Goal: Task Accomplishment & Management: Complete application form

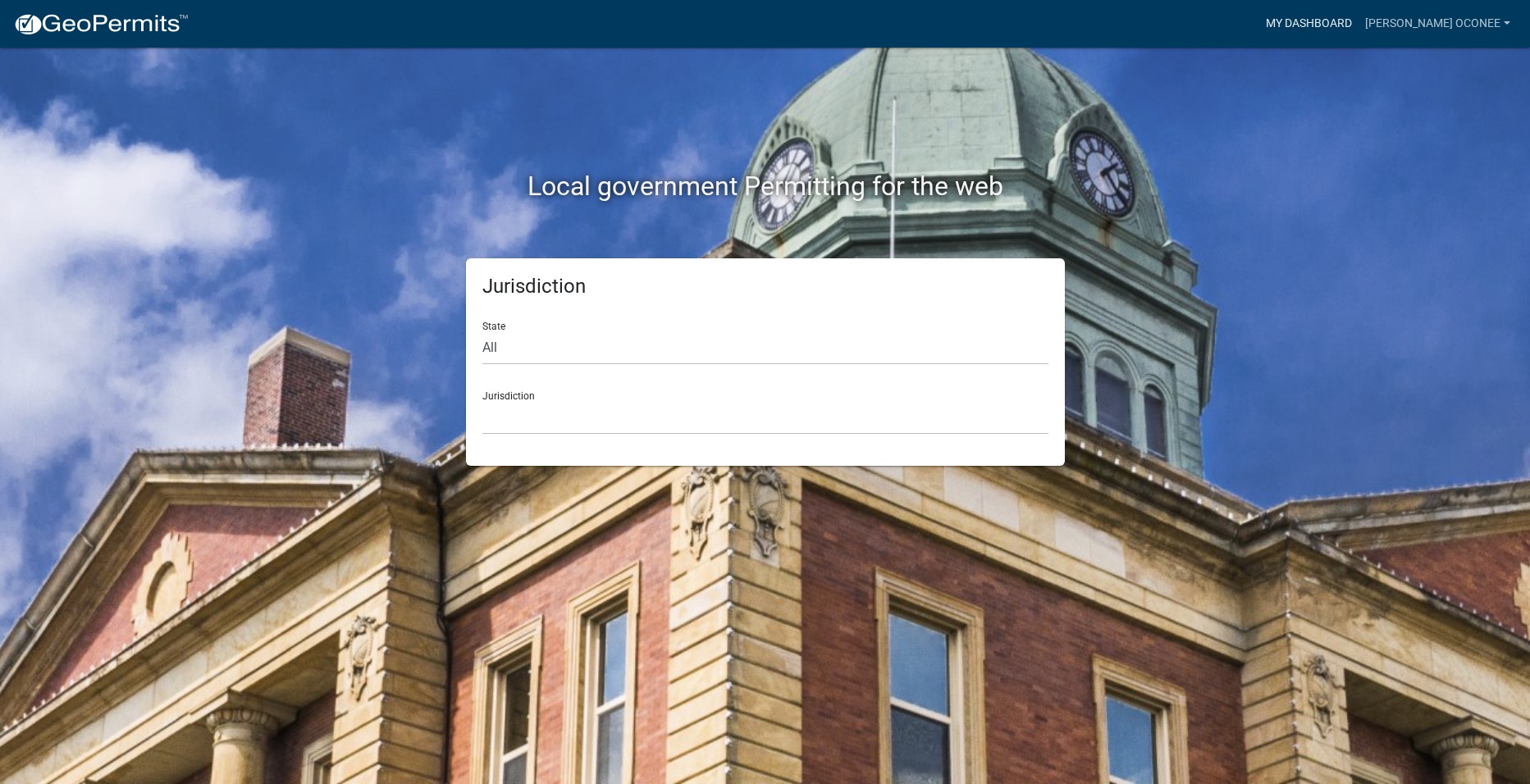
click at [1334, 18] on link "My Dashboard" at bounding box center [1309, 24] width 100 height 31
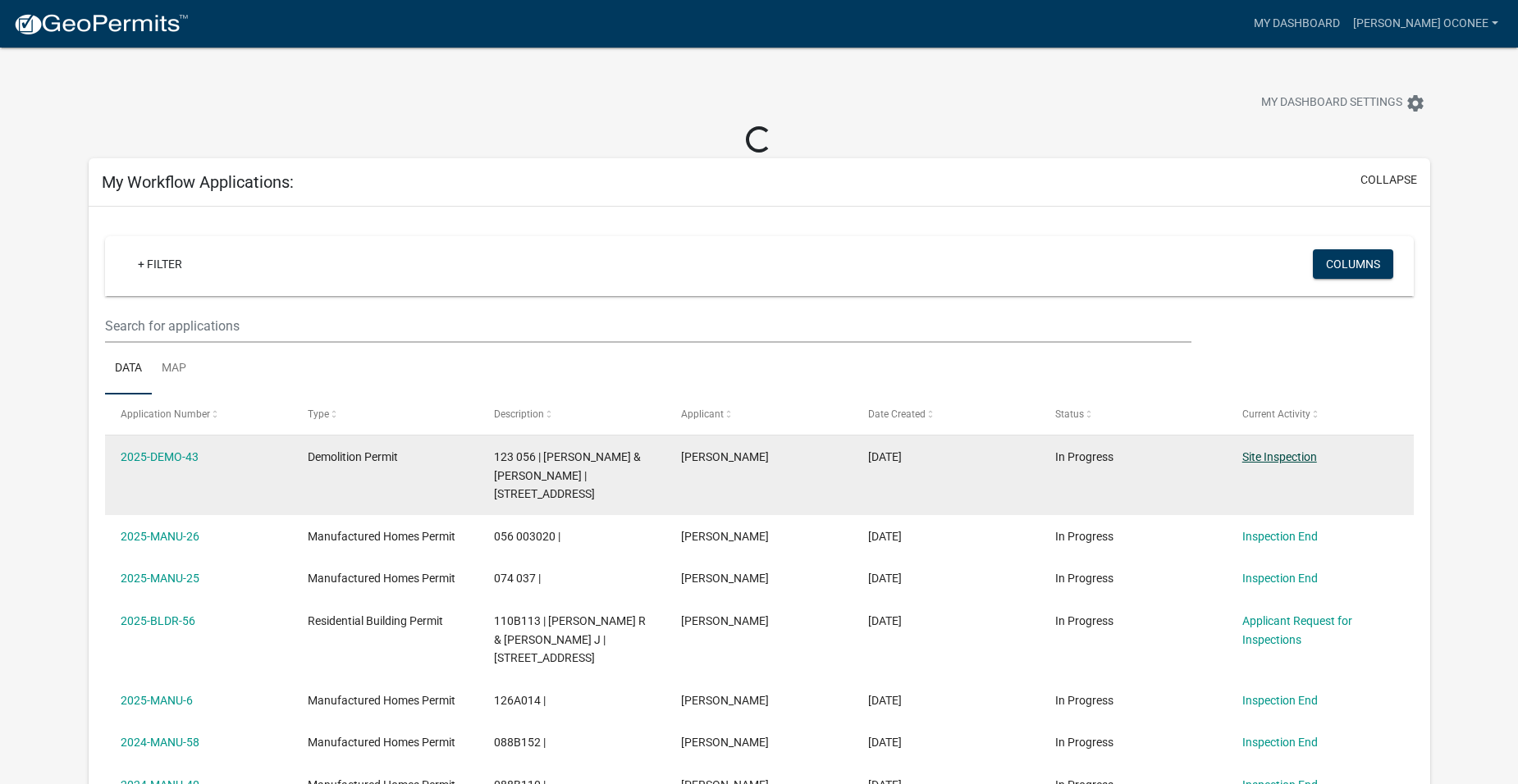
click at [1287, 455] on link "Site Inspection" at bounding box center [1279, 457] width 75 height 13
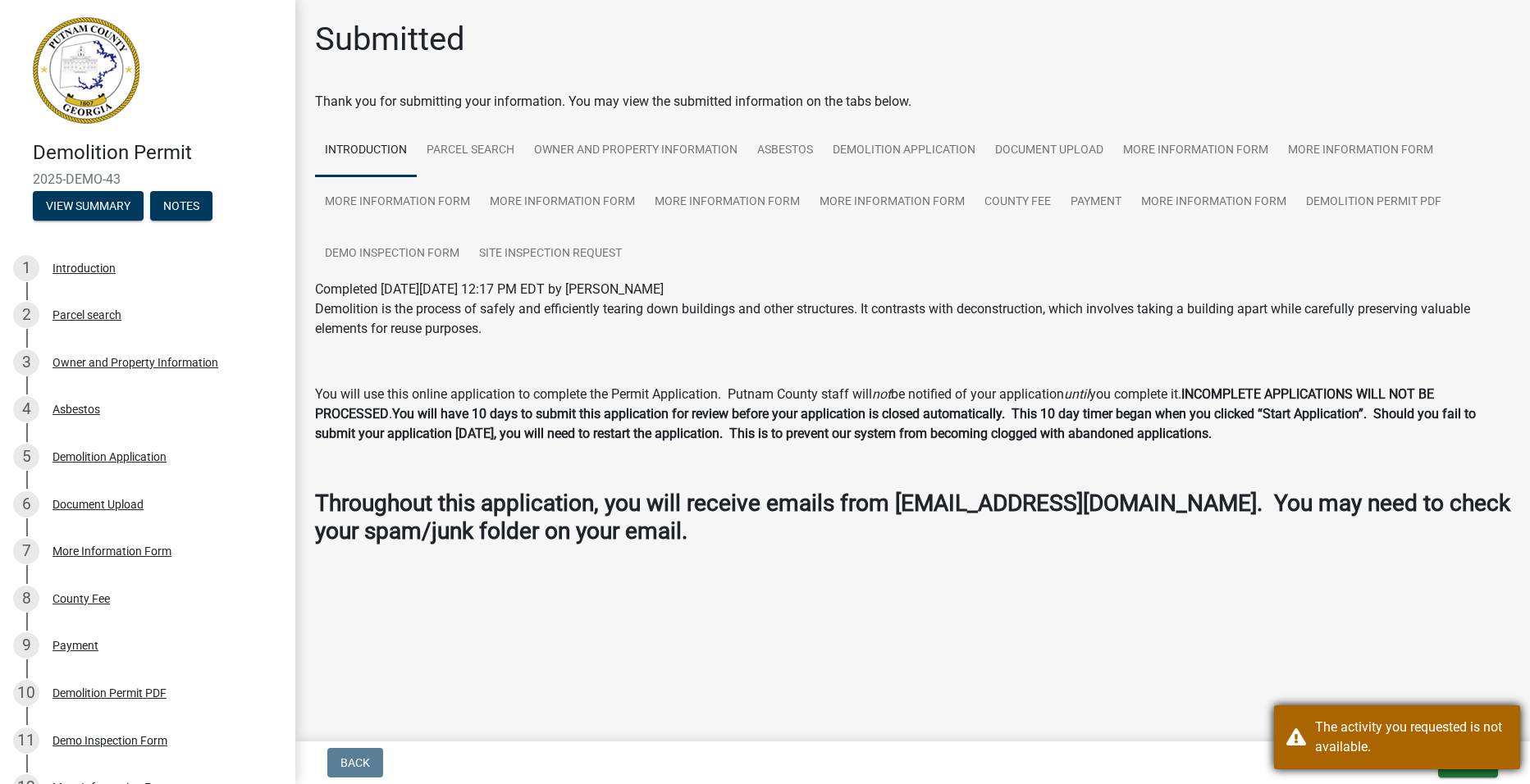
click at [1327, 738] on div "The activity you requested is not available." at bounding box center [1411, 736] width 193 height 39
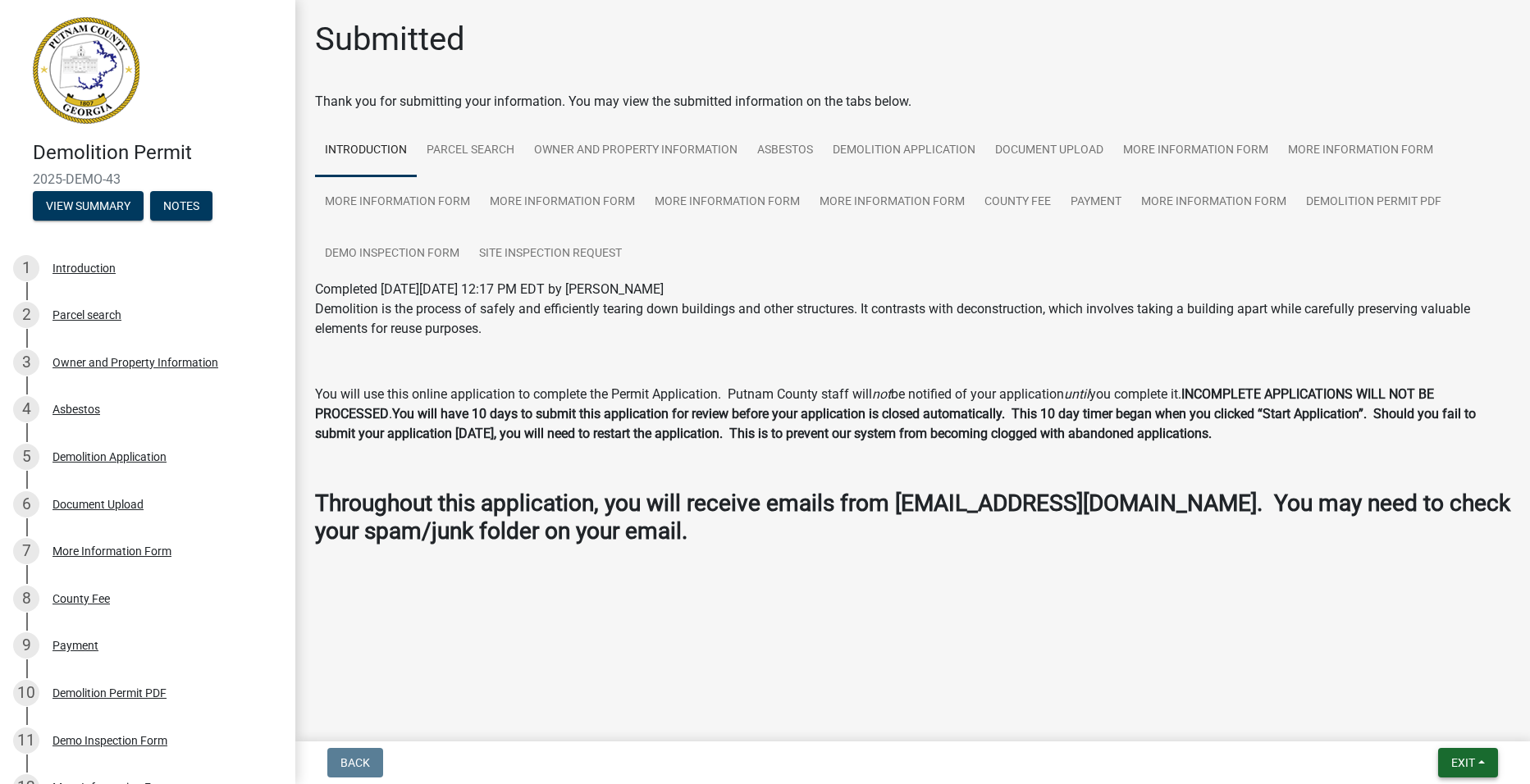
click at [1471, 758] on span "Exit" at bounding box center [1463, 763] width 24 height 13
click at [585, 609] on main "Submitted Thank you for submitting your information. You may view the submitted…" at bounding box center [912, 367] width 1235 height 735
click at [132, 743] on div "Demo Inspection Form" at bounding box center [110, 740] width 115 height 12
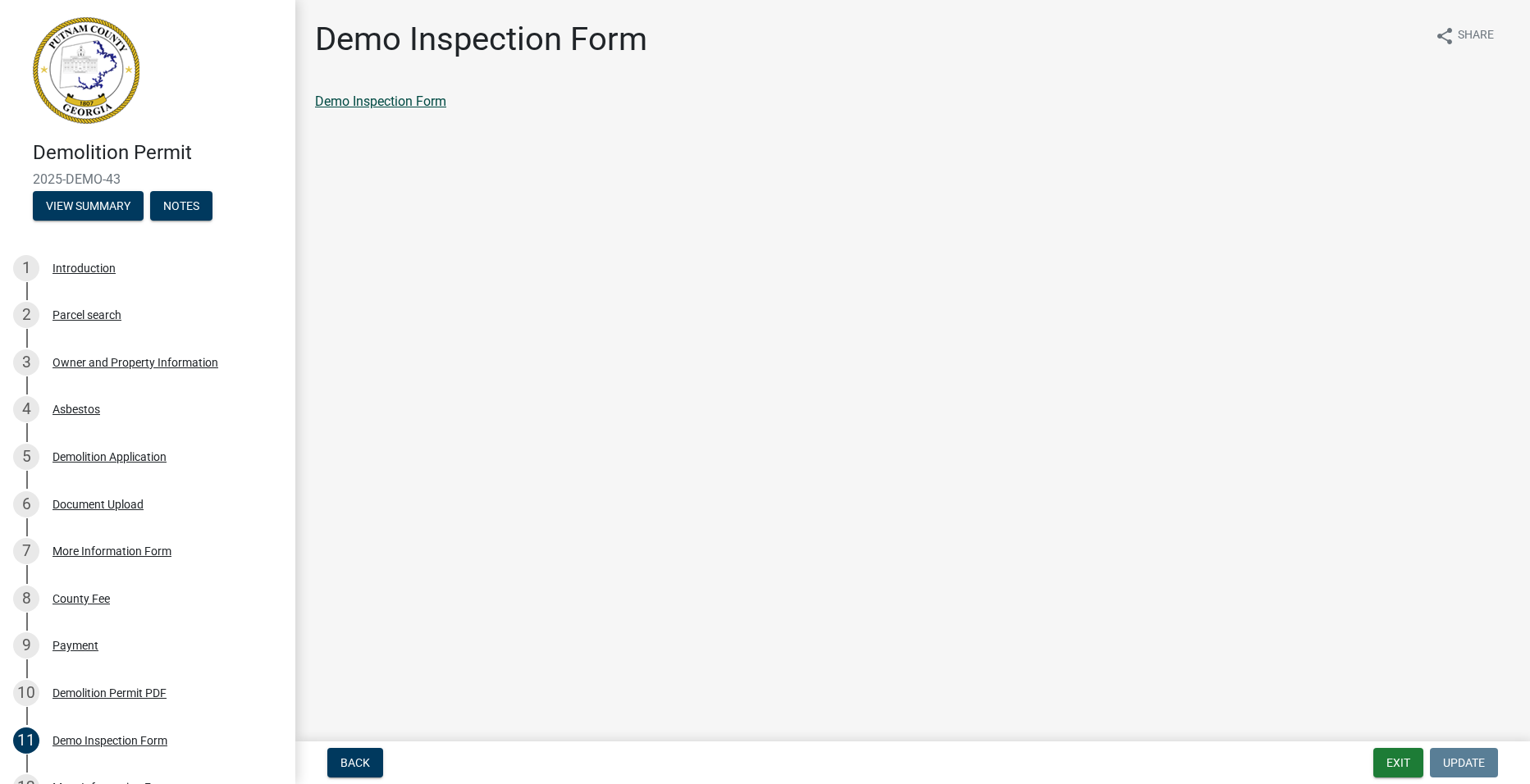
click at [405, 108] on link "Demo Inspection Form" at bounding box center [381, 101] width 132 height 16
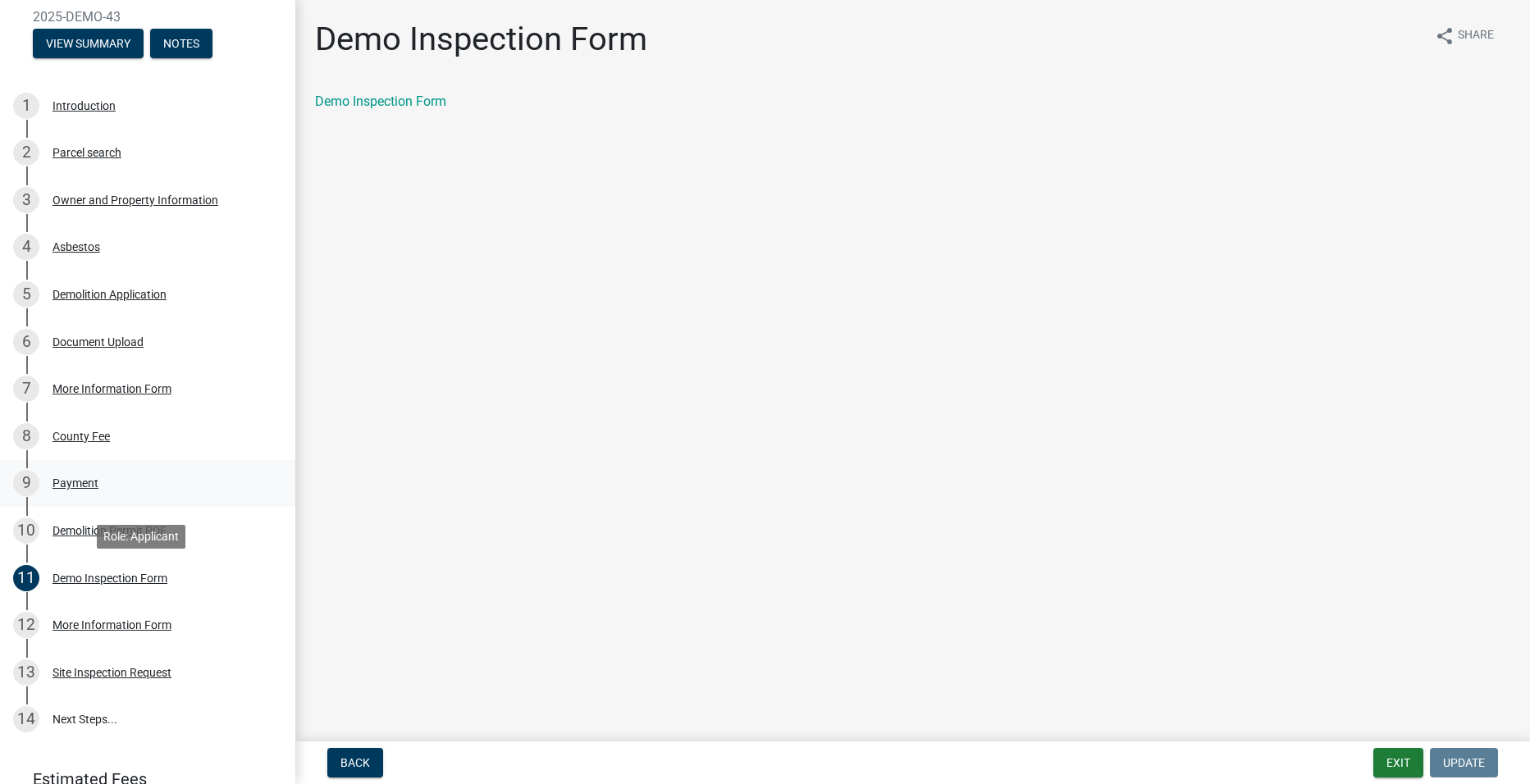
scroll to position [164, 0]
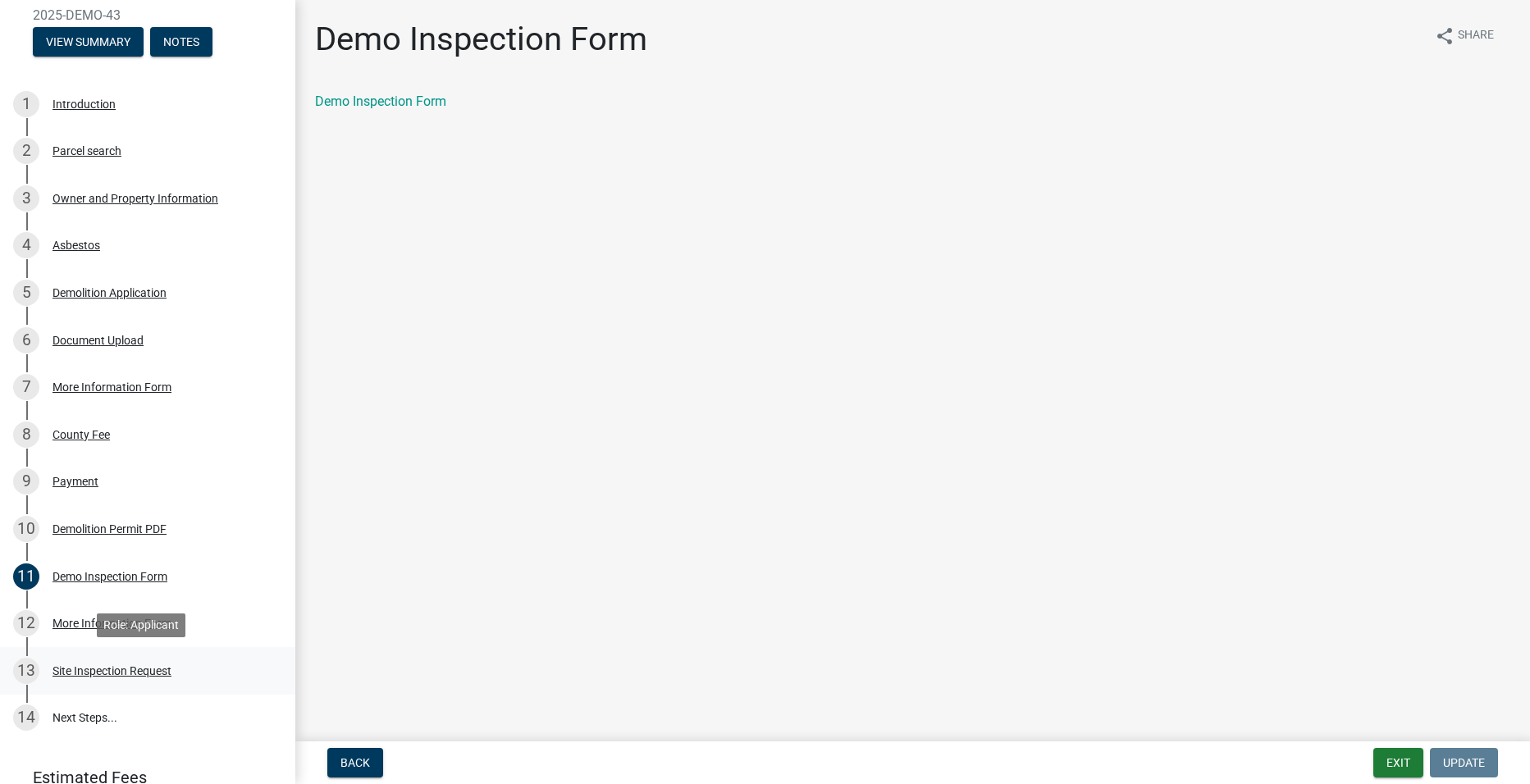
click at [145, 665] on div "Site Inspection Request" at bounding box center [112, 671] width 119 height 12
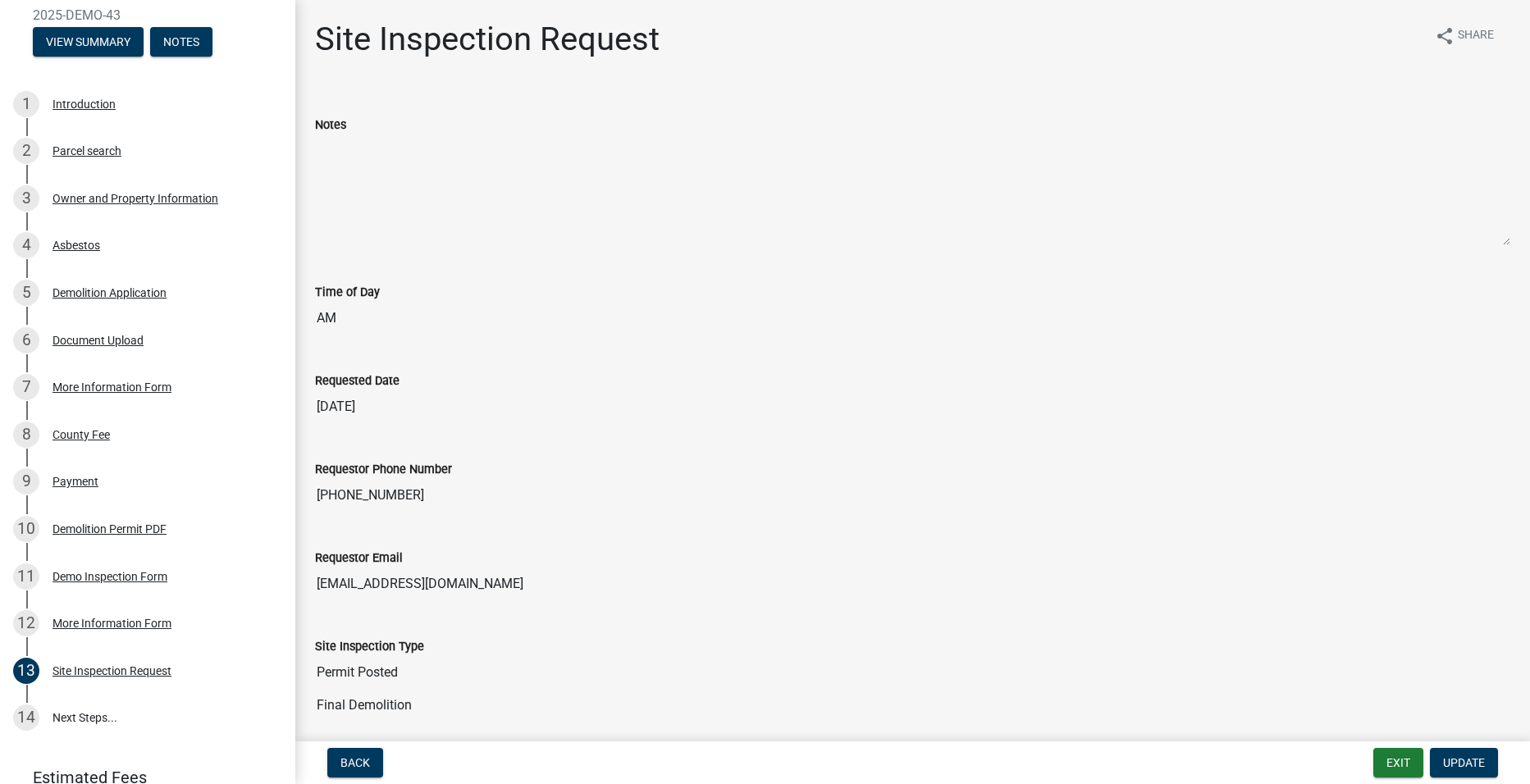
click at [378, 137] on textarea "Notes" at bounding box center [913, 190] width 1195 height 111
click at [385, 158] on textarea "Notes" at bounding box center [913, 190] width 1195 height 111
click at [345, 149] on textarea "Notes" at bounding box center [913, 190] width 1195 height 111
click at [345, 163] on textarea "Notes" at bounding box center [913, 190] width 1195 height 111
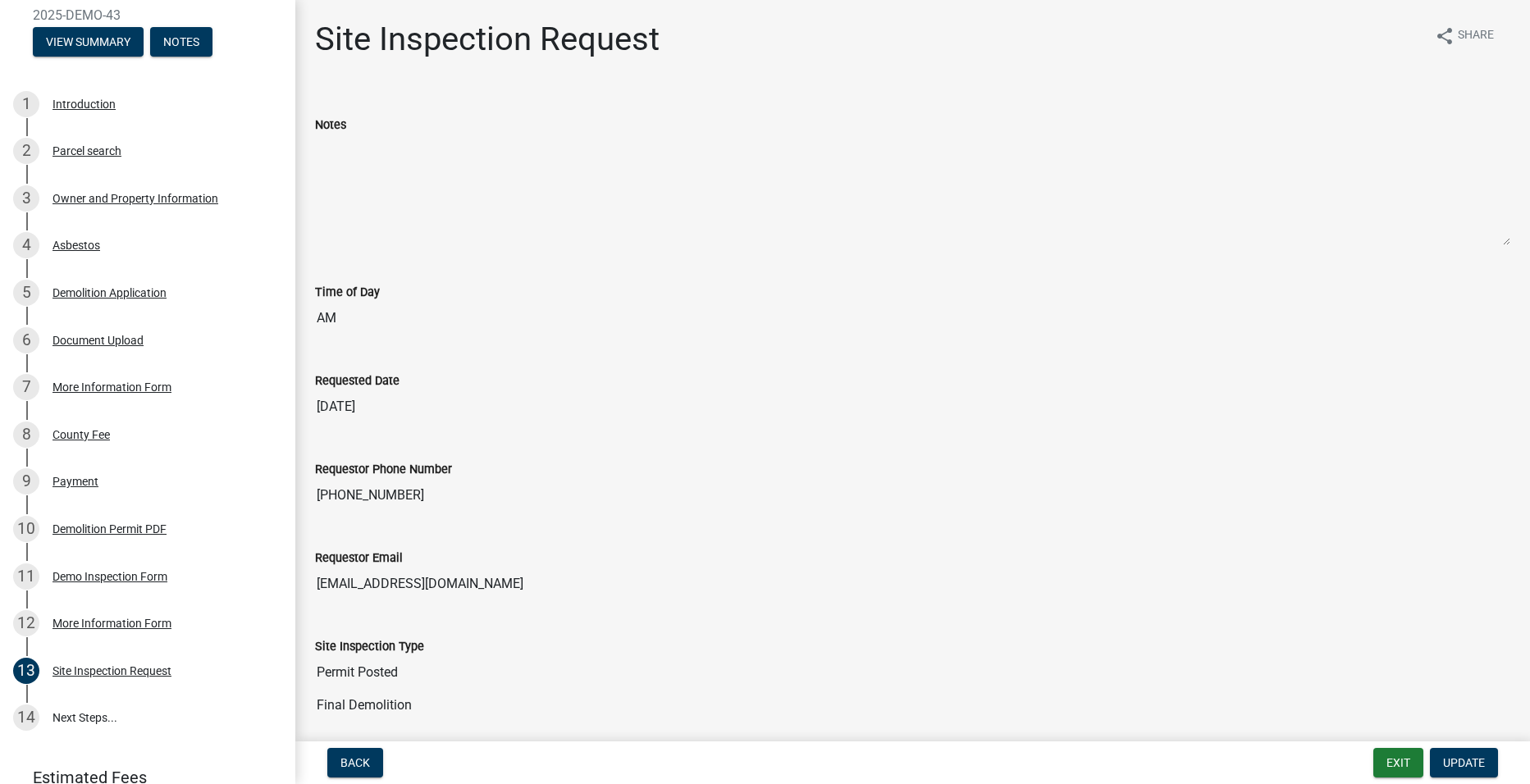
click at [483, 189] on textarea "Notes" at bounding box center [913, 190] width 1195 height 111
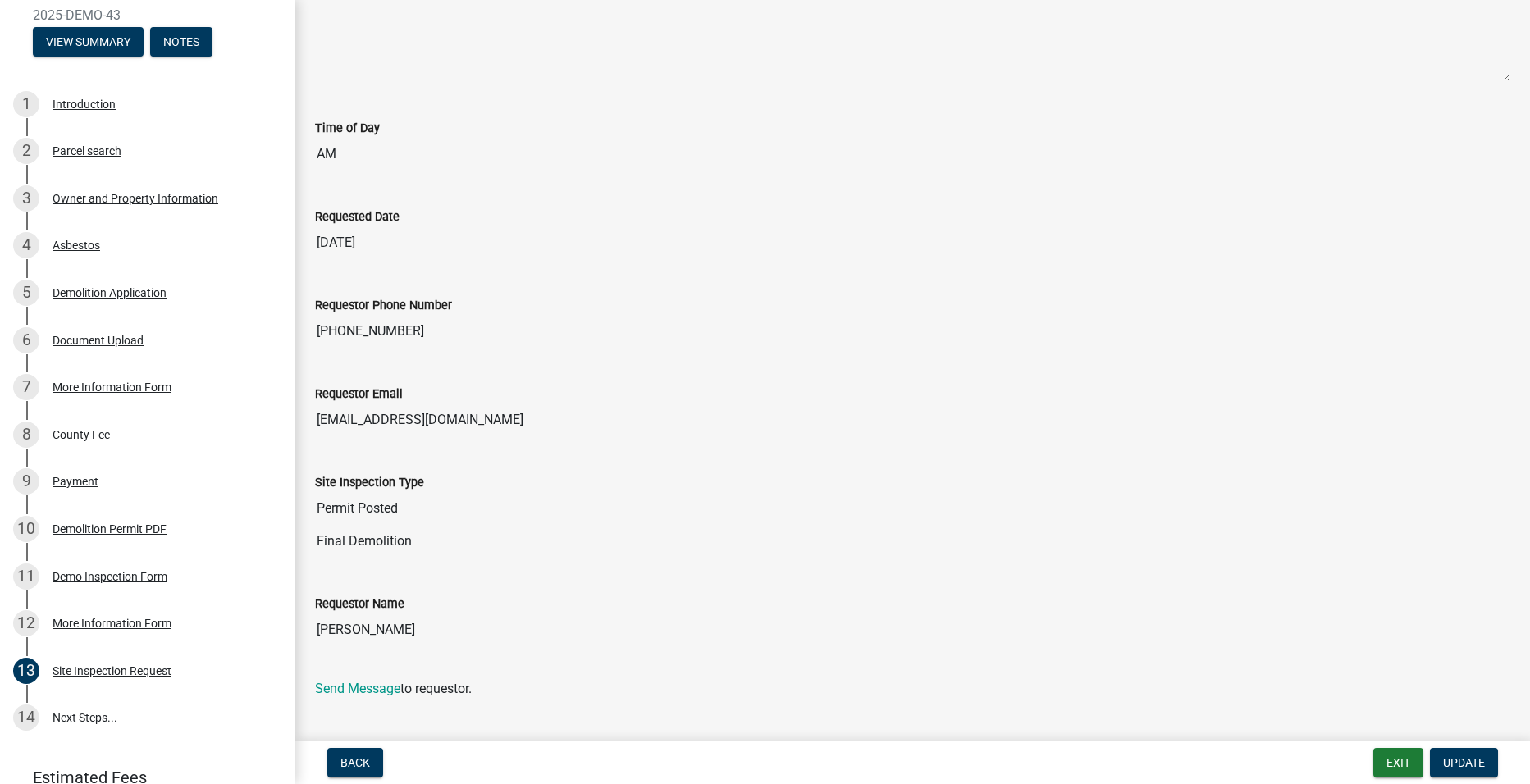
scroll to position [192, 0]
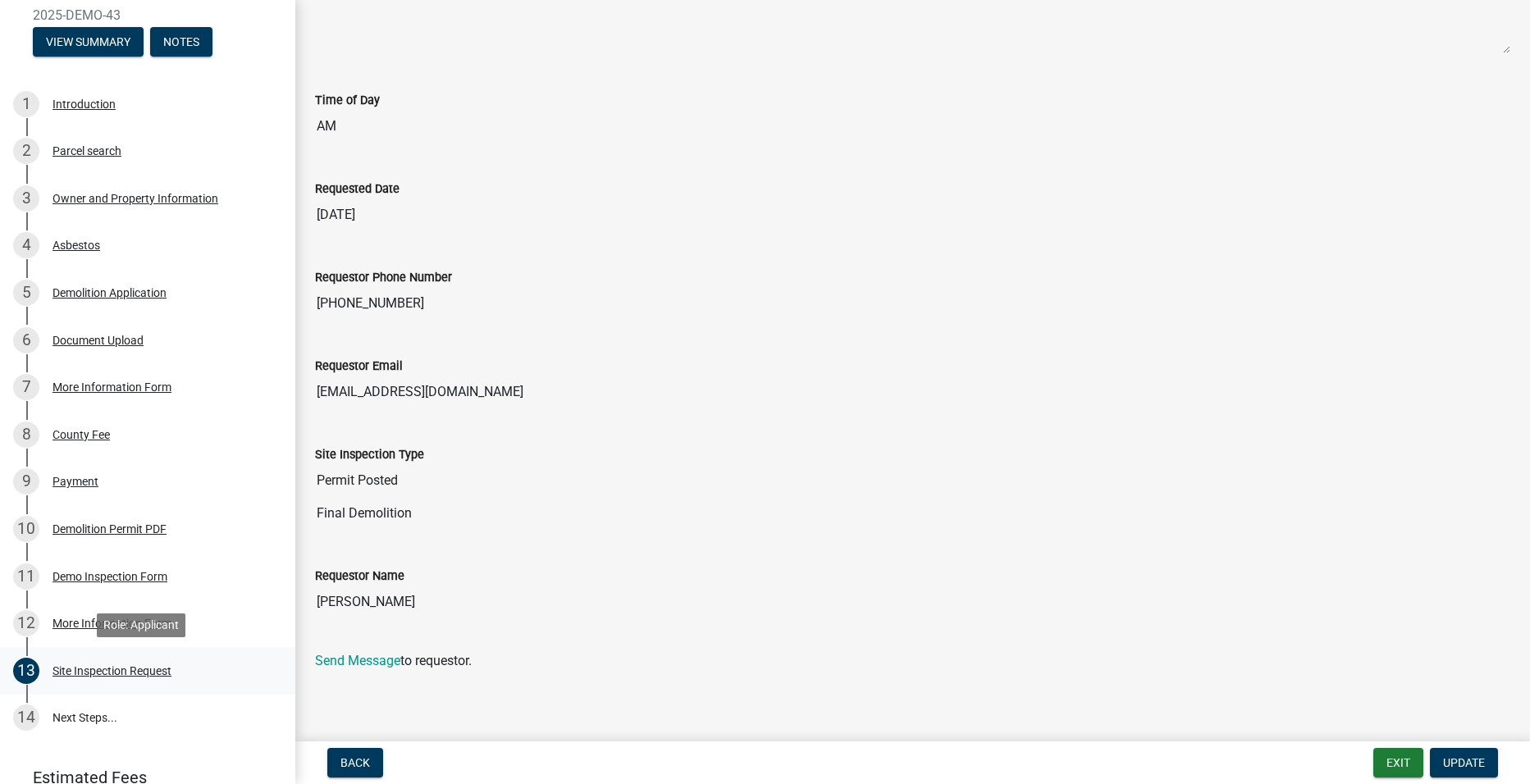
click at [128, 670] on div "Site Inspection Request" at bounding box center [112, 671] width 119 height 12
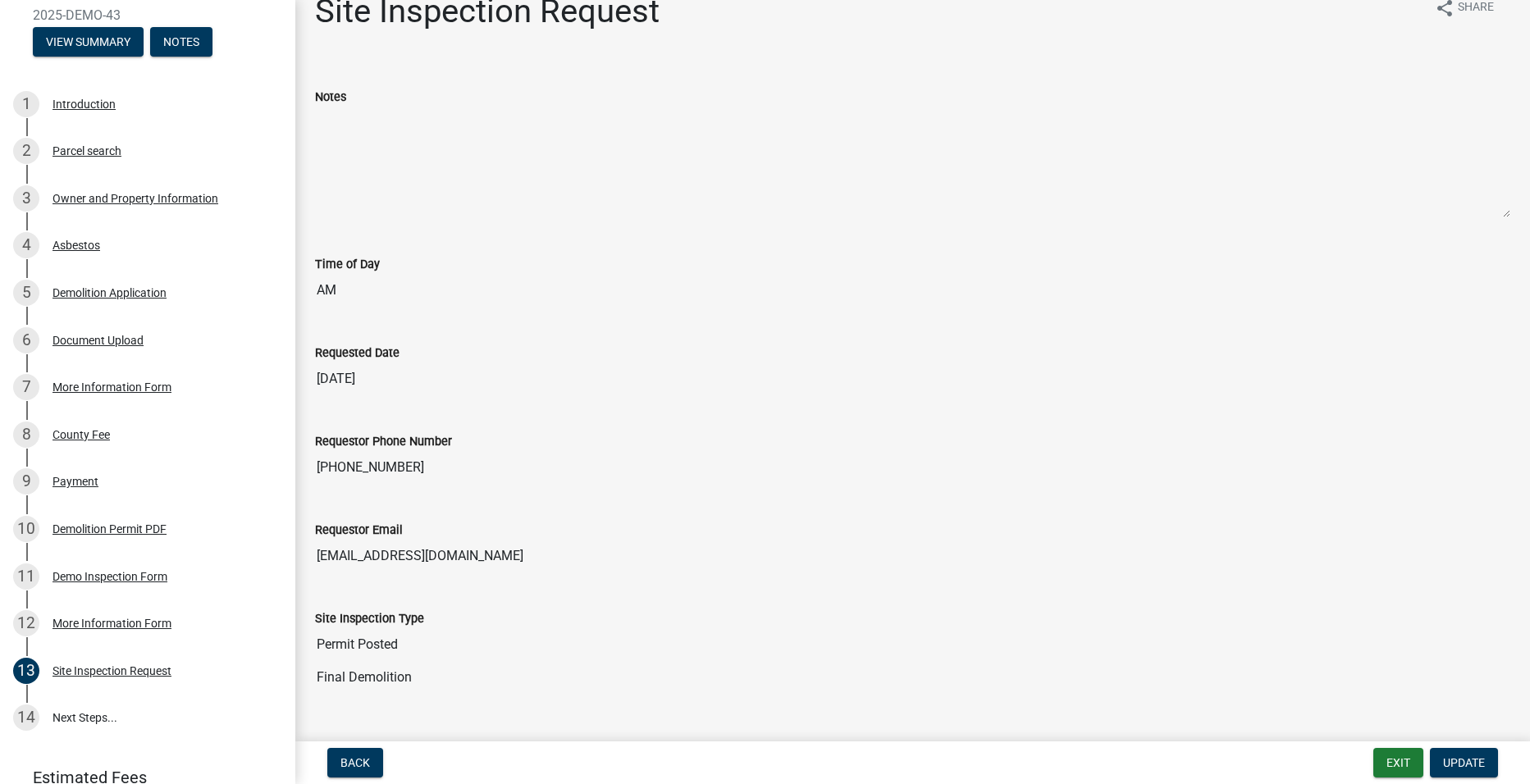
scroll to position [0, 0]
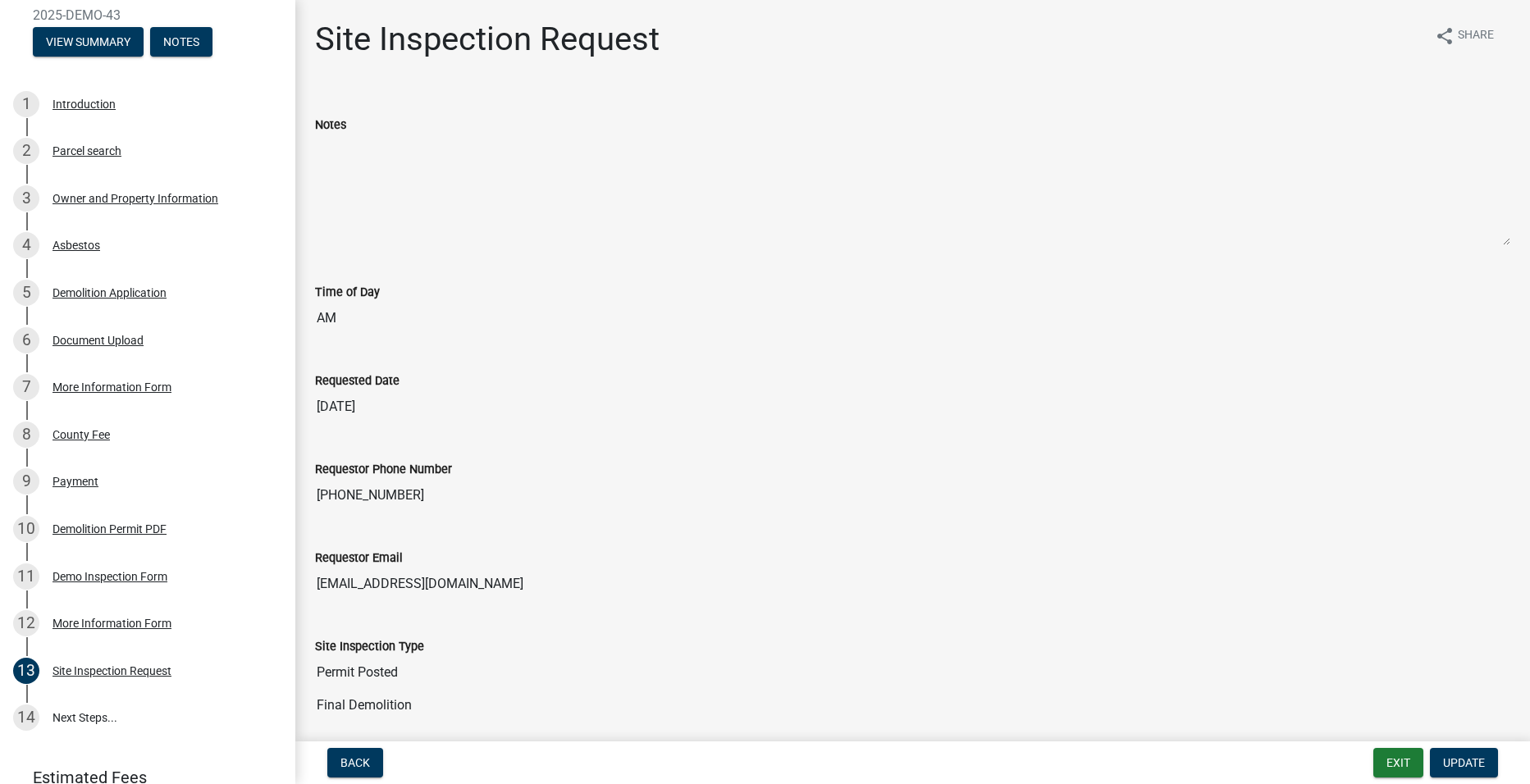
click at [357, 187] on textarea "Notes" at bounding box center [913, 190] width 1195 height 111
click at [1459, 762] on span "Update" at bounding box center [1464, 763] width 42 height 13
click at [1466, 761] on span "Update" at bounding box center [1464, 763] width 42 height 13
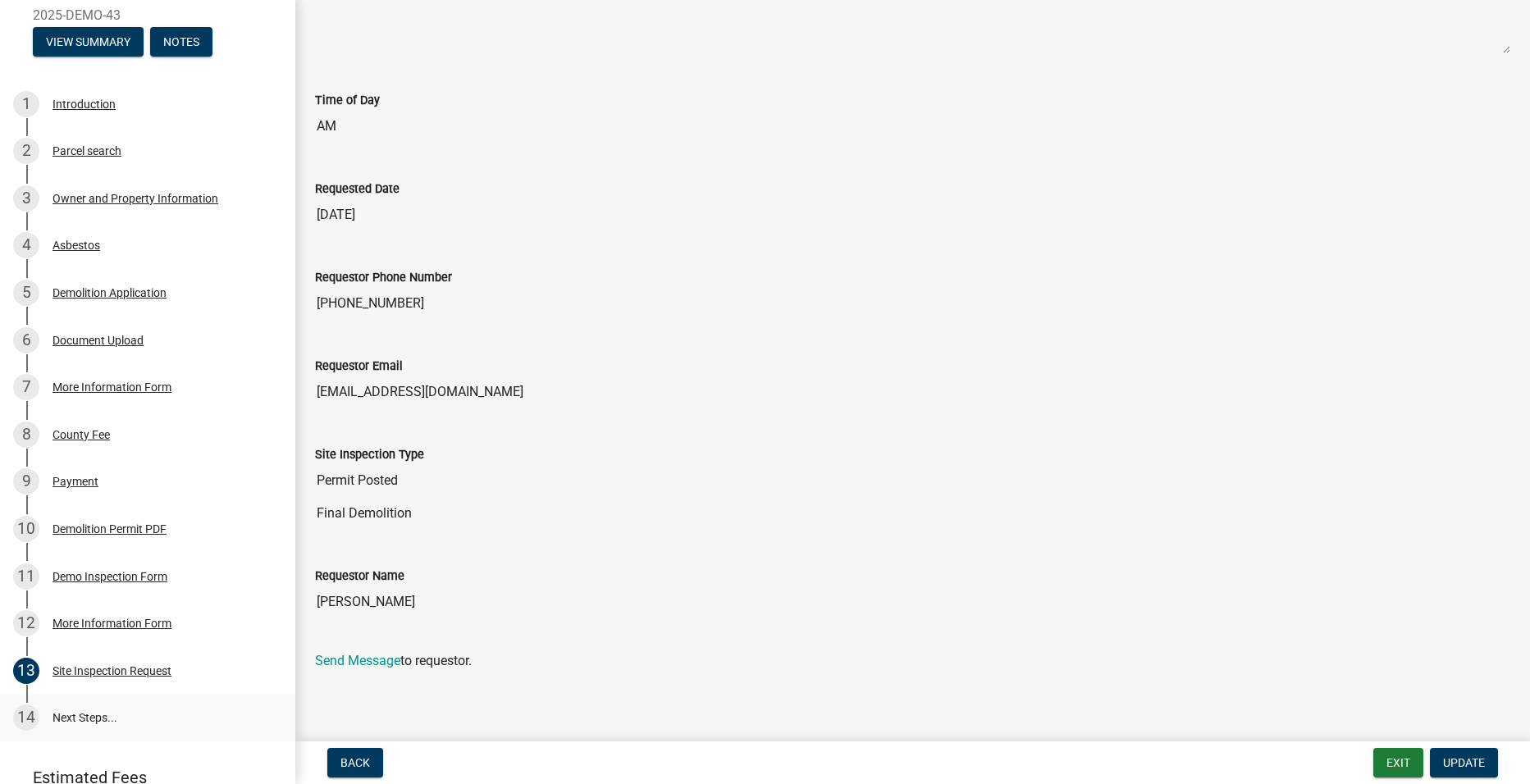
click at [70, 723] on link "14 Next Steps..." at bounding box center [147, 718] width 295 height 48
click at [86, 713] on link "14 Next Steps..." at bounding box center [147, 718] width 295 height 48
click at [125, 524] on div "Demolition Permit PDF" at bounding box center [109, 529] width 114 height 12
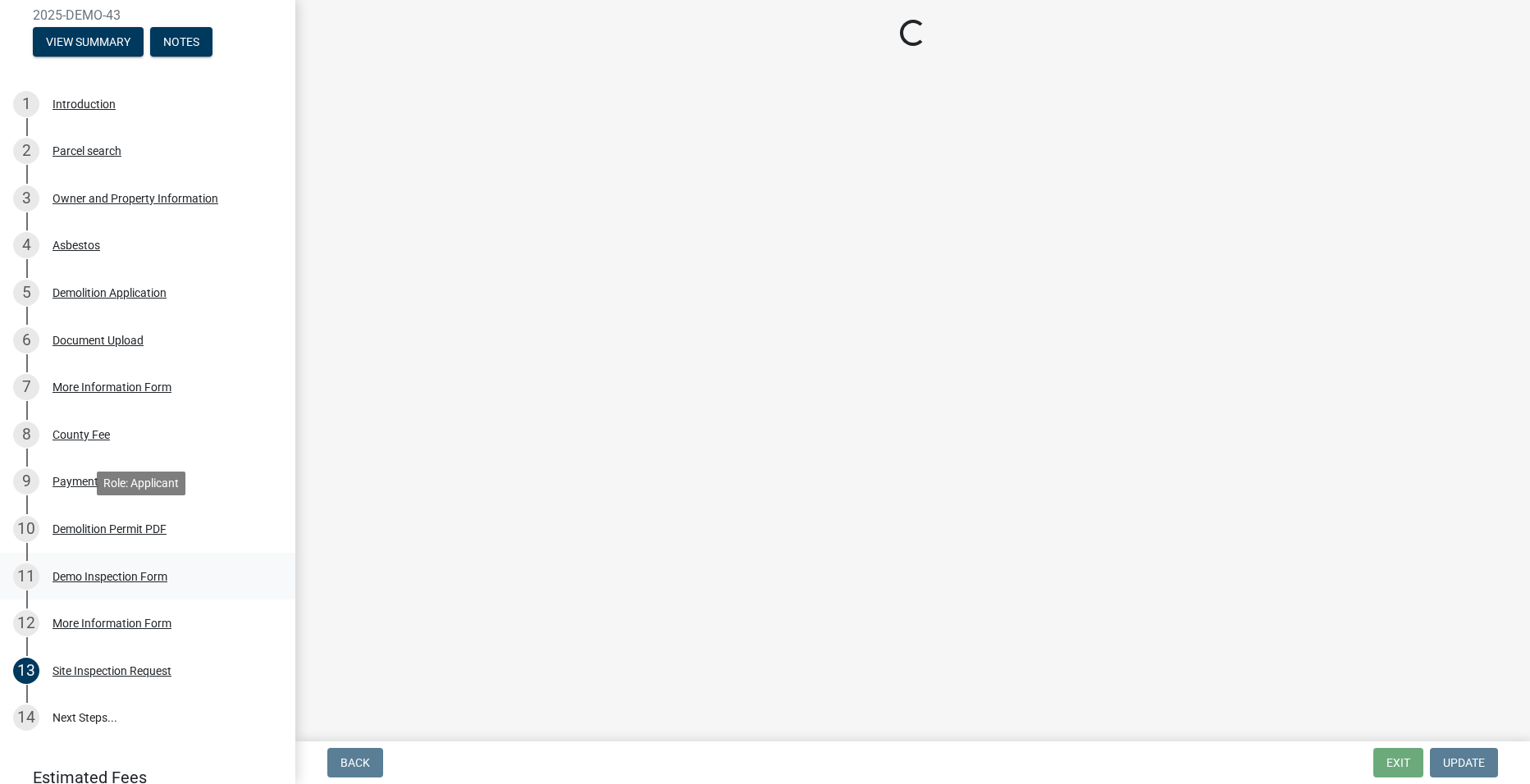
scroll to position [0, 0]
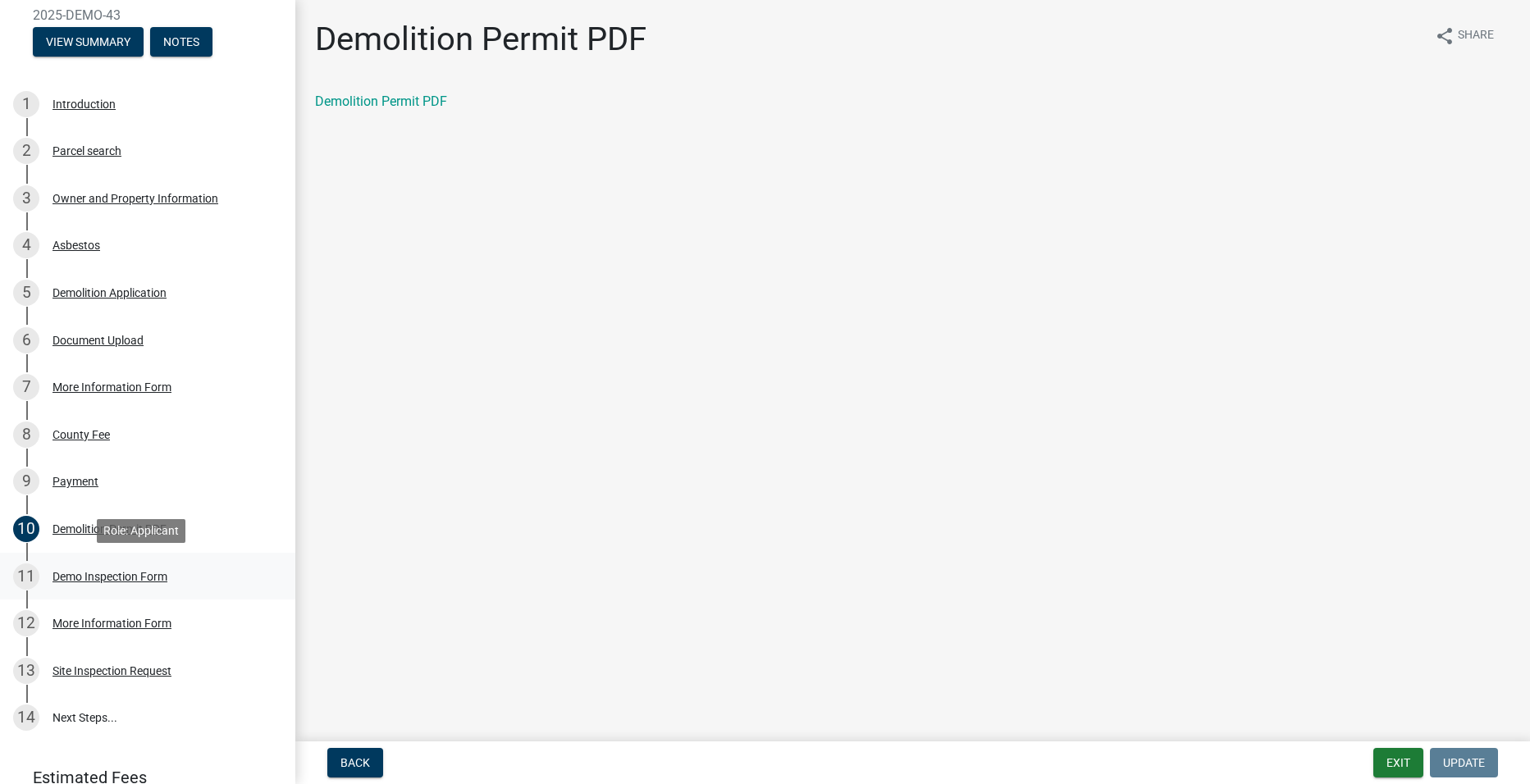
click at [112, 579] on div "Demo Inspection Form" at bounding box center [110, 577] width 115 height 12
click at [107, 616] on div "12 More Information Form" at bounding box center [141, 623] width 256 height 26
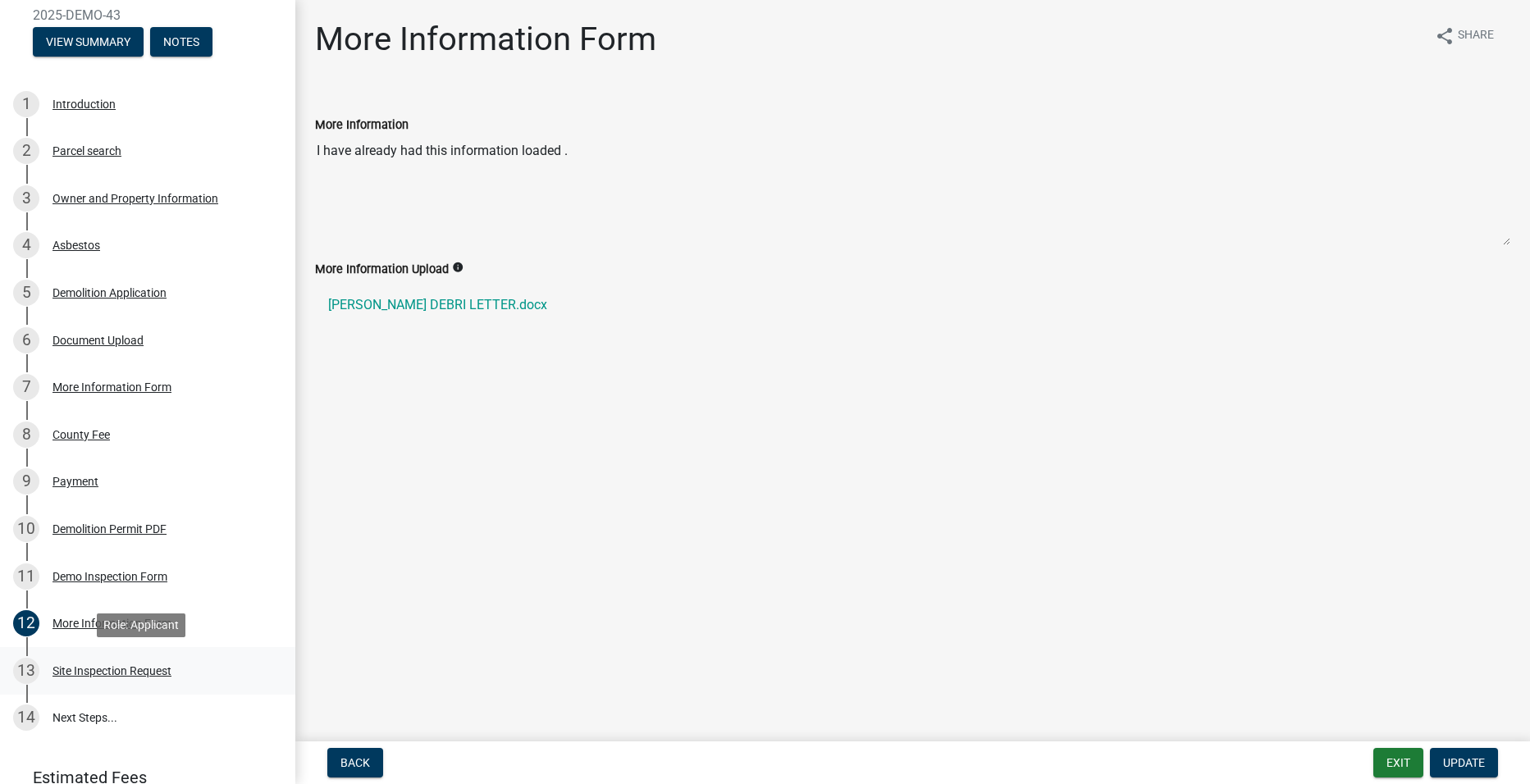
click at [90, 677] on div "13 Site Inspection Request" at bounding box center [141, 671] width 256 height 26
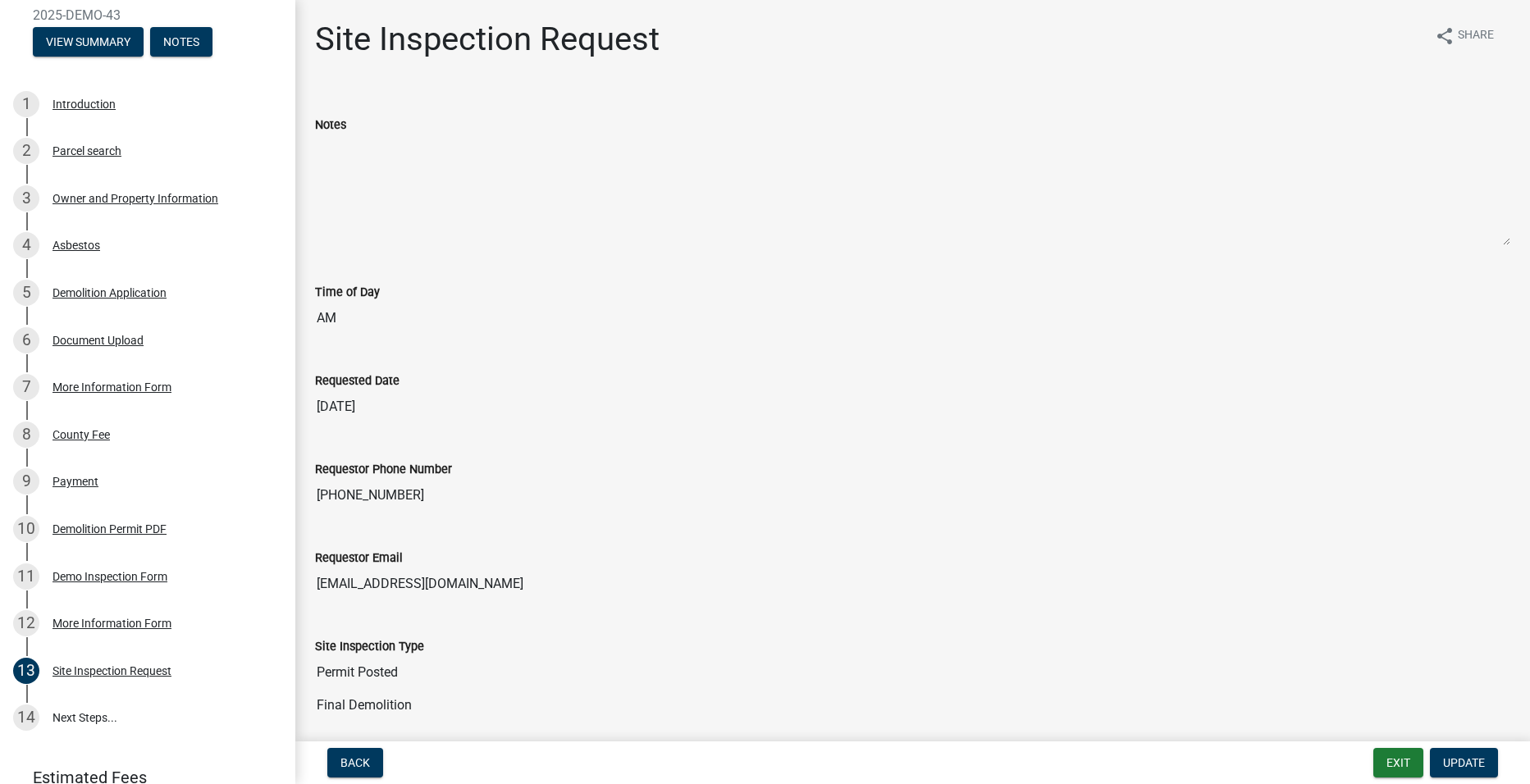
click at [385, 181] on textarea "Notes" at bounding box center [913, 190] width 1195 height 111
click at [388, 187] on textarea "Notes" at bounding box center [913, 190] width 1195 height 111
drag, startPoint x: 717, startPoint y: 187, endPoint x: 683, endPoint y: 185, distance: 34.1
click at [683, 185] on textarea "Notes" at bounding box center [913, 190] width 1195 height 111
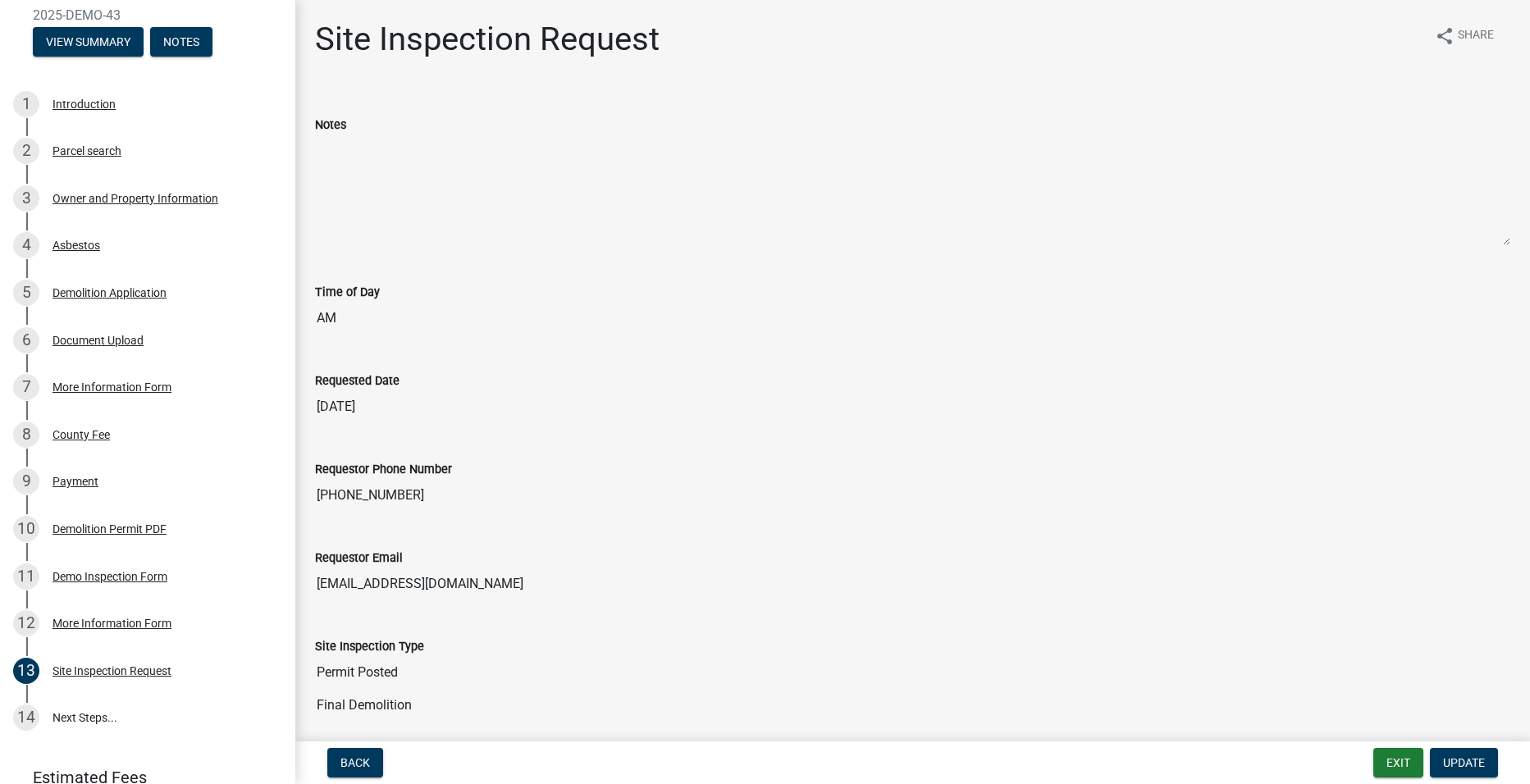
click at [683, 185] on textarea "Notes" at bounding box center [913, 190] width 1195 height 111
click at [420, 662] on input "Permit Posted" at bounding box center [913, 673] width 1195 height 33
click at [389, 697] on input "Final Demolition" at bounding box center [913, 705] width 1195 height 33
click at [1456, 763] on span "Update" at bounding box center [1464, 763] width 42 height 13
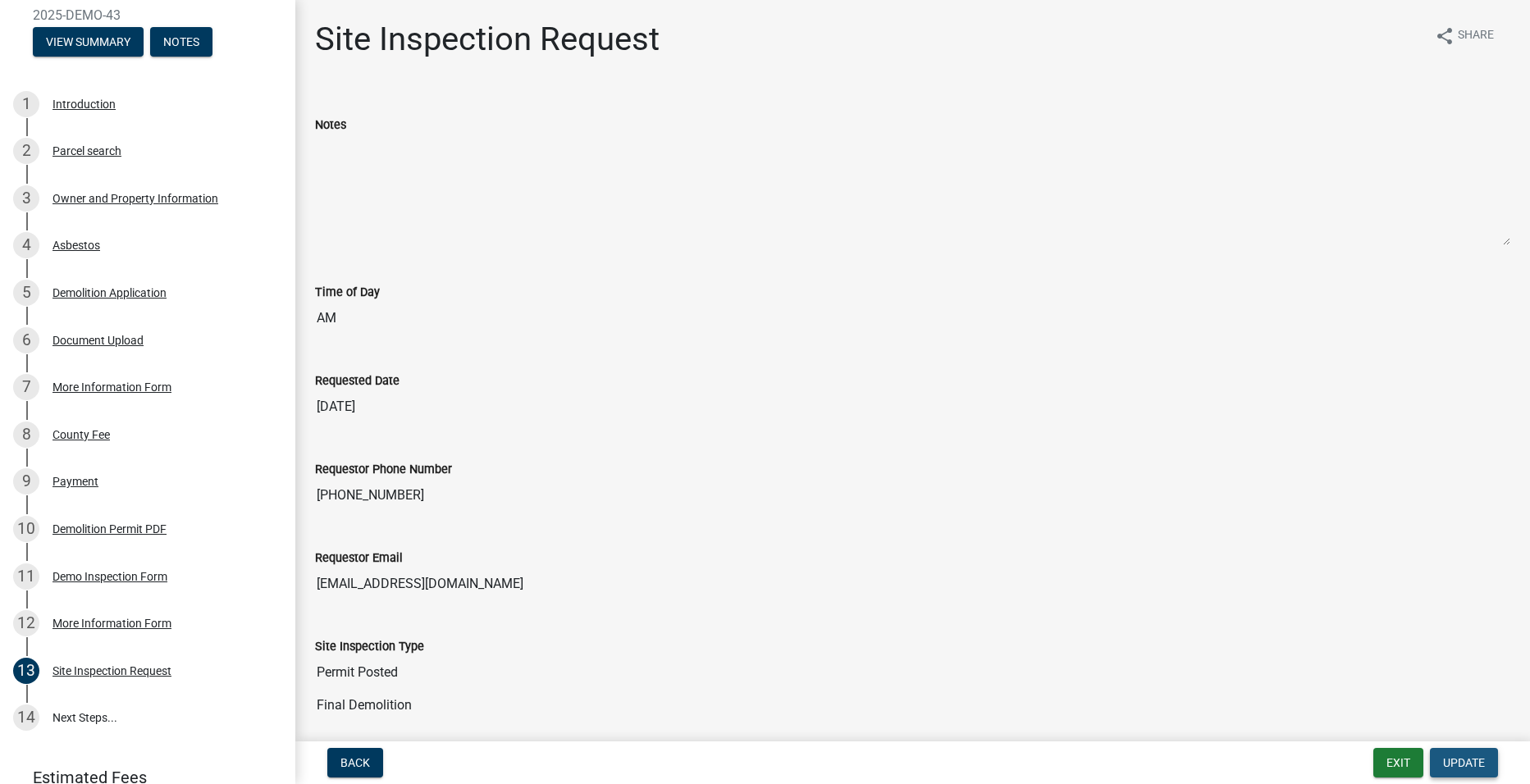
click at [1457, 761] on span "Update" at bounding box center [1464, 763] width 42 height 13
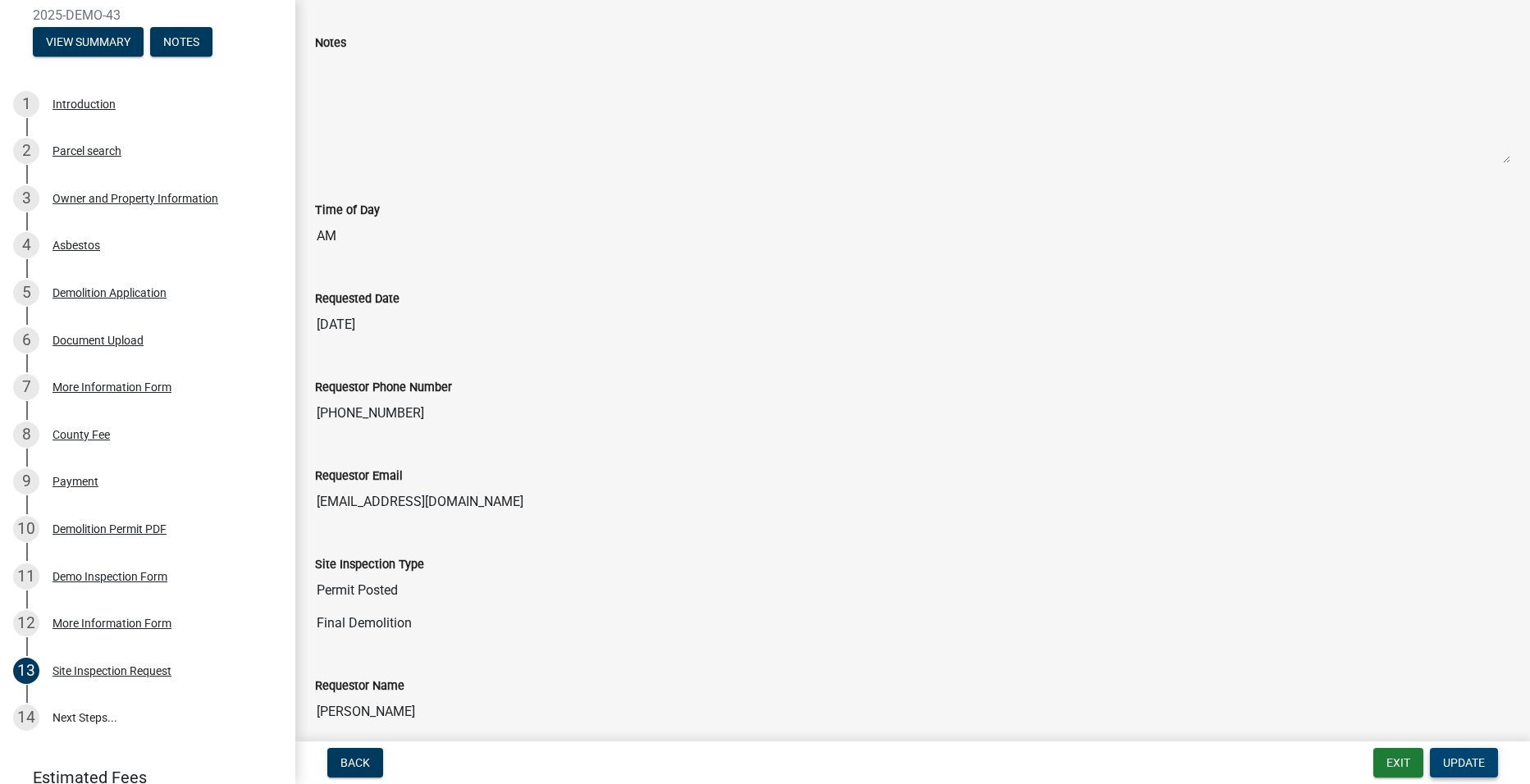
scroll to position [192, 0]
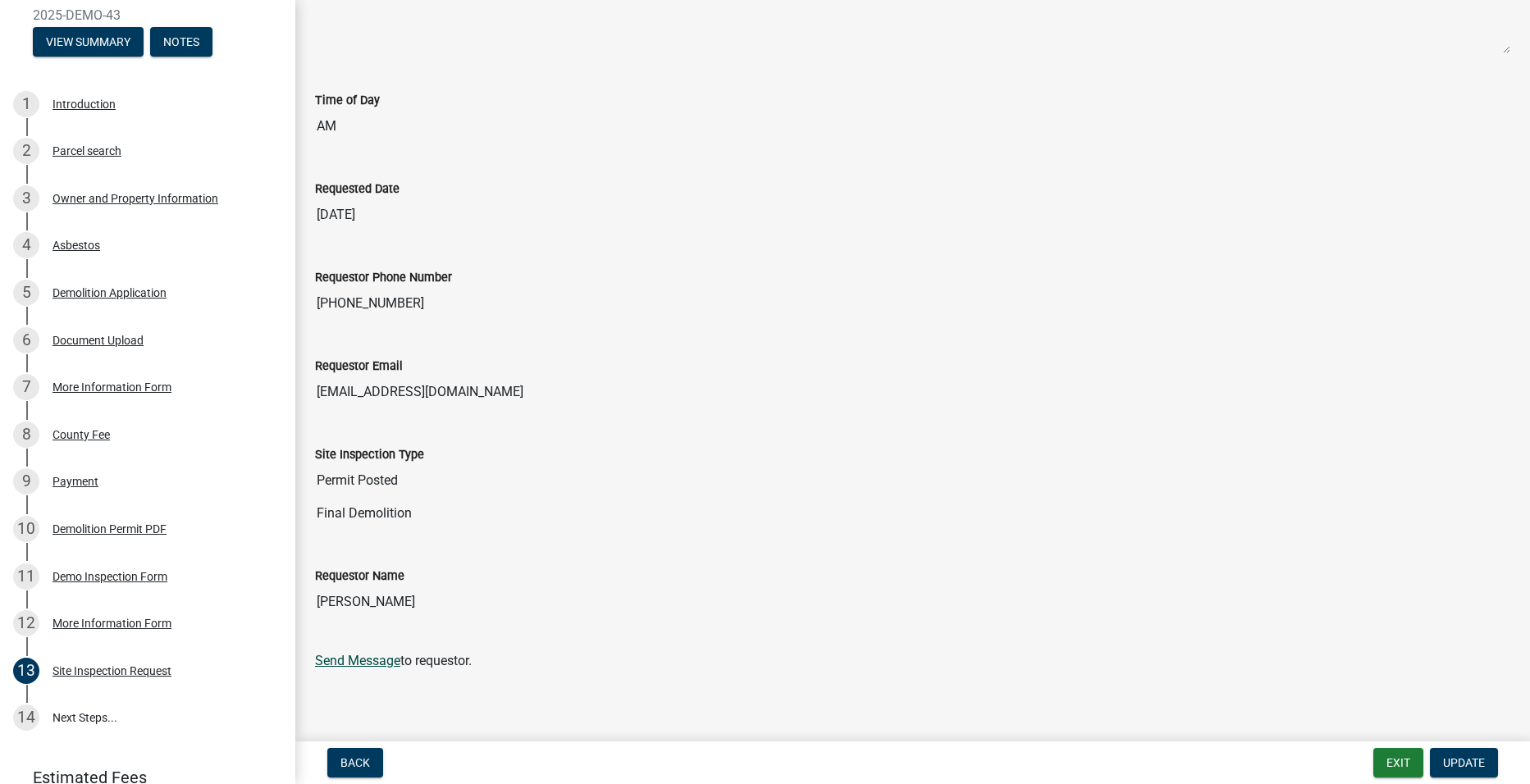
click at [368, 662] on link "Send Message" at bounding box center [357, 661] width 85 height 16
click at [482, 650] on form "Notes Time of Day AM Requested Date [DATE] Requestor Phone Number [PHONE_NUMBER…" at bounding box center [913, 285] width 1195 height 771
click at [514, 664] on form "Notes Time of Day AM Requested Date [DATE] Requestor Phone Number [PHONE_NUMBER…" at bounding box center [913, 285] width 1195 height 771
click at [464, 696] on main "Site Inspection Request share Share Notes Time of Day AM Requested Date [DATE] …" at bounding box center [912, 367] width 1235 height 735
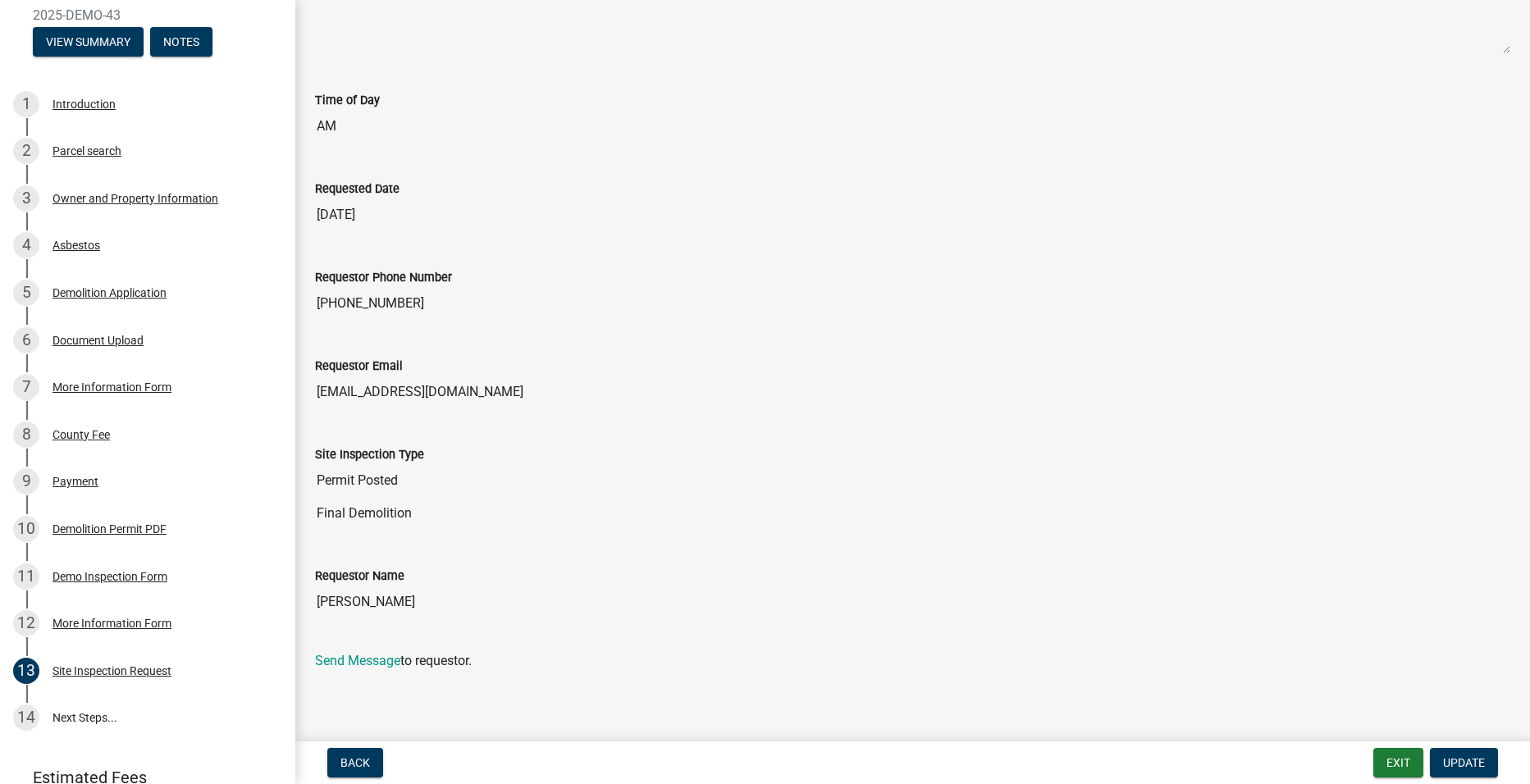
drag, startPoint x: 464, startPoint y: 696, endPoint x: 694, endPoint y: 675, distance: 231.0
click at [694, 675] on div "Site Inspection Request share Share Notes Time of Day AM Requested Date [DATE] …" at bounding box center [912, 256] width 1220 height 858
click at [88, 150] on div "Parcel search" at bounding box center [86, 151] width 69 height 12
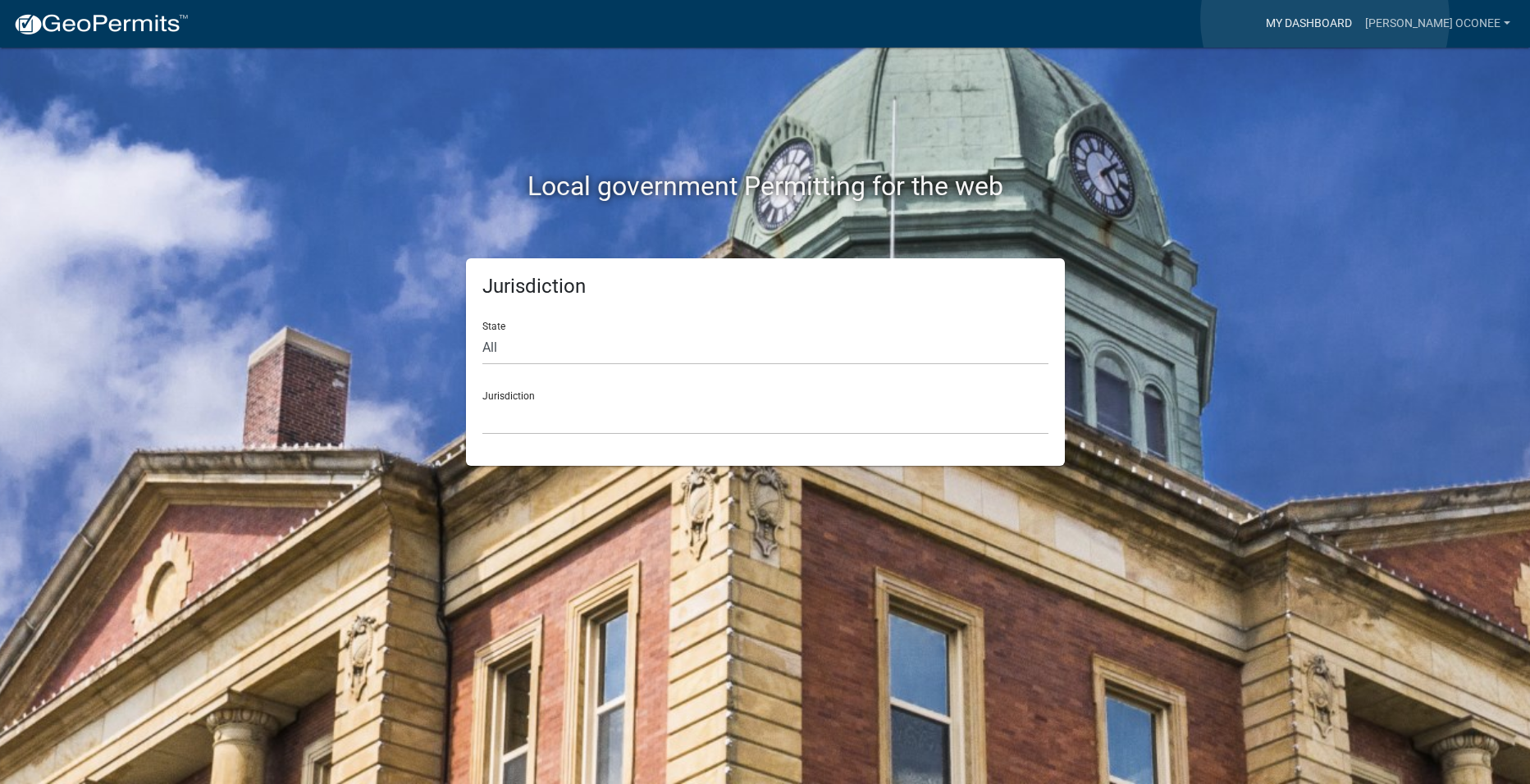
click at [1325, 19] on link "My Dashboard" at bounding box center [1309, 24] width 100 height 31
click at [505, 346] on select "All Colorado Georgia Indiana Iowa Kansas Minnesota Ohio South Carolina Wisconsin" at bounding box center [765, 348] width 566 height 34
select select "[US_STATE]"
click at [483, 332] on select "All Colorado Georgia Indiana Iowa Kansas Minnesota Ohio South Carolina Wisconsin" at bounding box center [765, 348] width 566 height 34
click at [542, 403] on select "Cook County, Georgia Crawford County, Georgia Gilmer County, Georgia Haralson C…" at bounding box center [765, 418] width 566 height 34
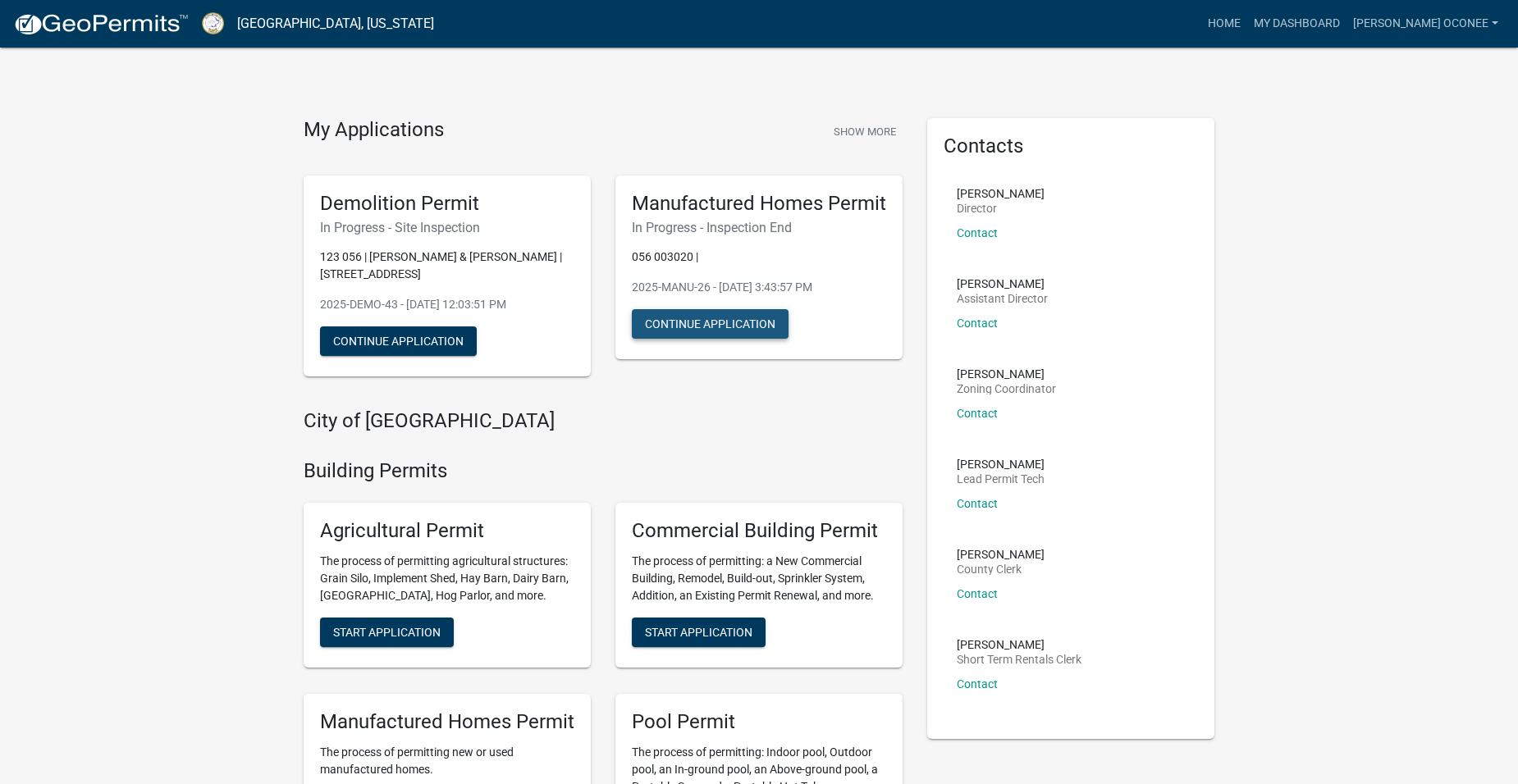
click at [709, 325] on button "Continue Application" at bounding box center [709, 323] width 156 height 29
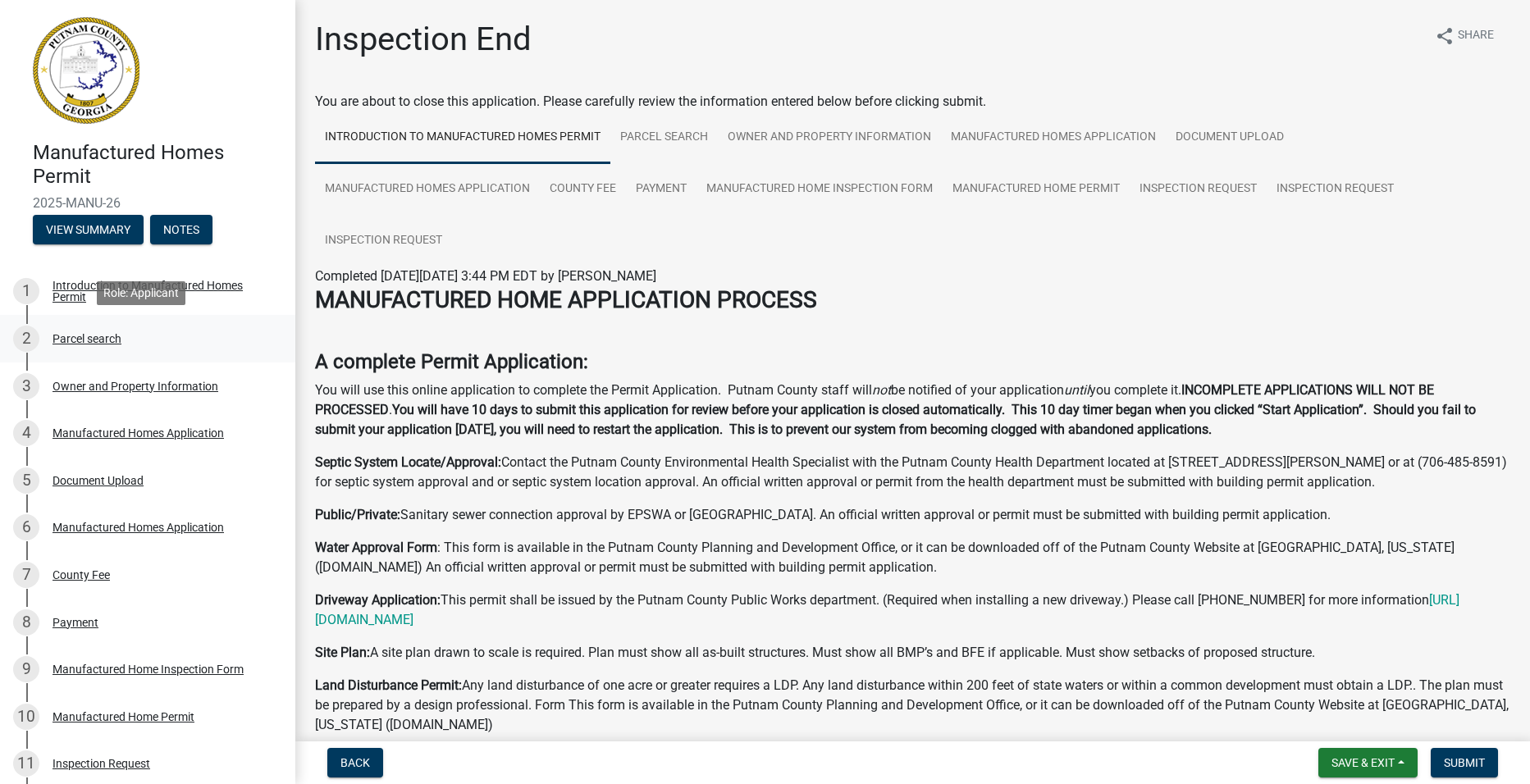
click at [98, 341] on div "Parcel search" at bounding box center [86, 338] width 69 height 12
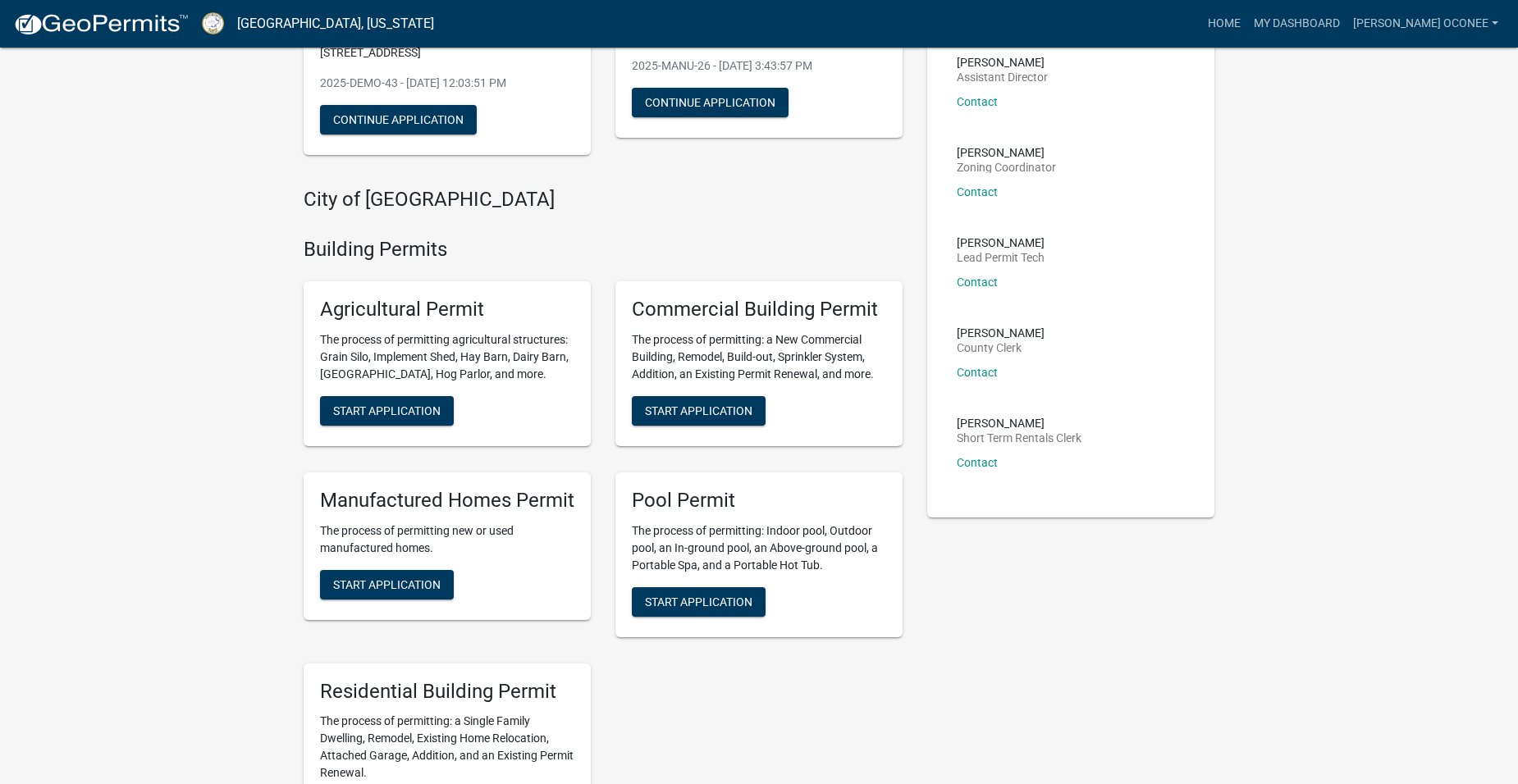
scroll to position [246, 0]
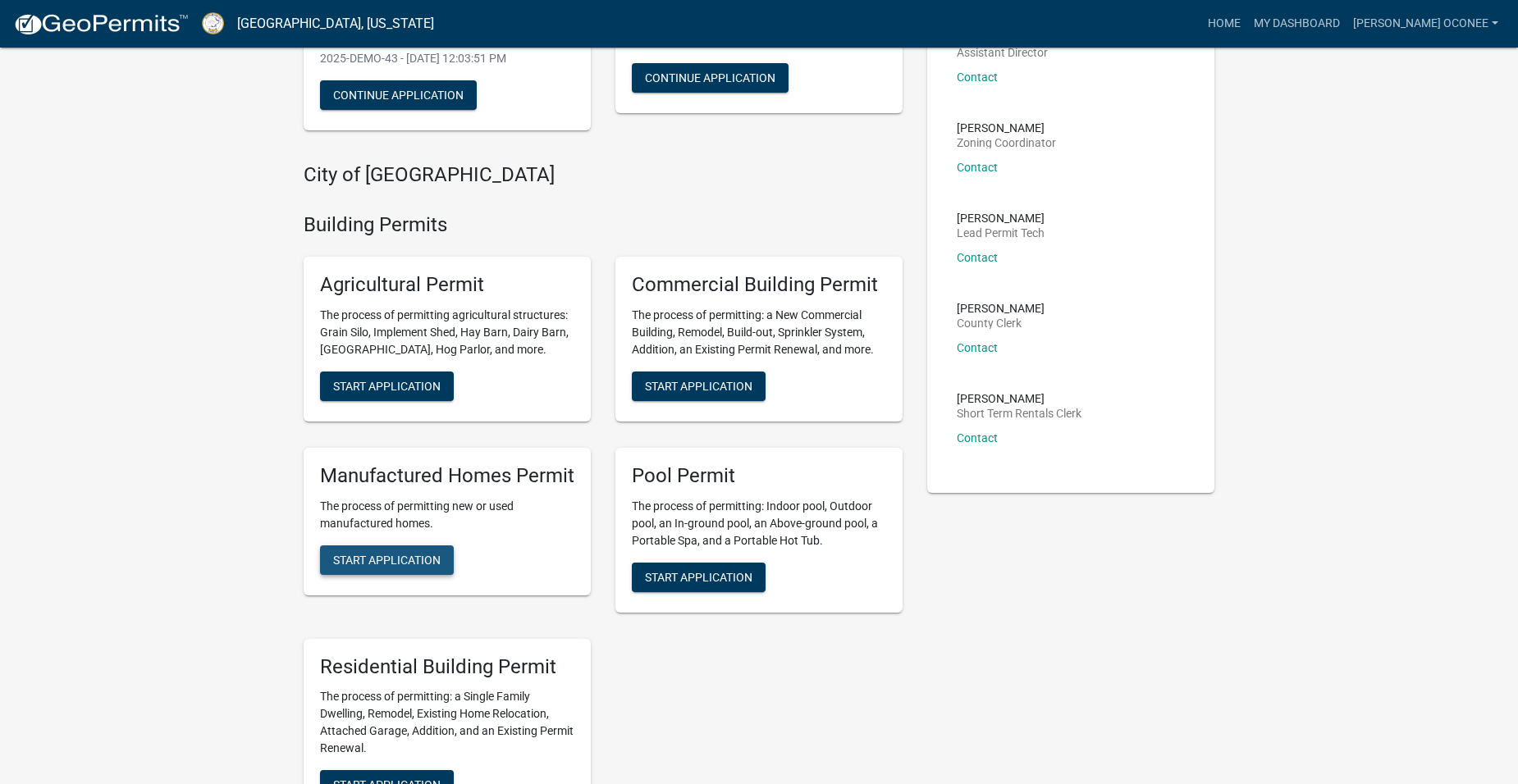
click at [365, 556] on span "Start Application" at bounding box center [387, 559] width 108 height 13
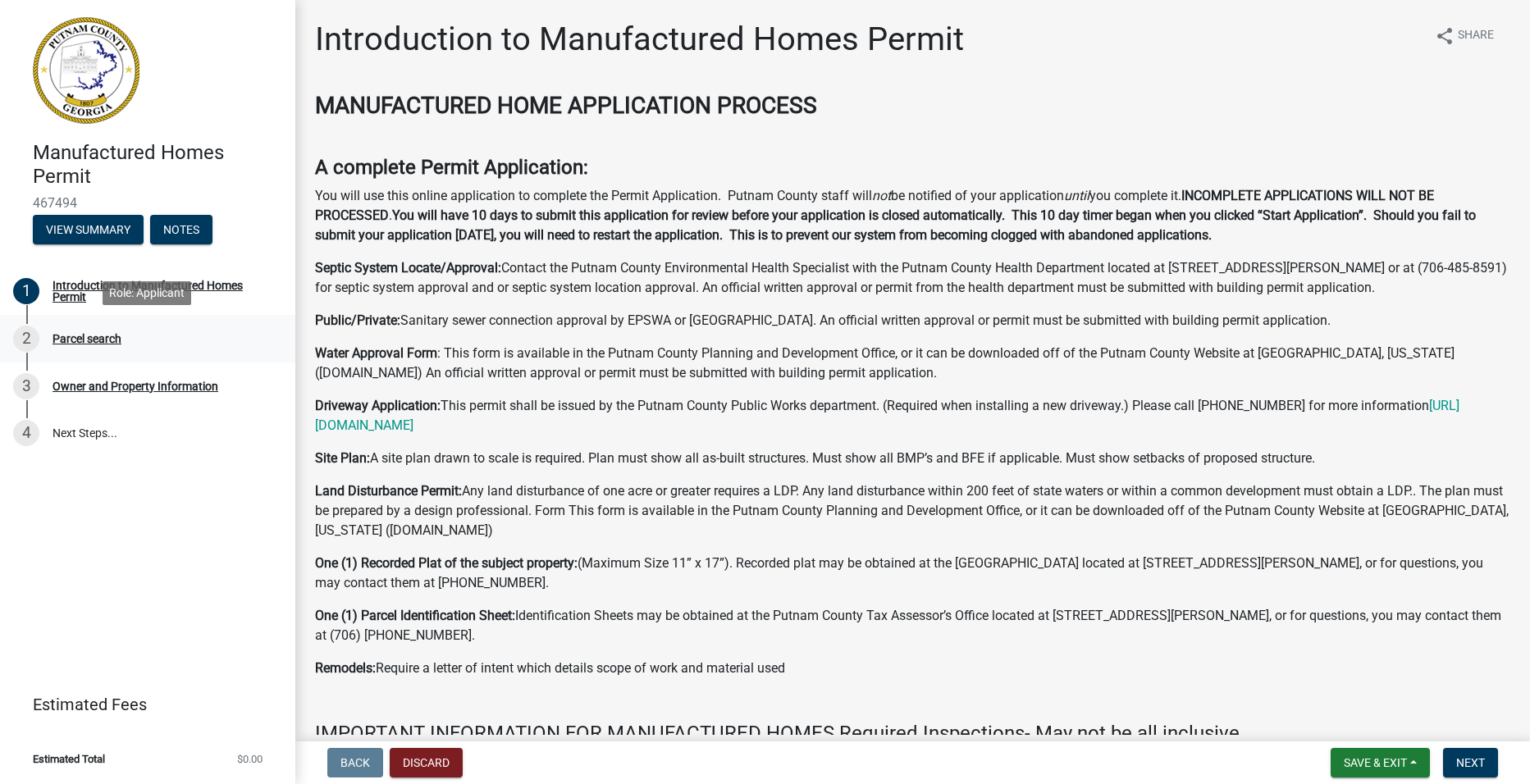
click at [83, 329] on div "2 Parcel search" at bounding box center [141, 338] width 256 height 26
click at [1451, 766] on button "Next" at bounding box center [1471, 763] width 55 height 29
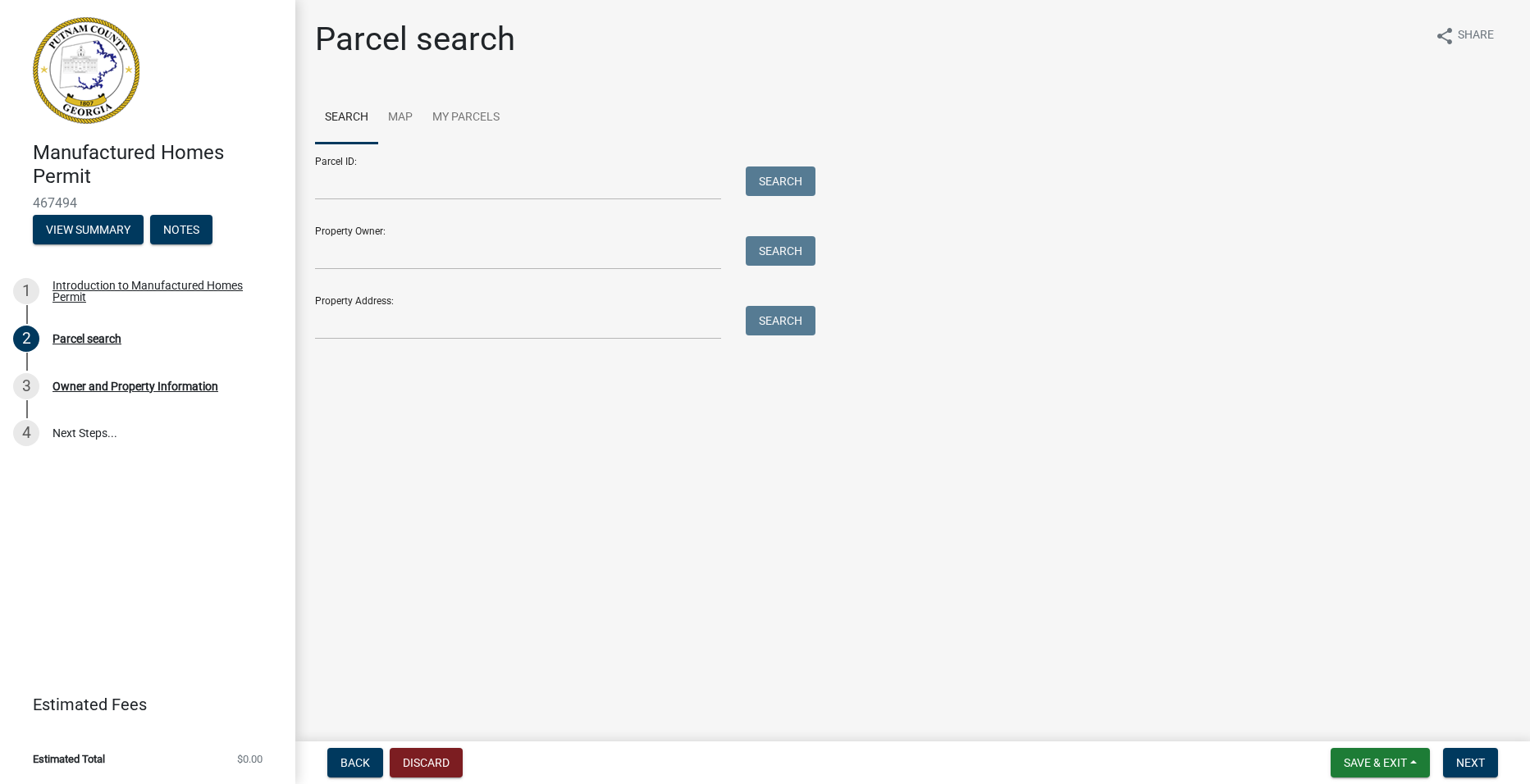
click at [367, 235] on div "Property Owner: Search" at bounding box center [561, 241] width 493 height 57
click at [368, 245] on input "Property Owner:" at bounding box center [518, 253] width 406 height 34
type input "LINDA GRANDT"
click at [785, 252] on button "Search" at bounding box center [781, 251] width 69 height 29
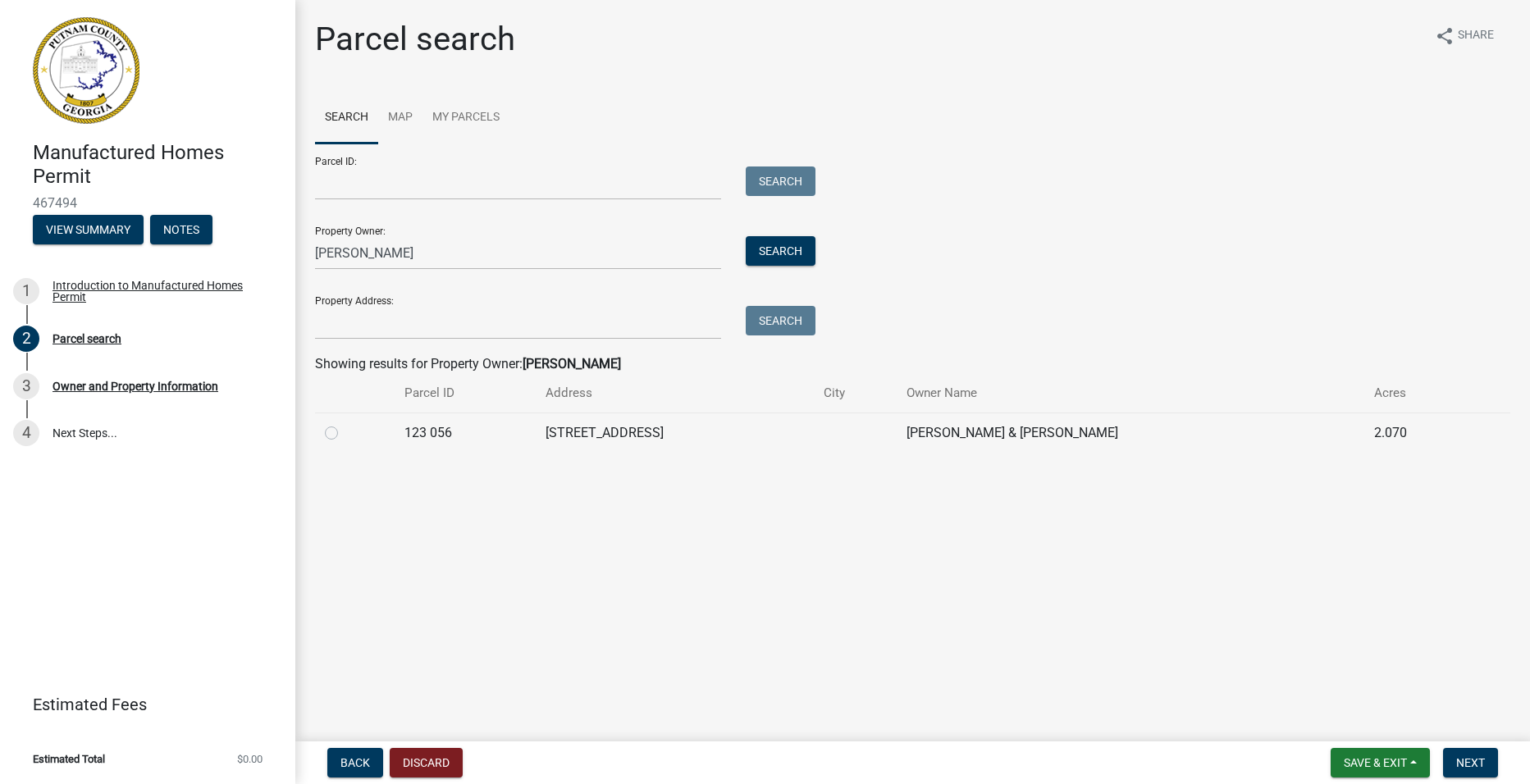
click at [345, 423] on label at bounding box center [345, 423] width 0 height 0
click at [345, 434] on 056 "radio" at bounding box center [350, 429] width 11 height 11
radio 056 "true"
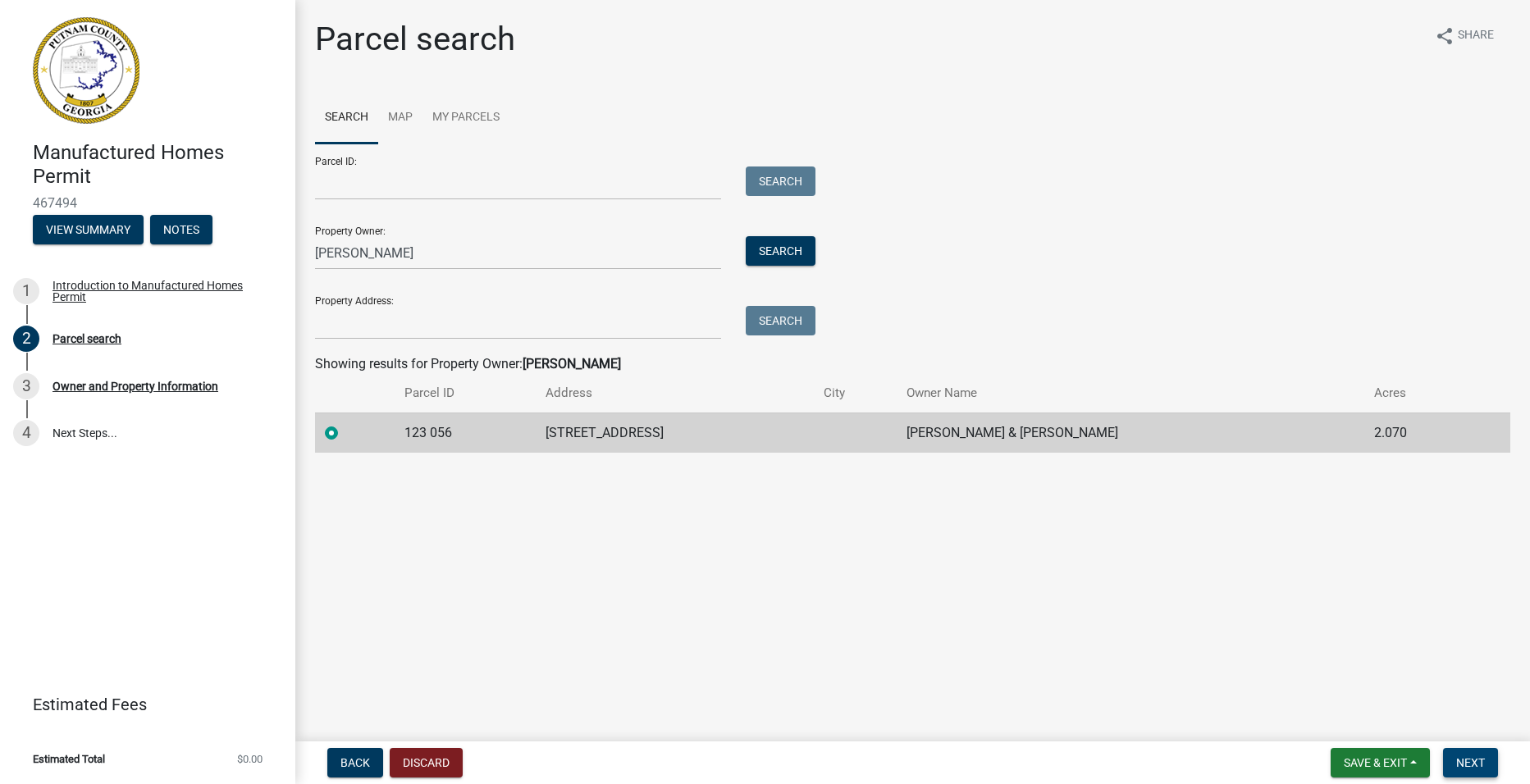
click at [1462, 758] on span "Next" at bounding box center [1470, 763] width 28 height 13
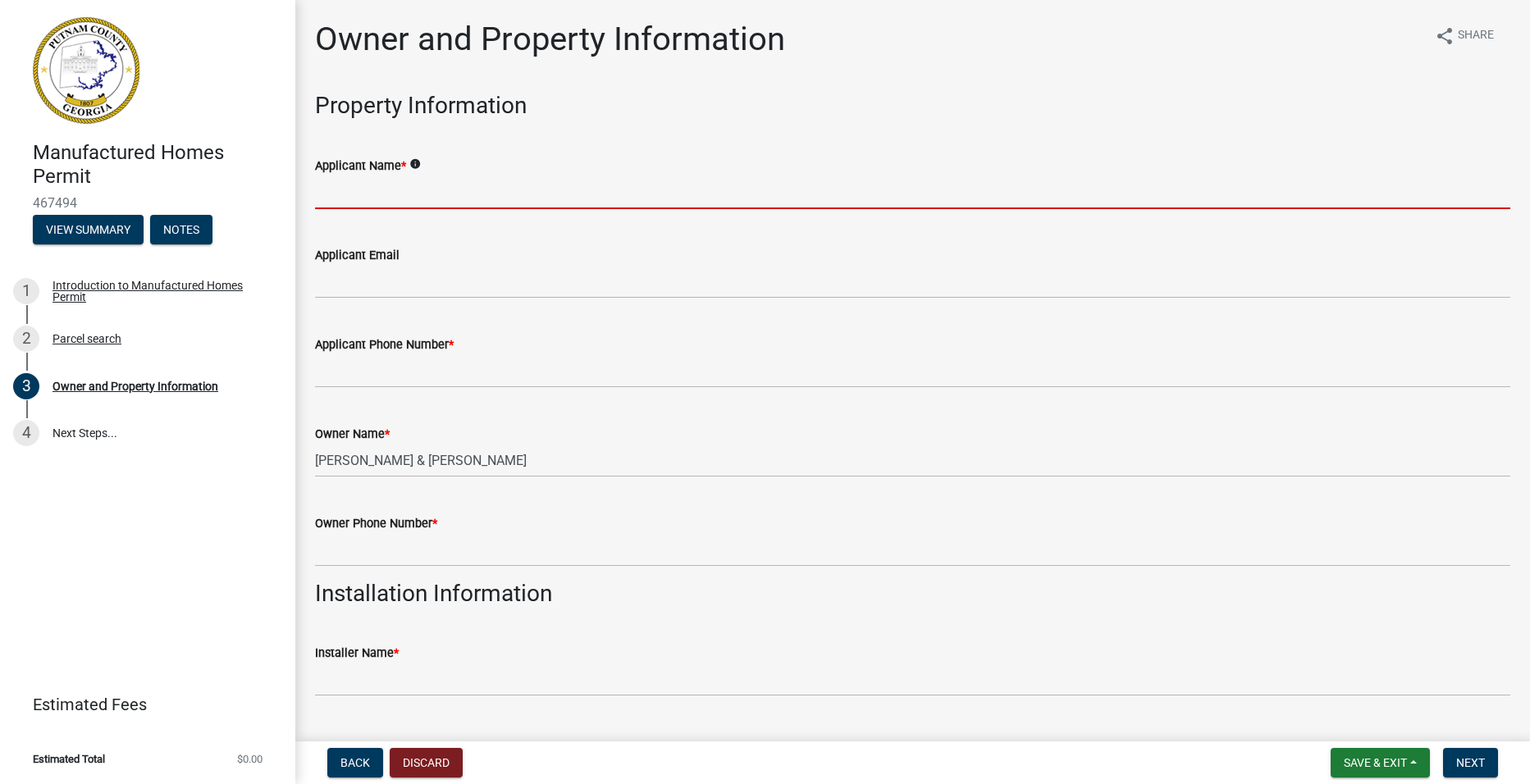
click at [444, 188] on input "Applicant Name *" at bounding box center [913, 192] width 1195 height 34
type input "[PERSON_NAME]"
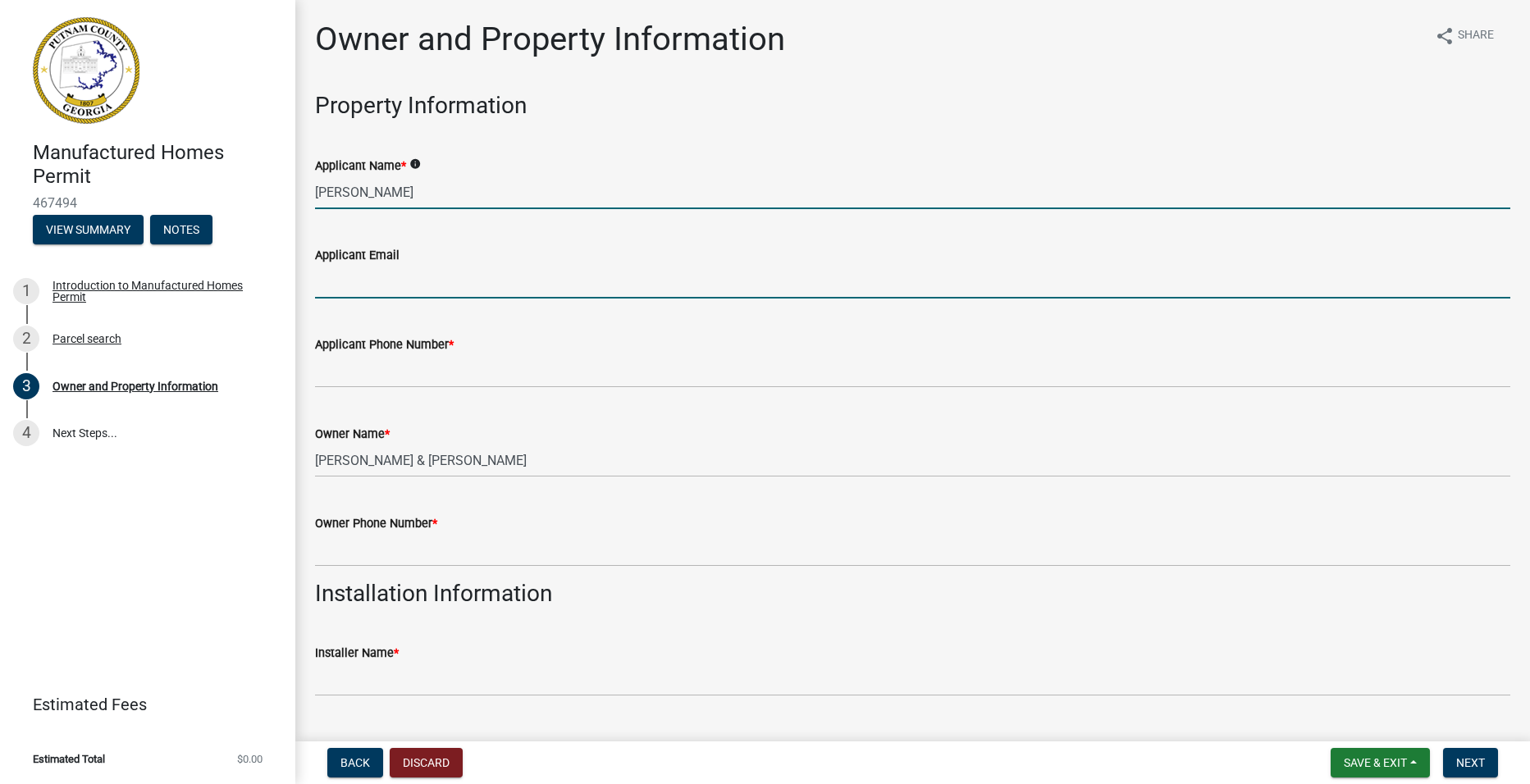
type input "[EMAIL_ADDRESS][DOMAIN_NAME]"
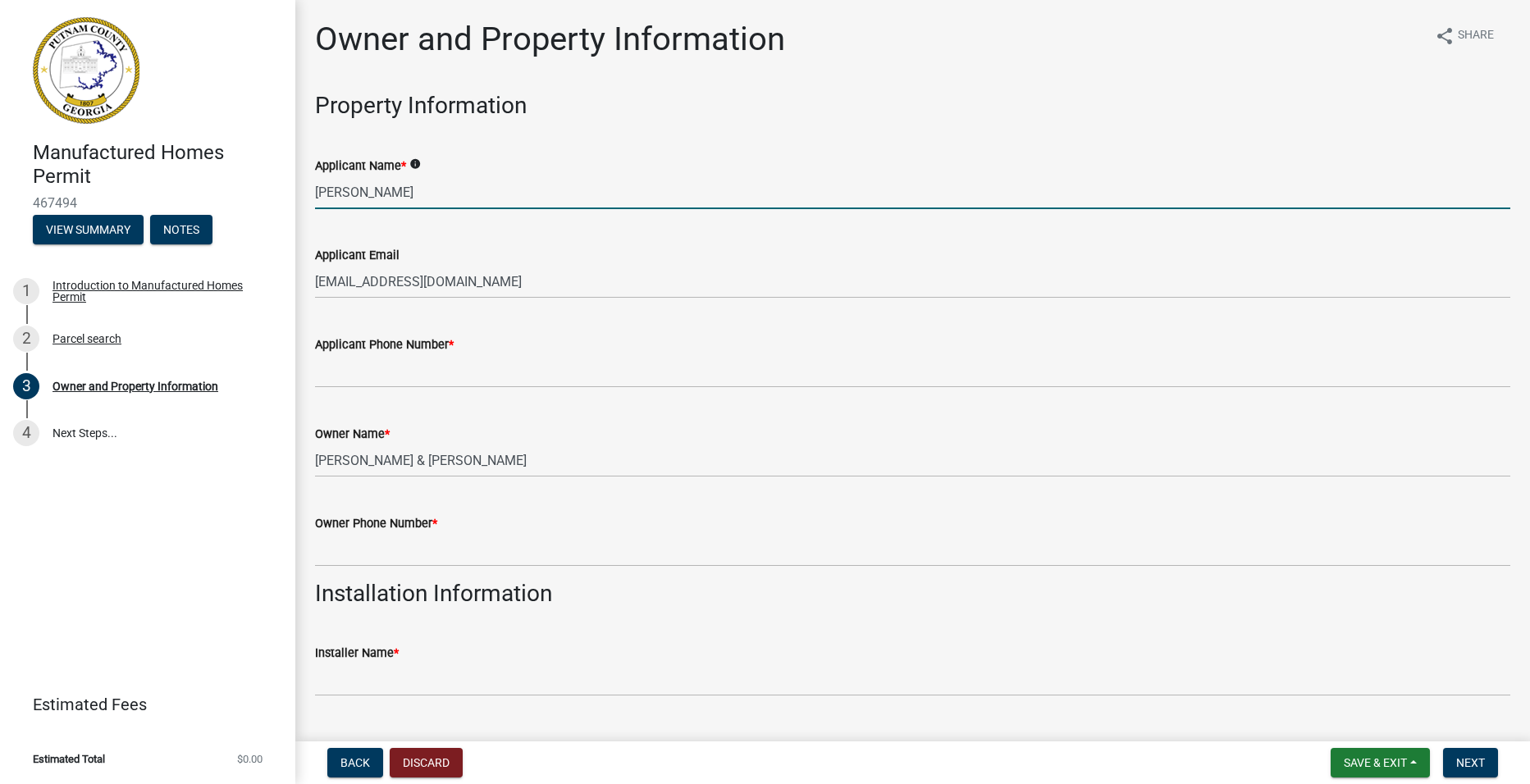
type input "7064760084"
type input "118 Bluegill Rd"
type input "Eatonton"
type input "GA"
type input "31024"
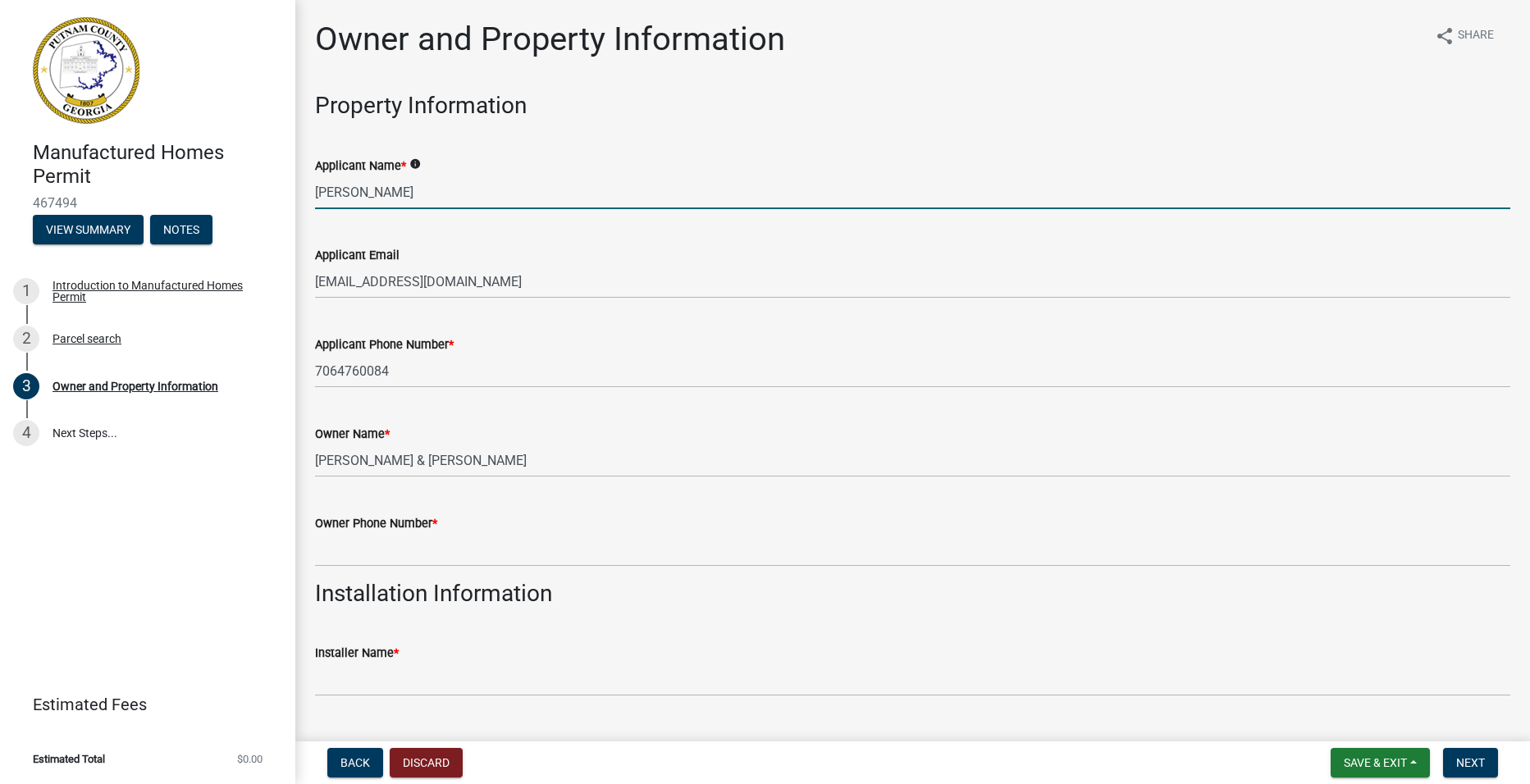
type input "118 Bluegill Rd"
select select "8"
select select "2025"
select select "8"
select select "2025"
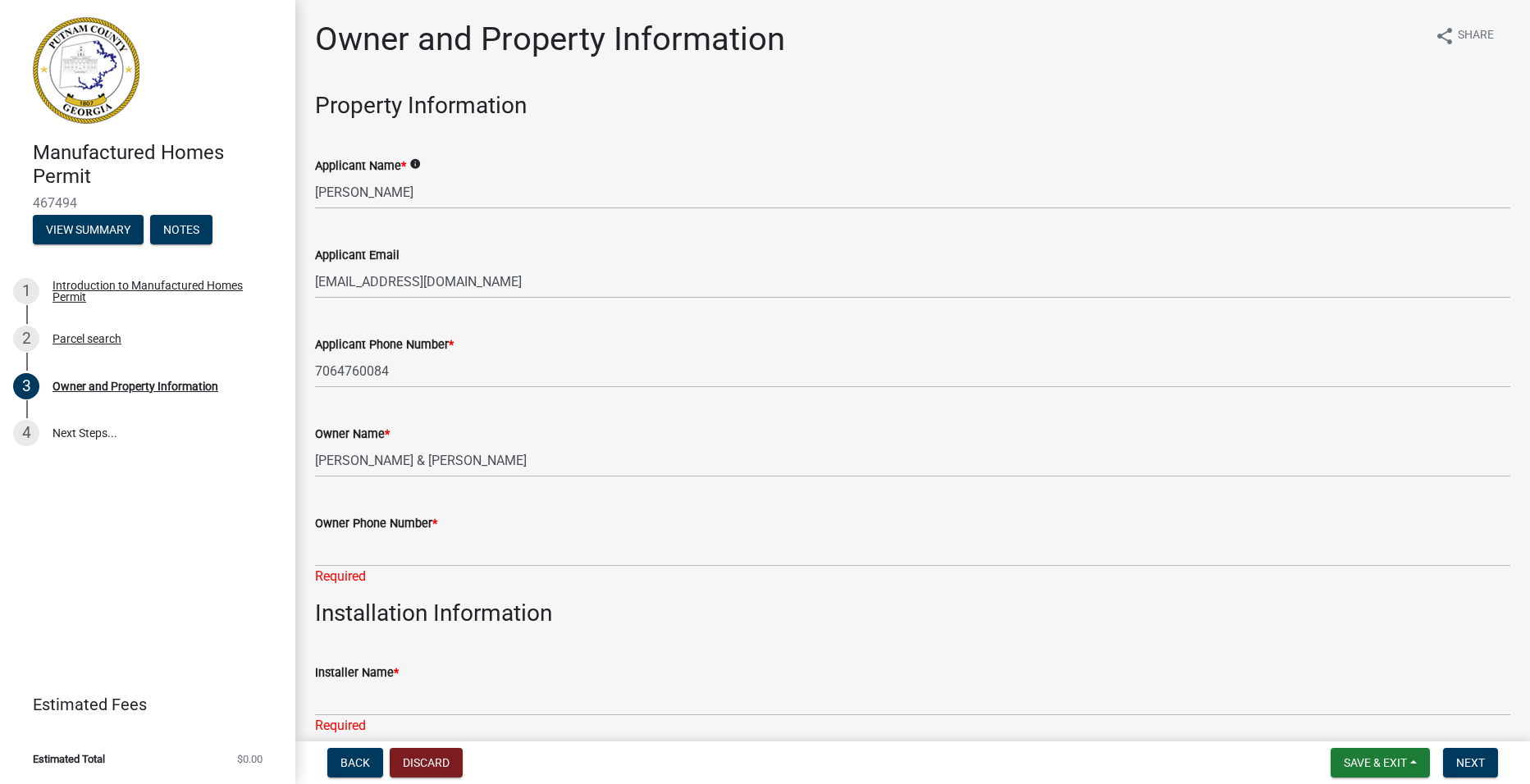
scroll to position [1139, 0]
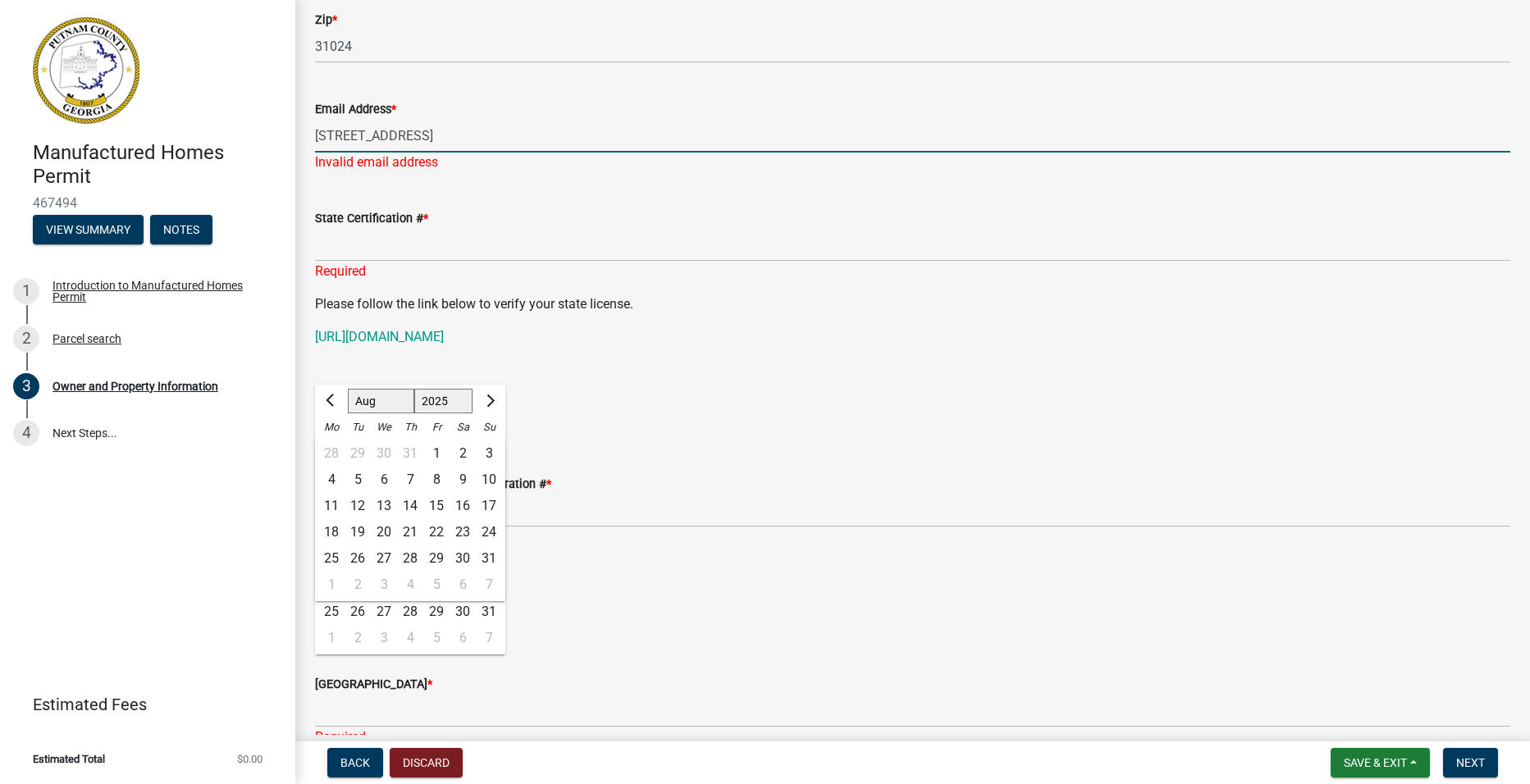
click at [480, 140] on input "118 Bluegill Rd" at bounding box center [913, 135] width 1195 height 34
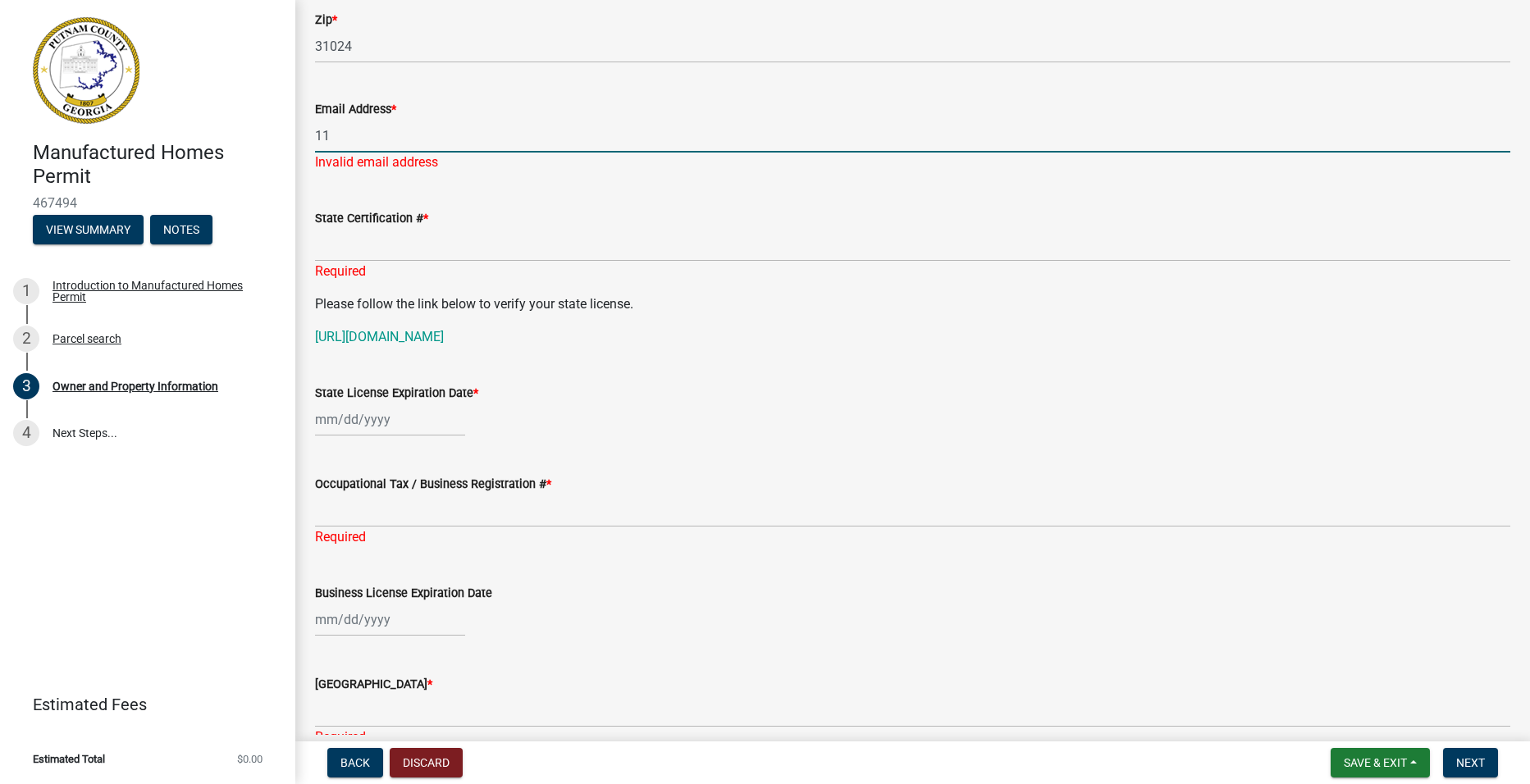
type input "1"
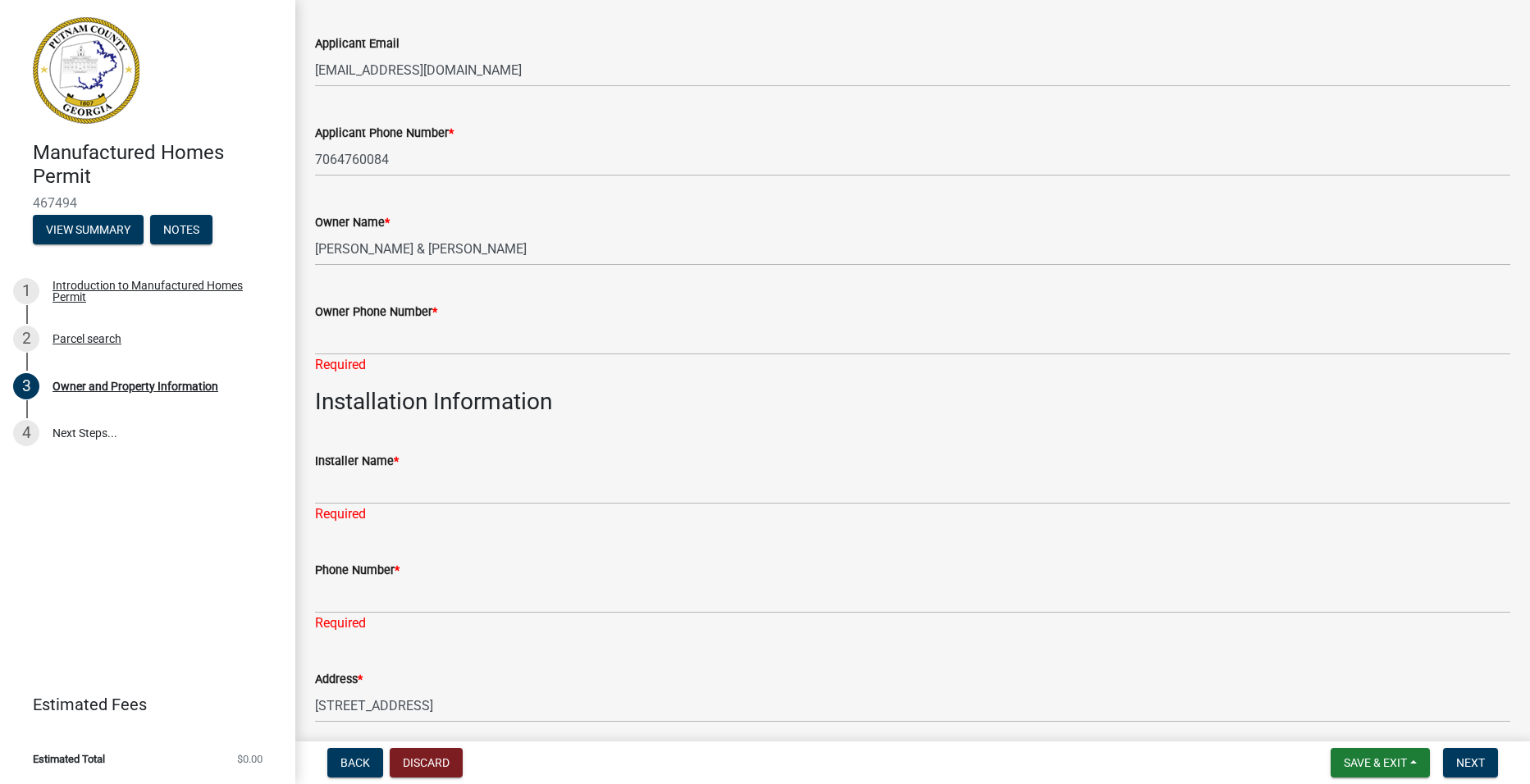
scroll to position [73, 0]
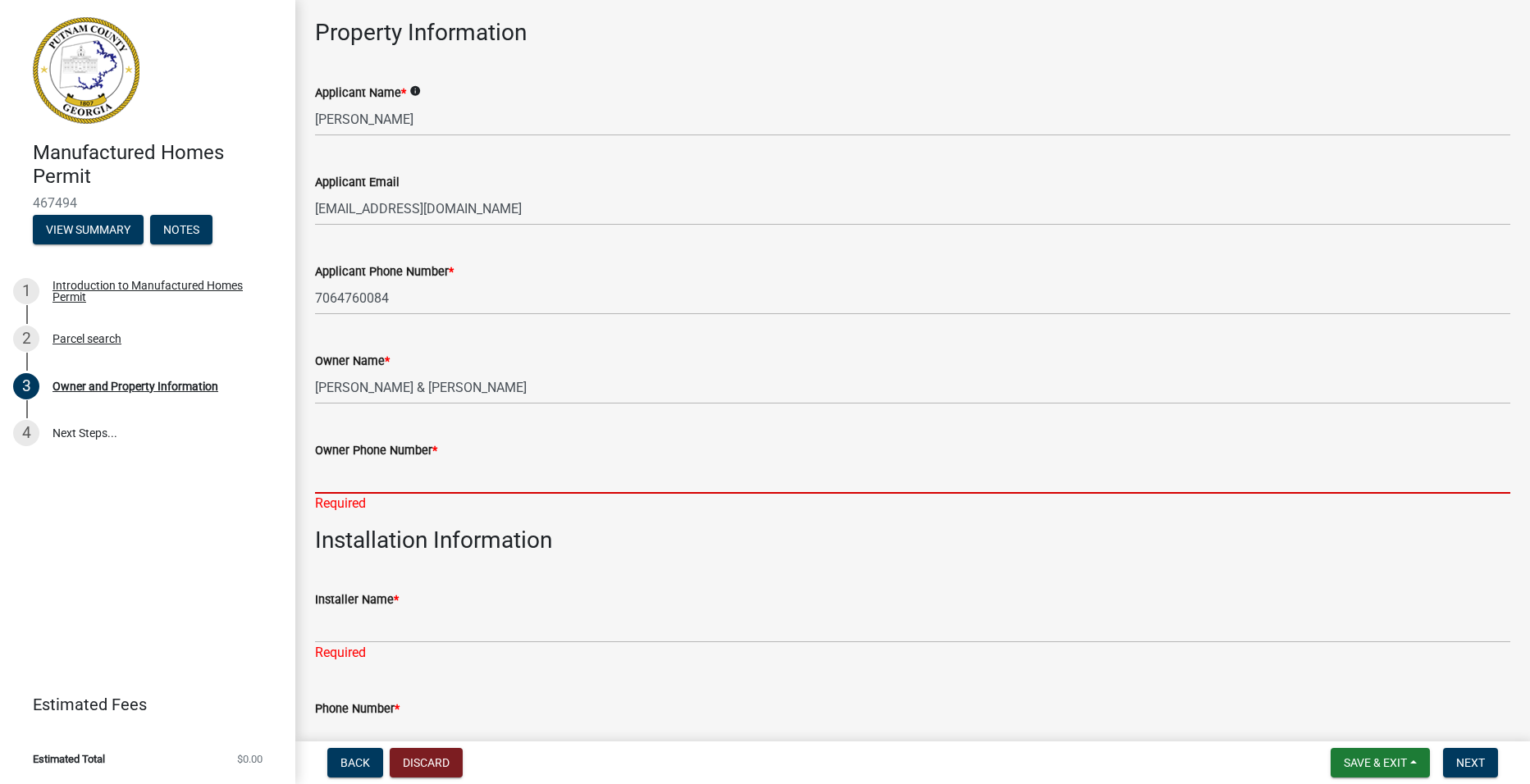
click at [485, 472] on input "Owner Phone Number *" at bounding box center [913, 477] width 1195 height 34
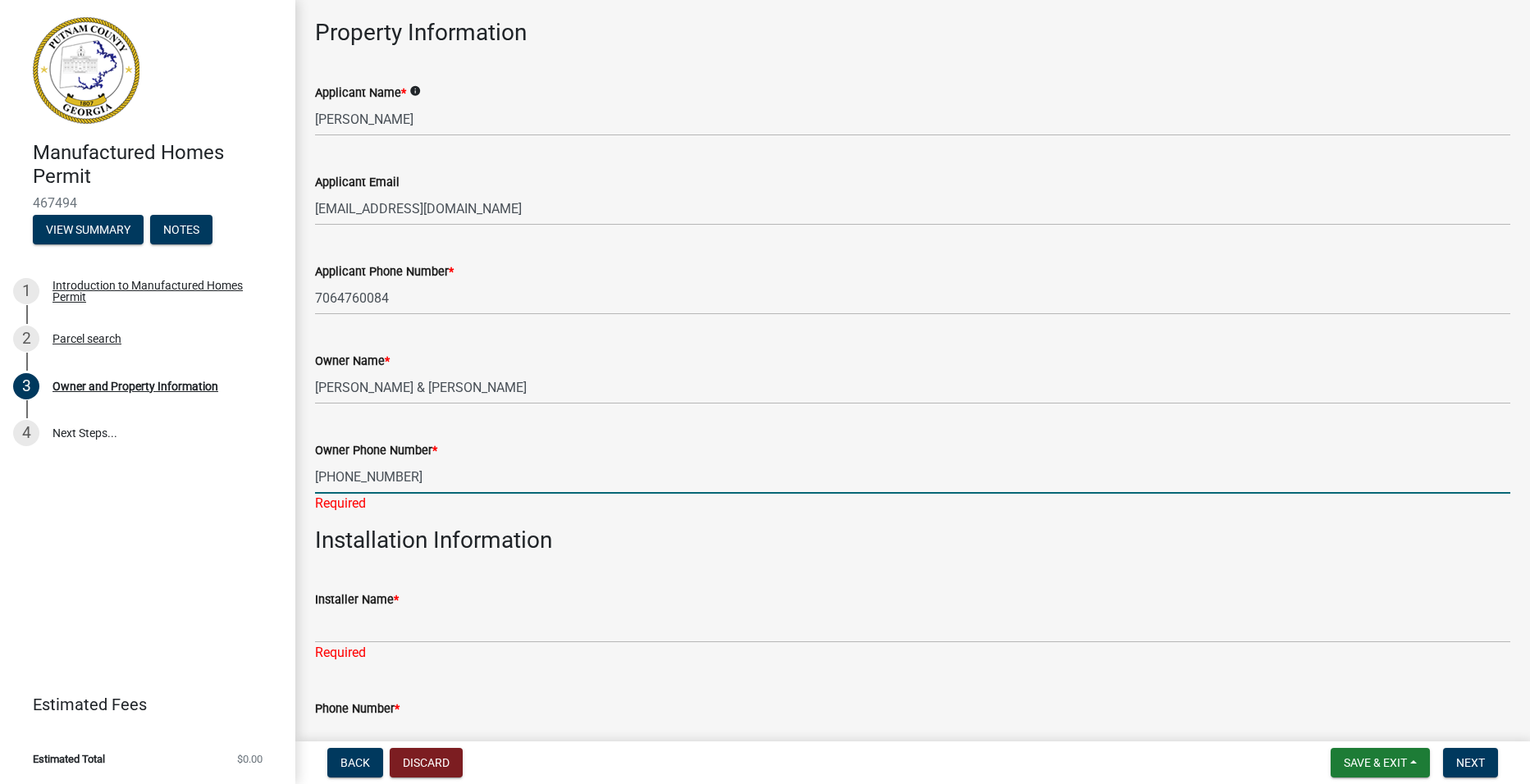
type input "706-473-2929"
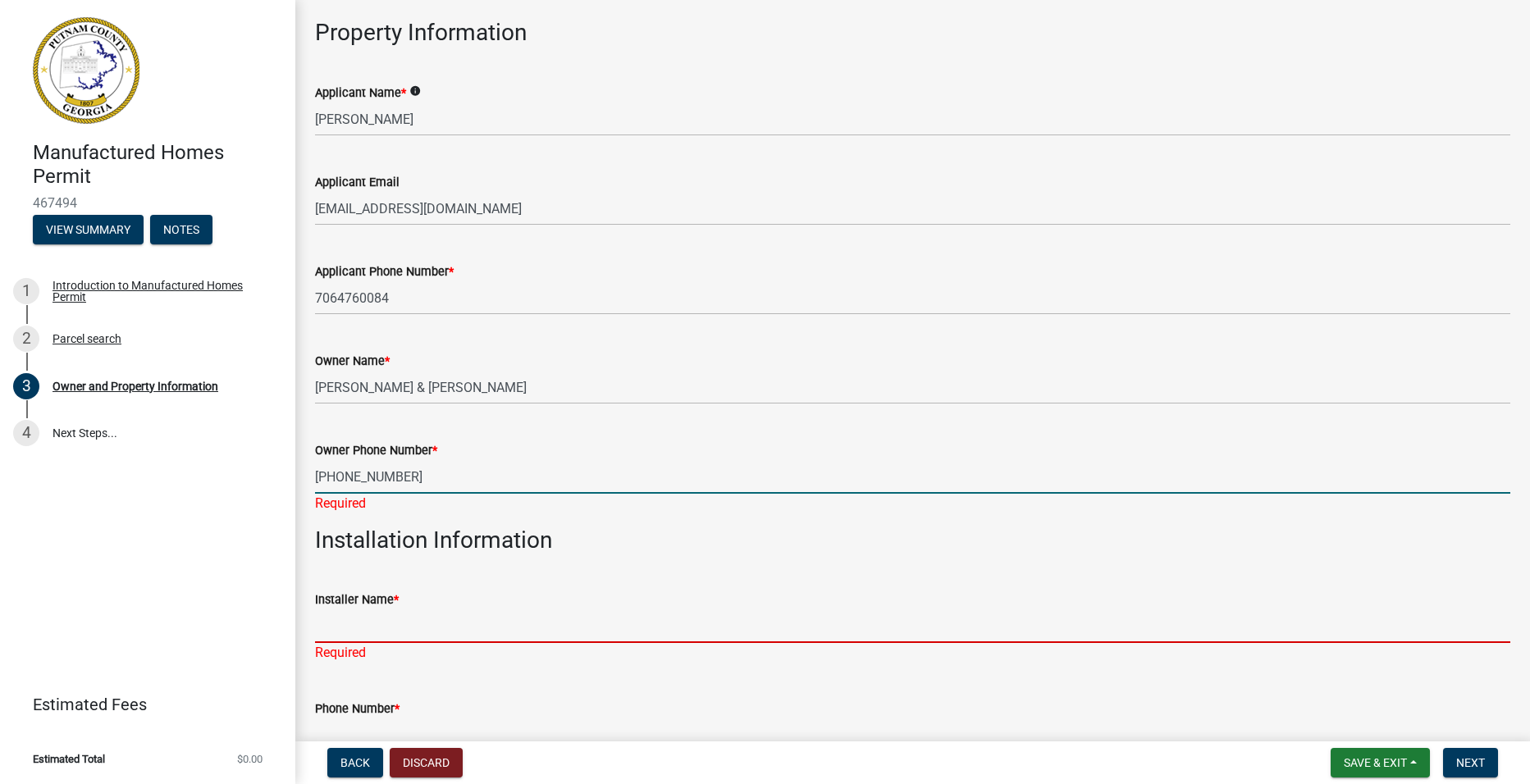
click at [447, 636] on div "Installer Name * Required" at bounding box center [913, 614] width 1195 height 96
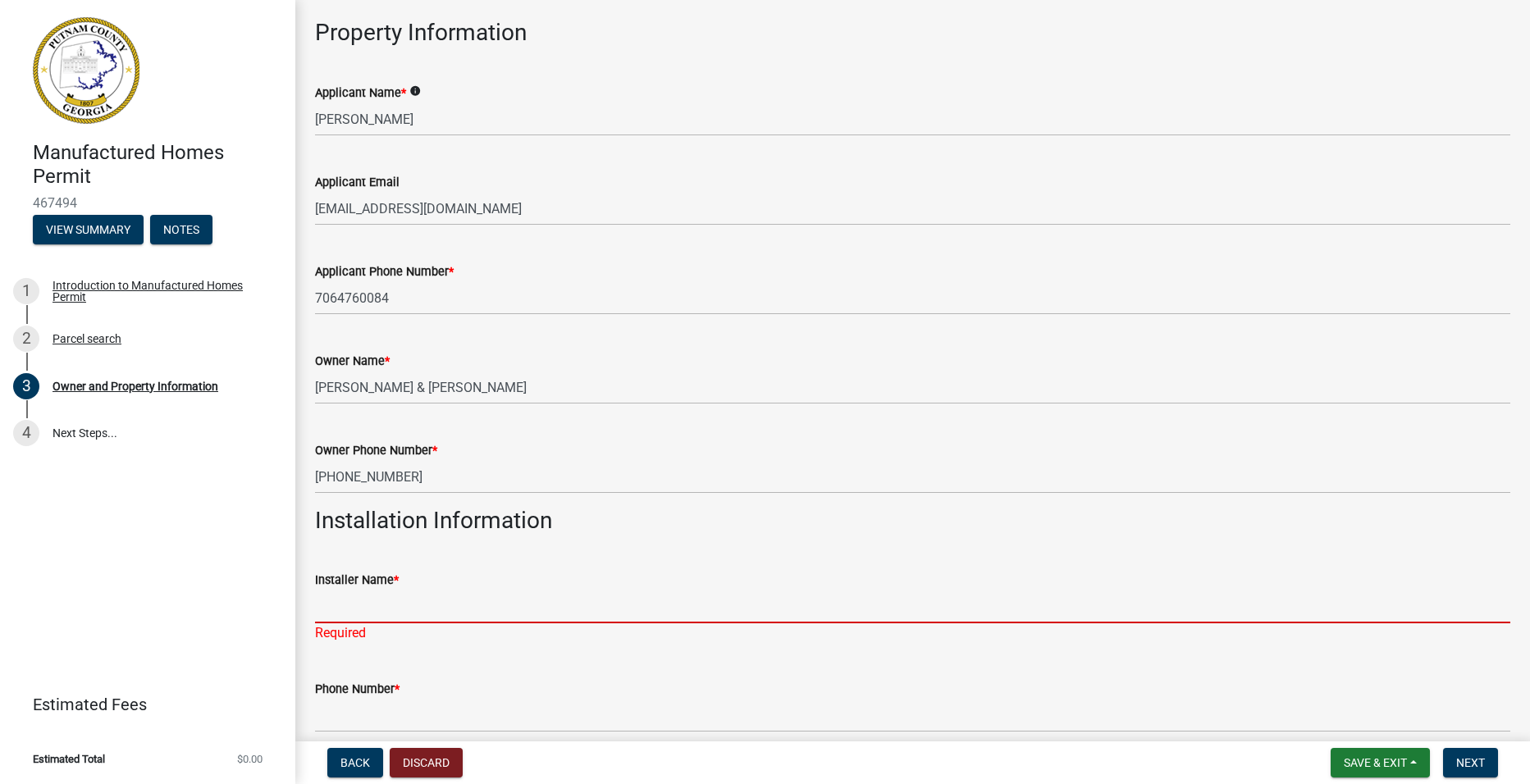
type input "[PERSON_NAME]"
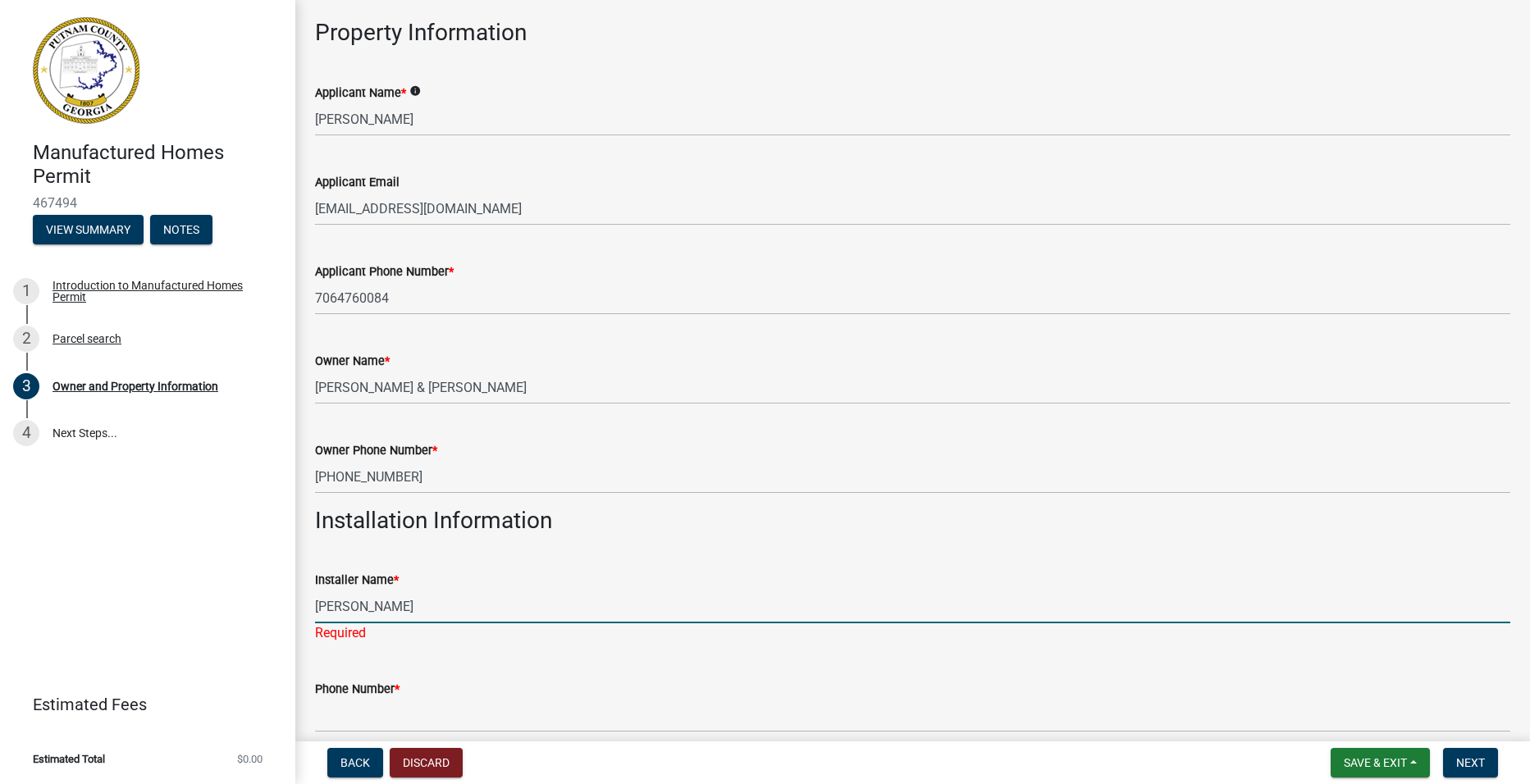
scroll to position [319, 0]
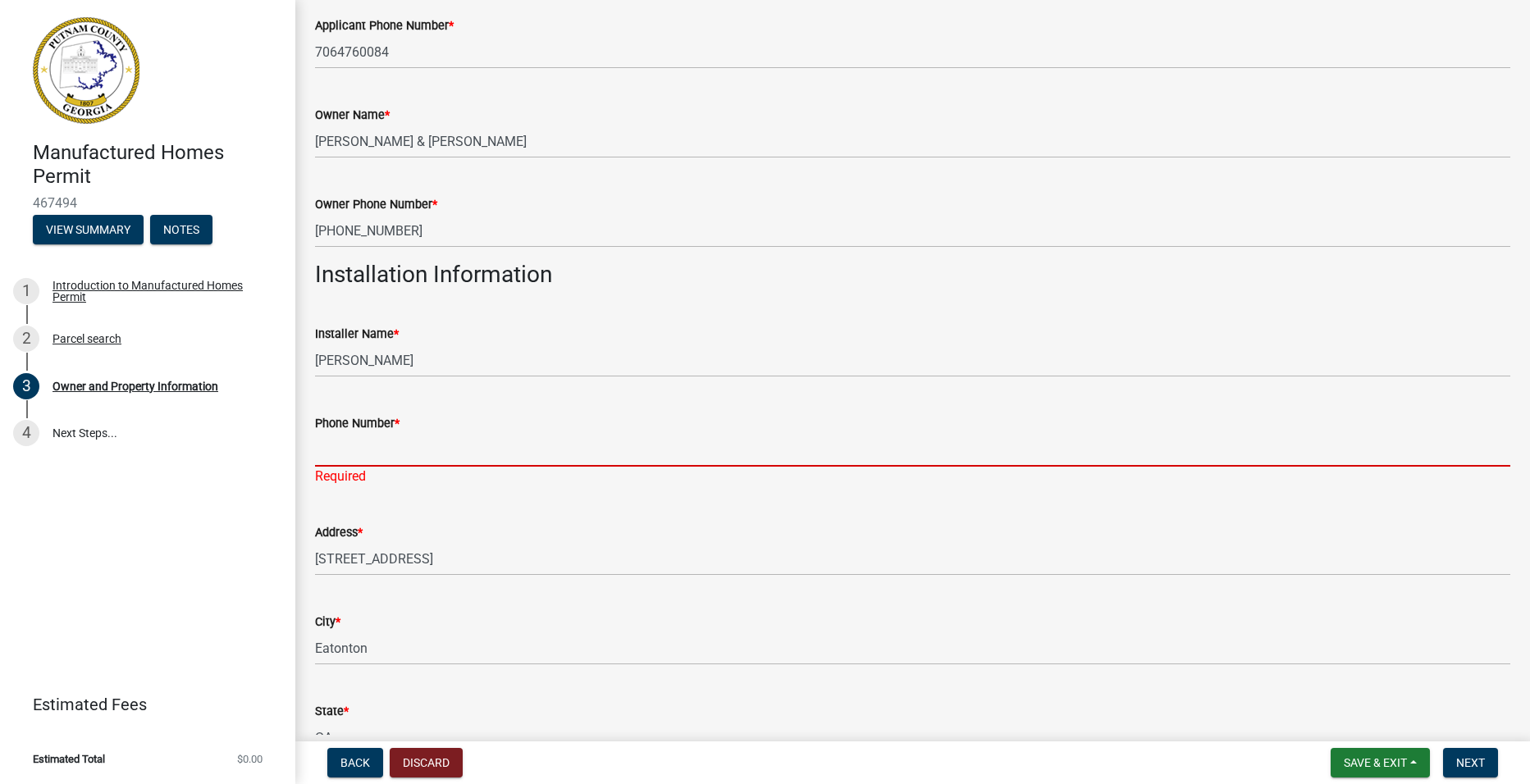
click at [379, 467] on div "Phone Number * Required" at bounding box center [913, 438] width 1195 height 96
type input "[PHONE_NUMBER]"
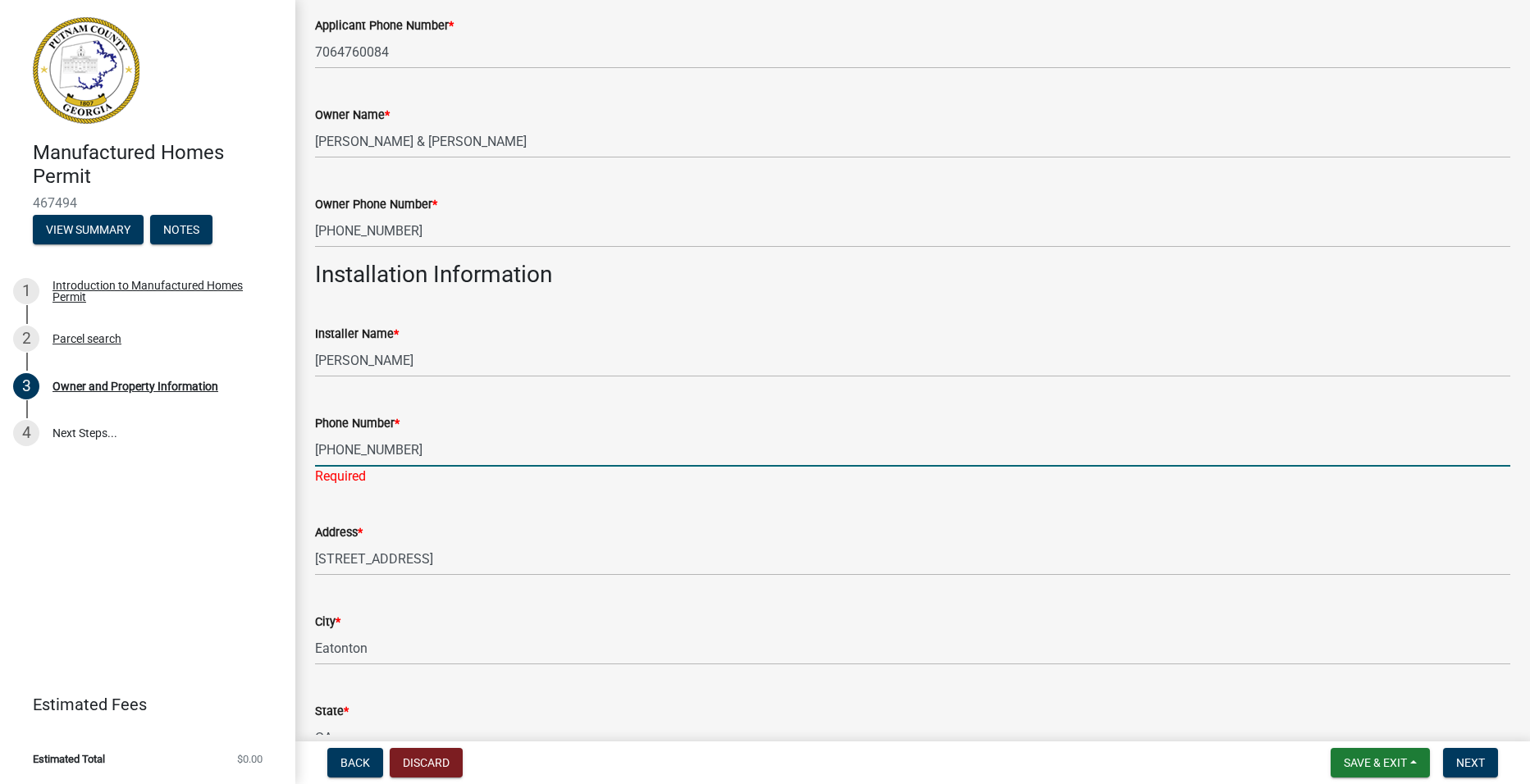
type input "118 Bluegill Rd"
select select "8"
select select "2025"
select select "8"
select select "2025"
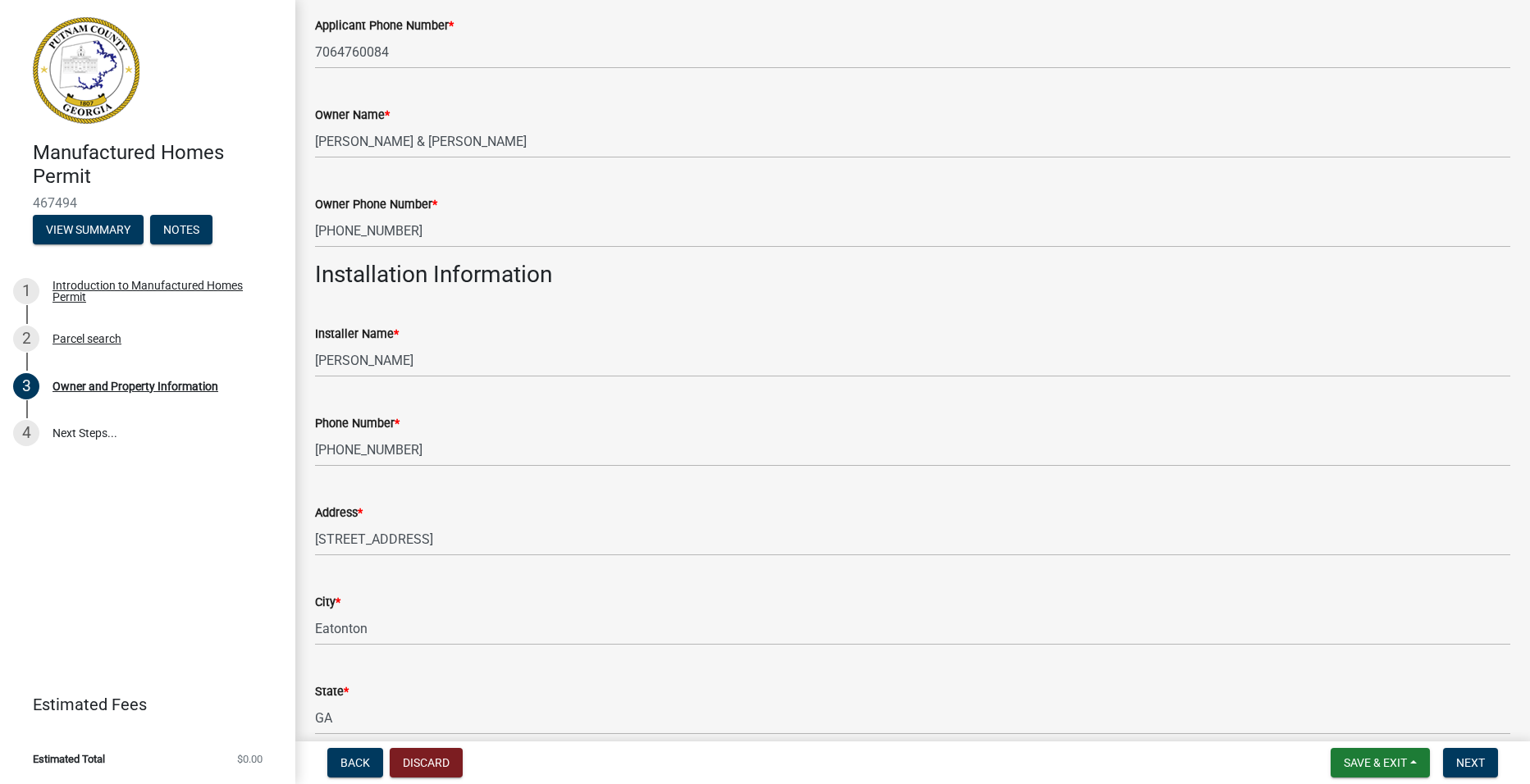
scroll to position [1080, 0]
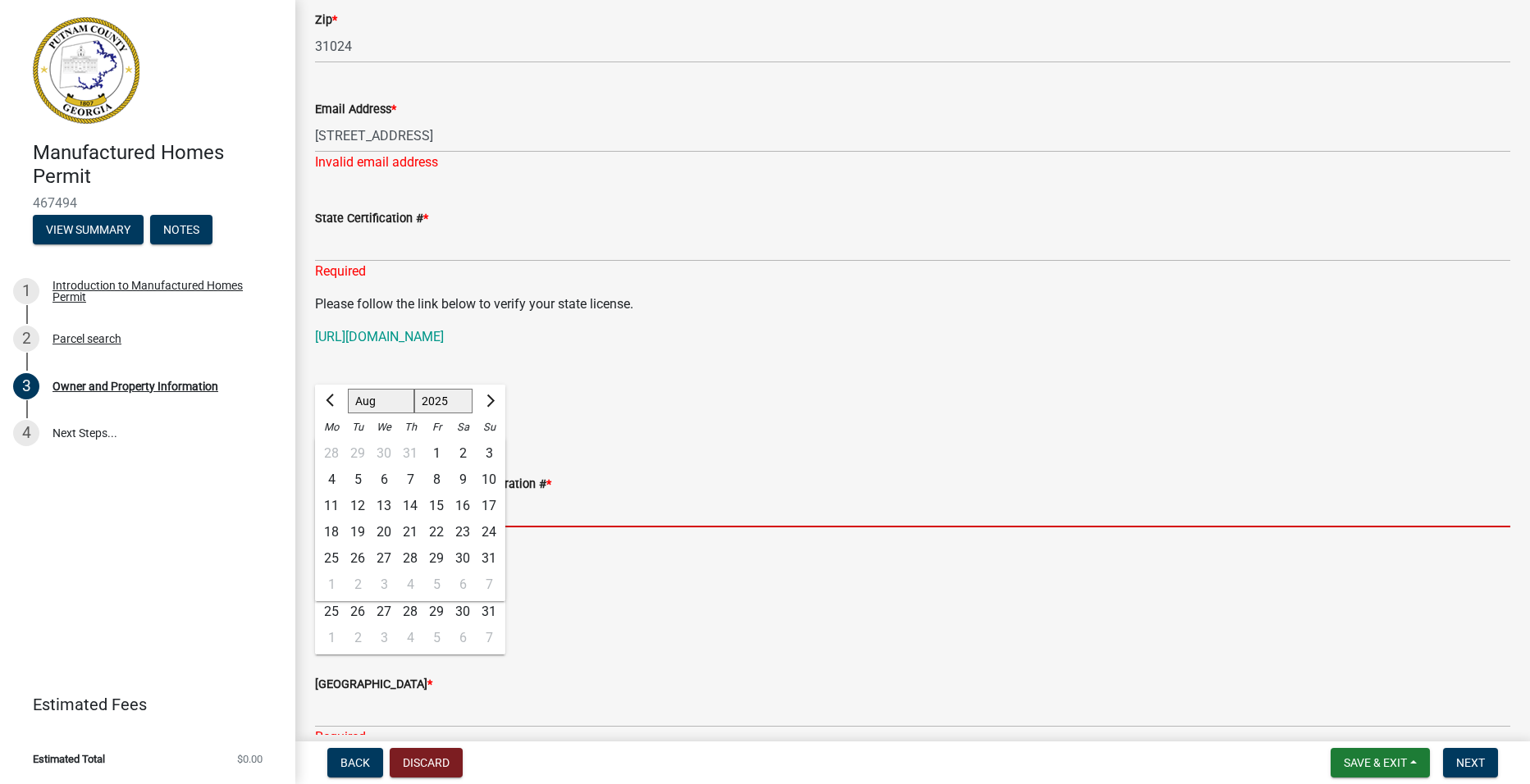
click at [908, 505] on input "Occupational Tax / Business Registration # *" at bounding box center [913, 510] width 1195 height 34
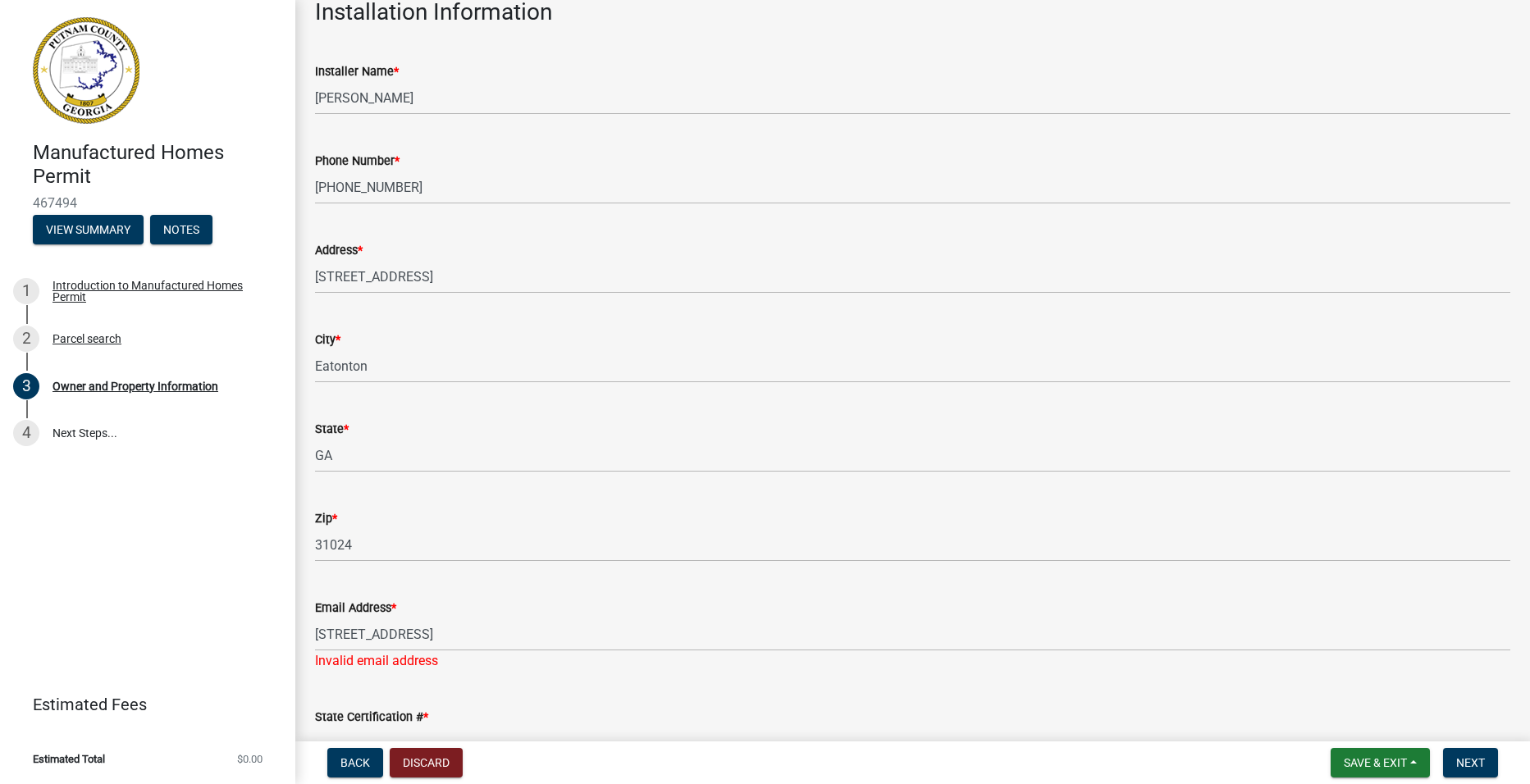
scroll to position [588, 0]
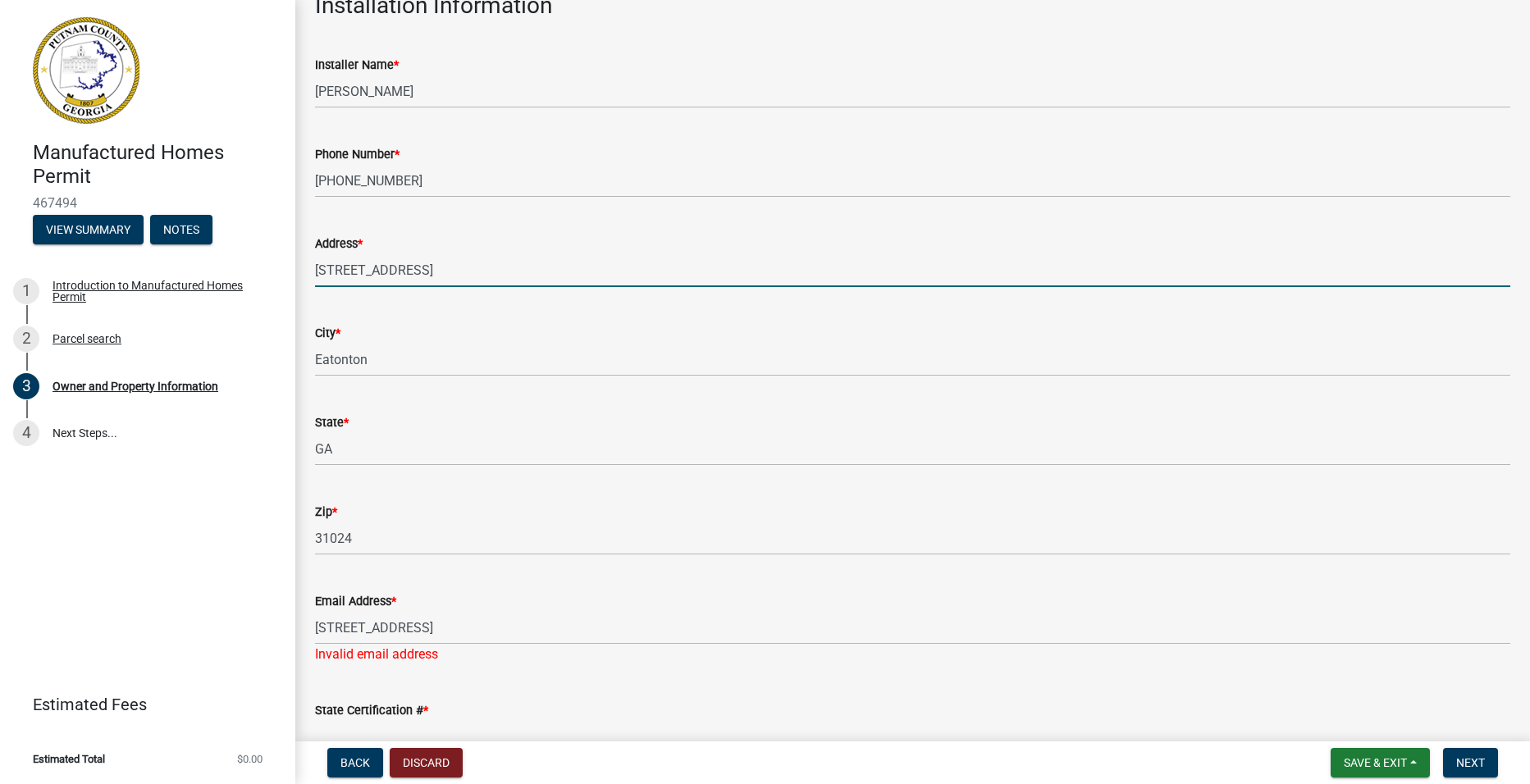
click at [461, 270] on input "118 Bluegill Rd" at bounding box center [913, 270] width 1195 height 34
type input "1"
type input "713 Sparta Hwy NE"
type input "[US_STATE]"
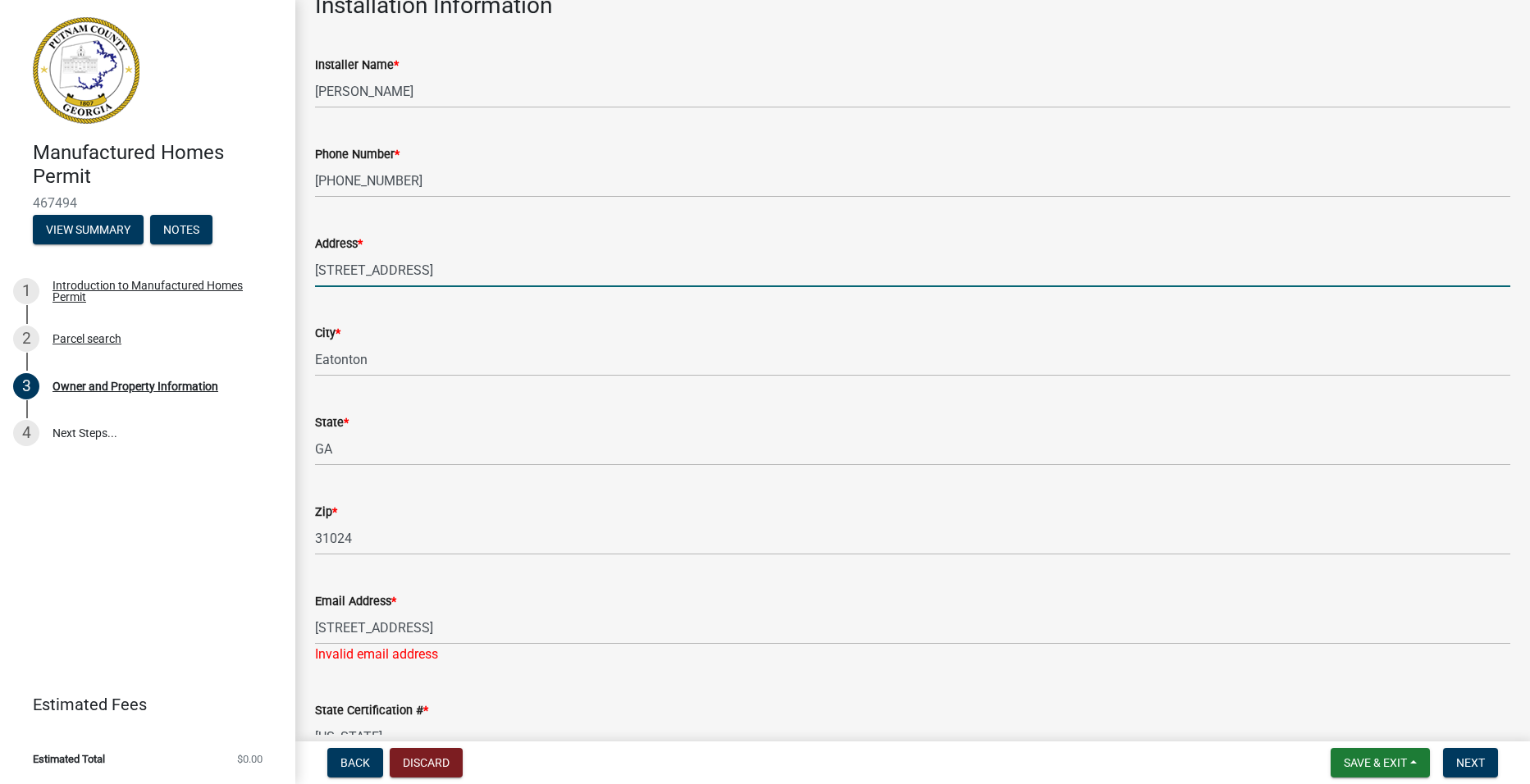
type input "[US_STATE]"
type input "713 Sparta Hwy NE"
type input "0"
select select "8"
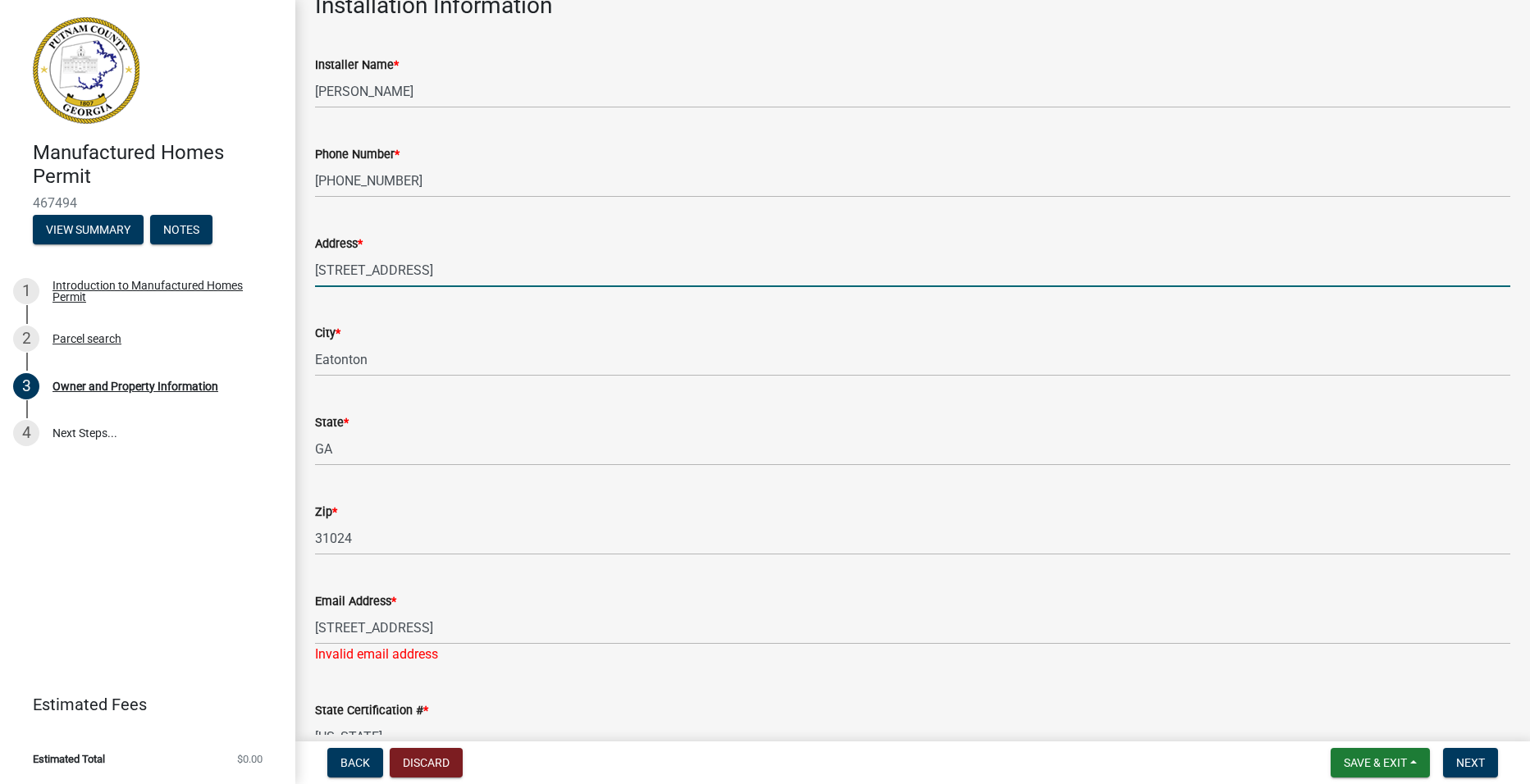
select select "2025"
select select "8"
select select "2025"
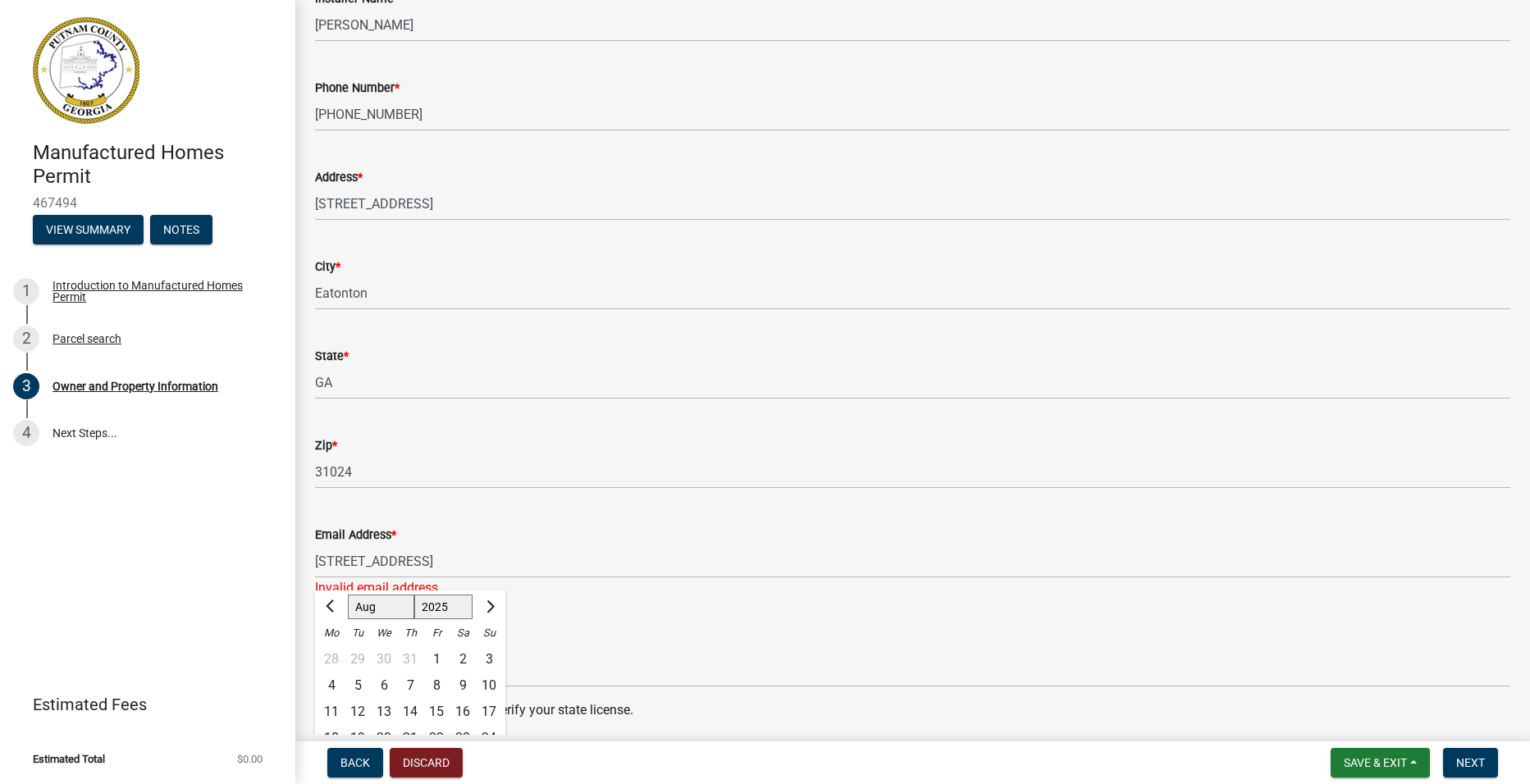
scroll to position [651, 0]
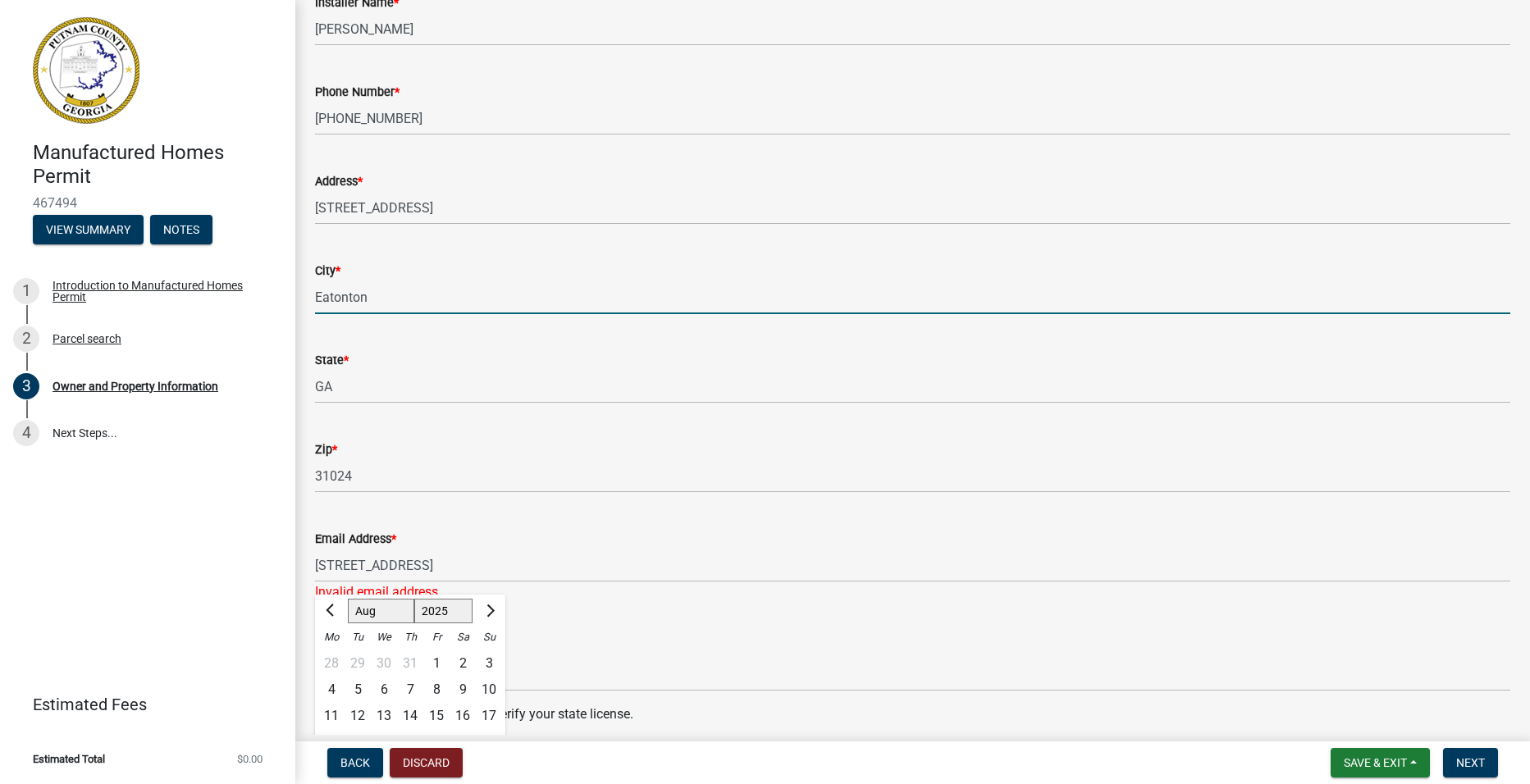
click at [437, 300] on input "Eatonton" at bounding box center [913, 297] width 1195 height 34
type input "E"
type input "MILLEDGEVILLE"
select select "8"
select select "2025"
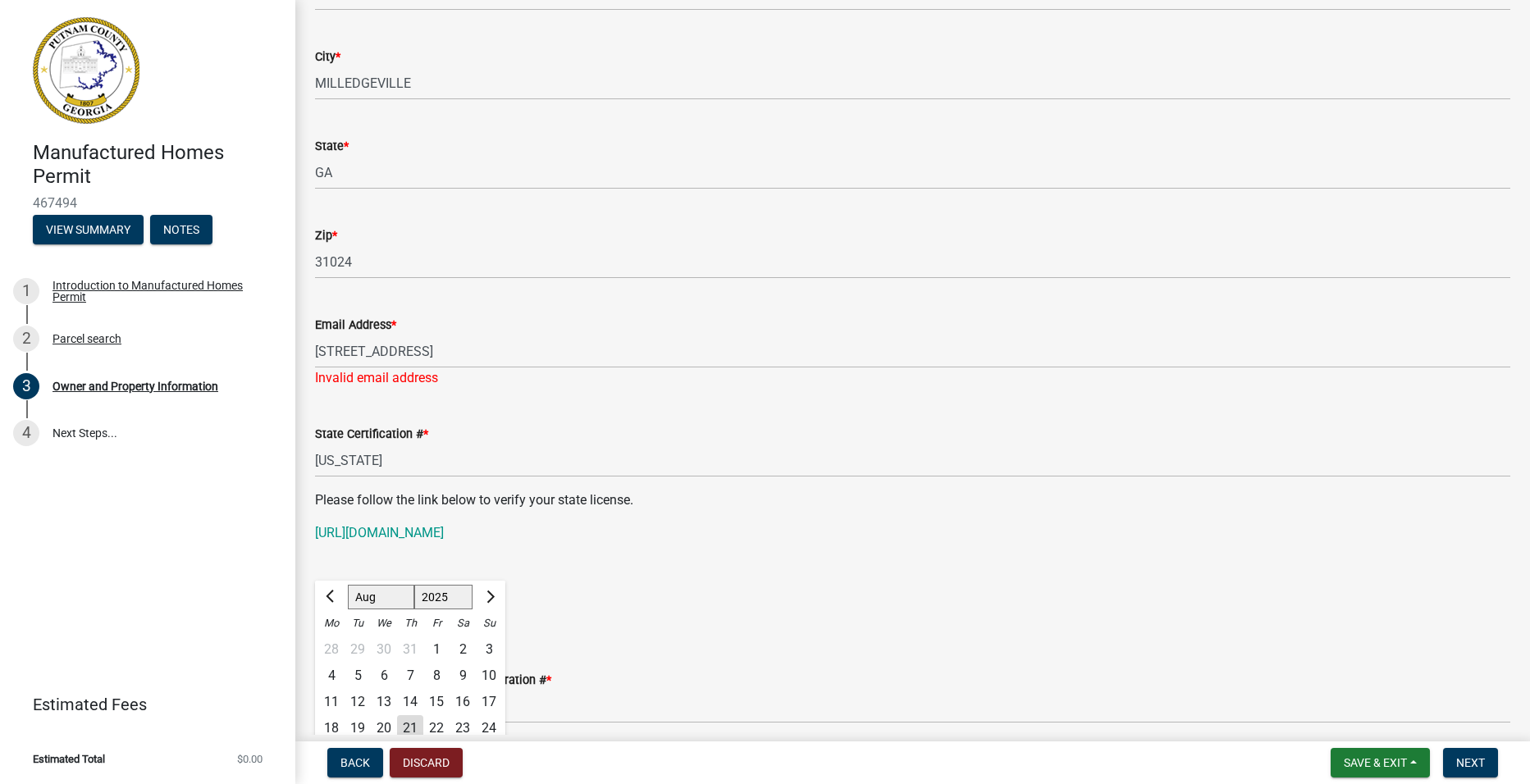
scroll to position [851, 0]
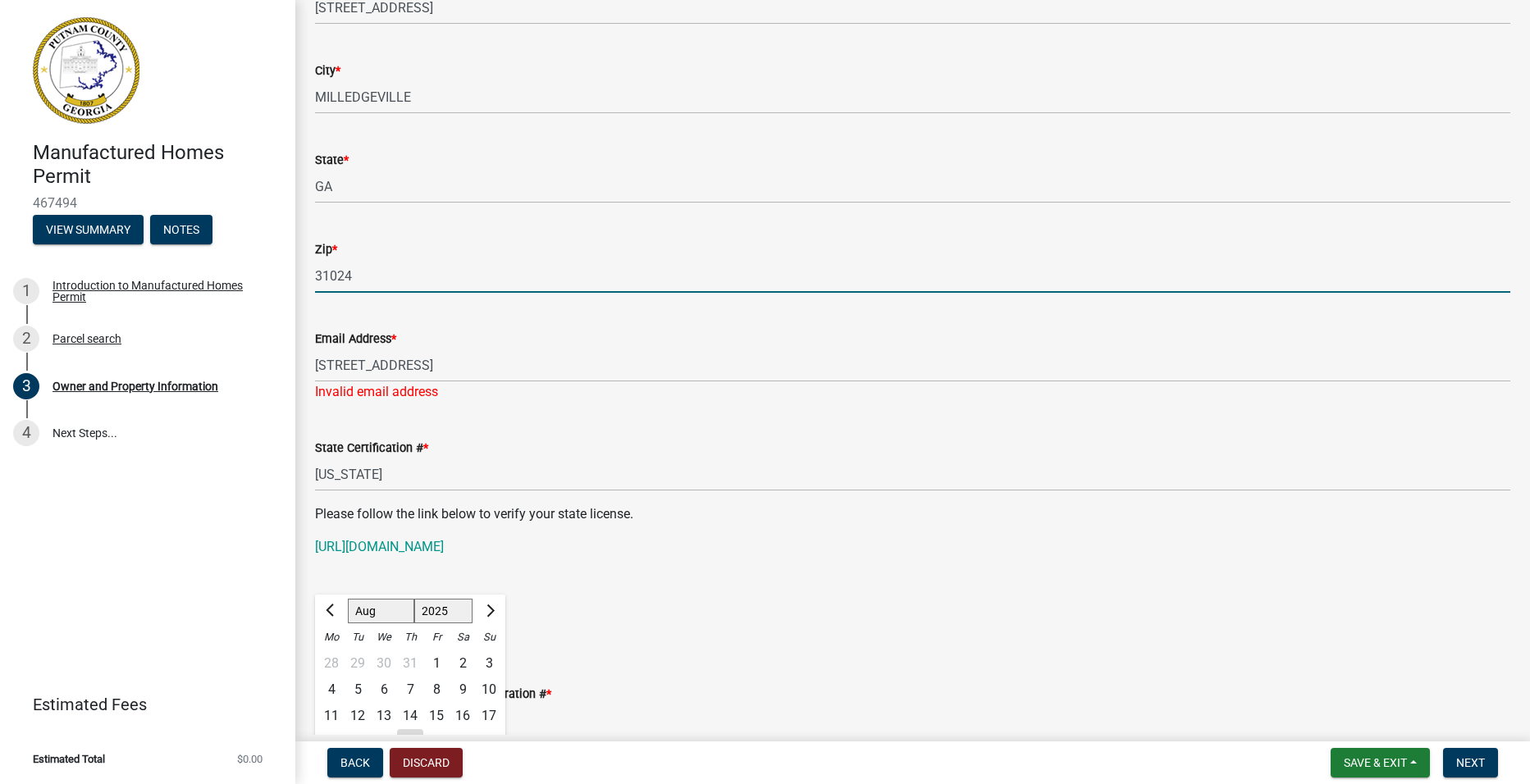
click at [384, 270] on input "31024" at bounding box center [913, 276] width 1195 height 34
type input "31061"
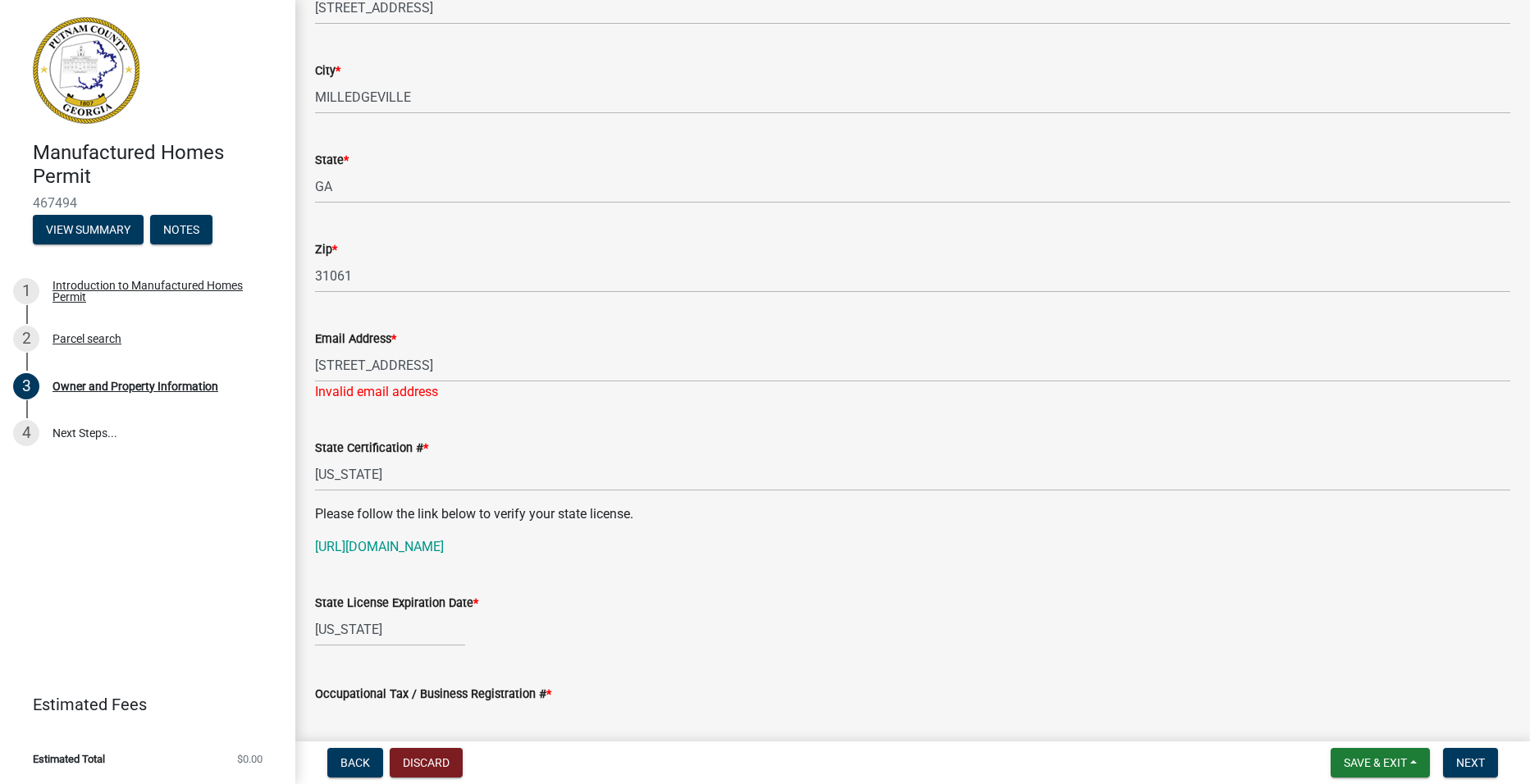
click at [882, 387] on div "Invalid email address" at bounding box center [913, 392] width 1195 height 20
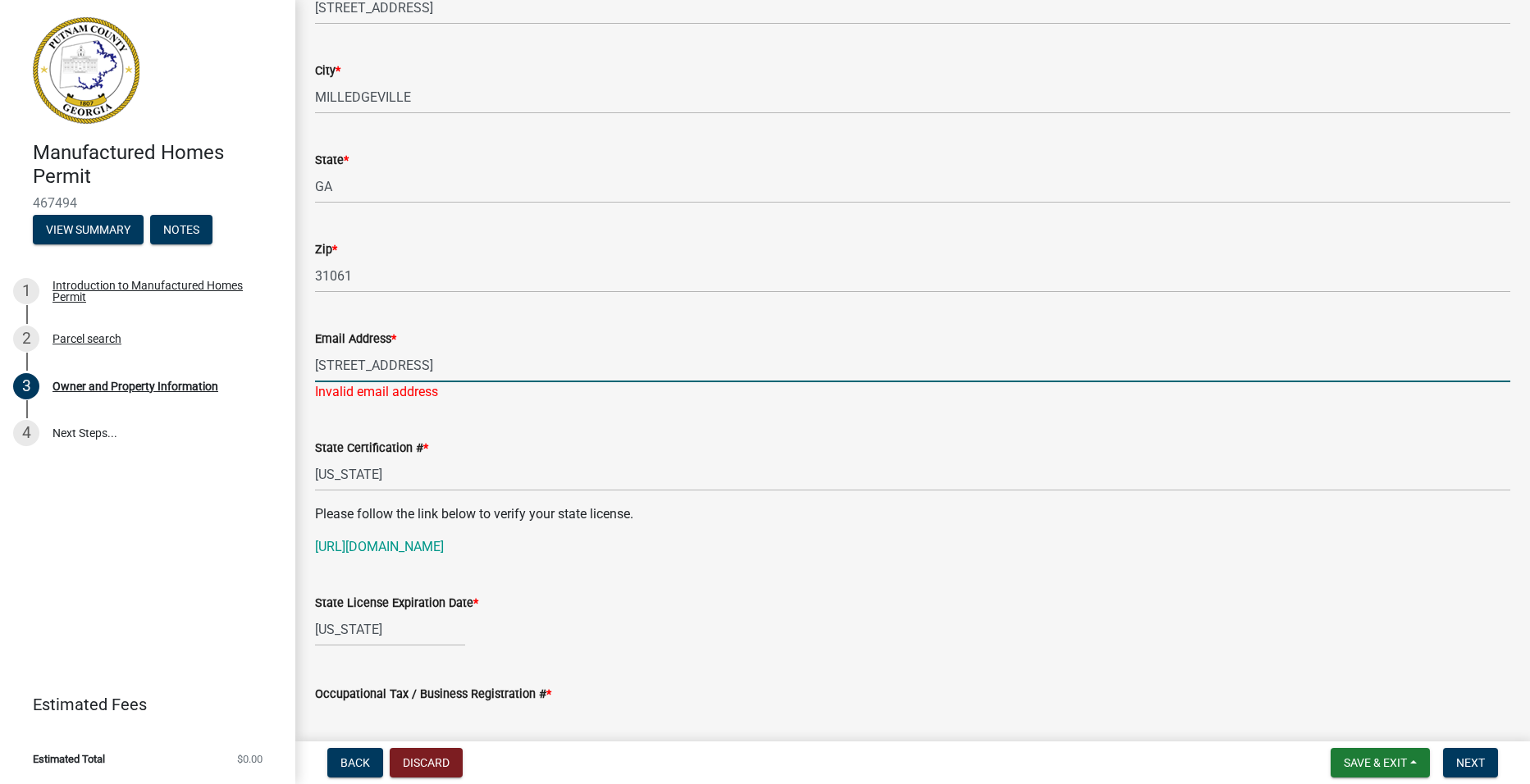
click at [465, 366] on input "118 Bluegill Rd" at bounding box center [913, 366] width 1195 height 34
type input "1"
type input "M"
type input "[EMAIL_ADDRESS][DOMAIN_NAME]"
type input "Durdens Mobile Home installation"
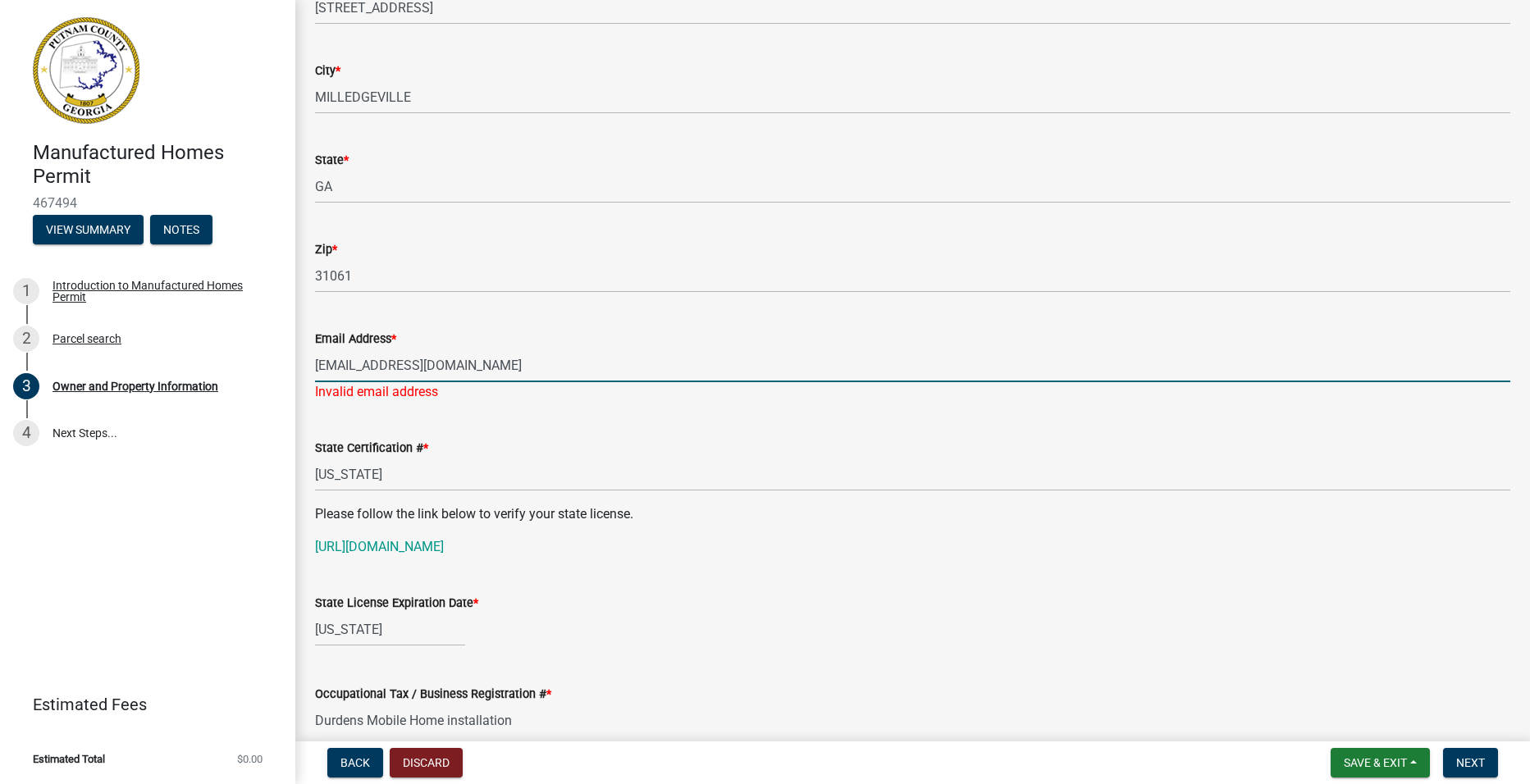
type input "Durdens Mobile Home installation"
select select "8"
select select "2025"
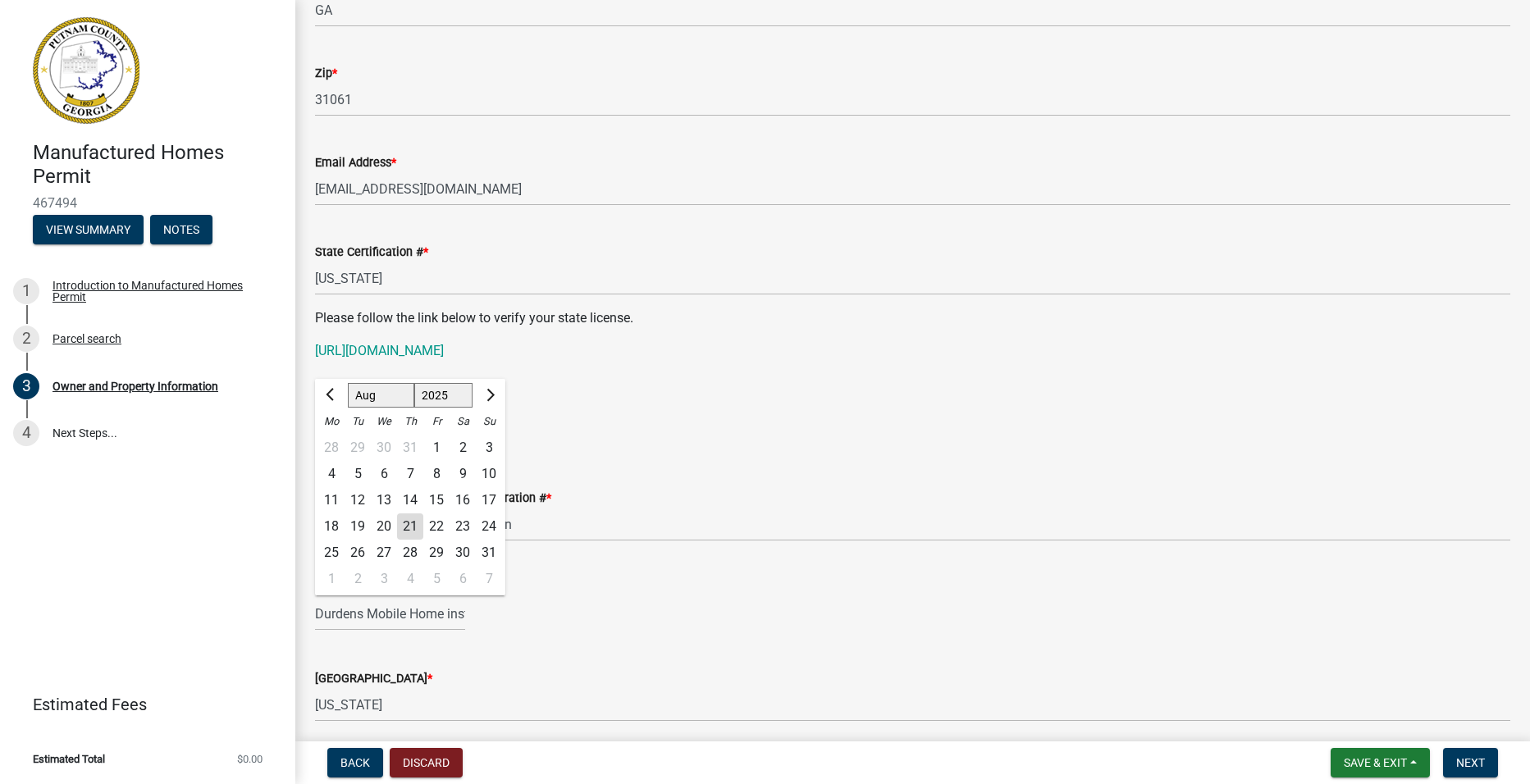
scroll to position [1031, 0]
click at [662, 444] on div "[US_STATE]" at bounding box center [913, 429] width 1195 height 34
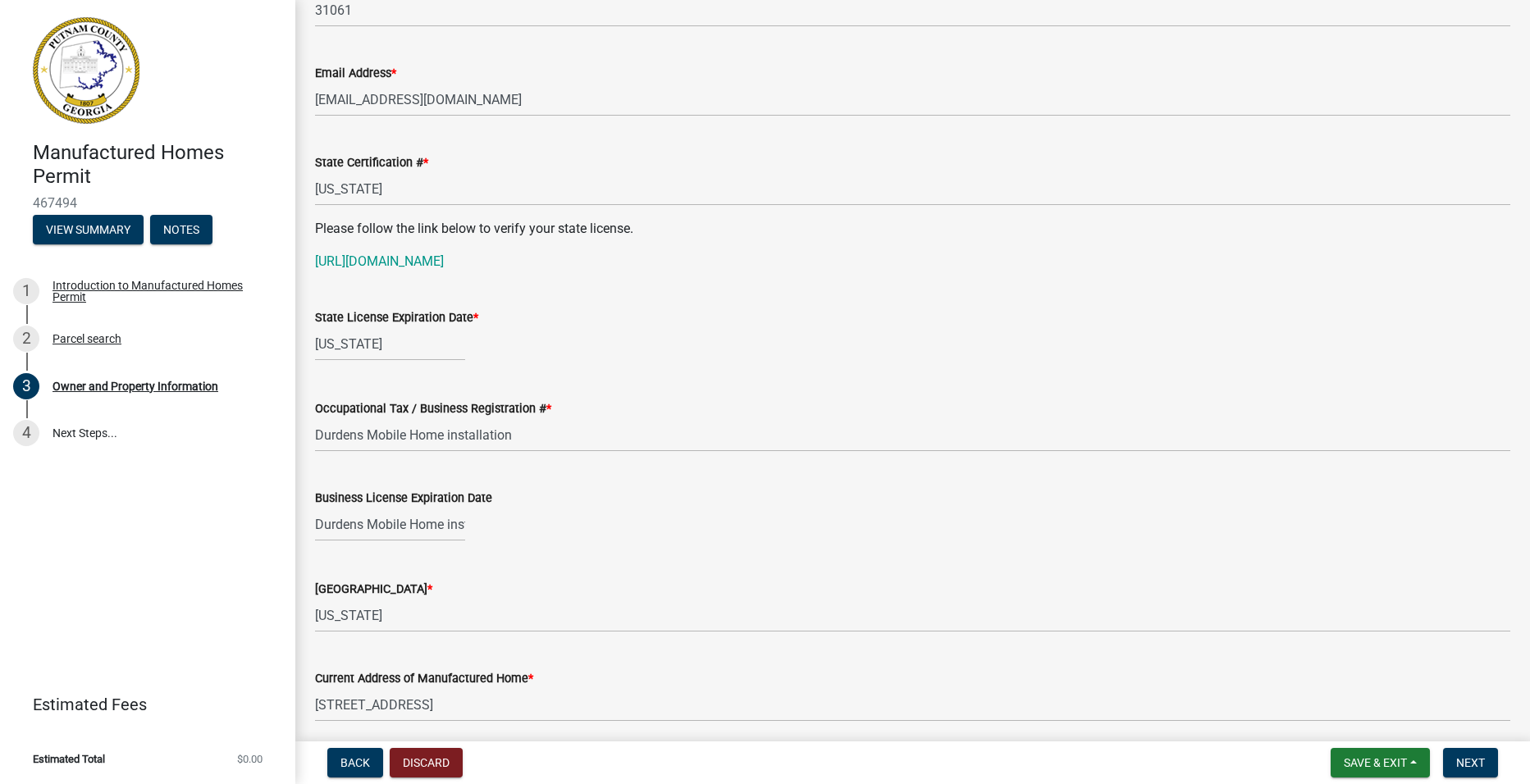
scroll to position [1195, 0]
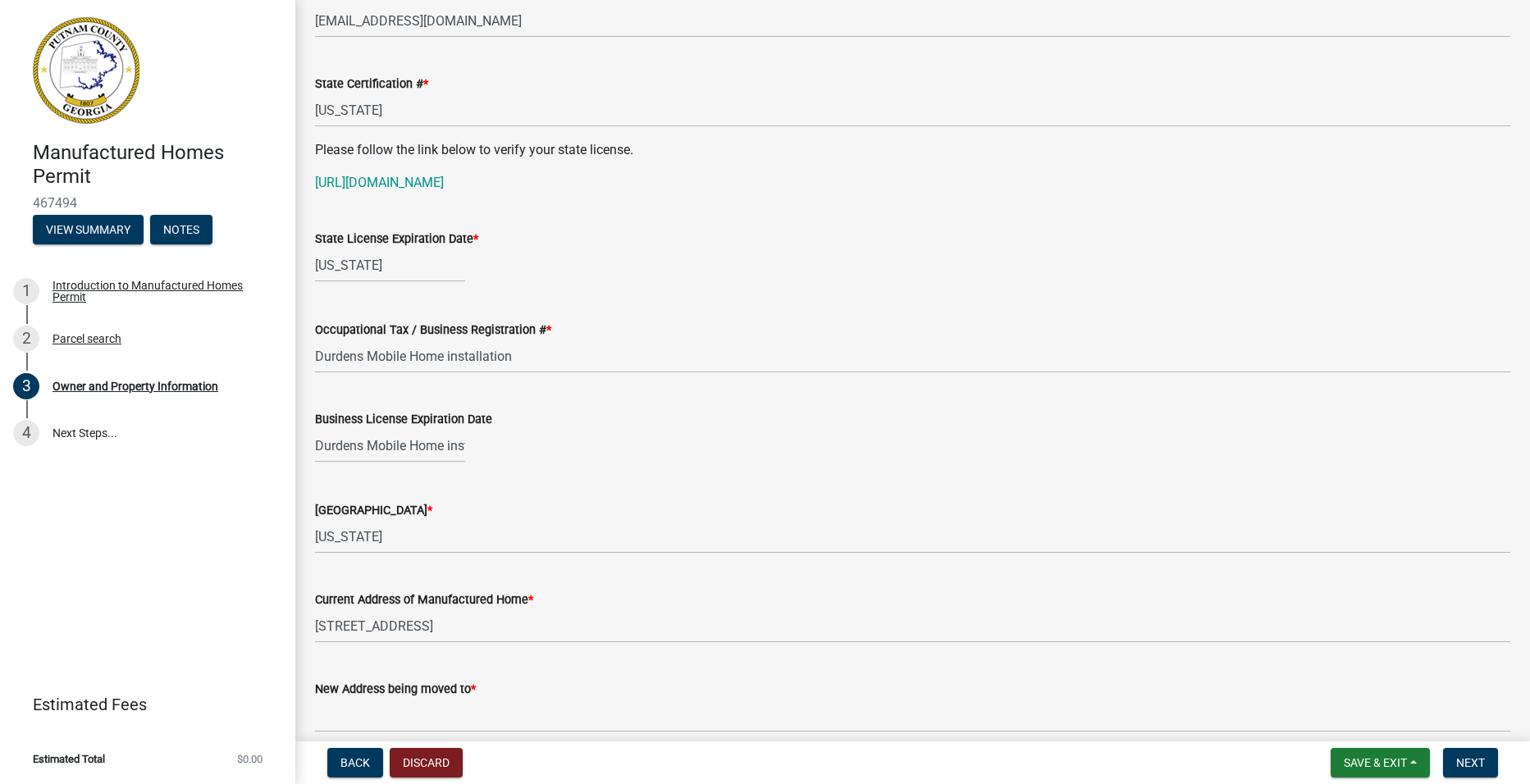
click at [419, 273] on div "[US_STATE]" at bounding box center [390, 265] width 150 height 34
select select "8"
select select "2025"
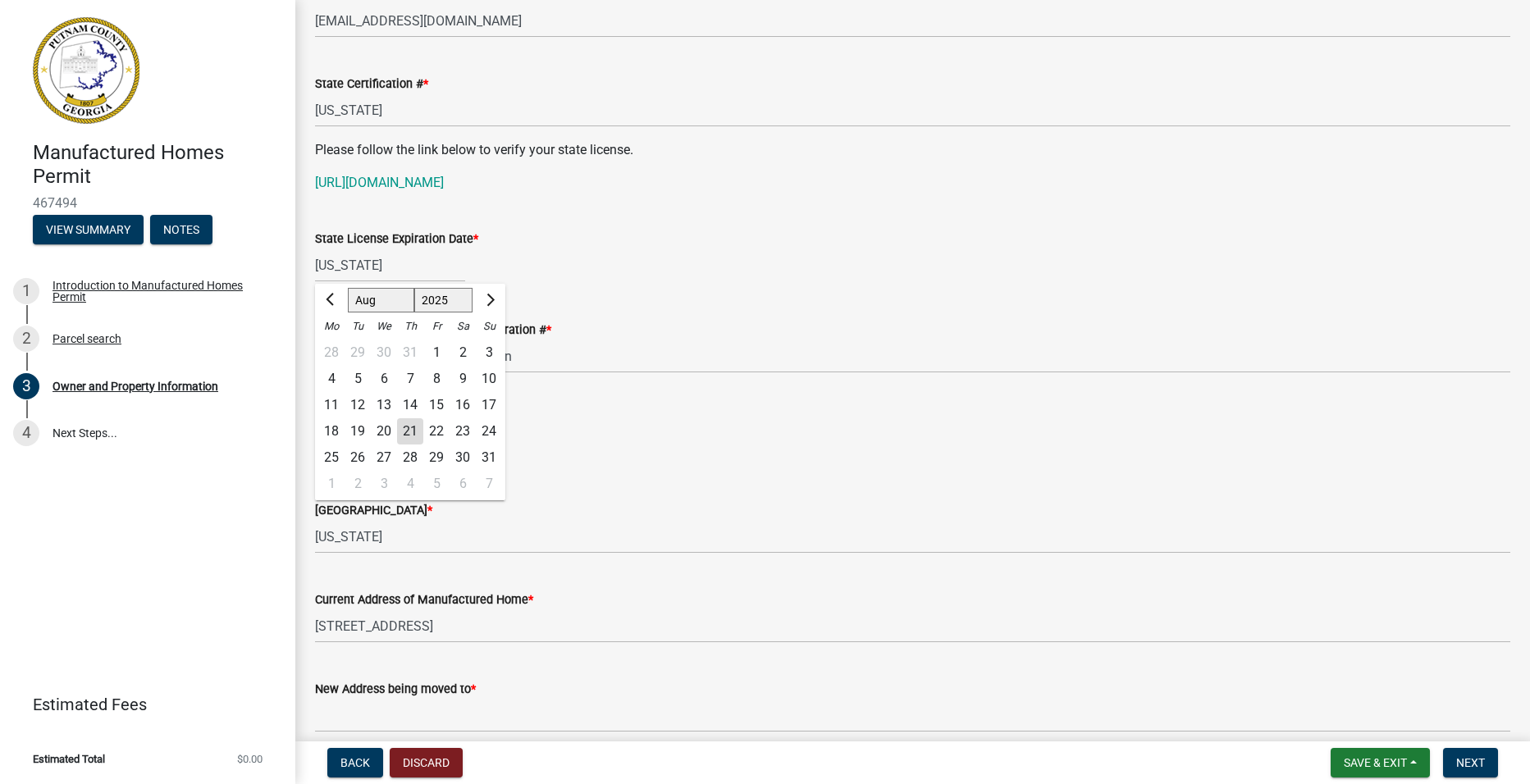
click at [844, 378] on wm-data-entity-input "Occupational Tax / Business Registration # * Durdens Mobile Home installation" at bounding box center [913, 342] width 1195 height 90
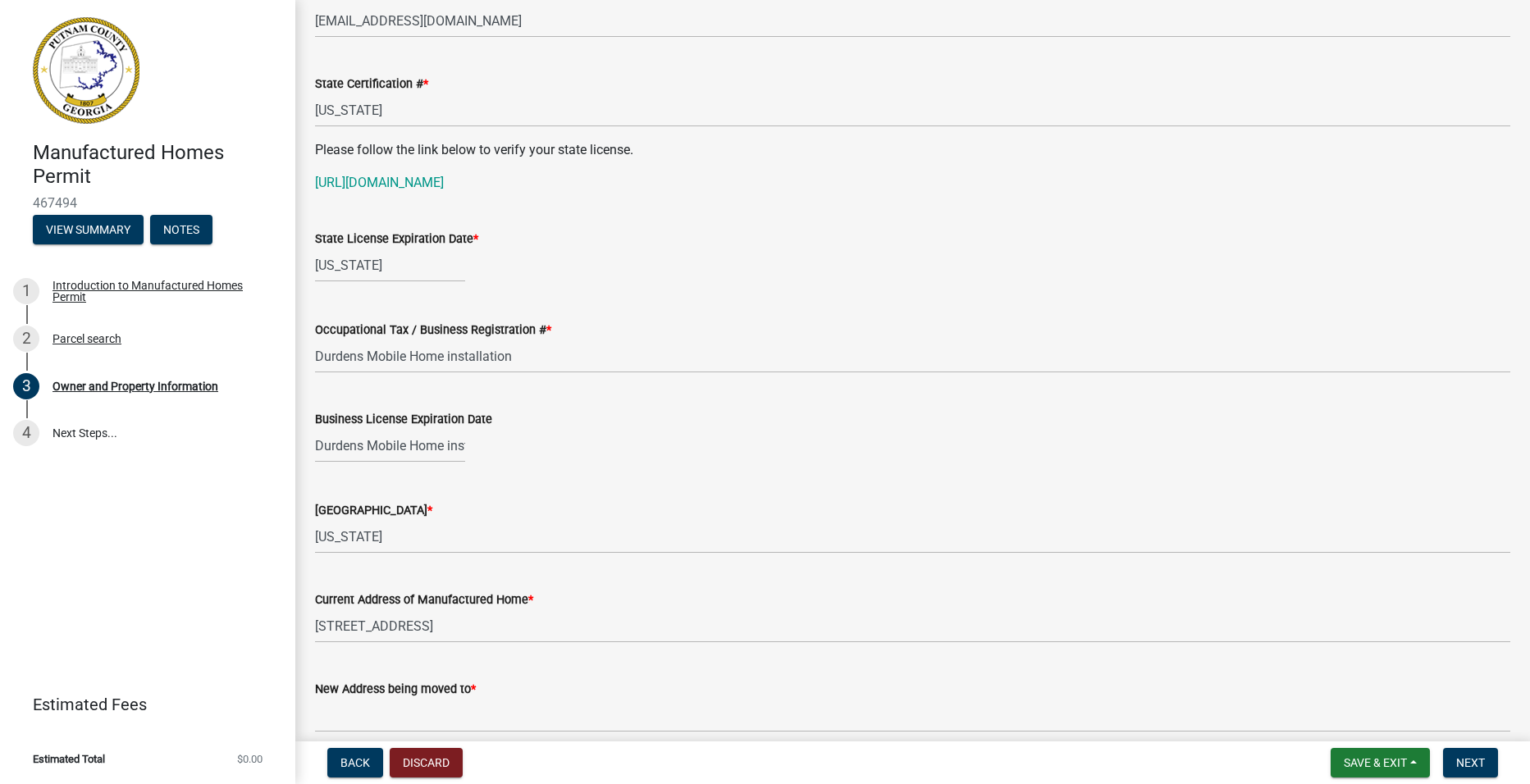
click at [834, 234] on div "State License Expiration Date *" at bounding box center [913, 238] width 1195 height 20
click at [407, 261] on div "[US_STATE]" at bounding box center [390, 265] width 150 height 34
select select "8"
select select "2025"
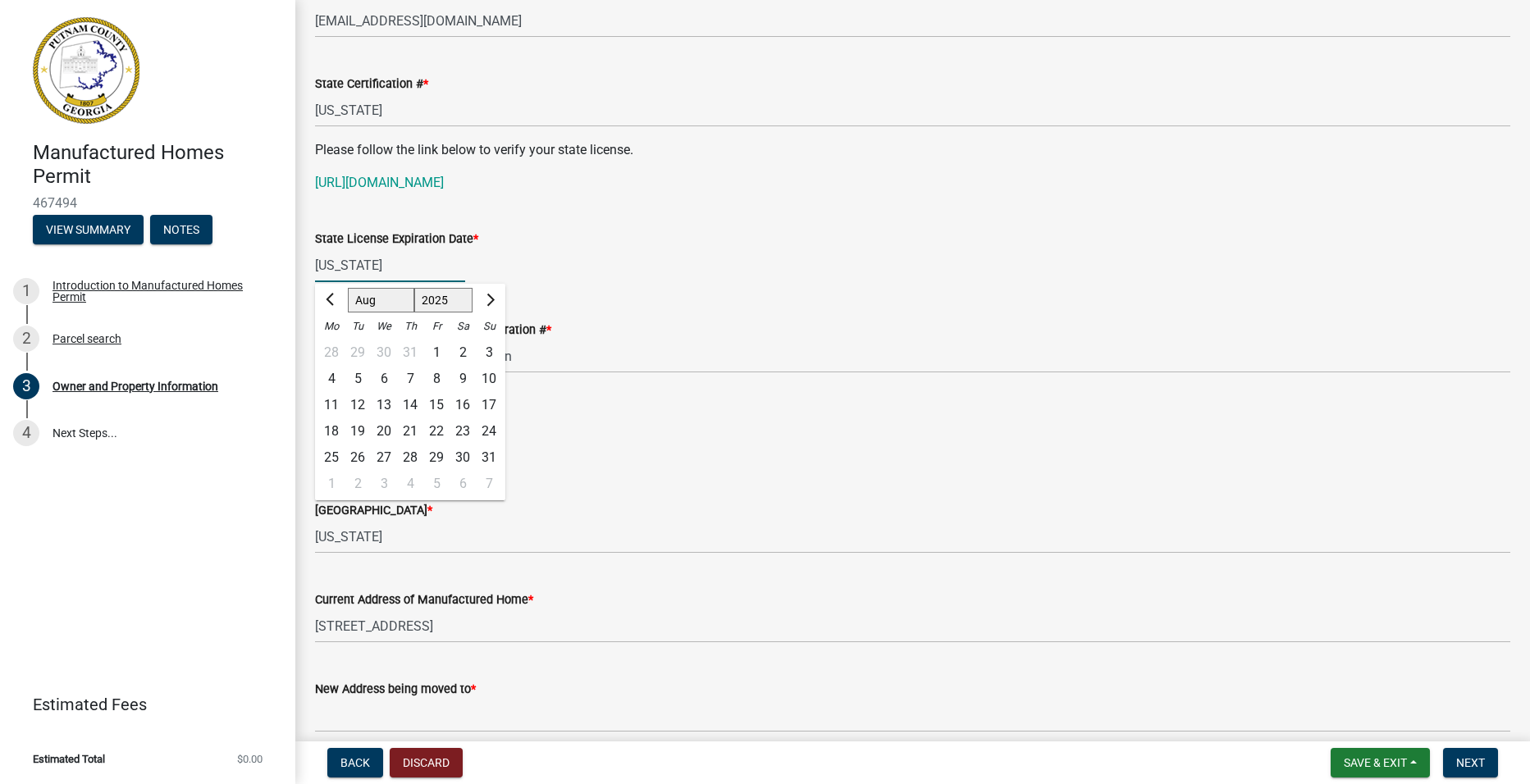
click at [405, 261] on input "[US_STATE]" at bounding box center [390, 265] width 150 height 34
type input "G"
type input "123125"
click at [717, 316] on div "Occupational Tax / Business Registration # * Durdens Mobile Home installation" at bounding box center [913, 334] width 1195 height 76
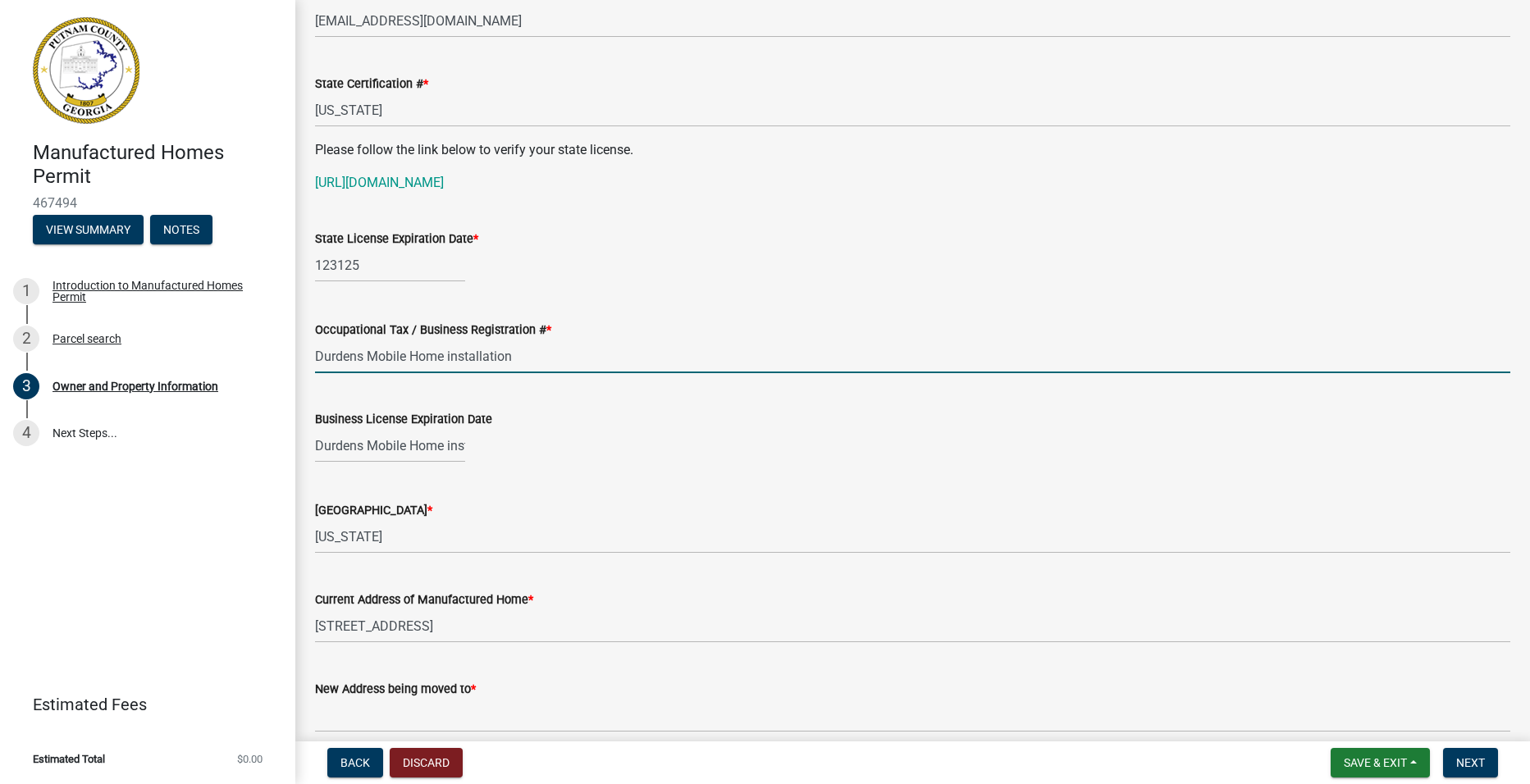
click at [563, 349] on input "Durdens Mobile Home installation" at bounding box center [913, 356] width 1195 height 34
type input "Durdens"
click at [332, 267] on div "123125" at bounding box center [390, 265] width 150 height 34
select select "8"
select select "2025"
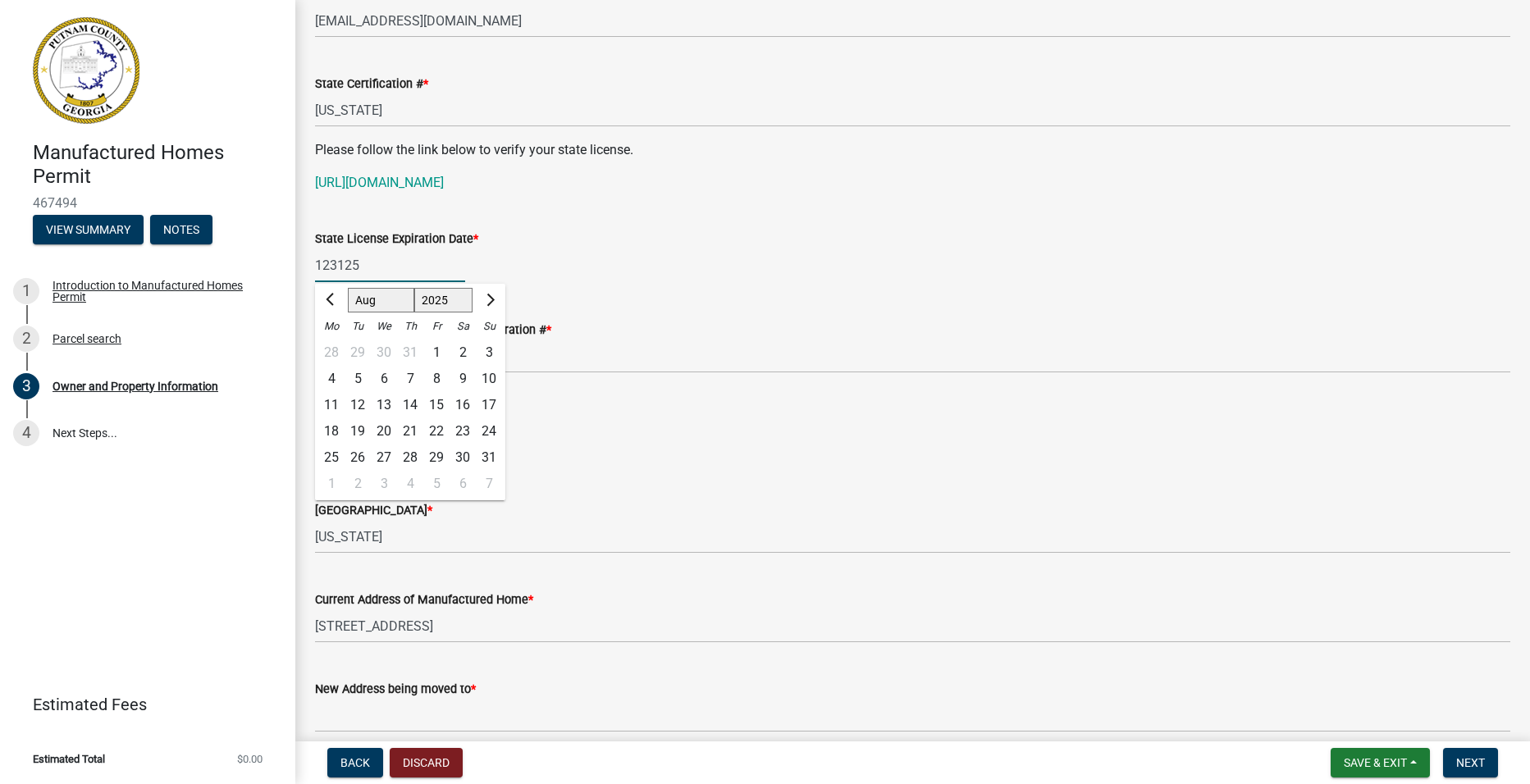
click at [329, 265] on input "123125" at bounding box center [390, 265] width 150 height 34
click at [354, 266] on input "12/3125" at bounding box center [390, 265] width 150 height 34
type input "12/31/25"
click at [606, 292] on wm-data-entity-input "State License Expiration Date * Jan Feb Mar Apr May Jun Jul Aug Sep Oct Nov Dec…" at bounding box center [913, 251] width 1195 height 91
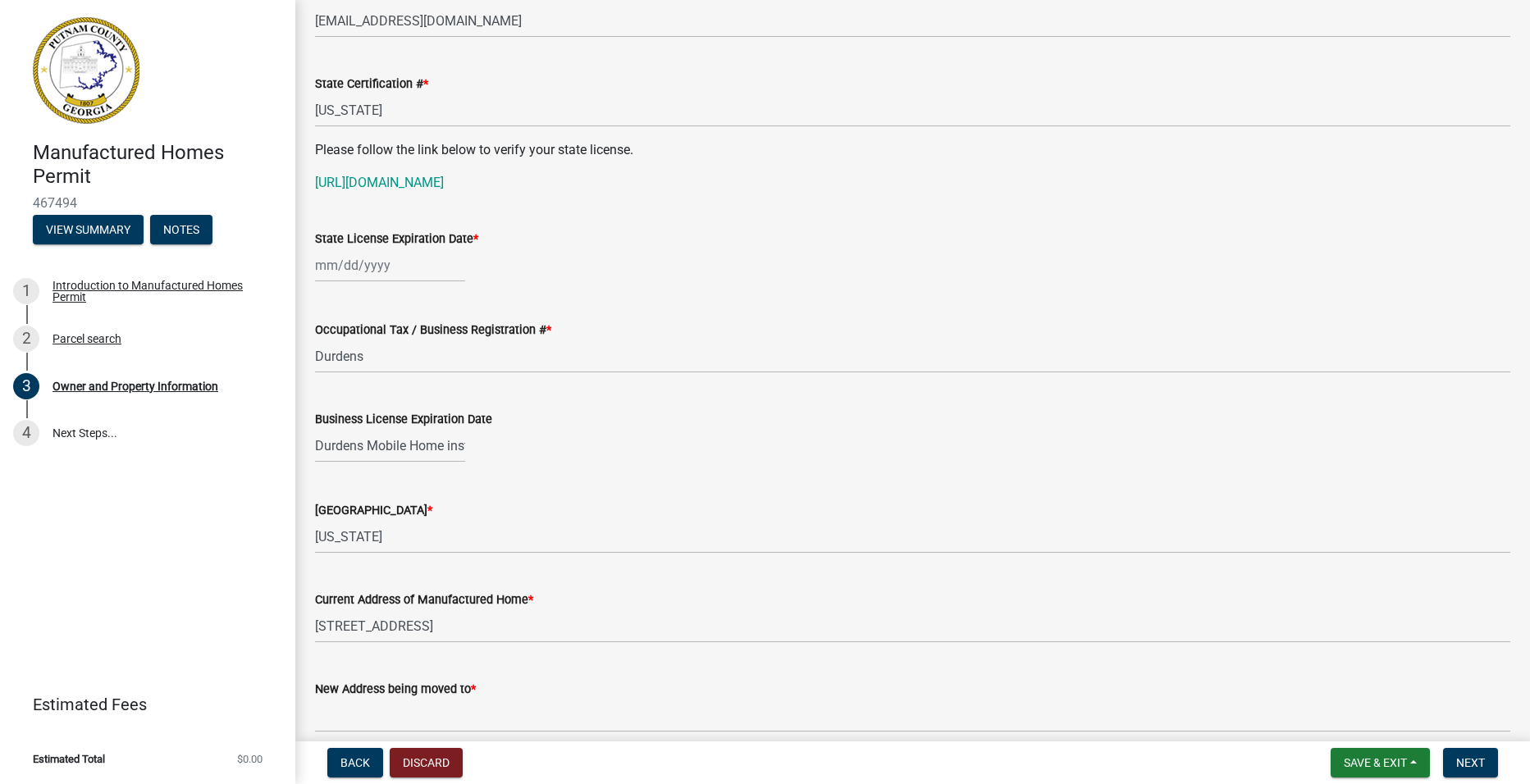
click at [336, 263] on div at bounding box center [390, 265] width 150 height 34
select select "8"
select select "2025"
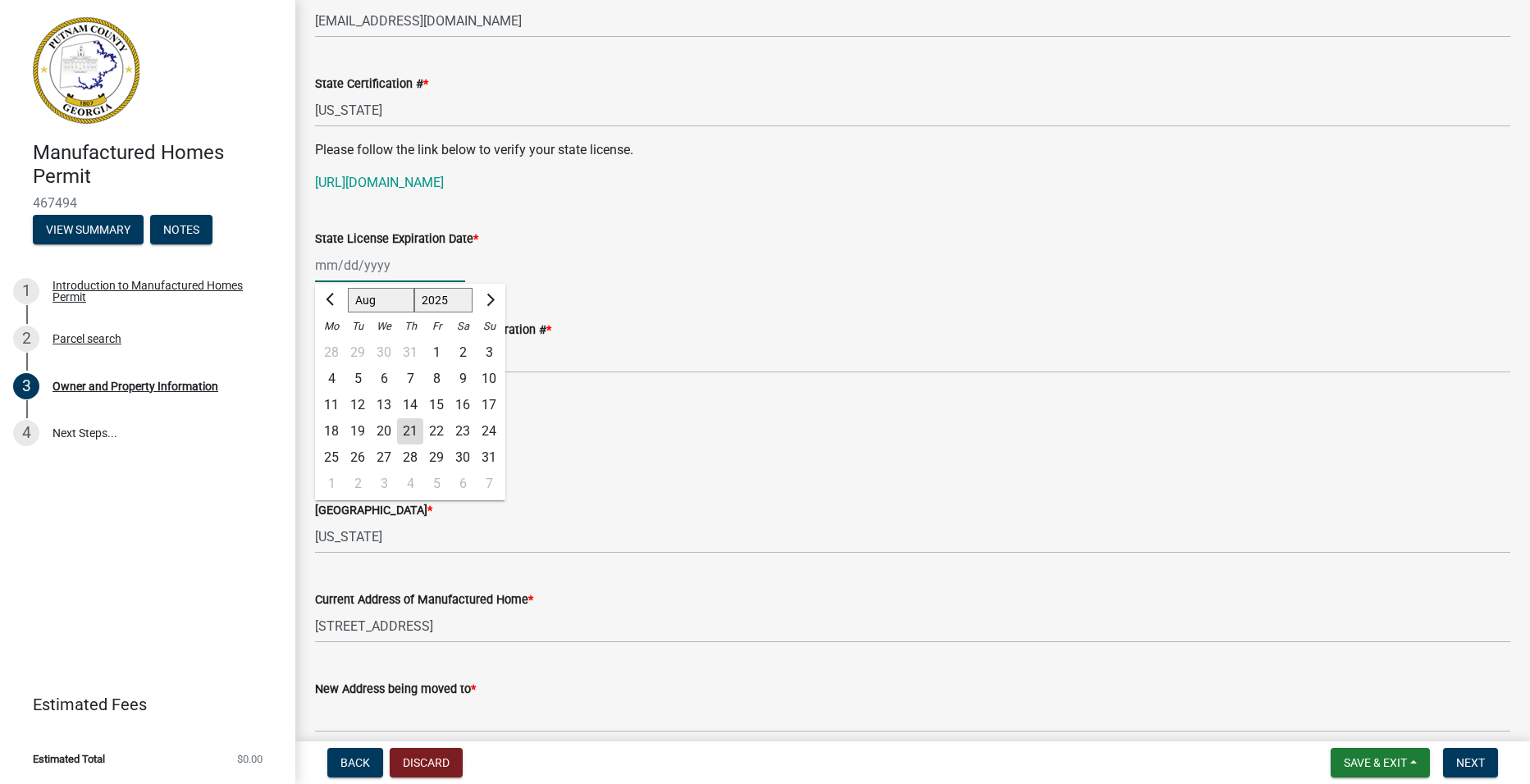
click at [331, 263] on input "State License Expiration Date *" at bounding box center [390, 265] width 150 height 34
type input "12/31/2025"
click at [1004, 297] on div "Occupational Tax / Business Registration # * Durdens" at bounding box center [913, 334] width 1195 height 76
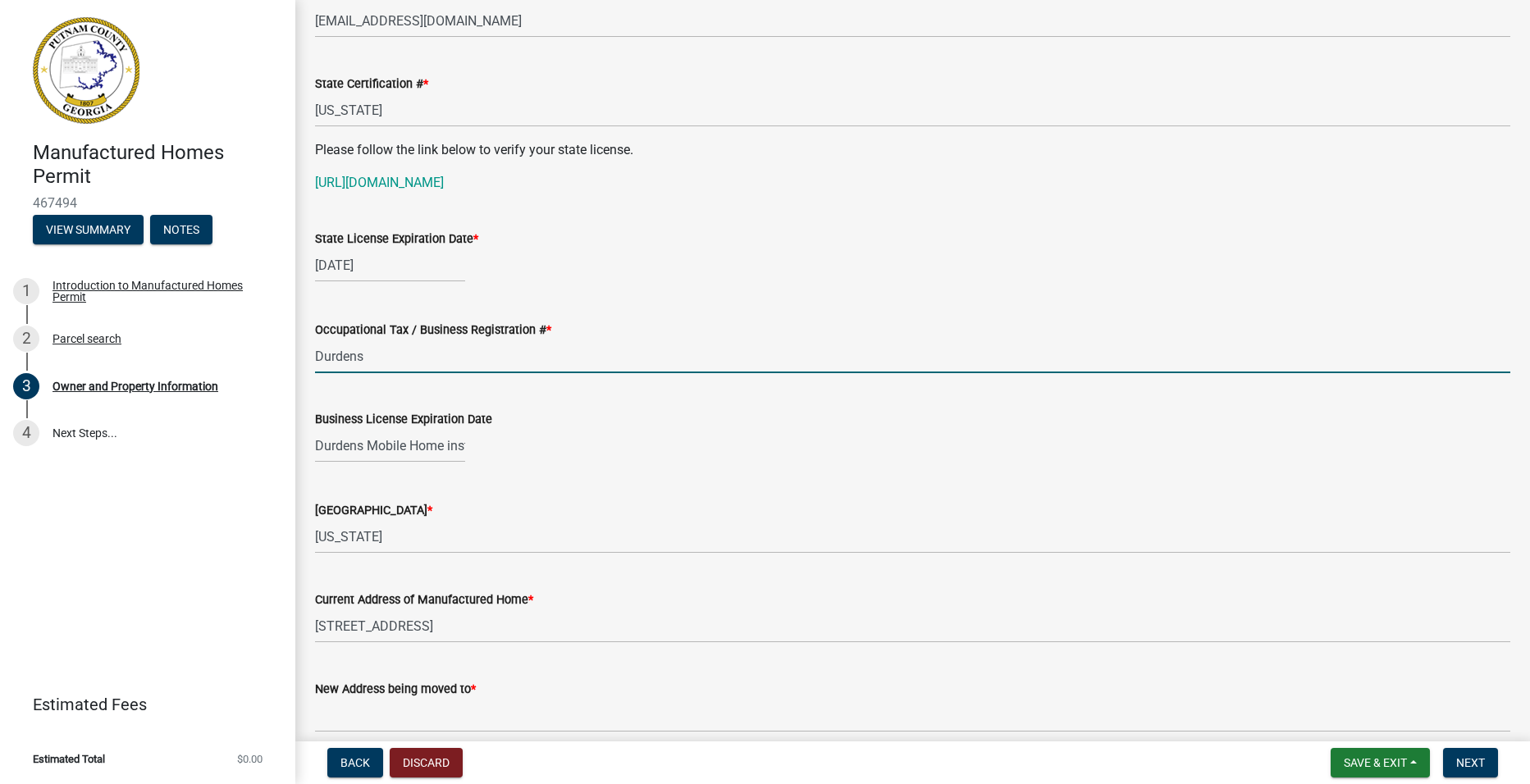
click at [388, 358] on input "Durdens" at bounding box center [913, 356] width 1195 height 34
type input "D"
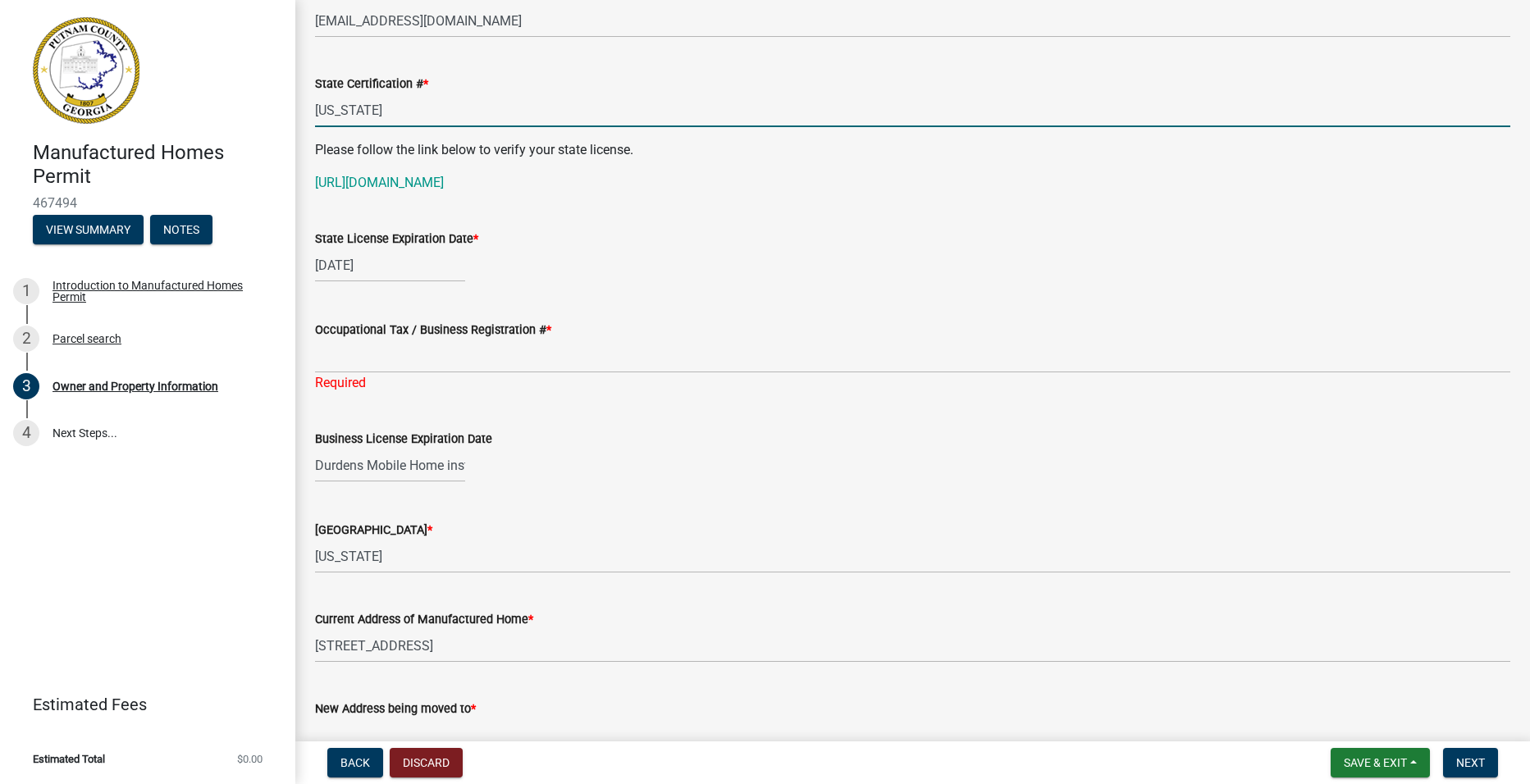
drag, startPoint x: 409, startPoint y: 113, endPoint x: 420, endPoint y: 112, distance: 11.0
click at [409, 113] on input "[US_STATE]" at bounding box center [913, 110] width 1195 height 34
type input "G"
type input "MH123-00008"
click at [401, 374] on div "Required" at bounding box center [913, 383] width 1195 height 20
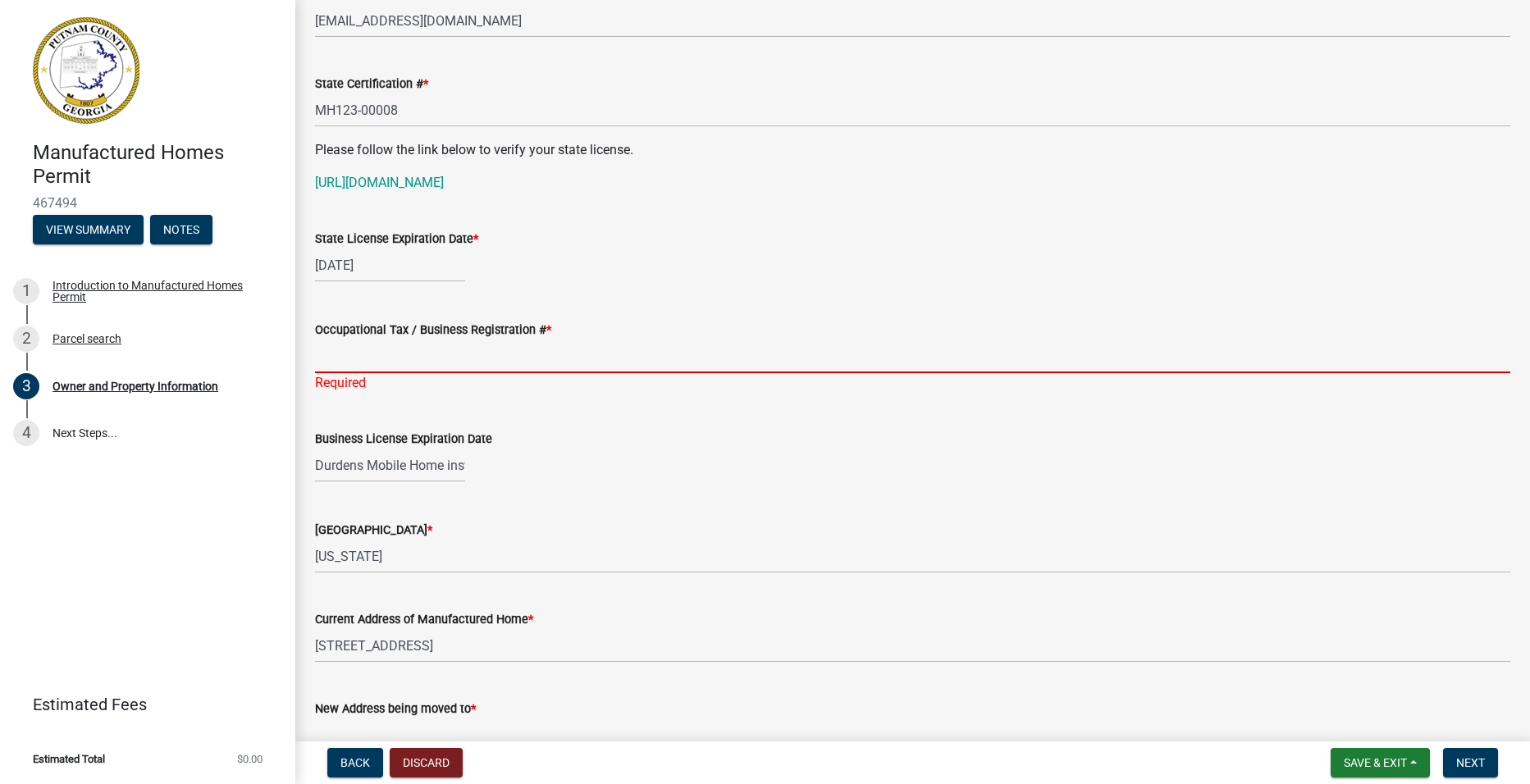
click at [449, 362] on input "Occupational Tax / Business Registration # *" at bounding box center [913, 356] width 1195 height 34
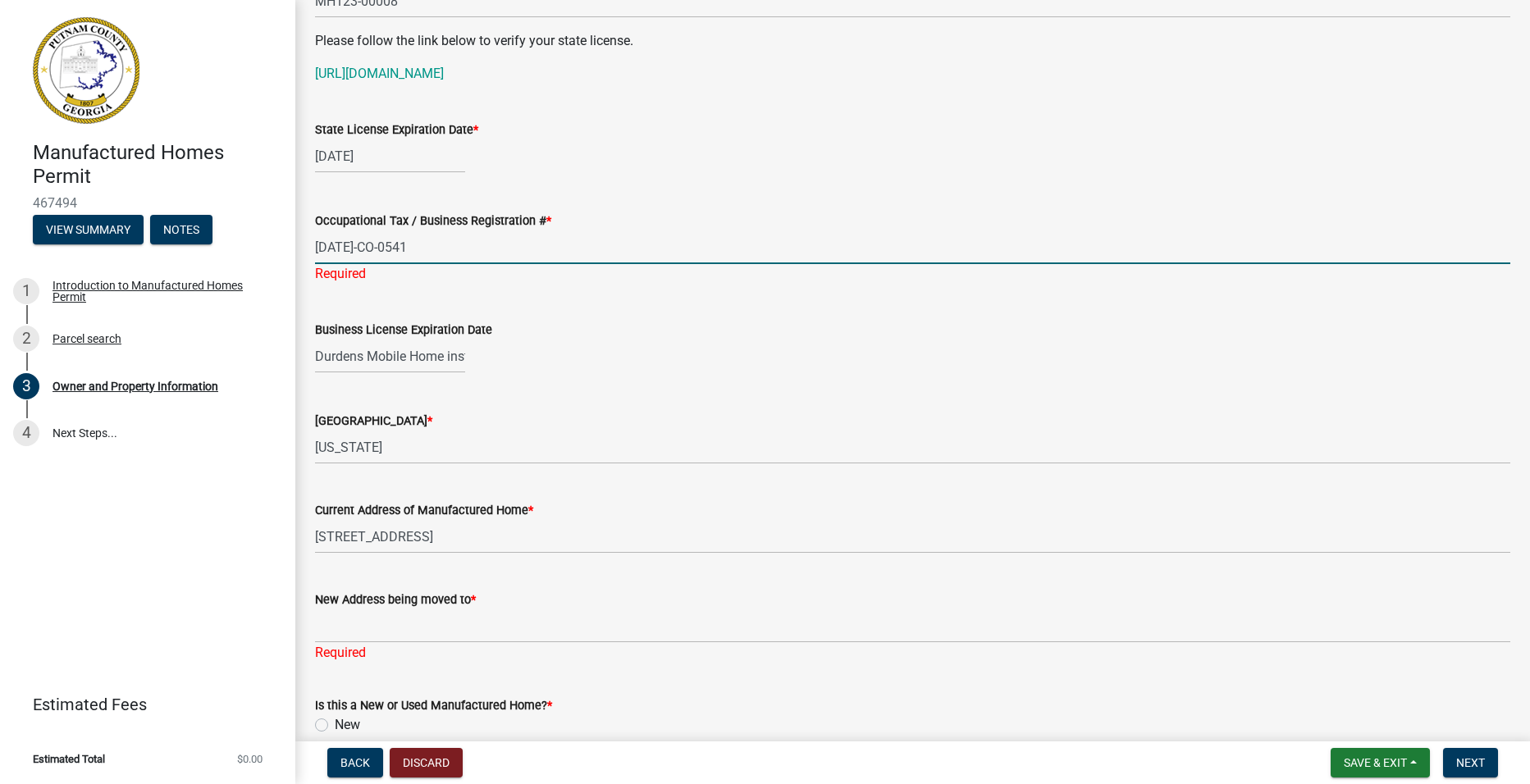
scroll to position [1441, 0]
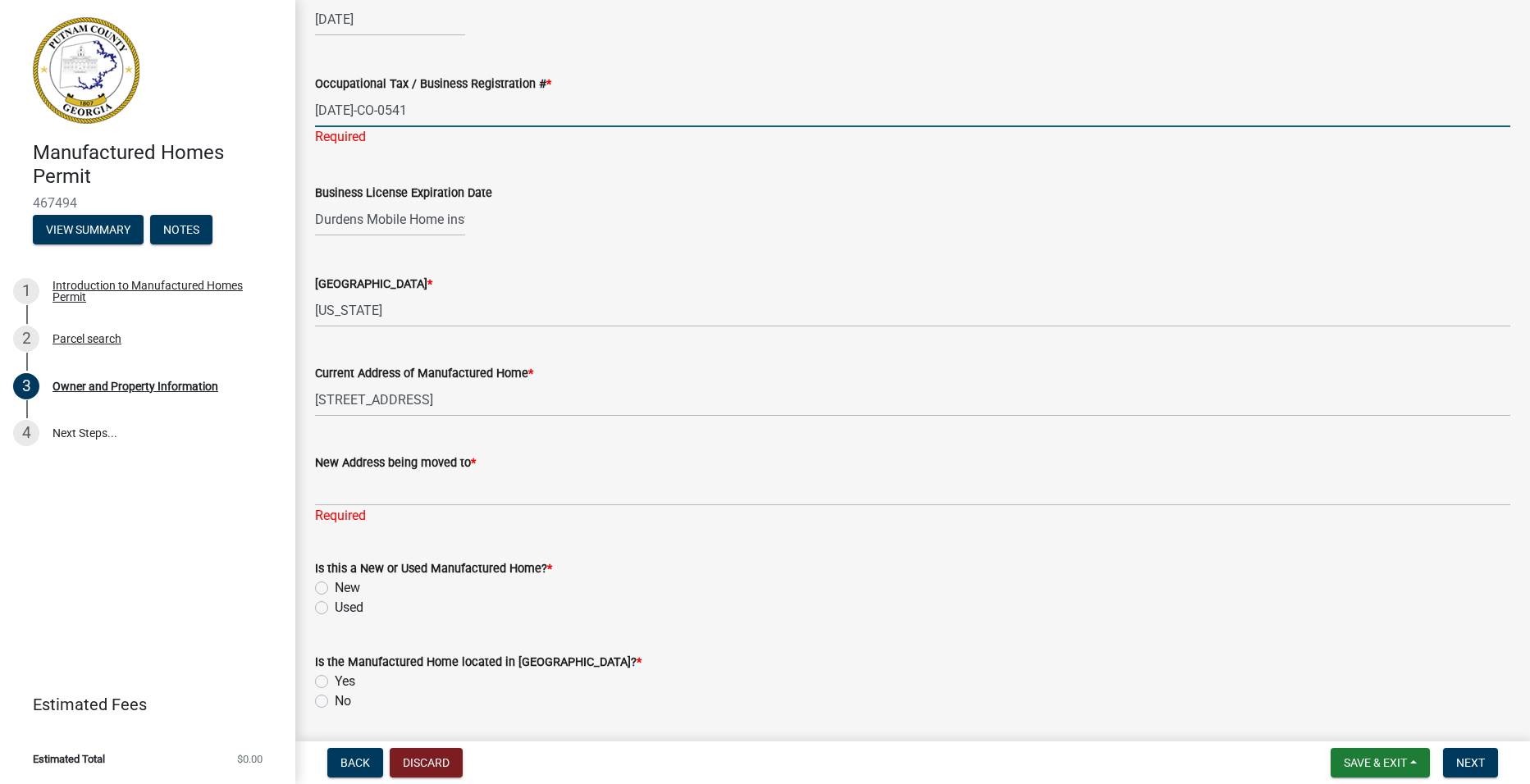
type input "25BC-CO-0541"
click at [457, 218] on div "Durdens Mobile Home installation" at bounding box center [390, 219] width 150 height 34
select select "8"
select select "2025"
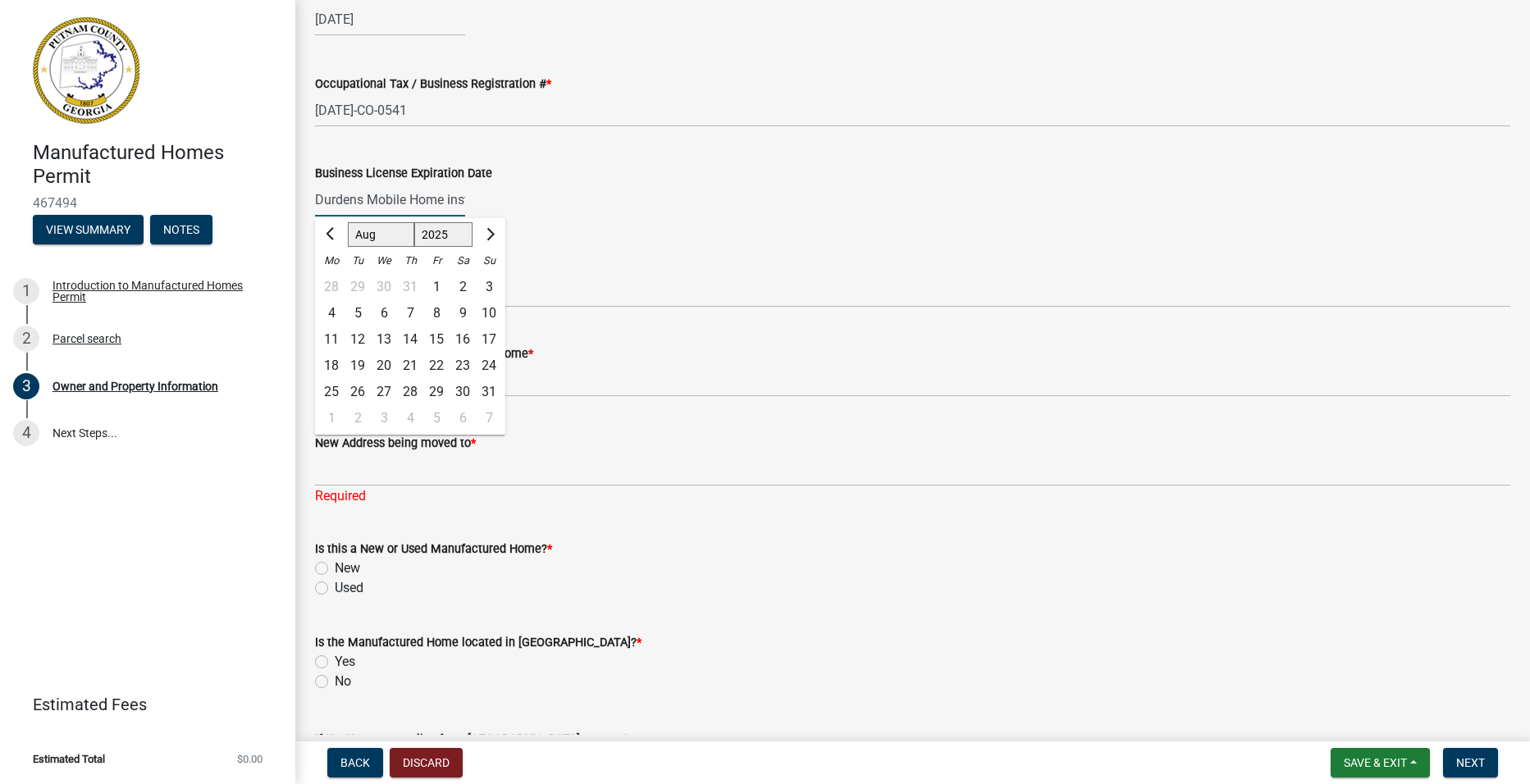
click at [452, 202] on input "Durdens Mobile Home installation" at bounding box center [390, 199] width 150 height 34
type input "n"
type input "12/31/2025"
click at [625, 222] on wm-data-entity-input "Business License Expiration Date 12/31/2025 Jan Feb Mar Apr May Jun Jul Aug Sep…" at bounding box center [913, 185] width 1195 height 91
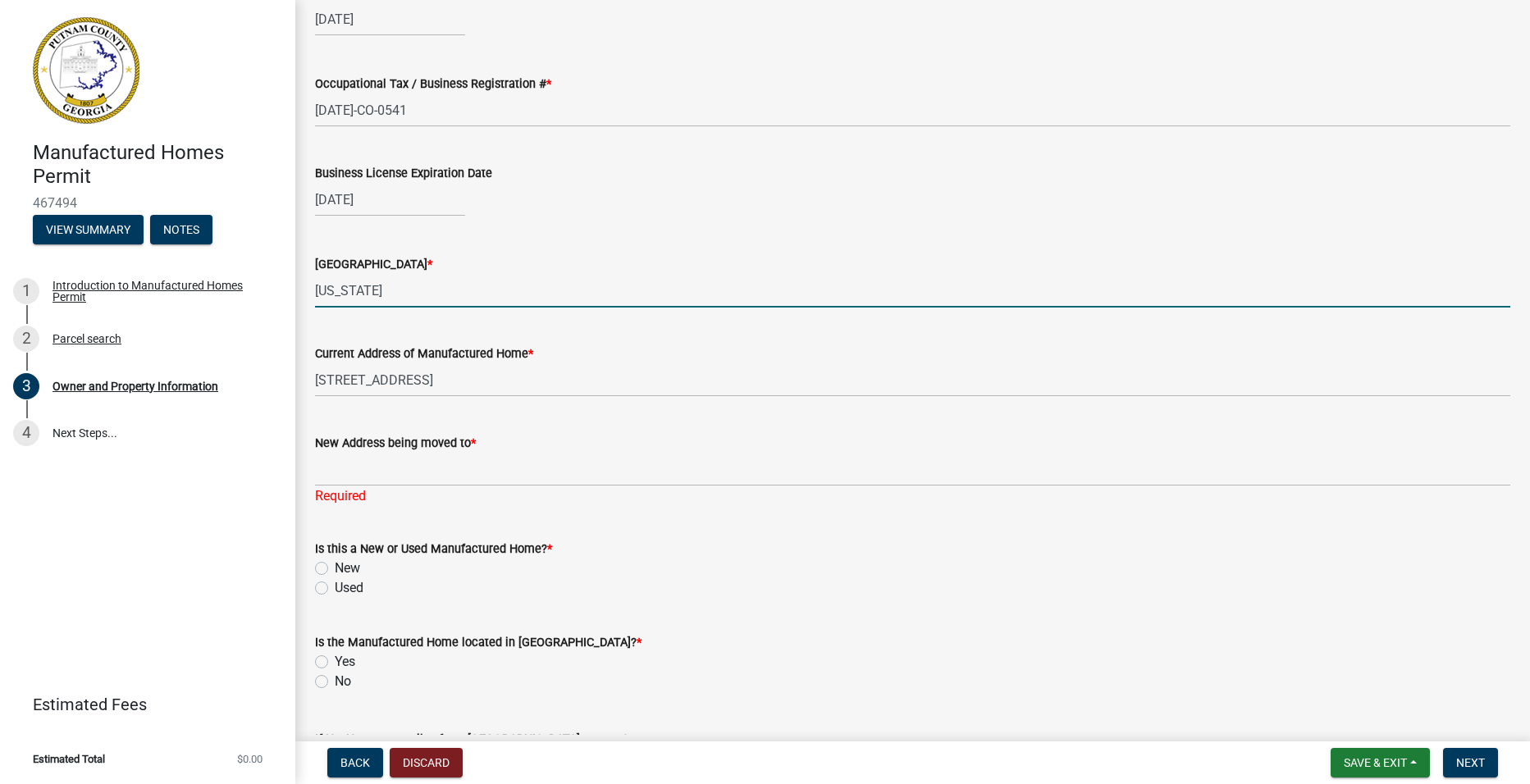
click at [400, 290] on input "[US_STATE]" at bounding box center [913, 291] width 1195 height 34
type input "G"
type input "BALDWIN"
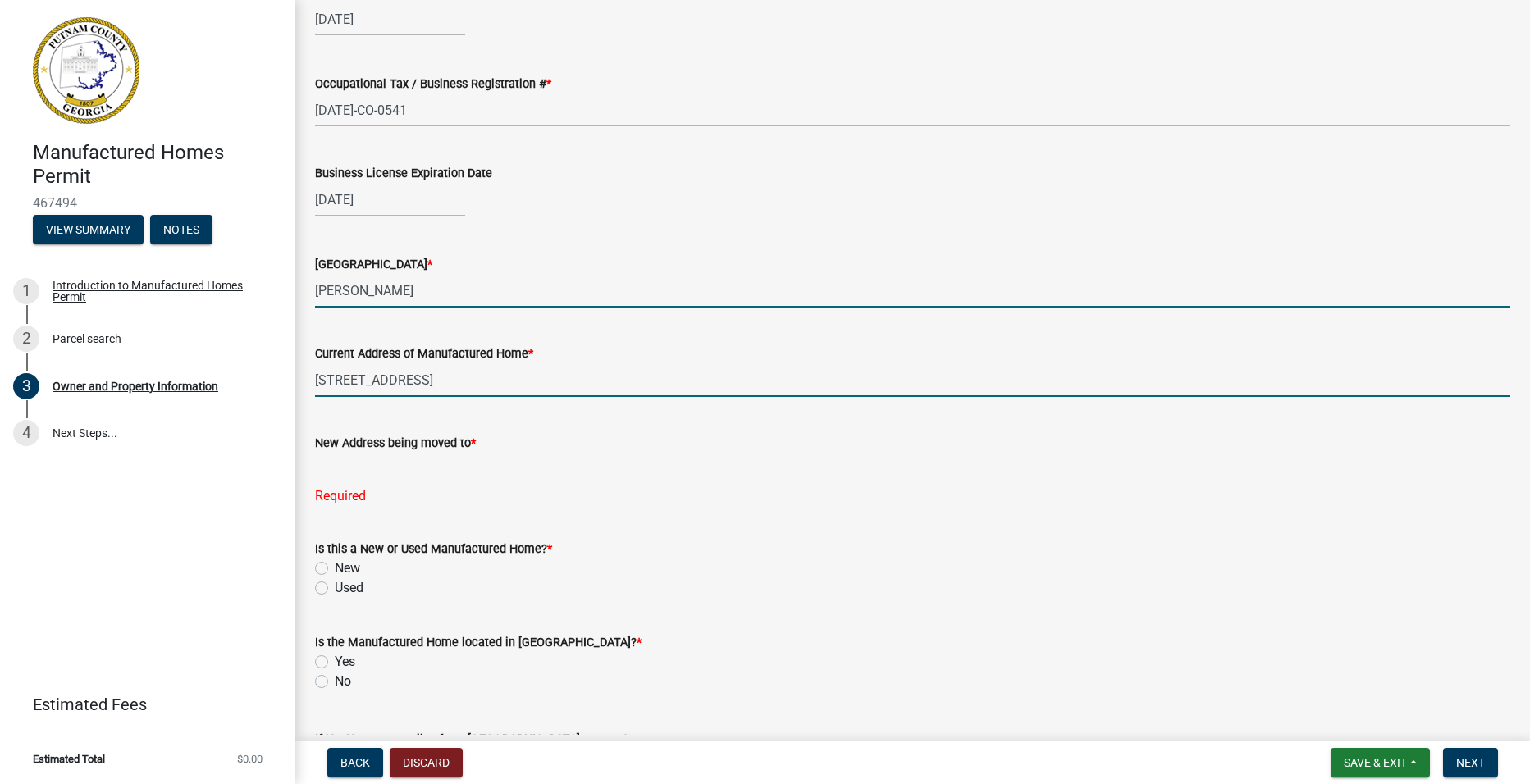
click at [466, 386] on input "713 Sparta Hwy NE" at bounding box center [913, 380] width 1195 height 34
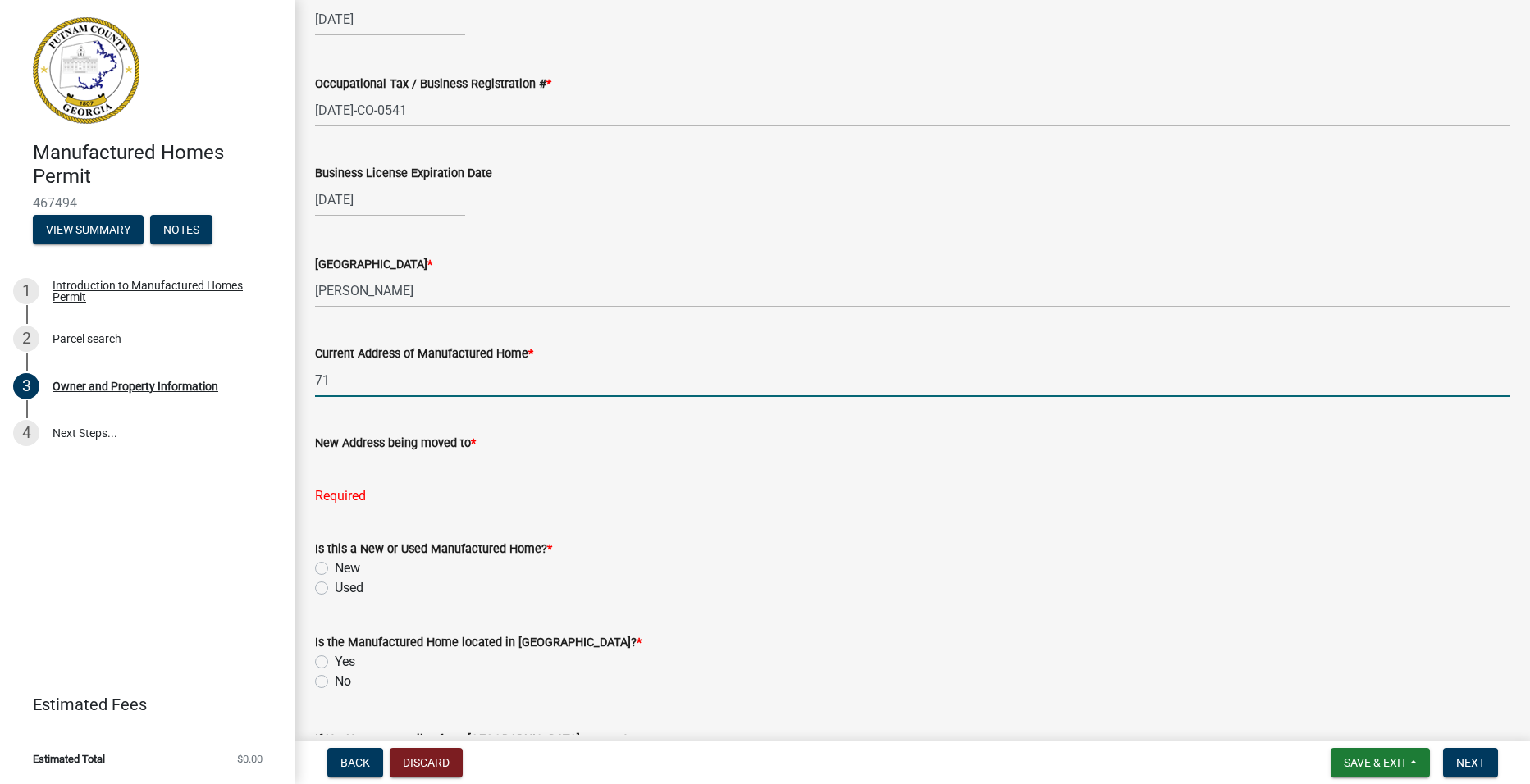
type input "7"
type input "2745 N Columbia Street Milledgeville Ga 31061"
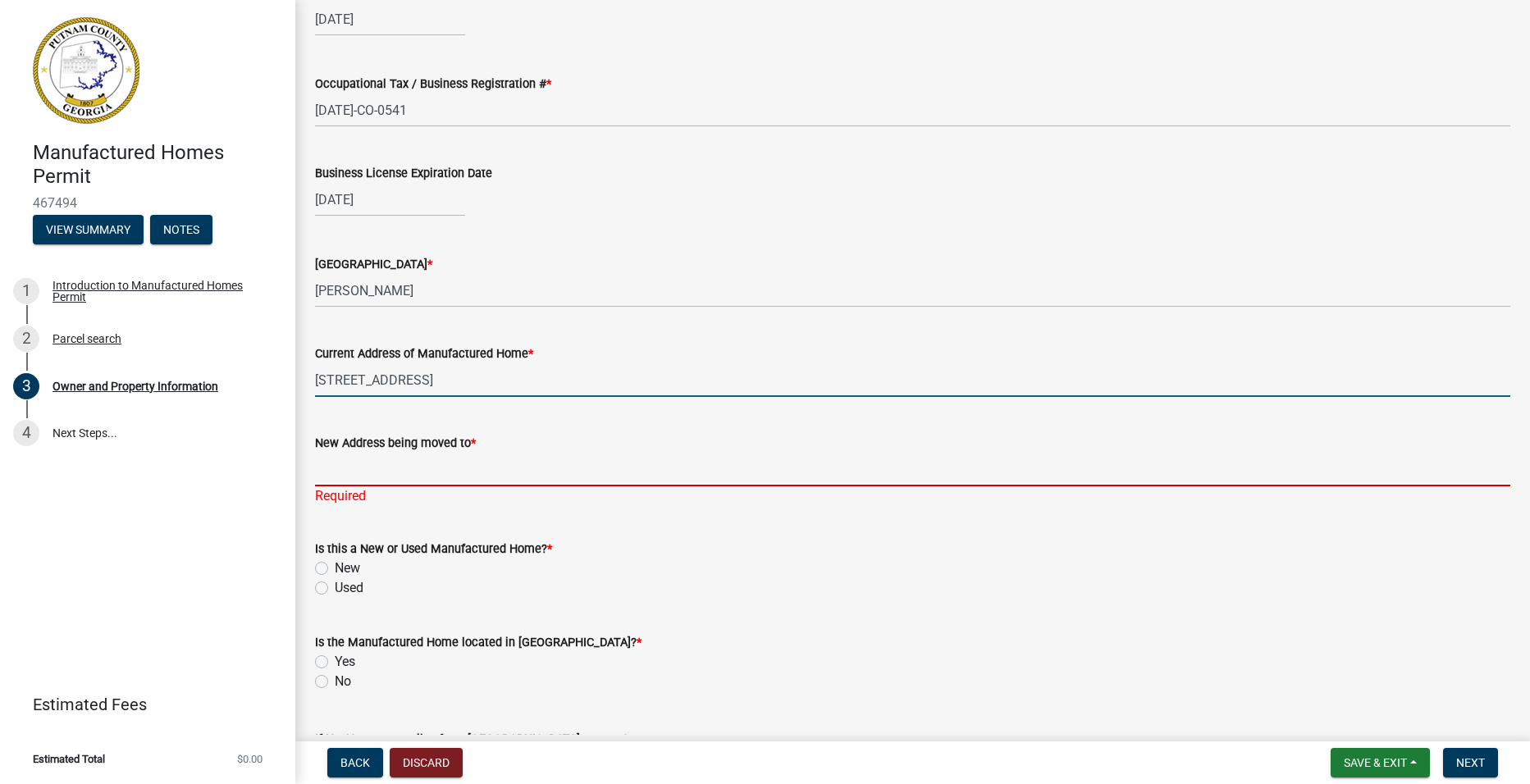
click at [354, 471] on input "New Address being moved to *" at bounding box center [913, 470] width 1195 height 34
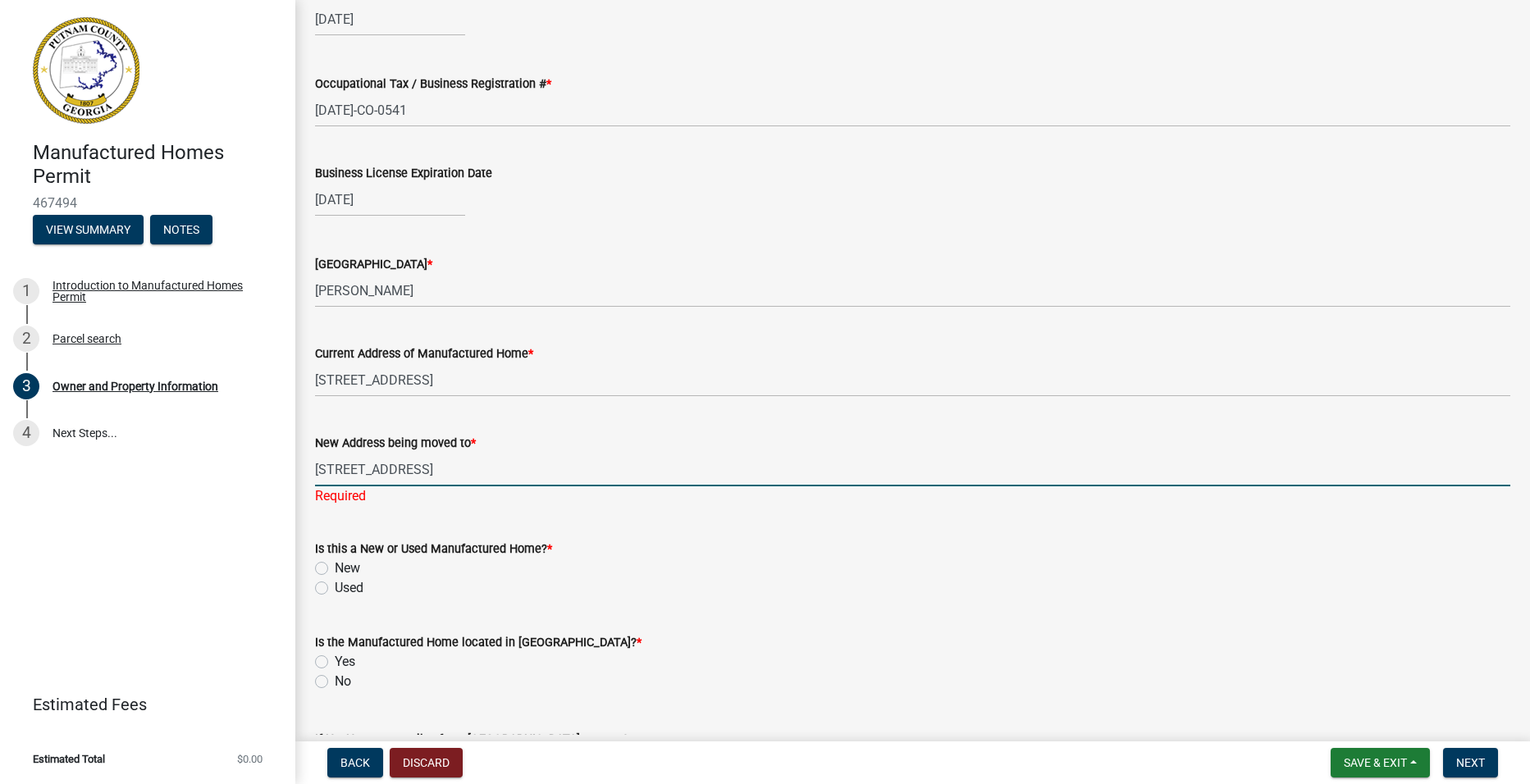
type input "[STREET_ADDRESS]"
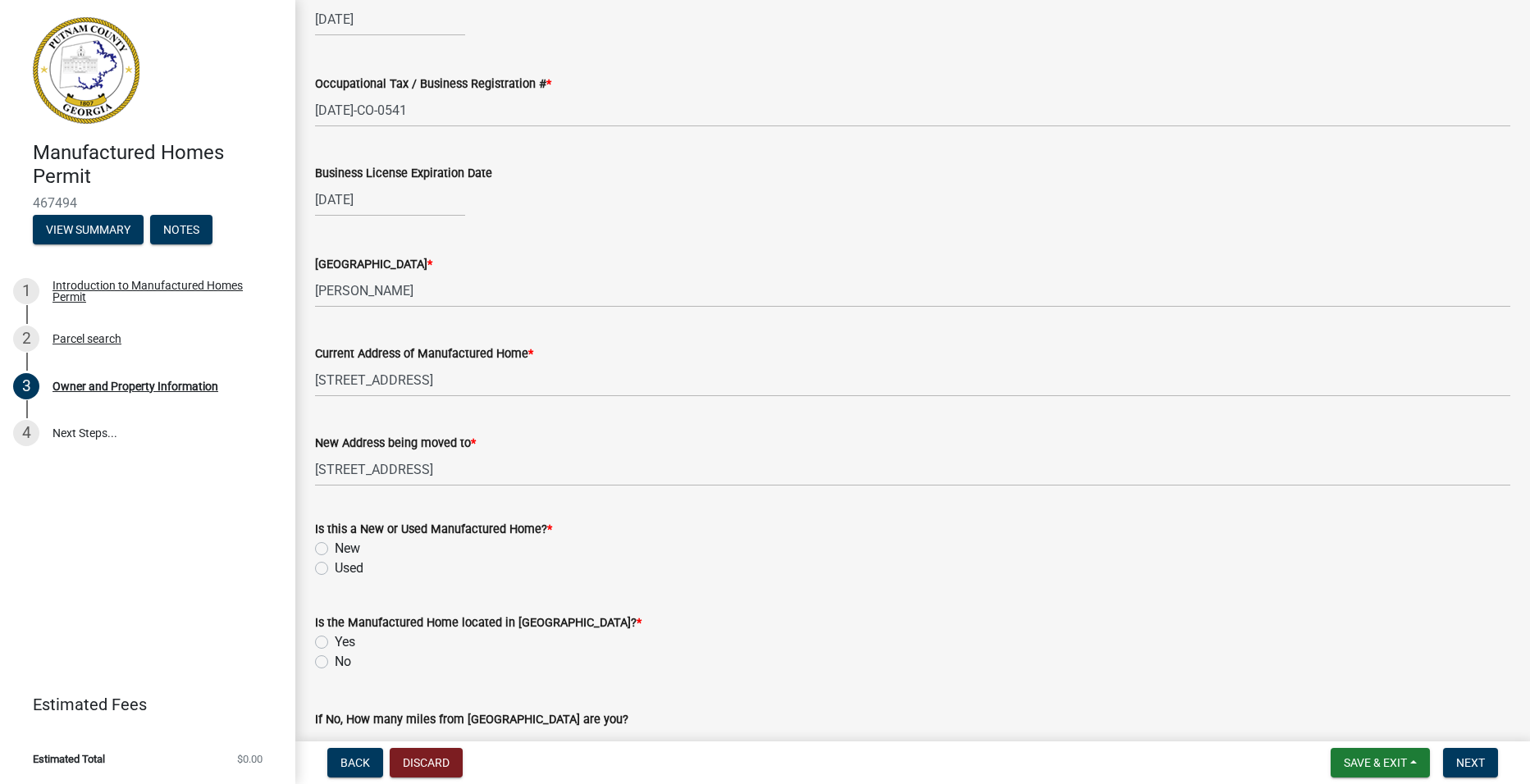
click at [325, 573] on div "Is this a New or Used Manufactured Home? * New Used" at bounding box center [913, 548] width 1195 height 59
click at [335, 549] on label "New" at bounding box center [347, 549] width 26 height 20
click at [335, 549] on input "New" at bounding box center [340, 545] width 11 height 11
radio input "true"
click at [335, 665] on label "No" at bounding box center [343, 662] width 16 height 20
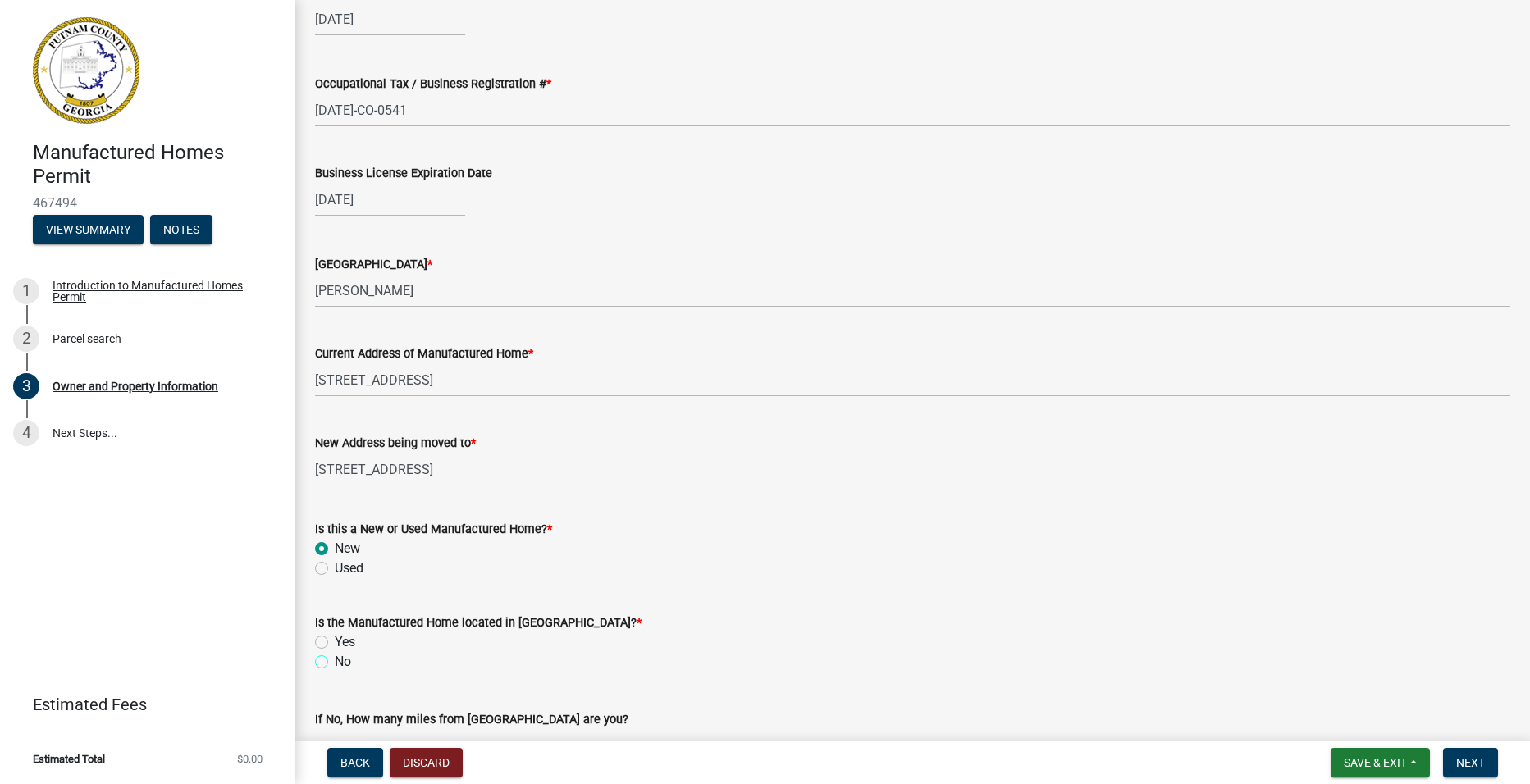
click at [335, 662] on input "No" at bounding box center [340, 658] width 11 height 11
radio input "true"
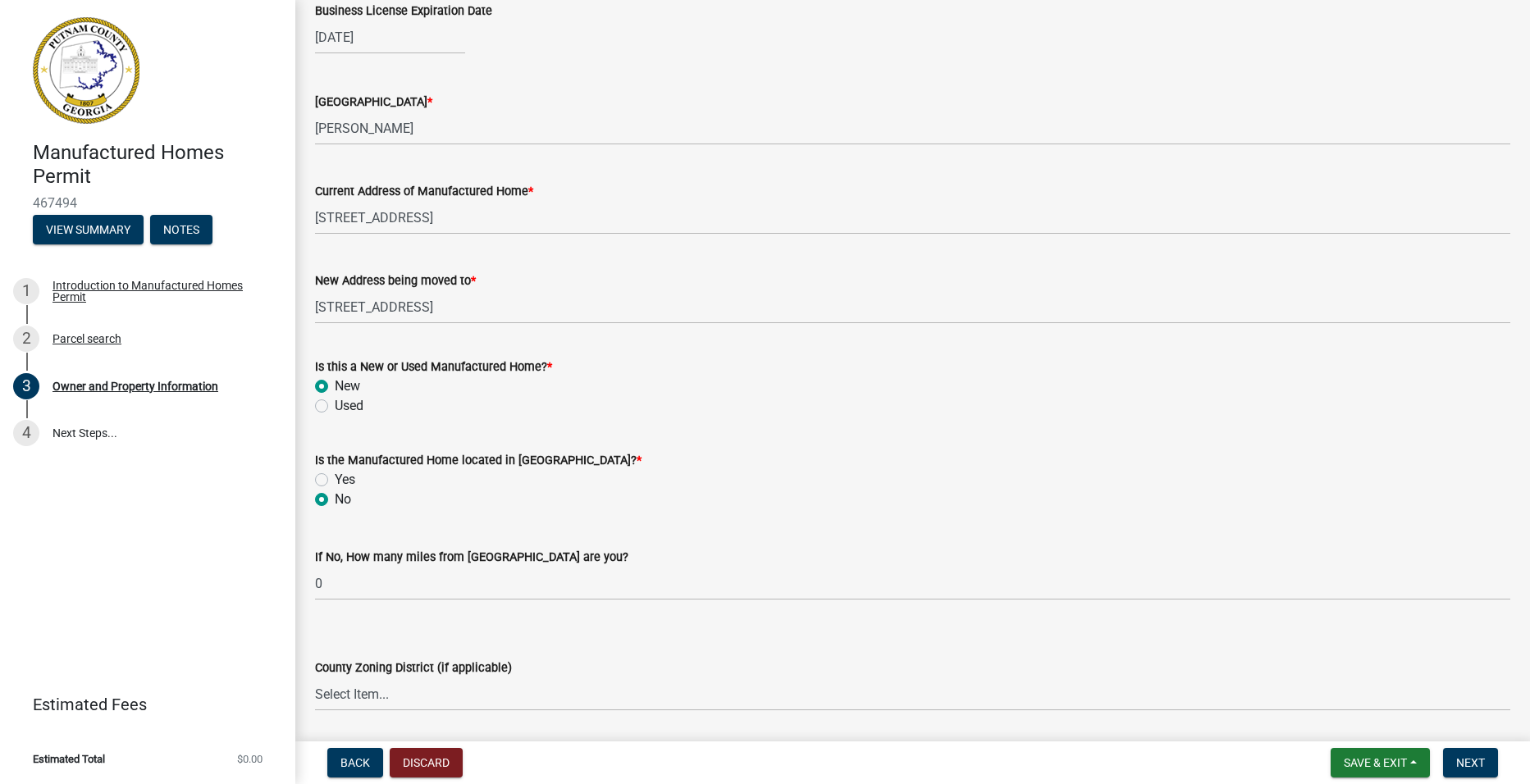
scroll to position [1605, 0]
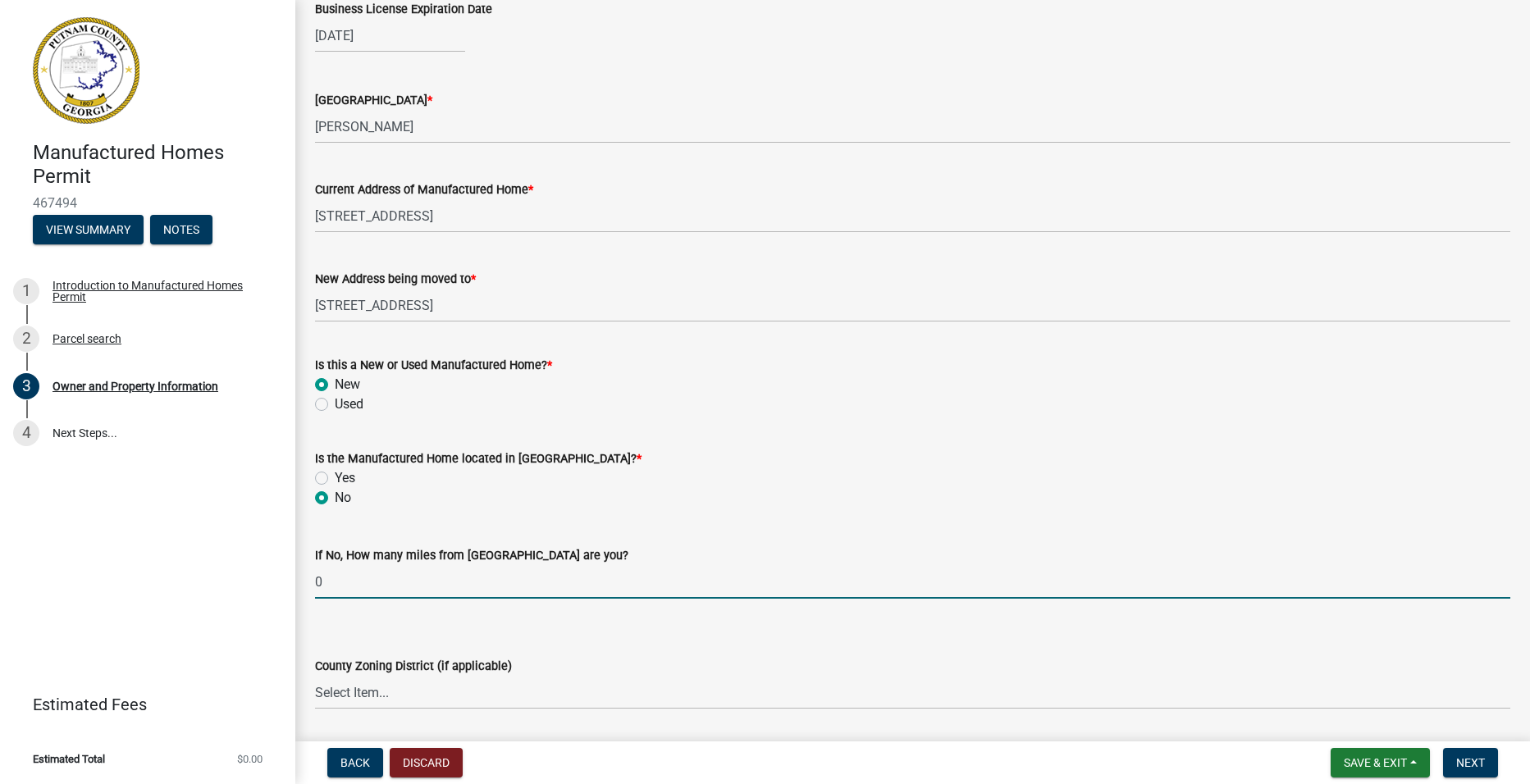
click at [356, 589] on input "0" at bounding box center [913, 581] width 1195 height 34
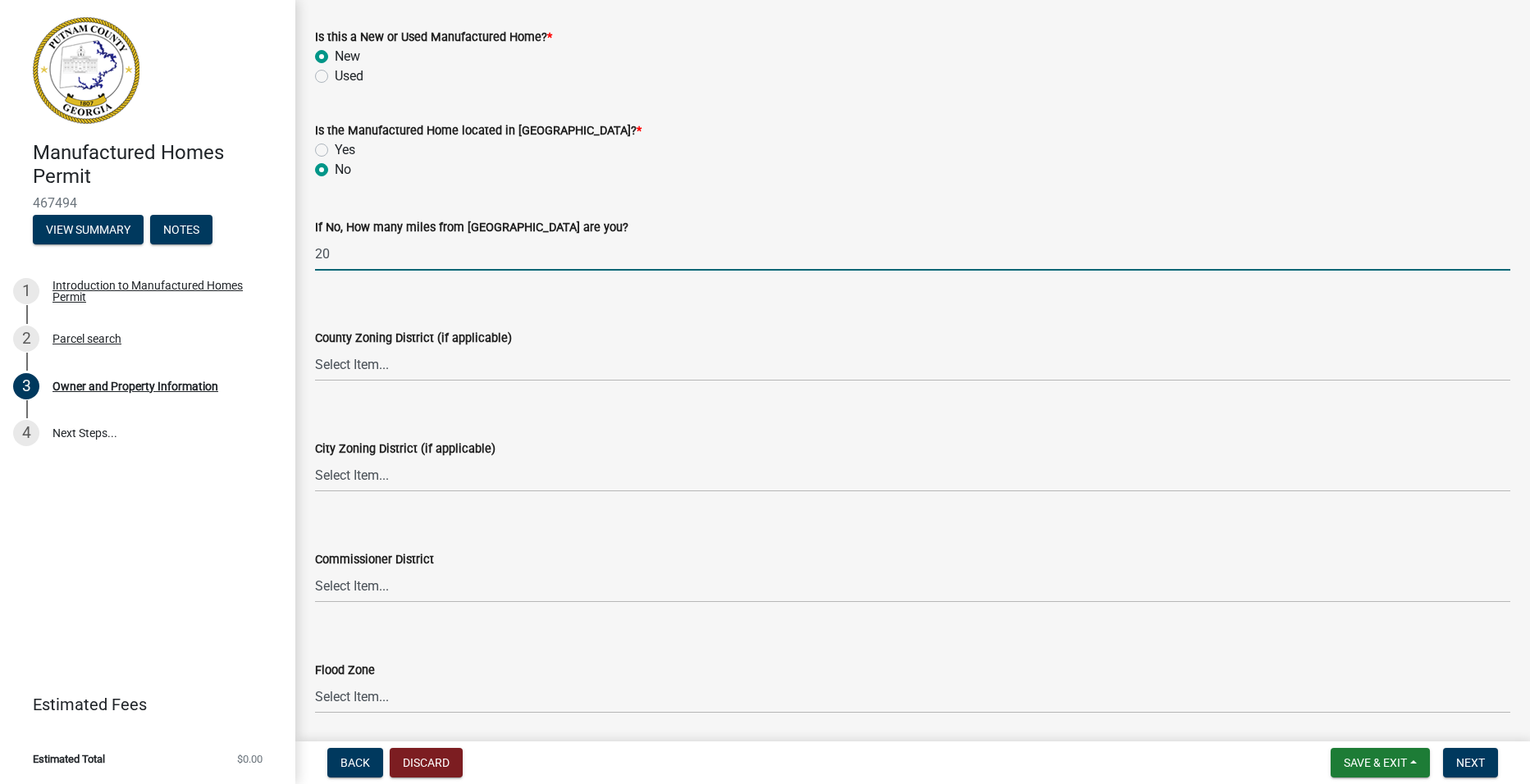
scroll to position [2004, 0]
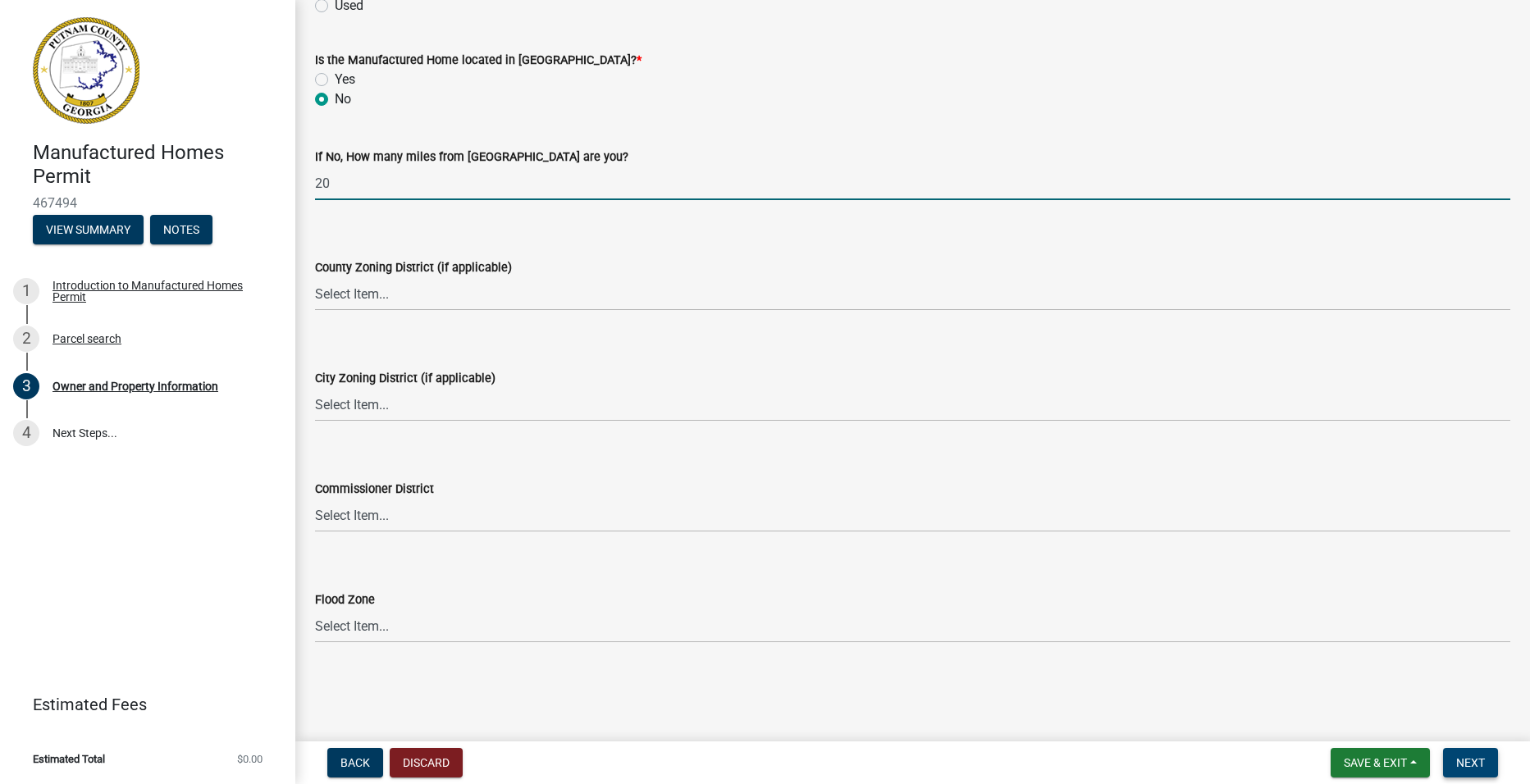
type input "20"
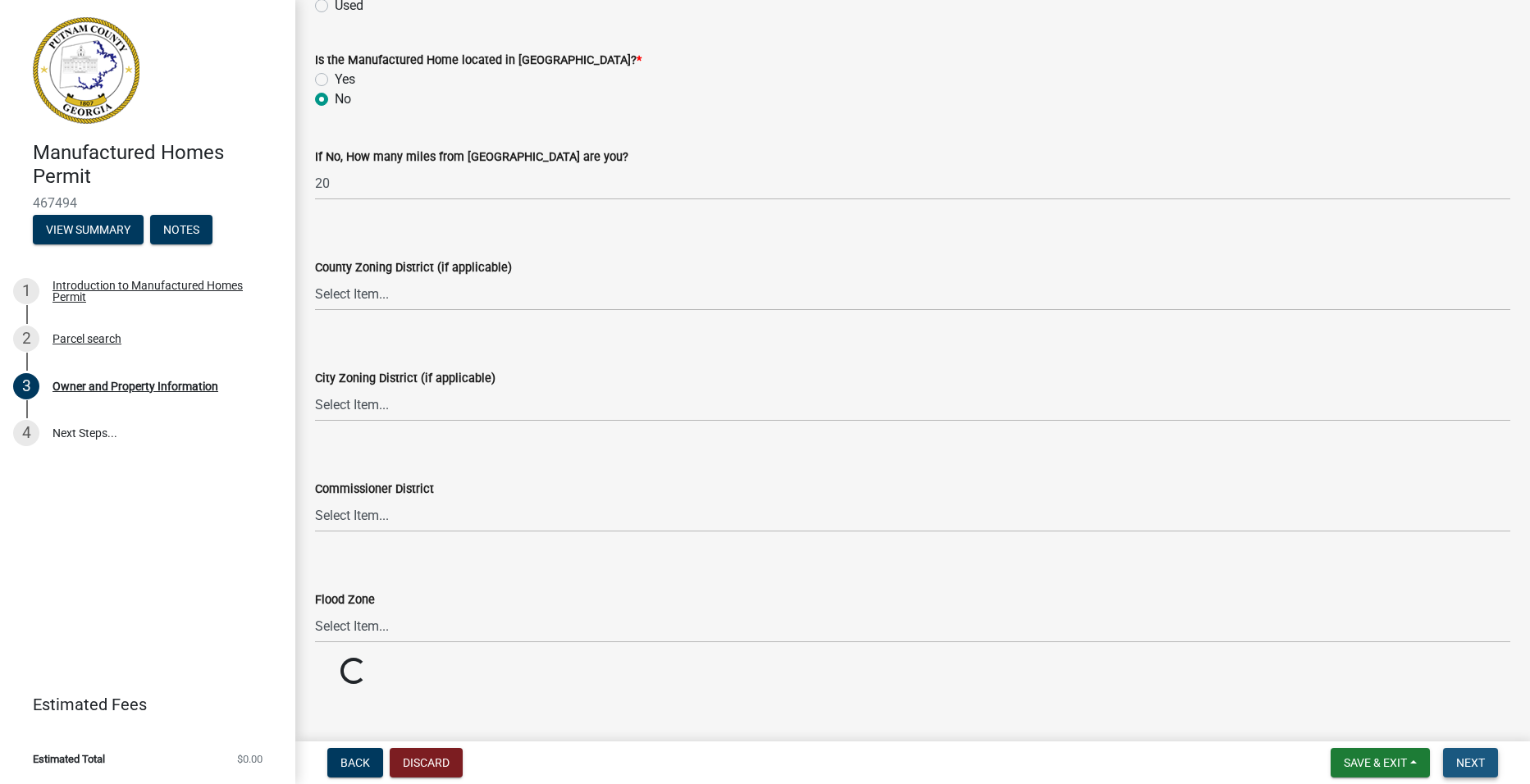
click at [1487, 762] on button "Next" at bounding box center [1471, 763] width 55 height 29
click at [1473, 758] on span "Next" at bounding box center [1470, 763] width 28 height 13
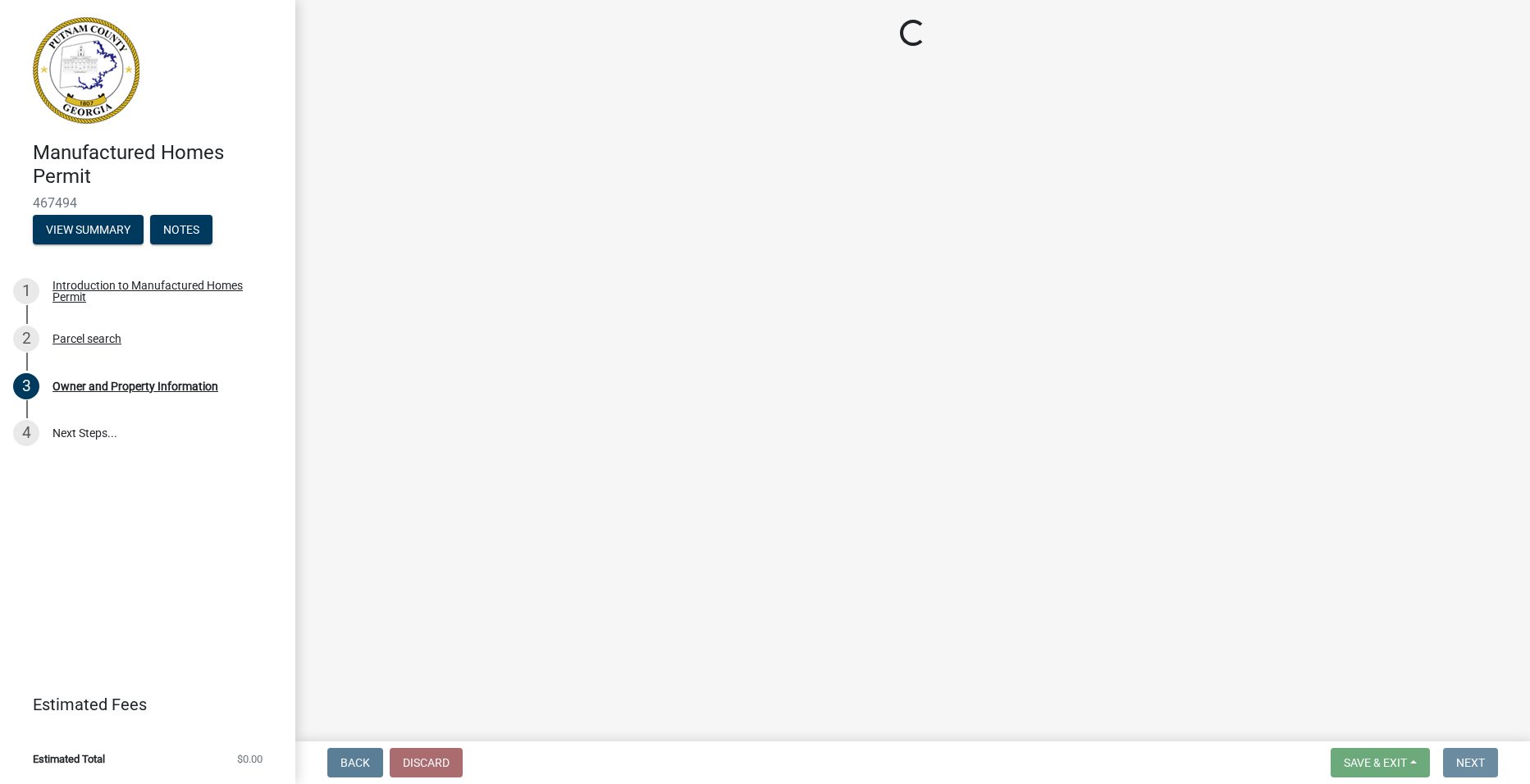
scroll to position [0, 0]
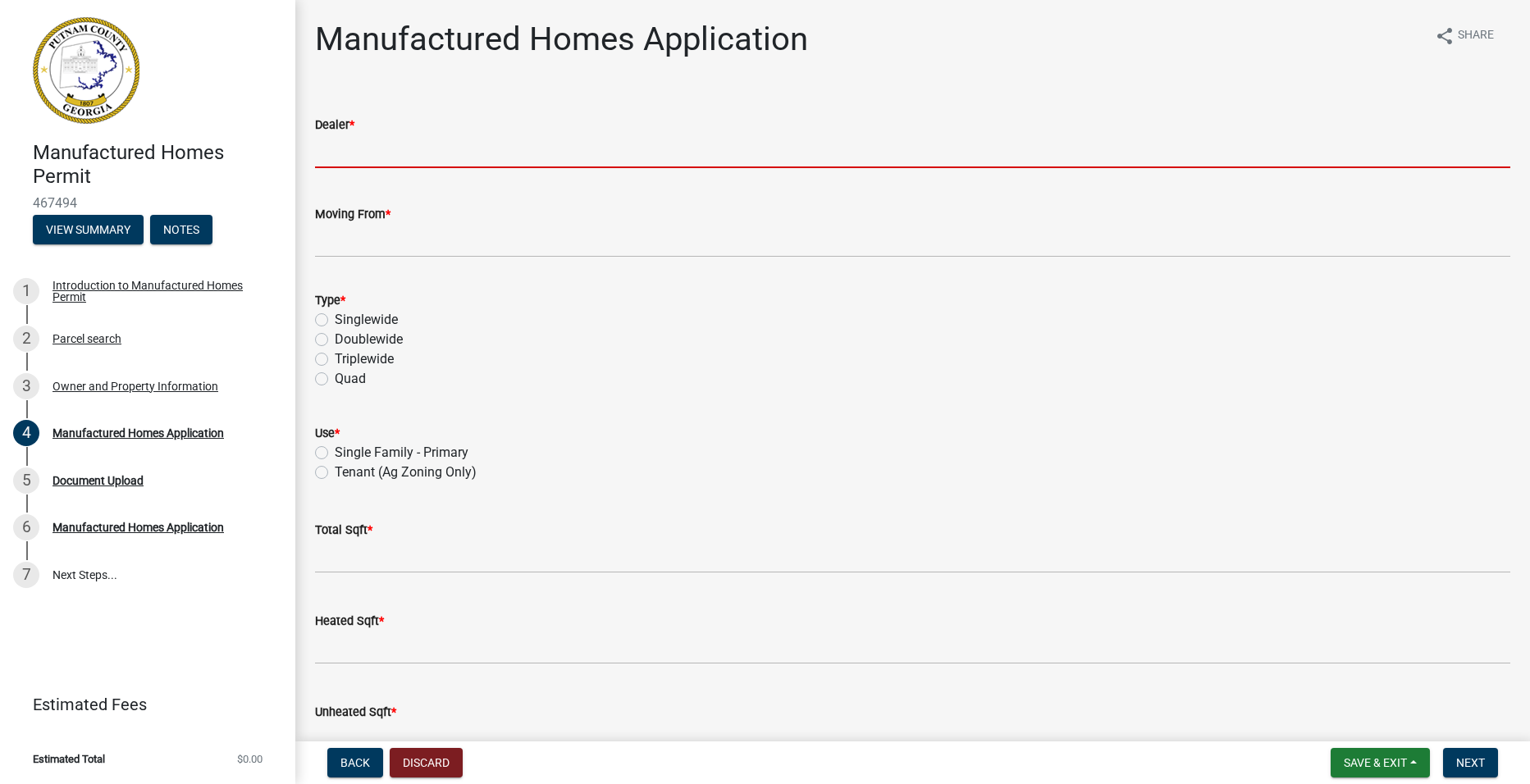
click at [390, 154] on input "Dealer *" at bounding box center [913, 151] width 1195 height 34
type input "Sinclair Oconee Homes of Milledgeville"
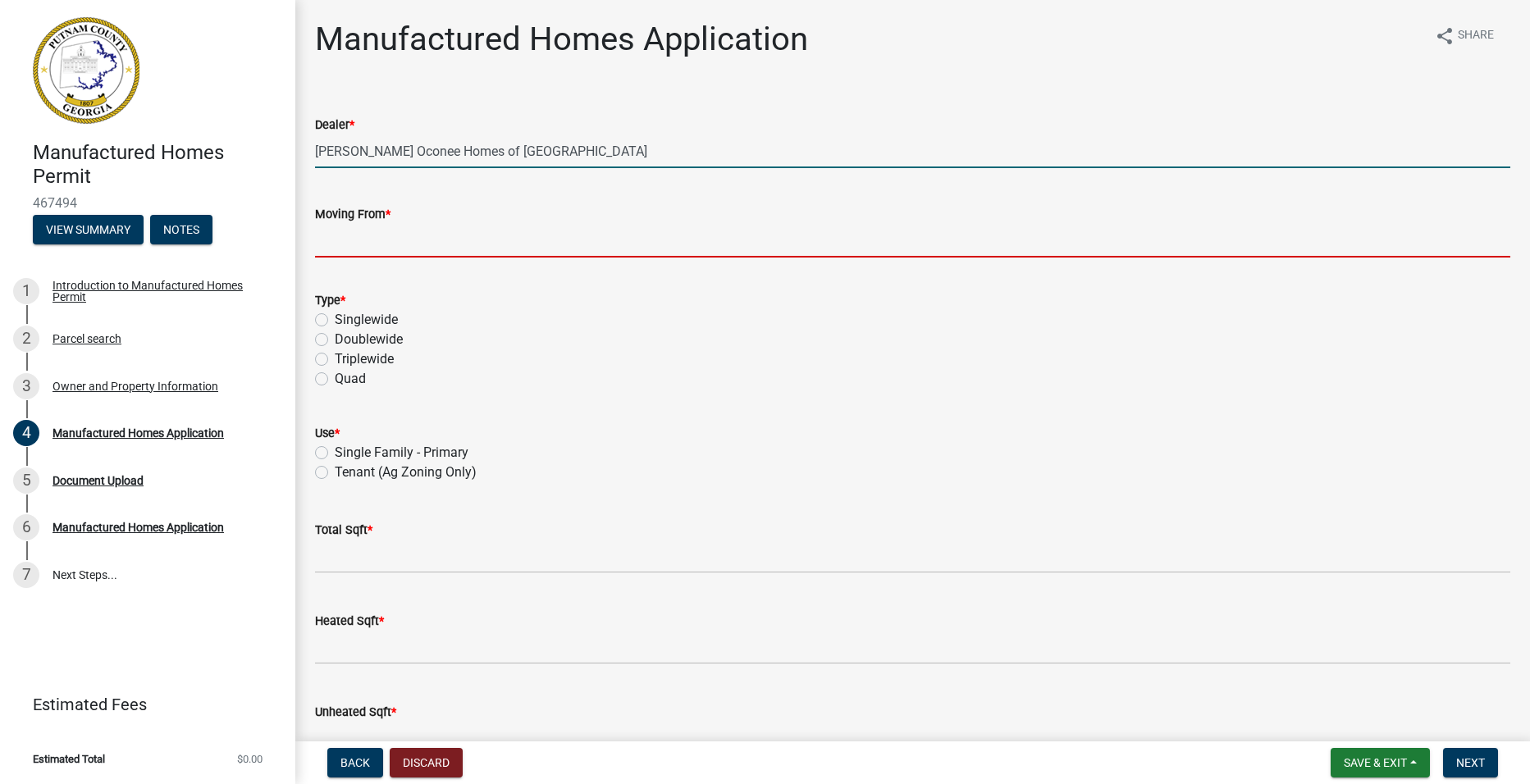
click at [403, 237] on input "Moving From *" at bounding box center [913, 240] width 1195 height 34
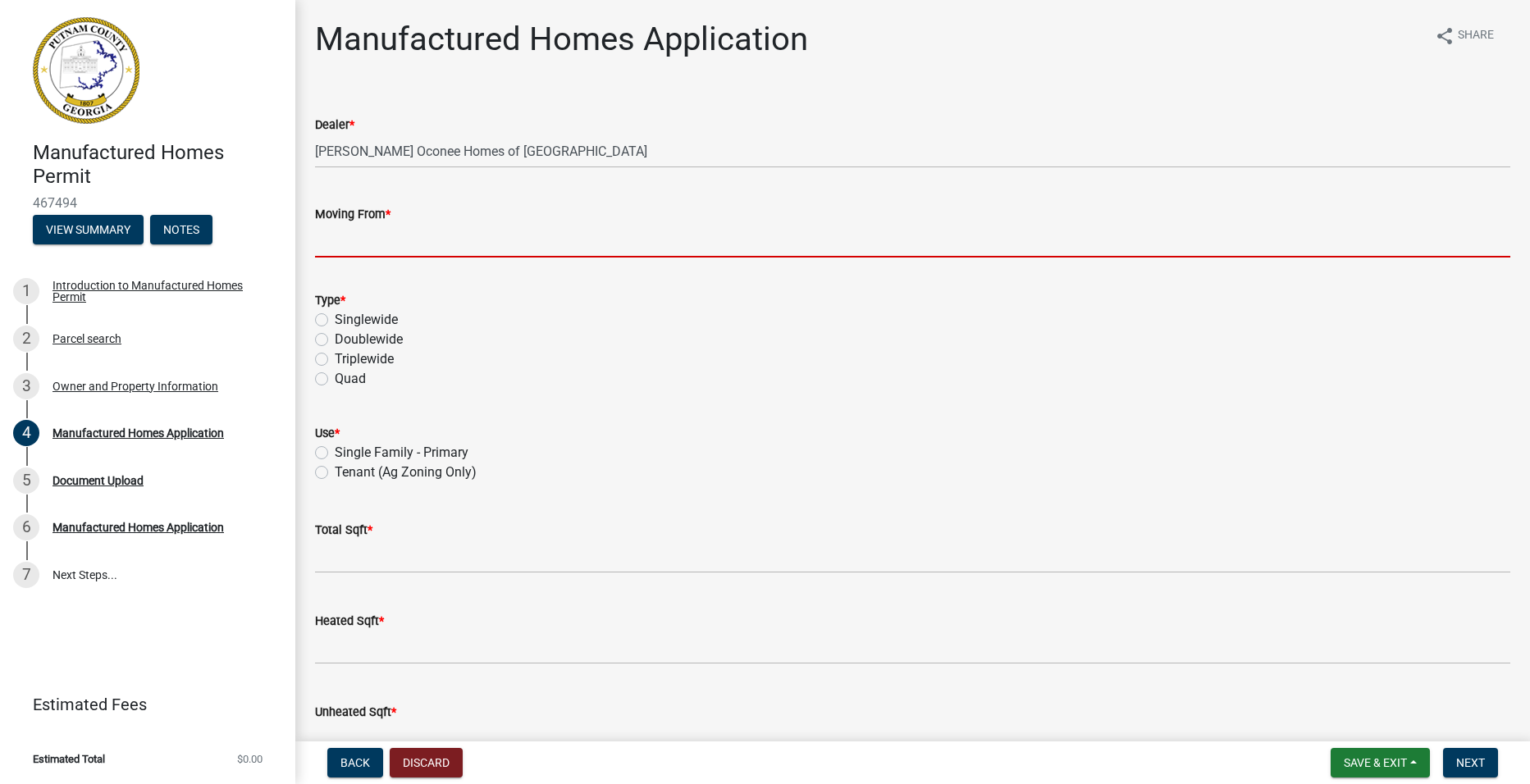
click at [403, 237] on input "Moving From *" at bounding box center [913, 240] width 1195 height 34
type input "2745 NORTH COLUMBIA STREET Milledgeville, GA 31061"
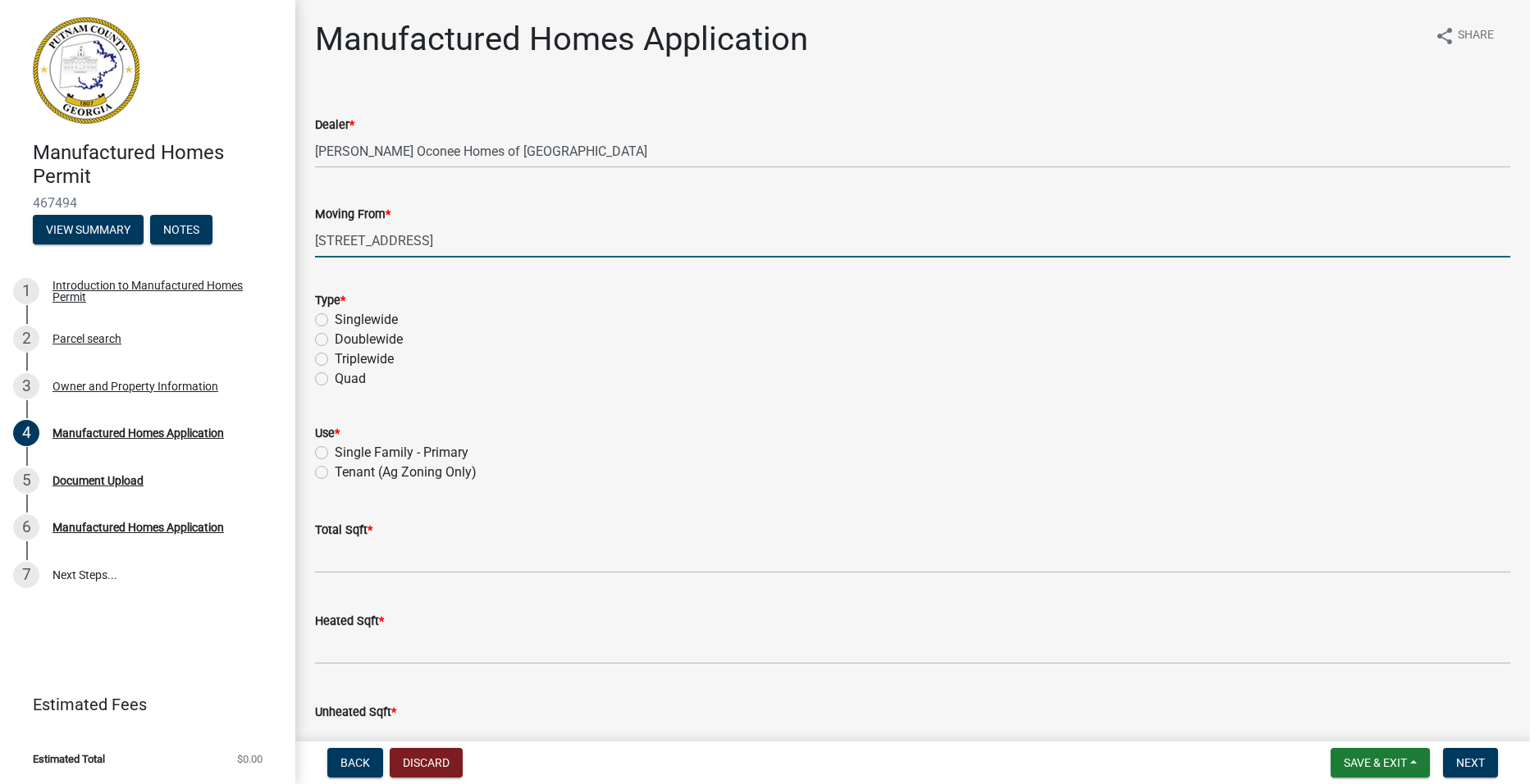
click at [335, 339] on label "Doublewide" at bounding box center [368, 340] width 69 height 20
click at [335, 339] on input "Doublewide" at bounding box center [340, 335] width 11 height 11
radio input "true"
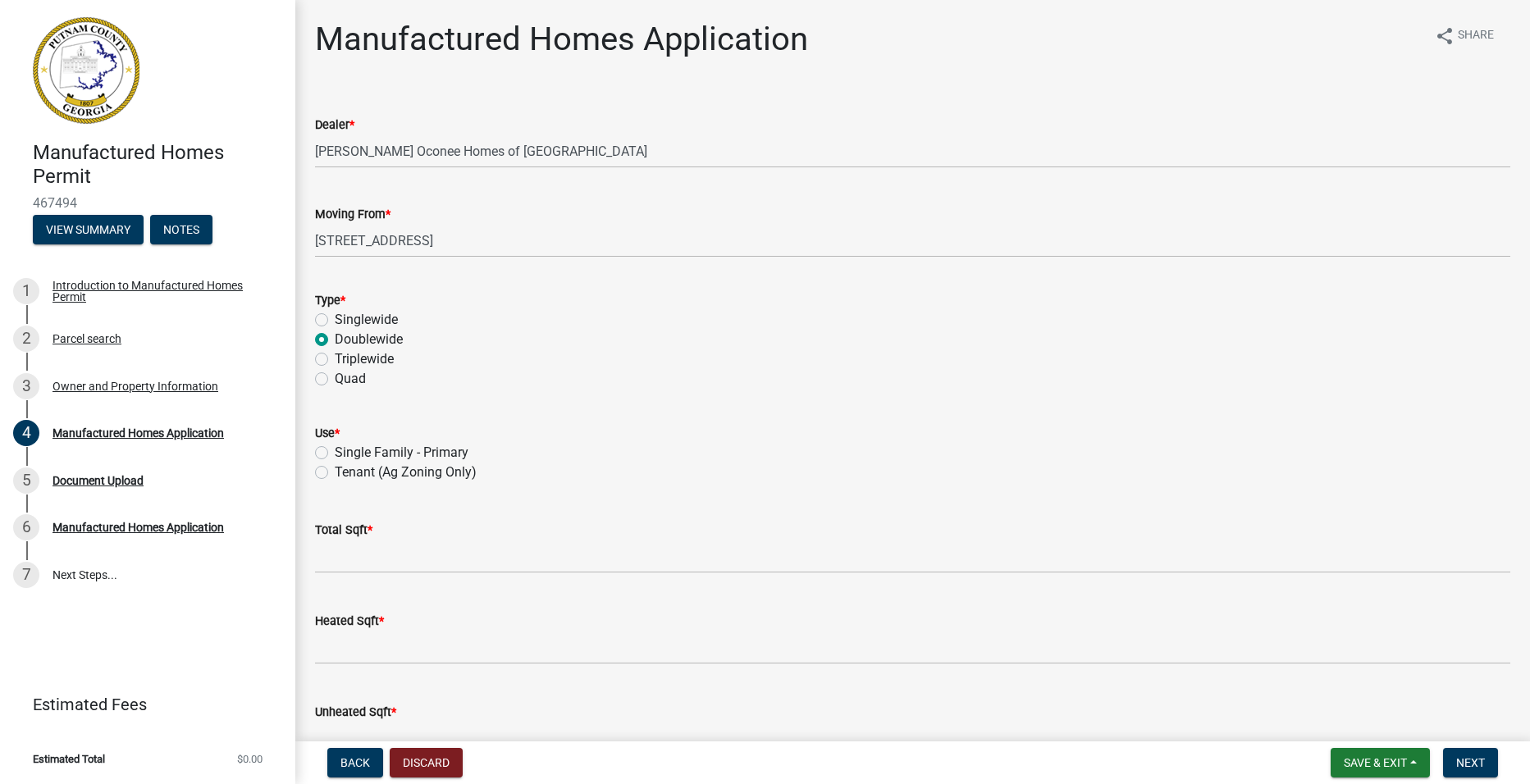
click at [335, 453] on label "Single Family - Primary" at bounding box center [401, 453] width 133 height 20
click at [335, 453] on input "Single Family - Primary" at bounding box center [340, 449] width 11 height 11
radio input "true"
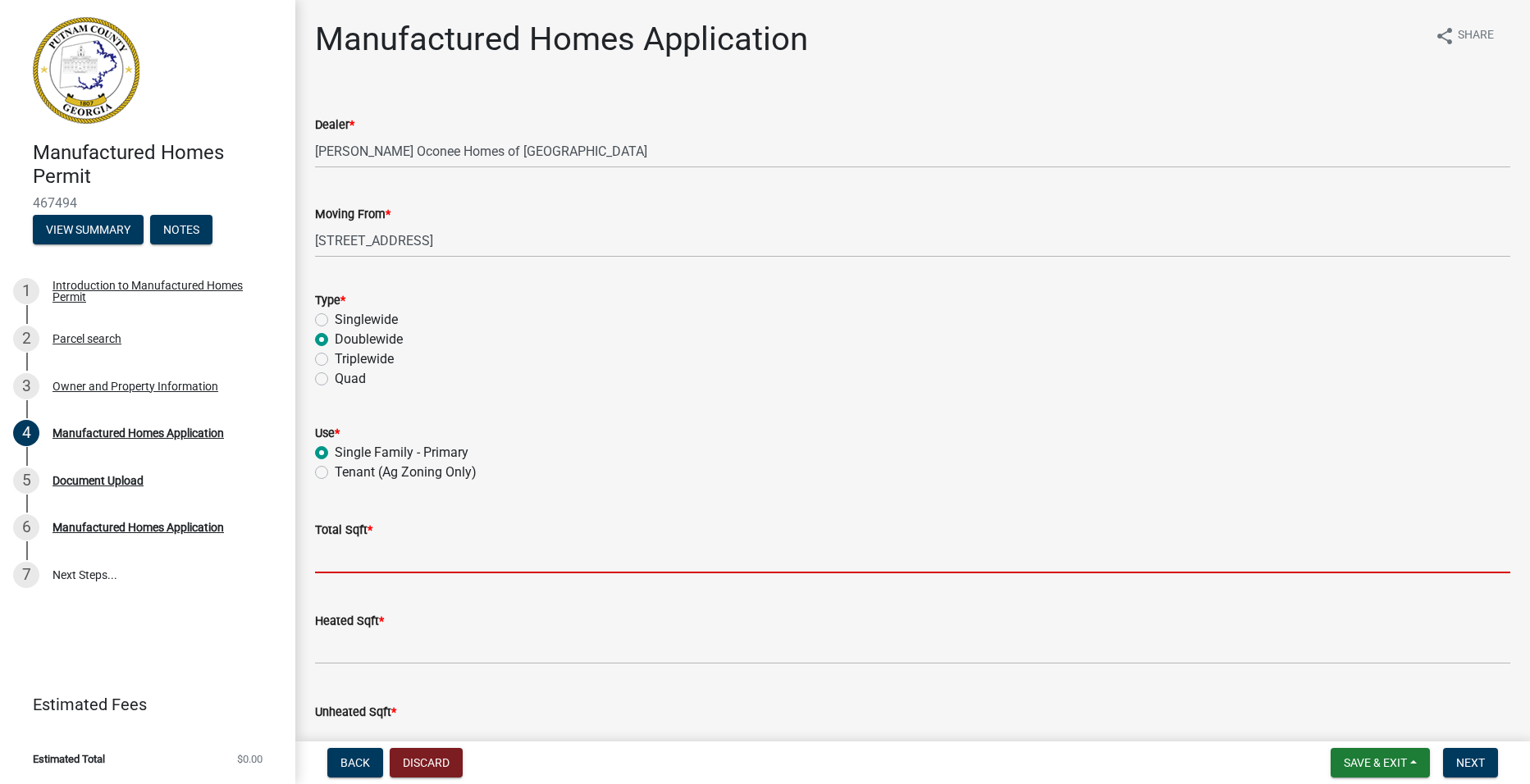
click at [416, 548] on input "text" at bounding box center [913, 556] width 1195 height 34
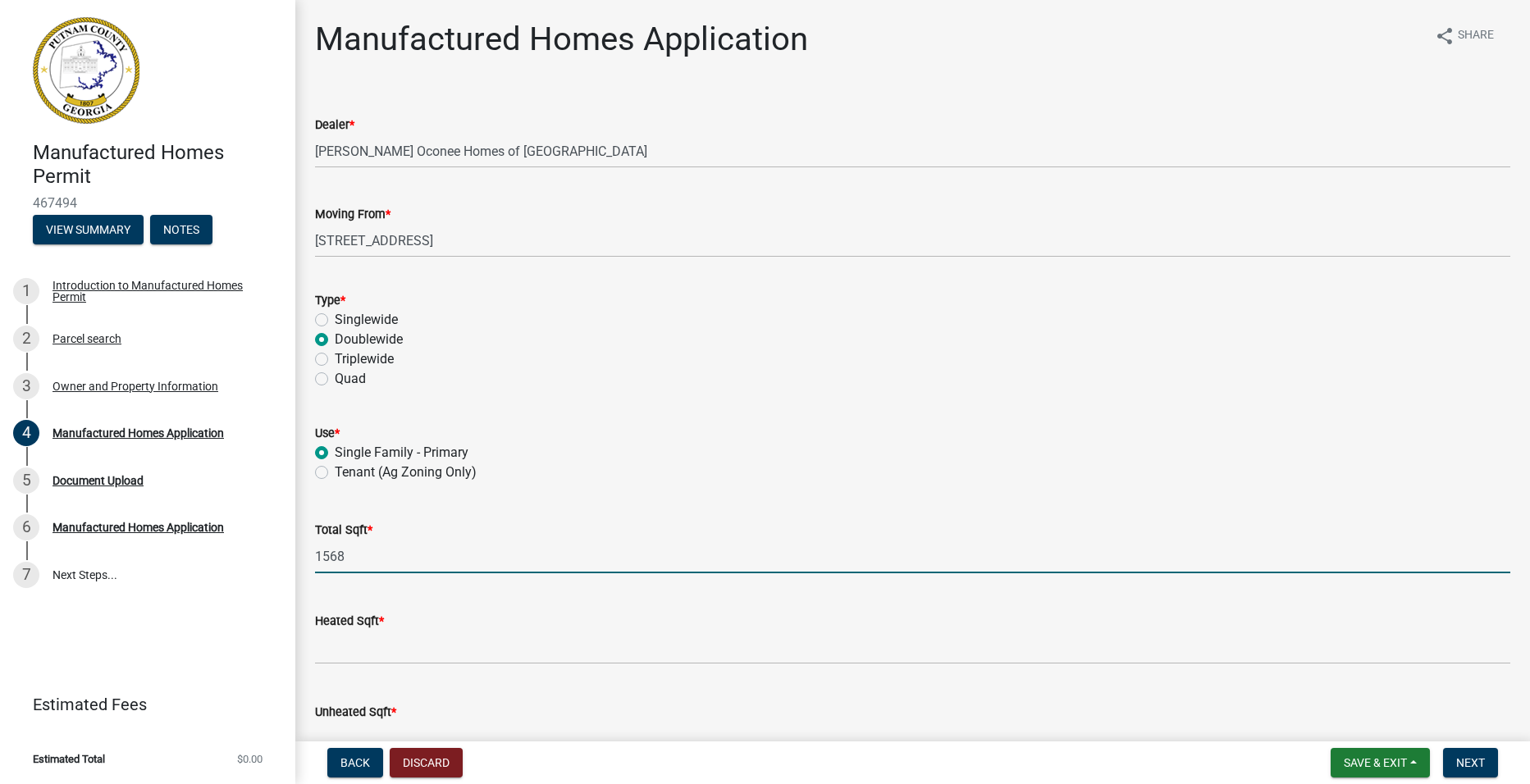
type input "1568"
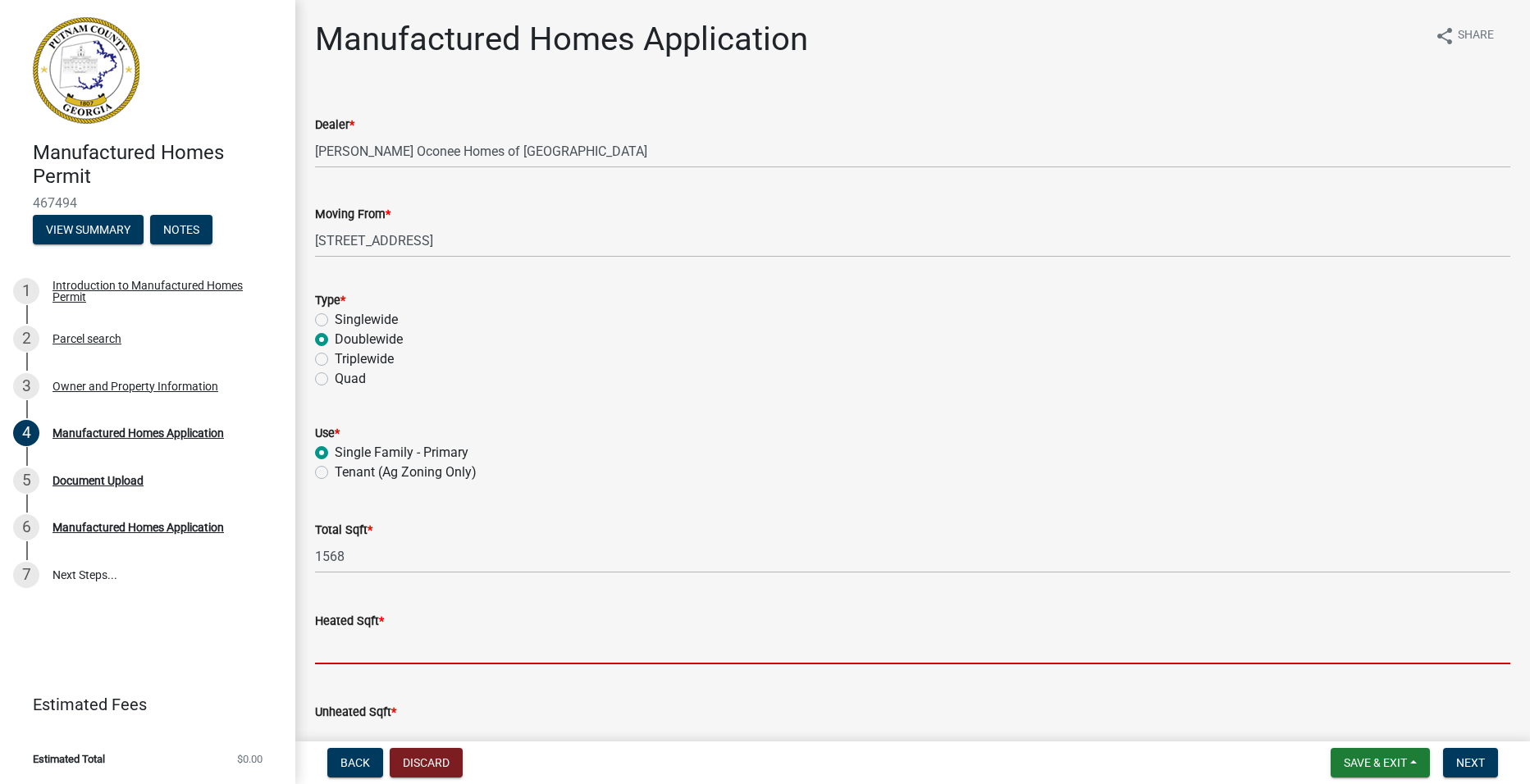
click at [448, 645] on input "text" at bounding box center [913, 647] width 1195 height 34
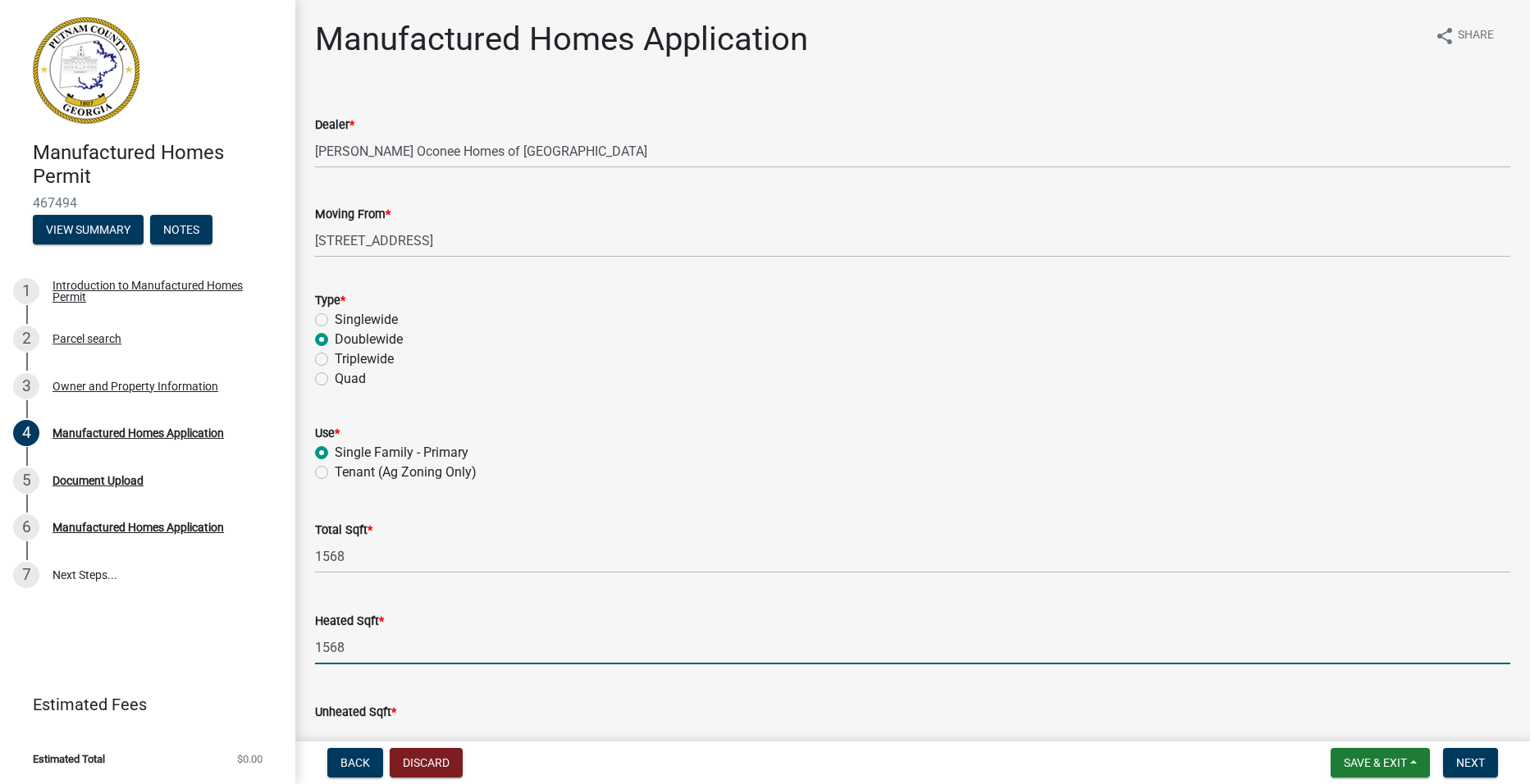
type input "1568"
click at [405, 715] on div "Unheated Sqft *" at bounding box center [913, 712] width 1195 height 20
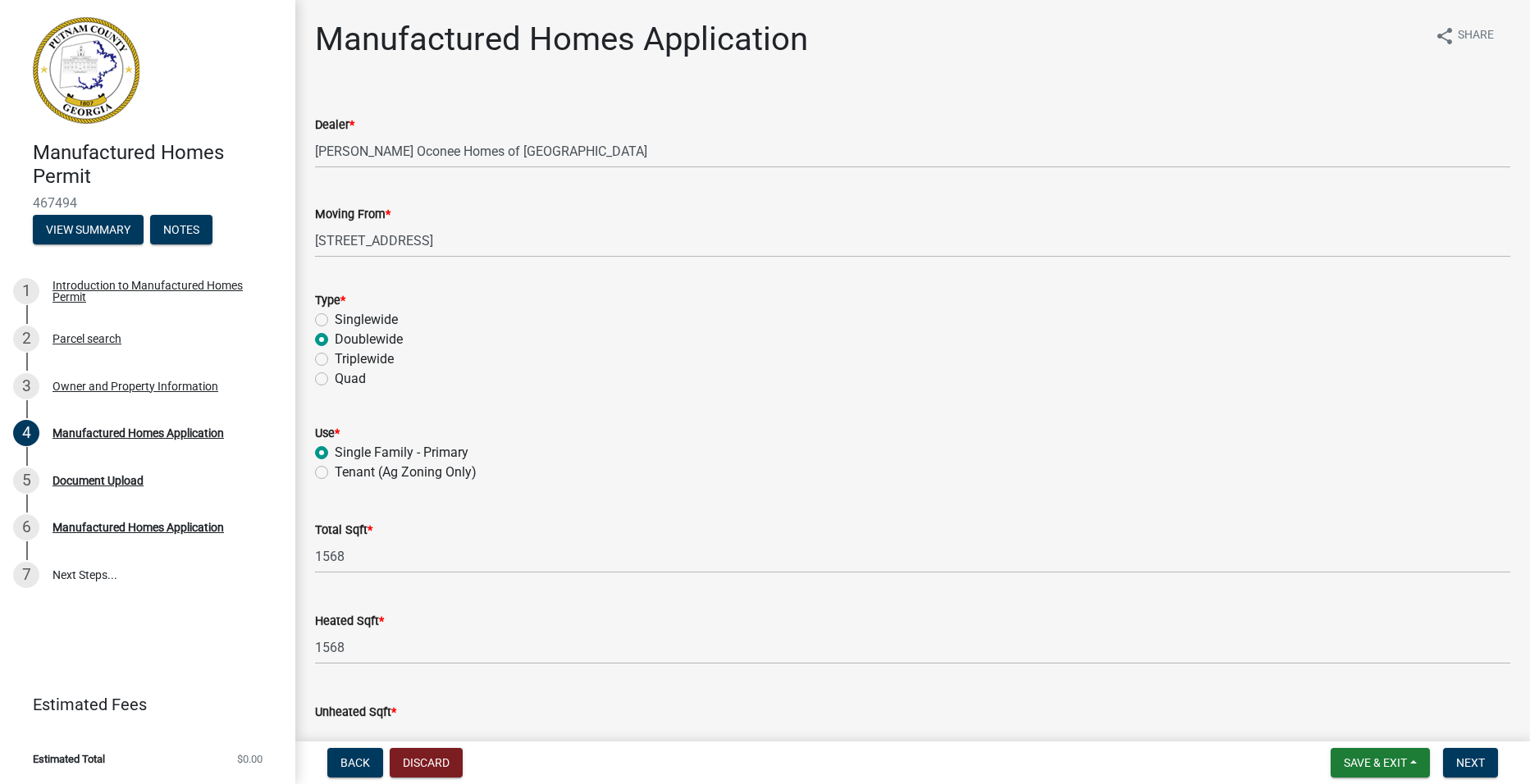
click at [420, 713] on div "Unheated Sqft *" at bounding box center [913, 712] width 1195 height 20
click at [445, 718] on div "Unheated Sqft *" at bounding box center [913, 712] width 1195 height 20
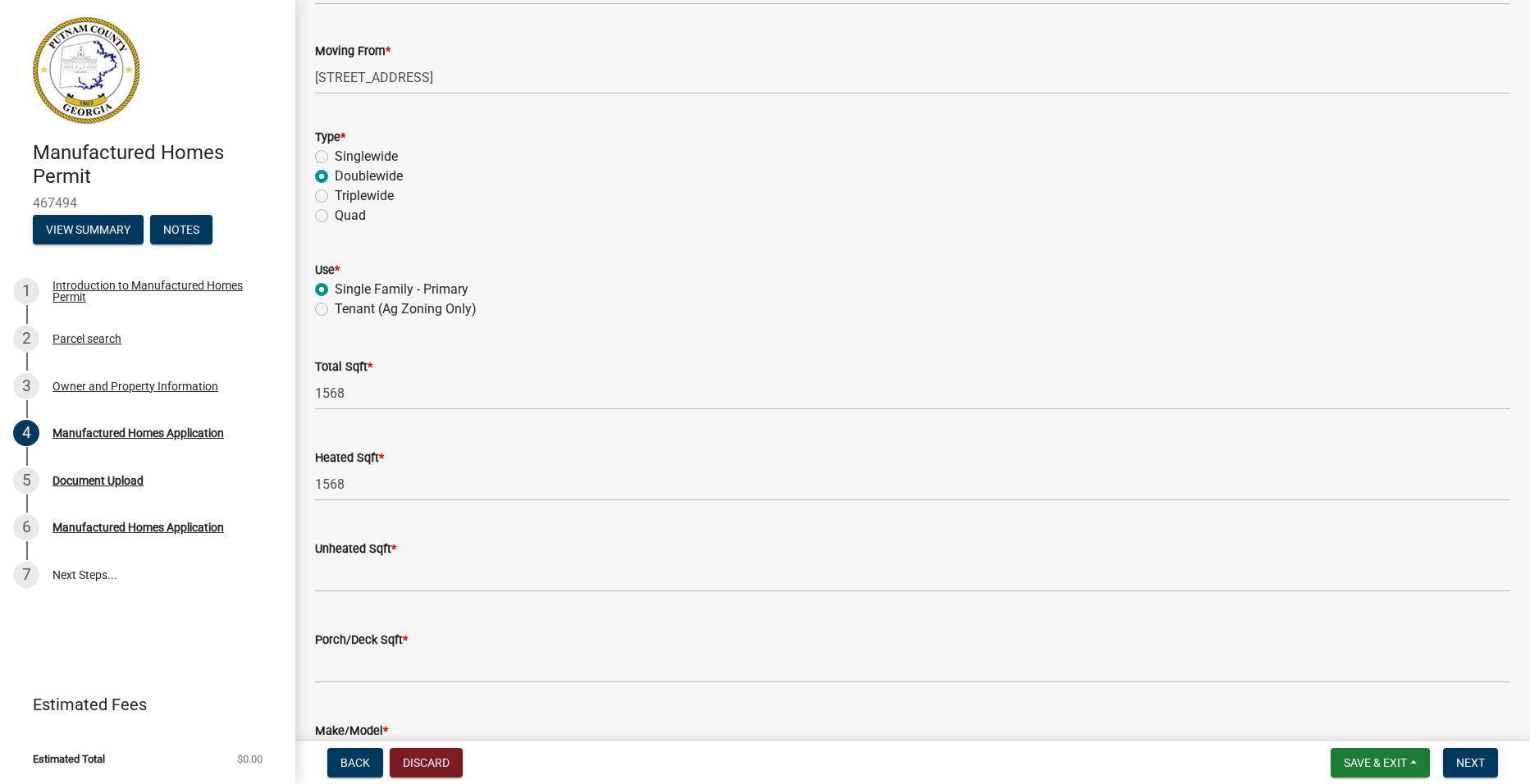
scroll to position [164, 0]
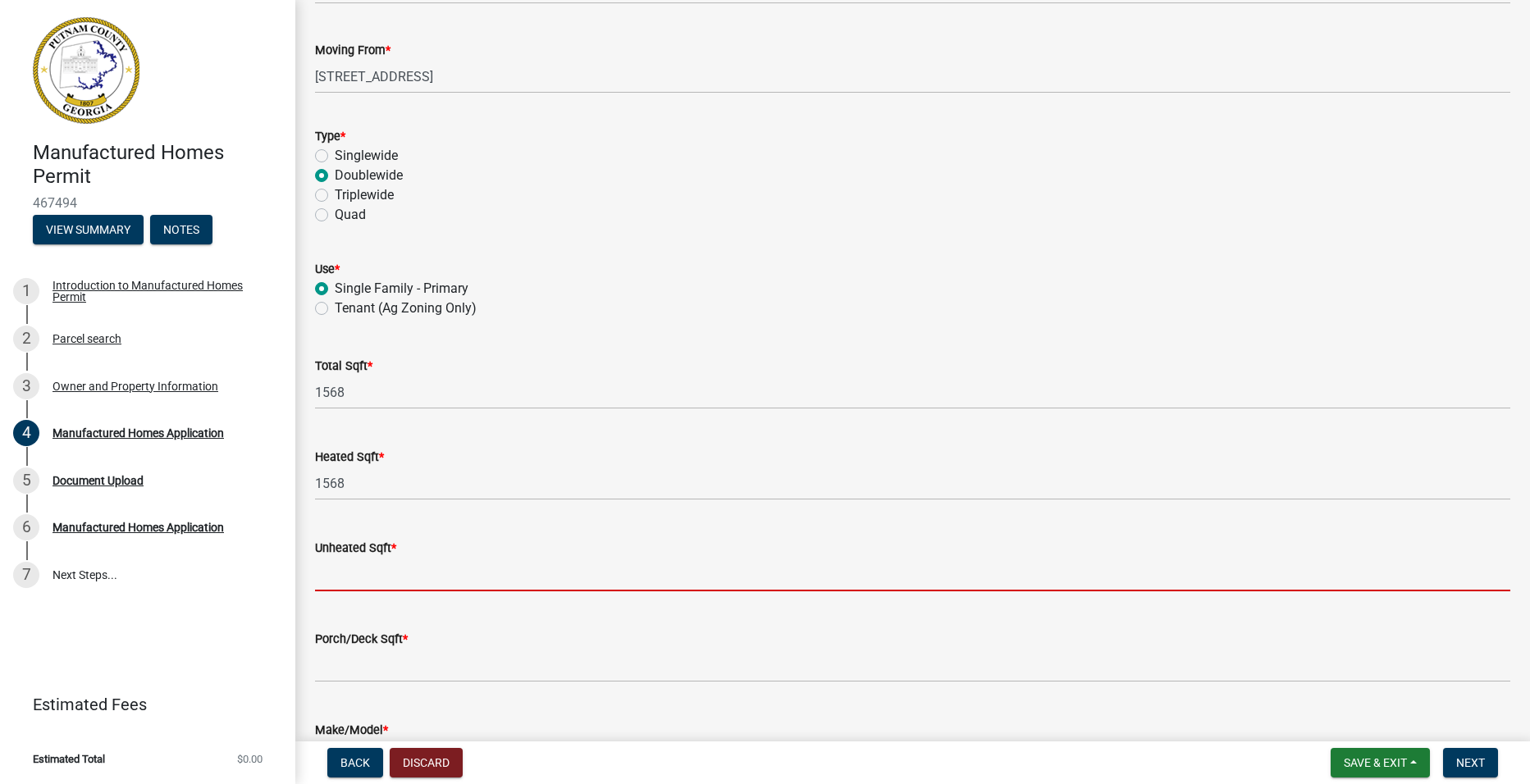
click at [434, 578] on input "text" at bounding box center [913, 574] width 1195 height 34
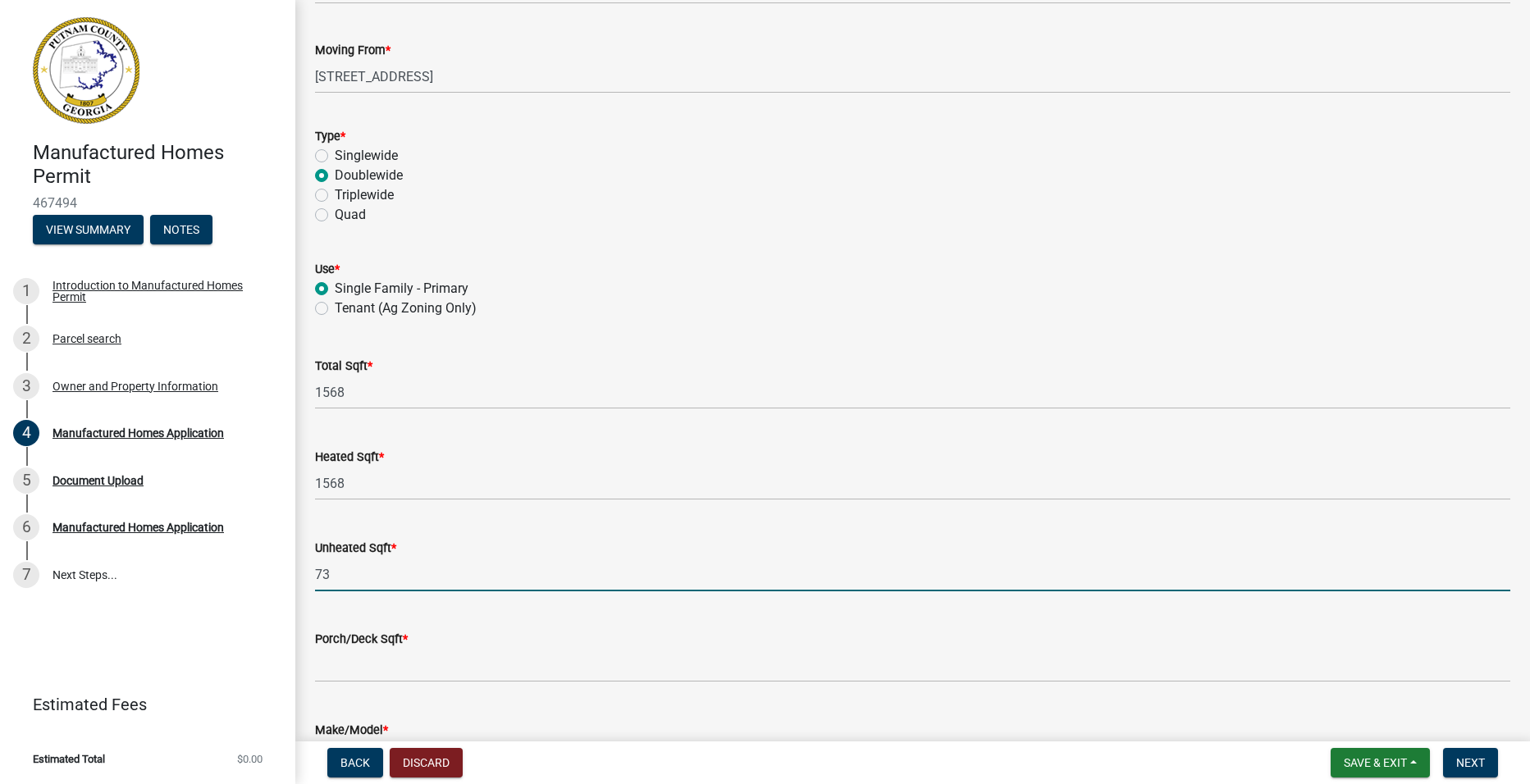
scroll to position [246, 0]
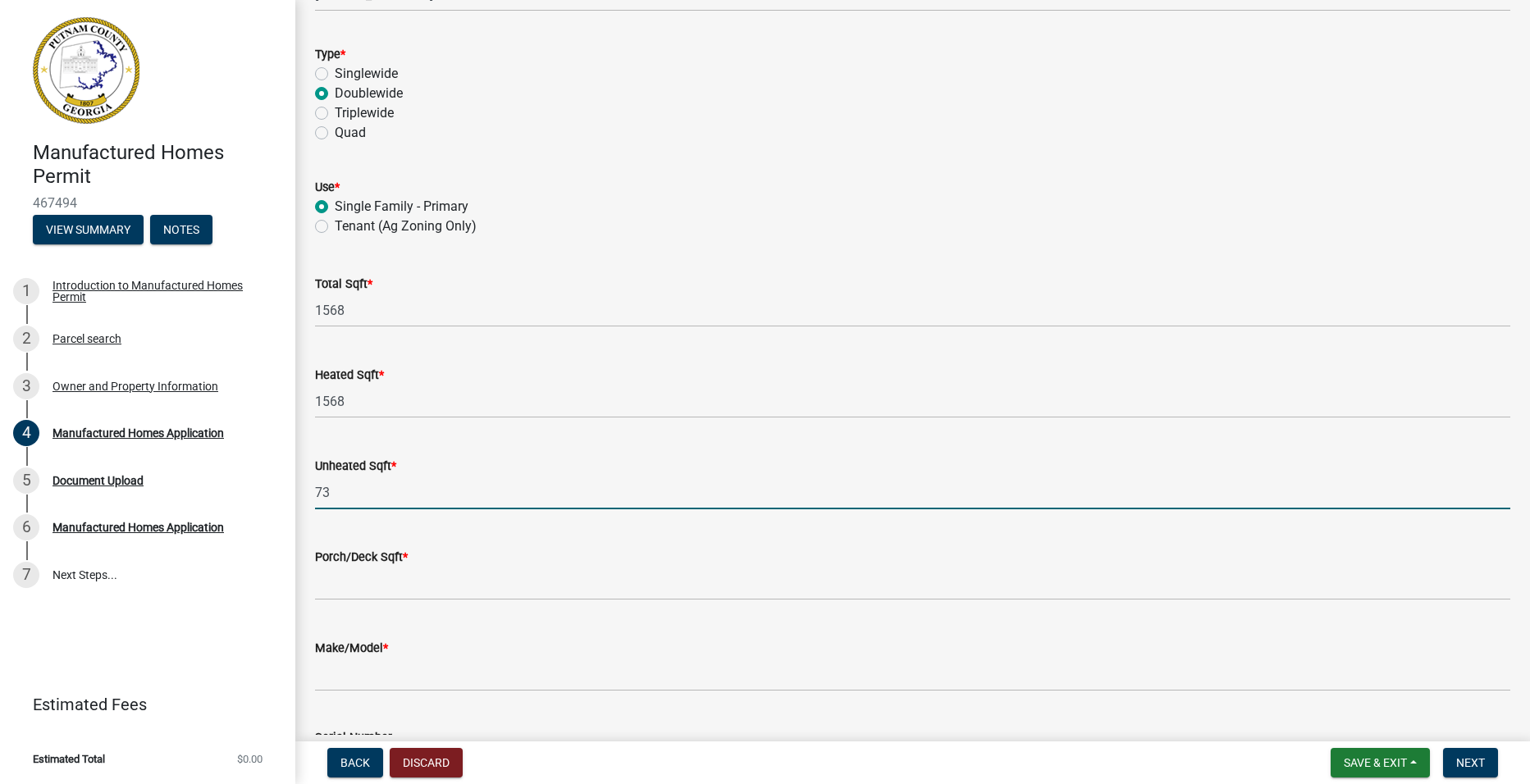
type input "73"
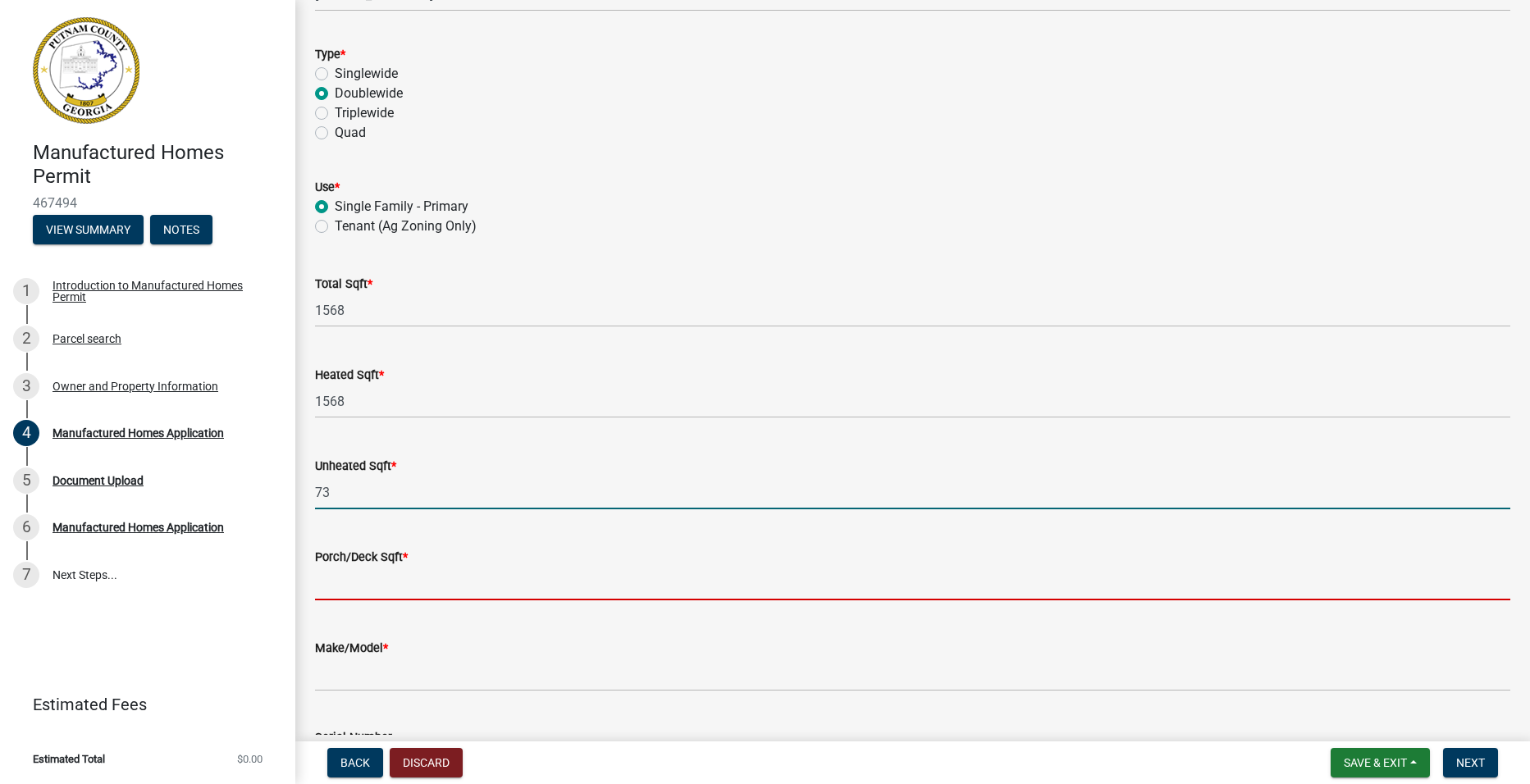
click at [371, 582] on input "text" at bounding box center [913, 583] width 1195 height 34
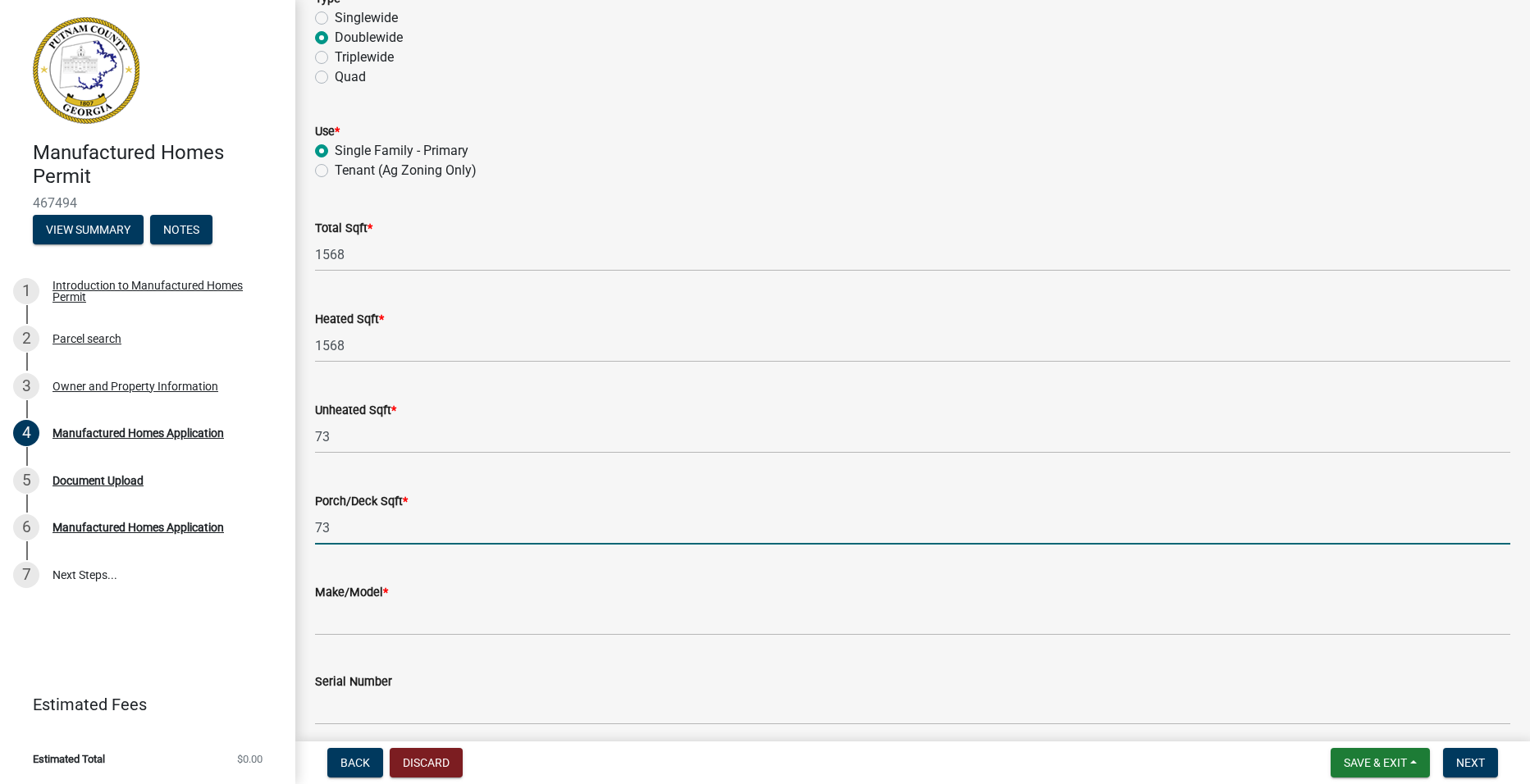
scroll to position [328, 0]
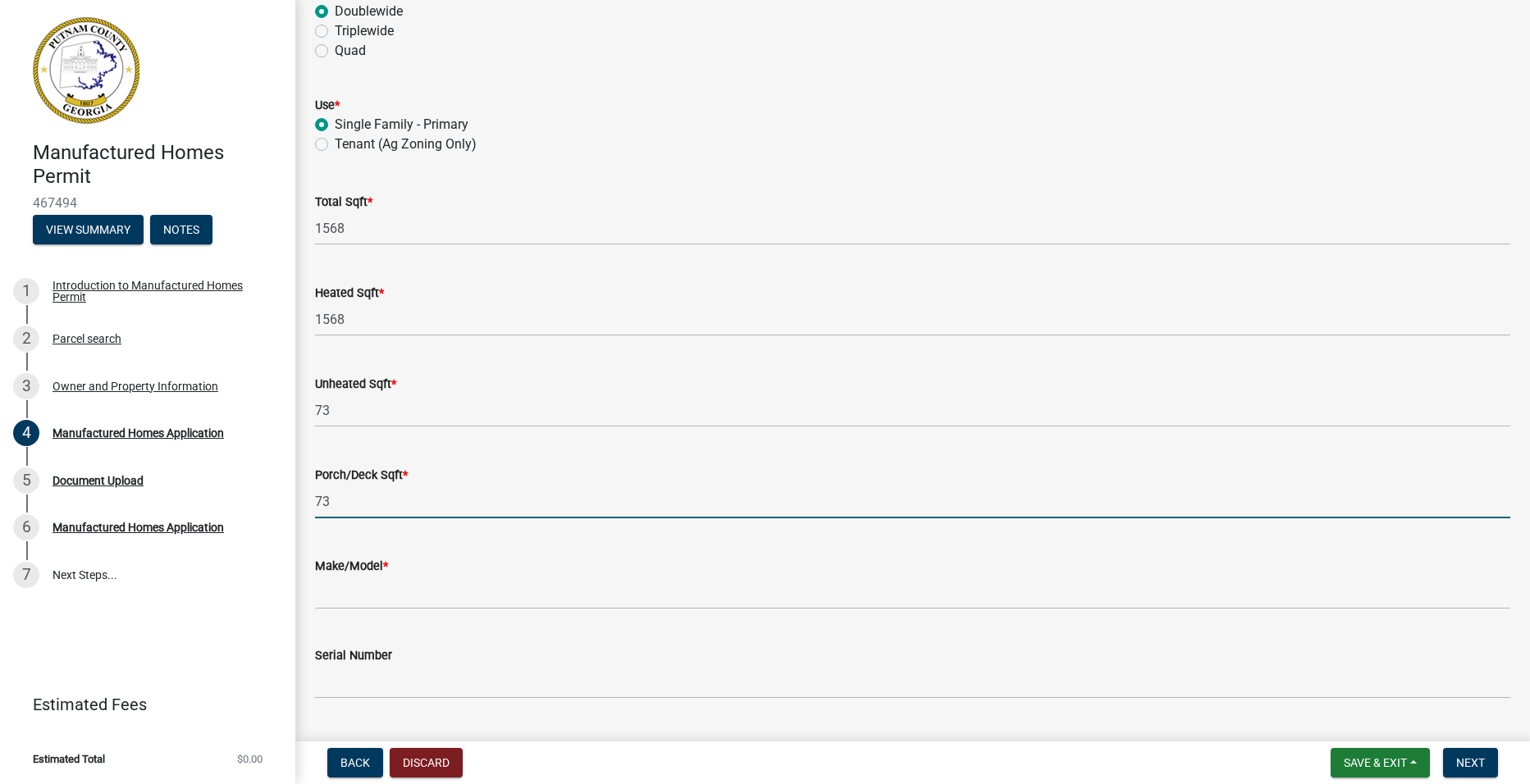
type input "73"
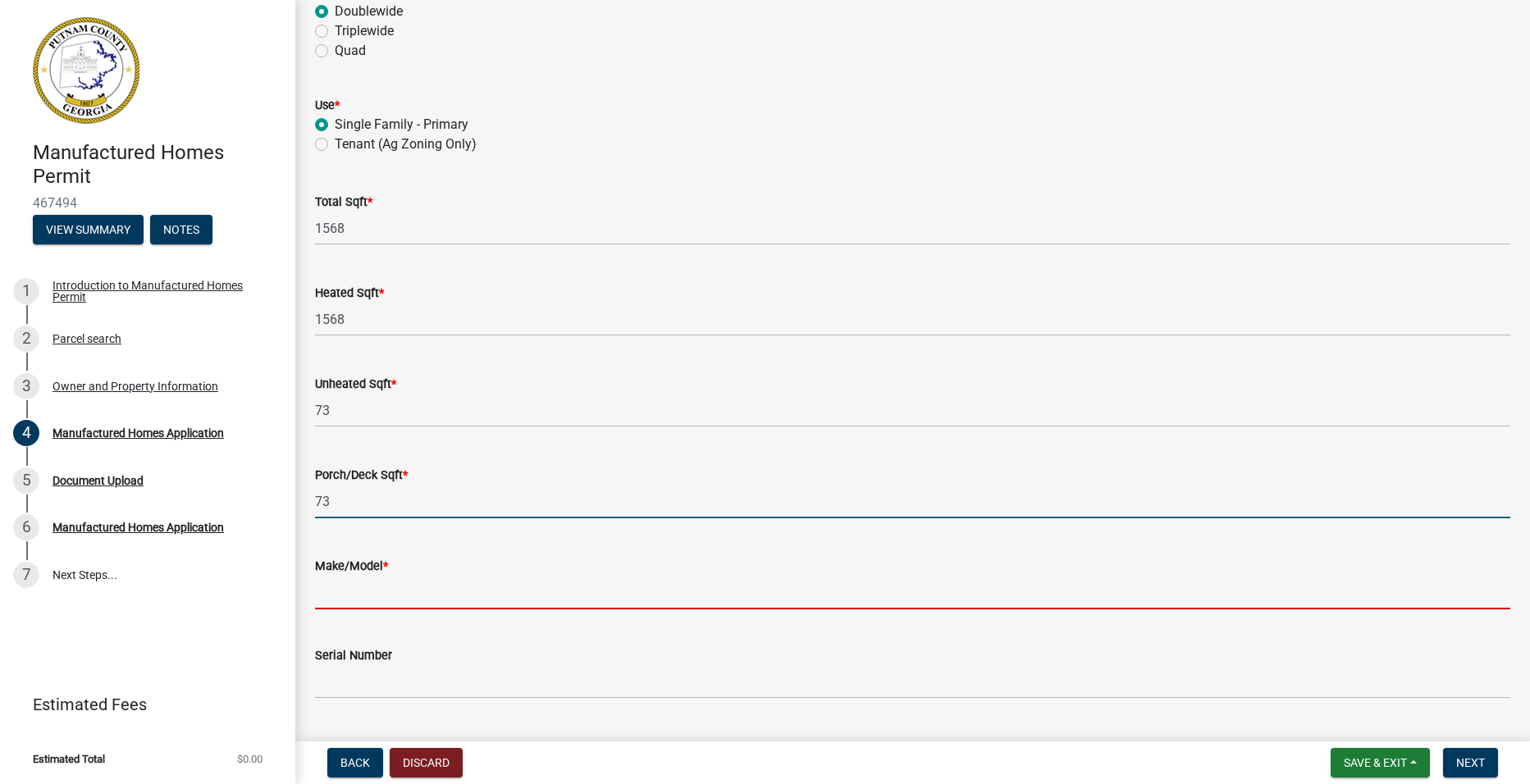
click at [446, 590] on input "Make/Model *" at bounding box center [913, 592] width 1195 height 34
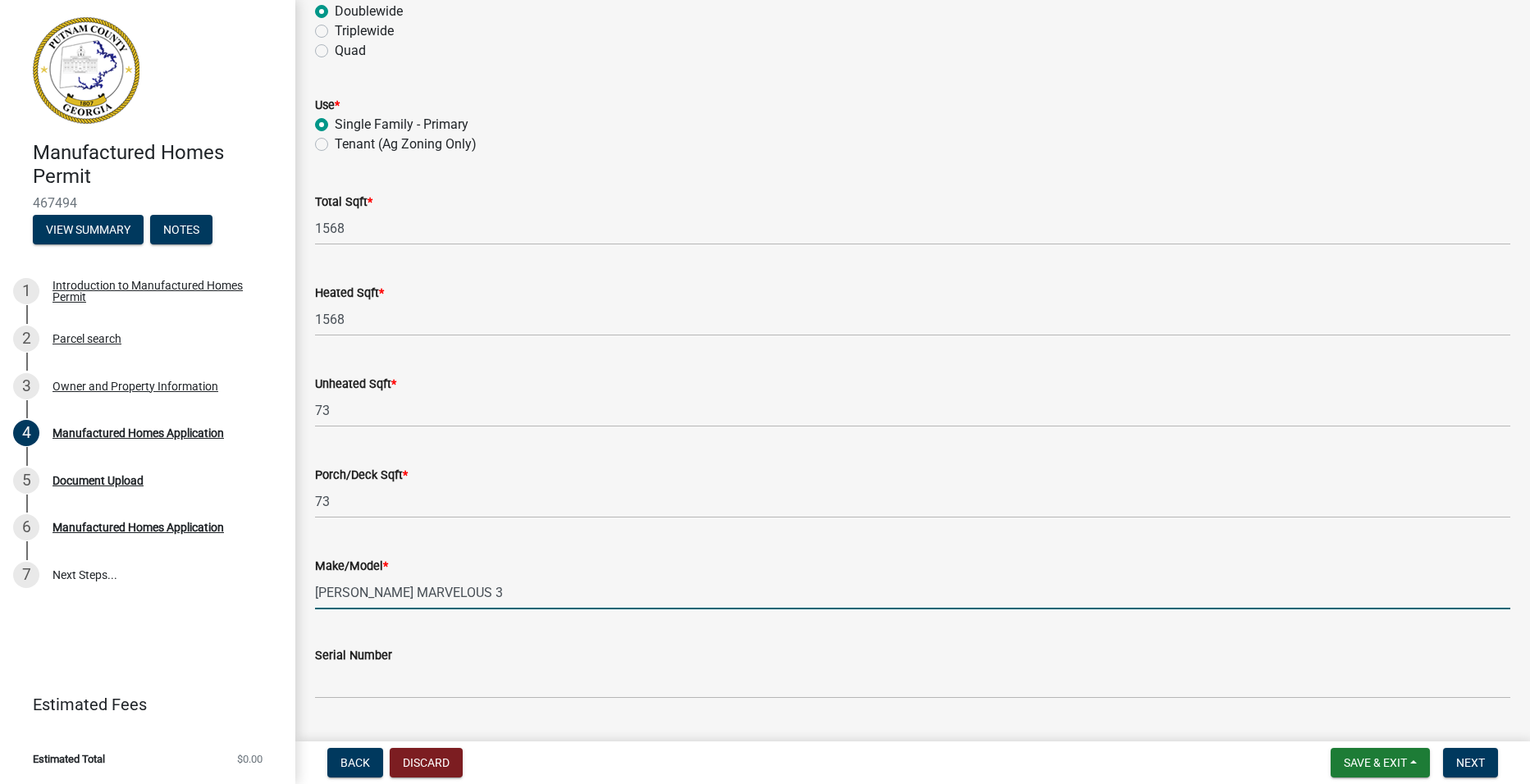
type input "CLAYTON MARVELOUS 3"
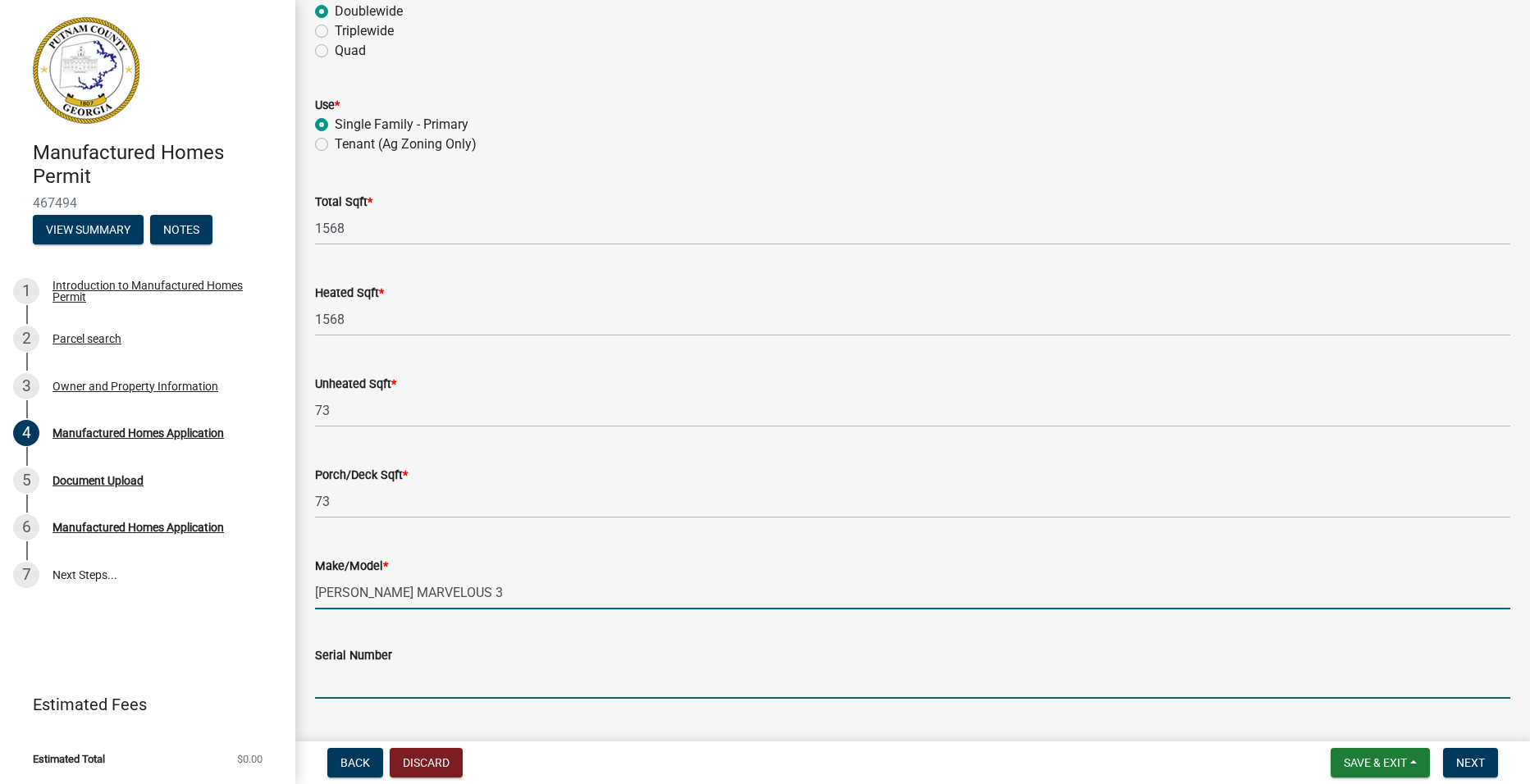
click at [349, 680] on input "Serial Number" at bounding box center [913, 682] width 1195 height 34
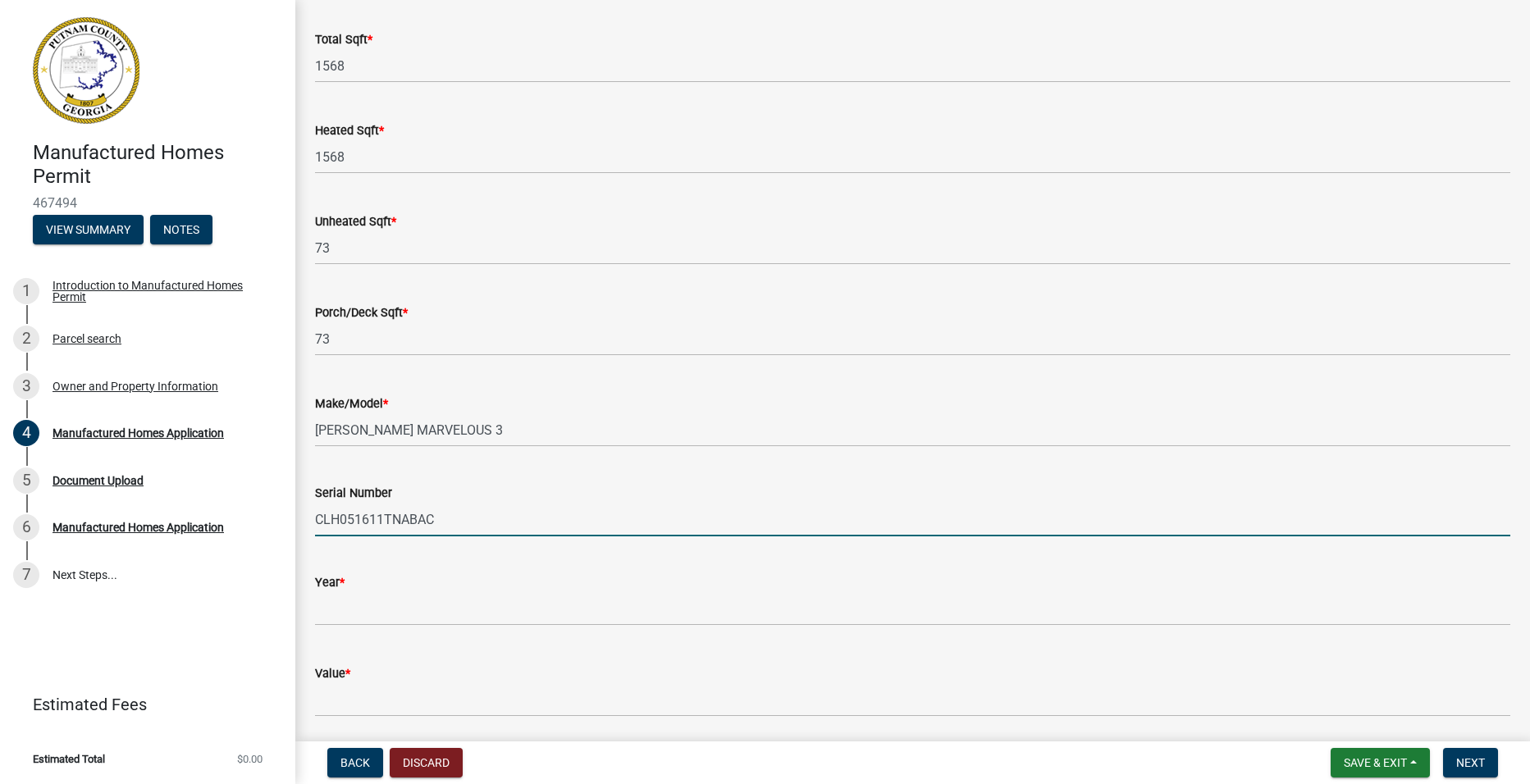
scroll to position [493, 0]
type input "CLH051611TNABAC"
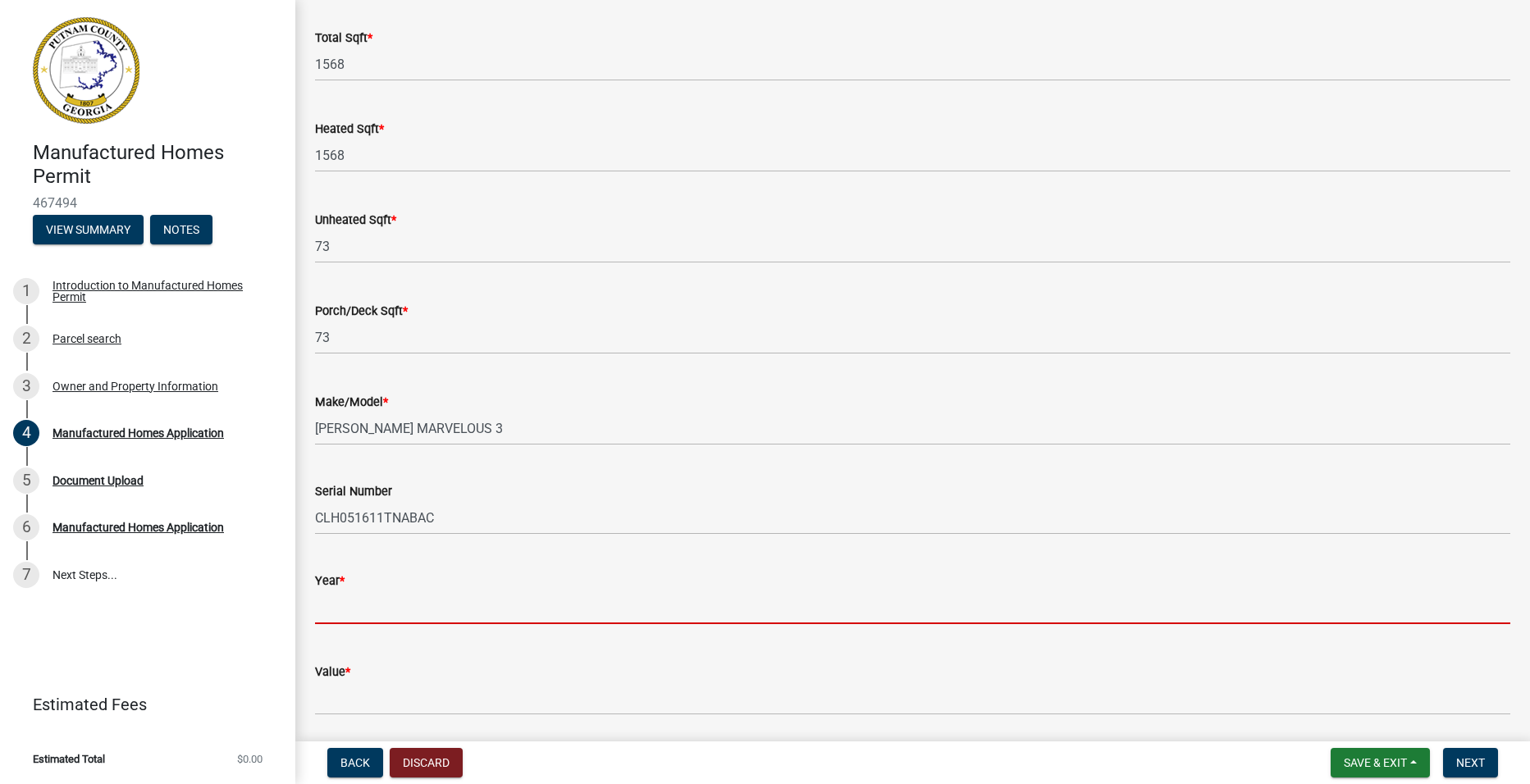
click at [409, 597] on input "text" at bounding box center [913, 607] width 1195 height 34
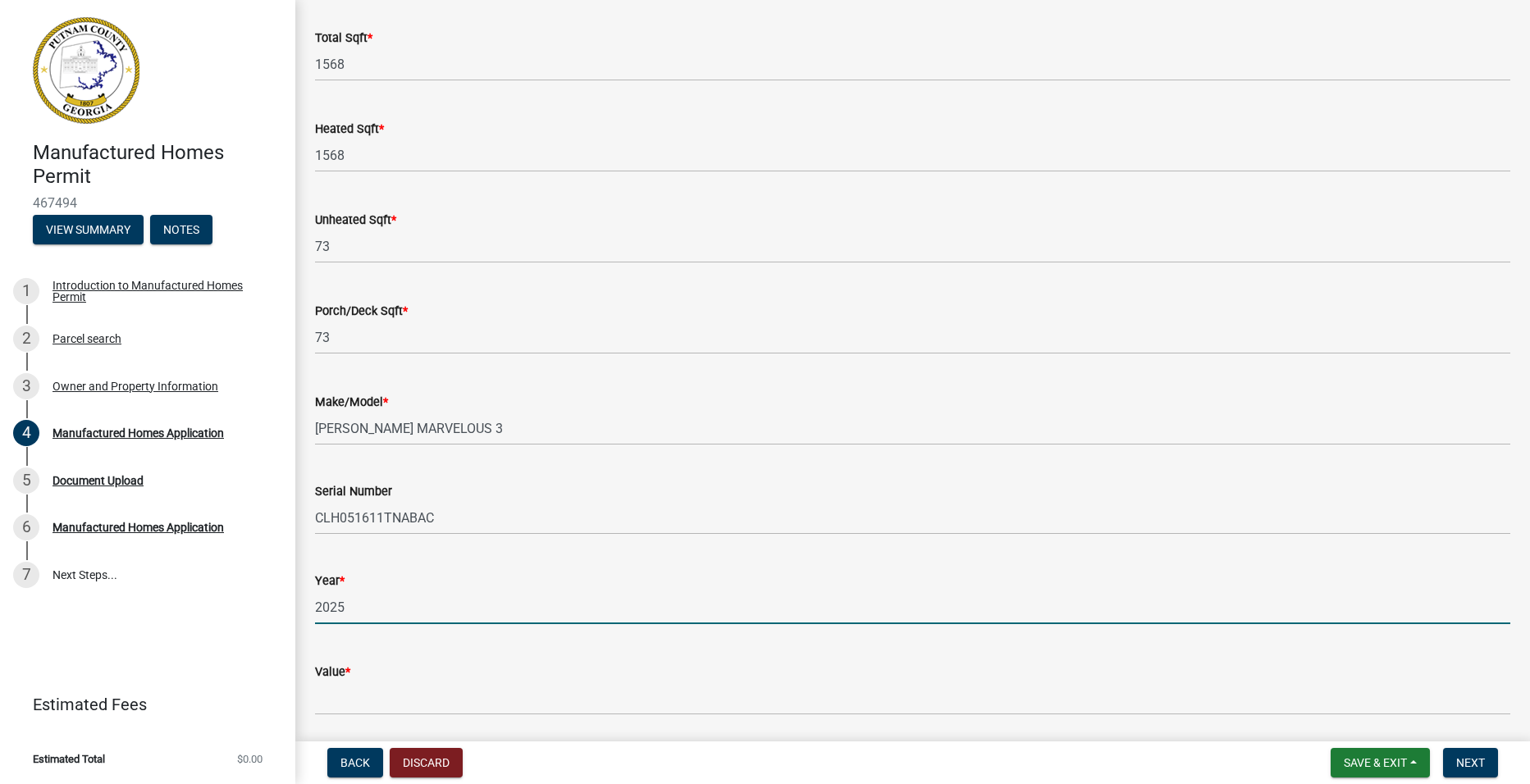
scroll to position [656, 0]
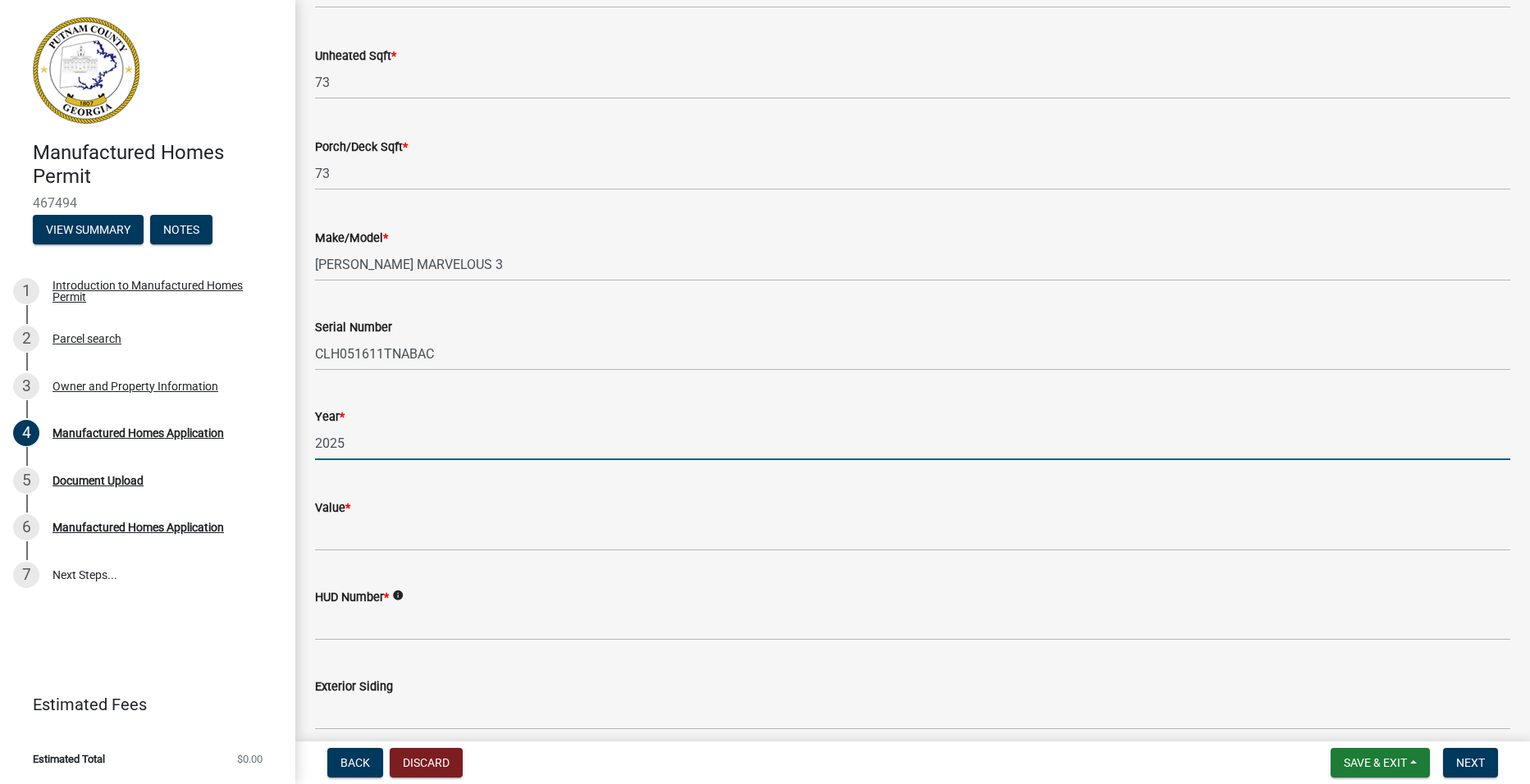
type input "2025"
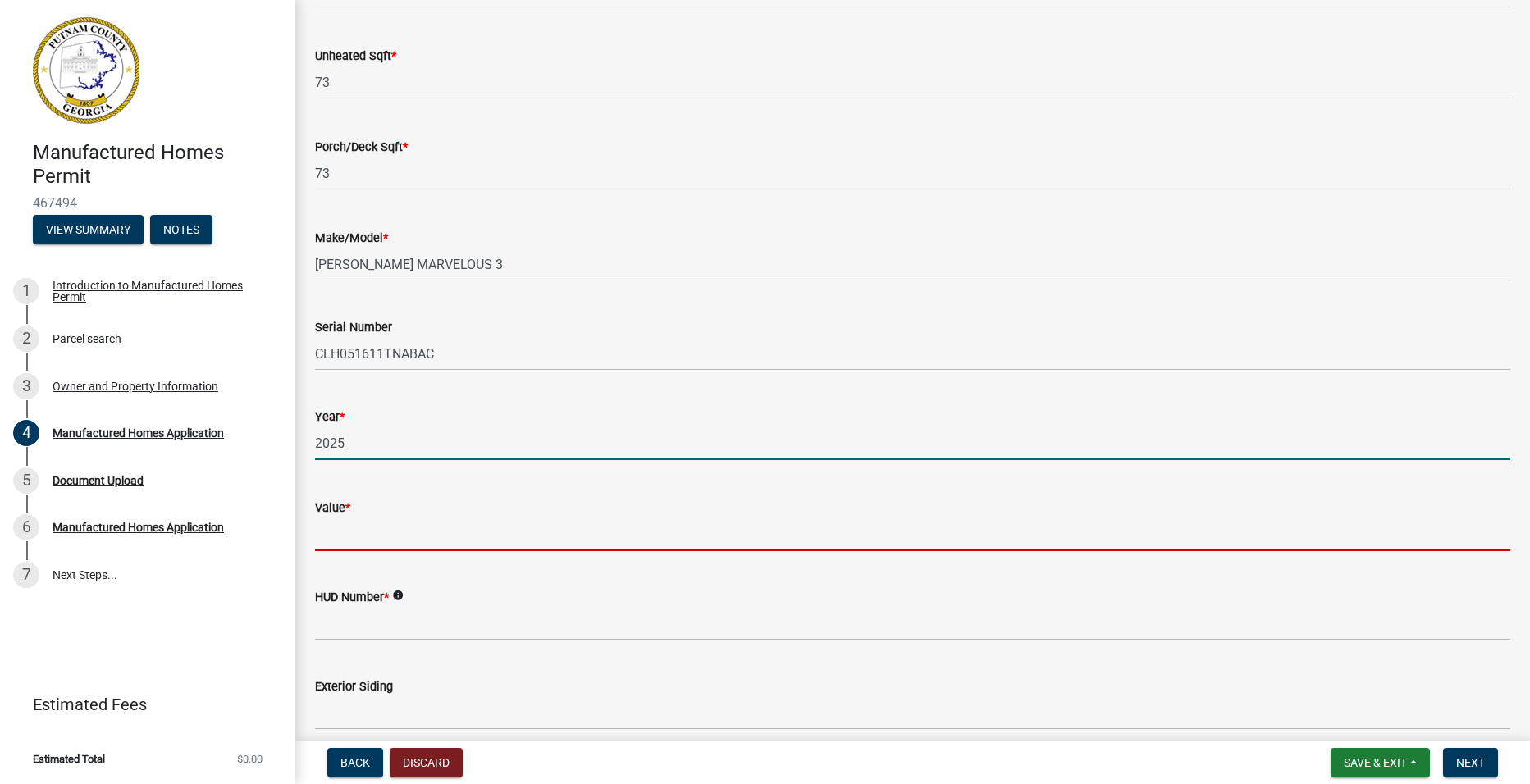
click at [342, 526] on input "Value *" at bounding box center [913, 534] width 1195 height 34
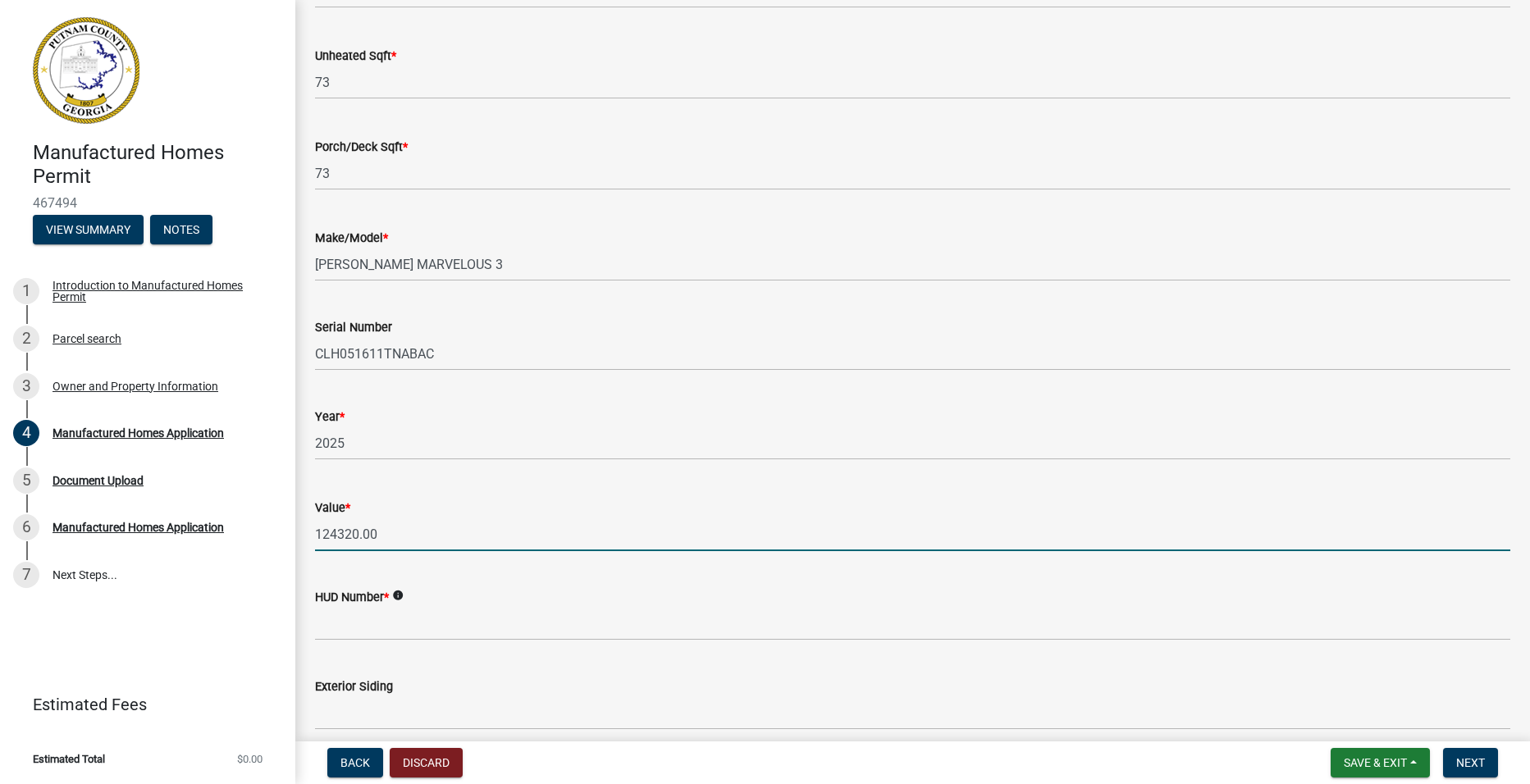
click at [316, 535] on input "124320.00" at bounding box center [913, 534] width 1195 height 34
type input "$124320.00"
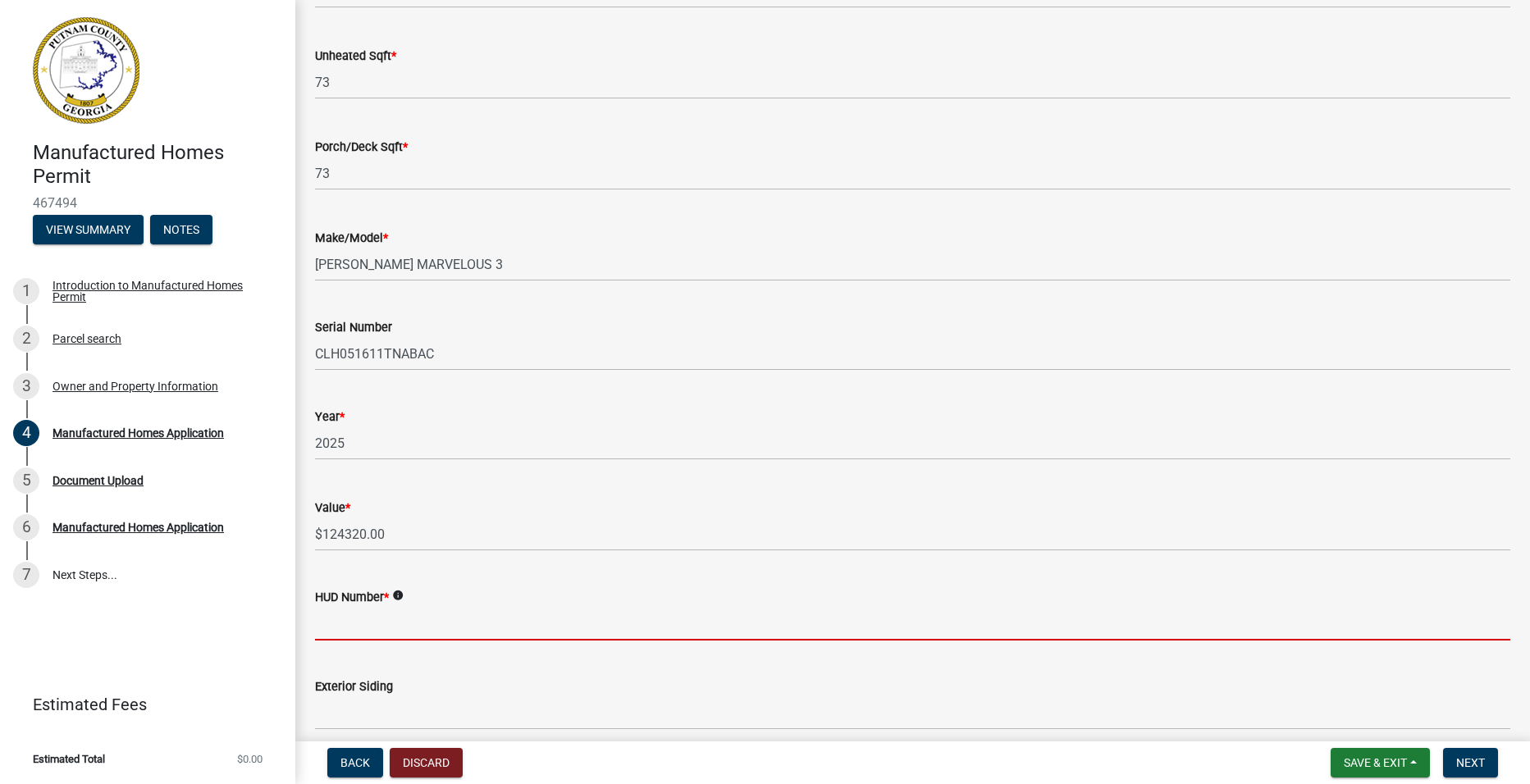
click at [393, 634] on input "HUD Number *" at bounding box center [913, 623] width 1195 height 34
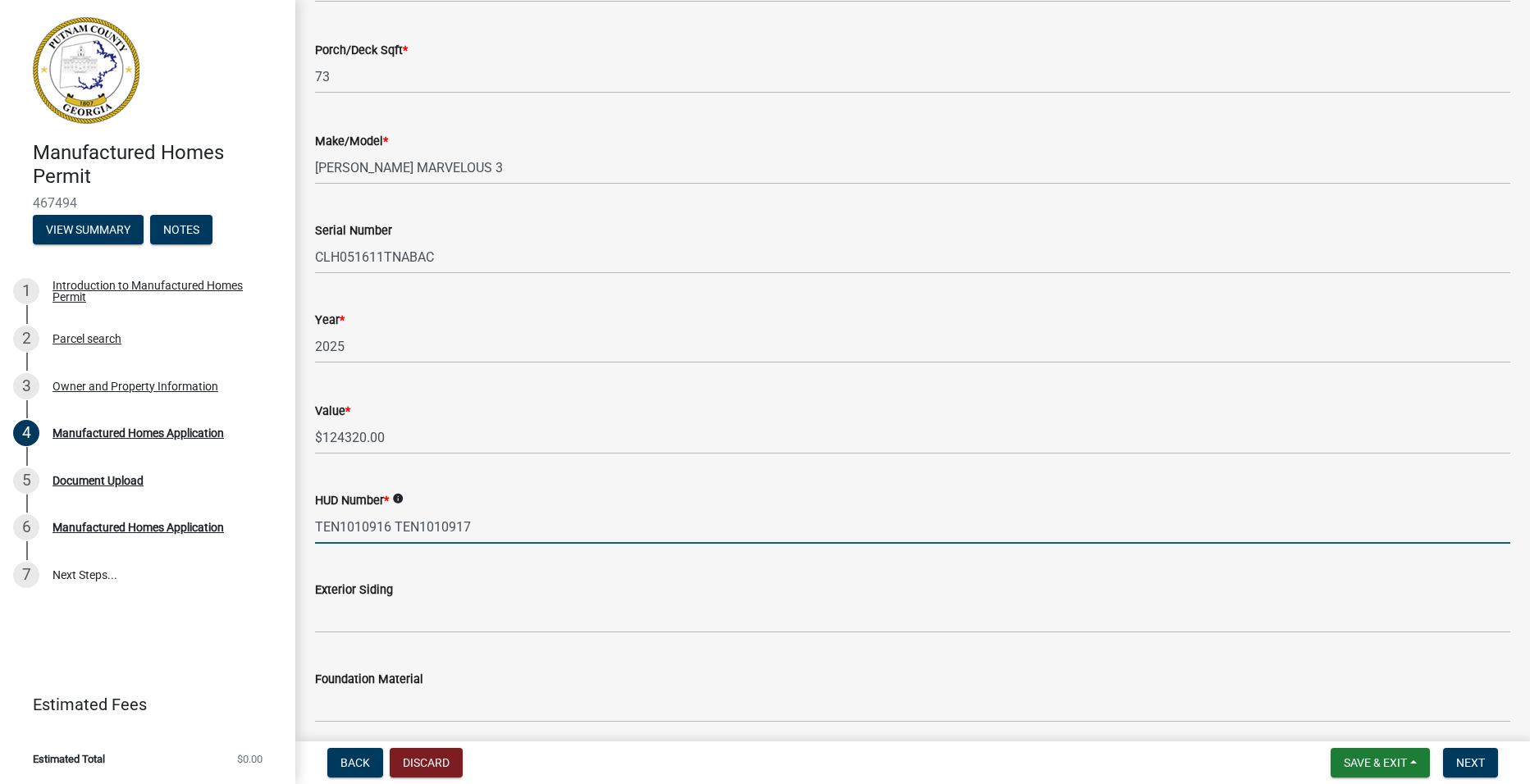
scroll to position [821, 0]
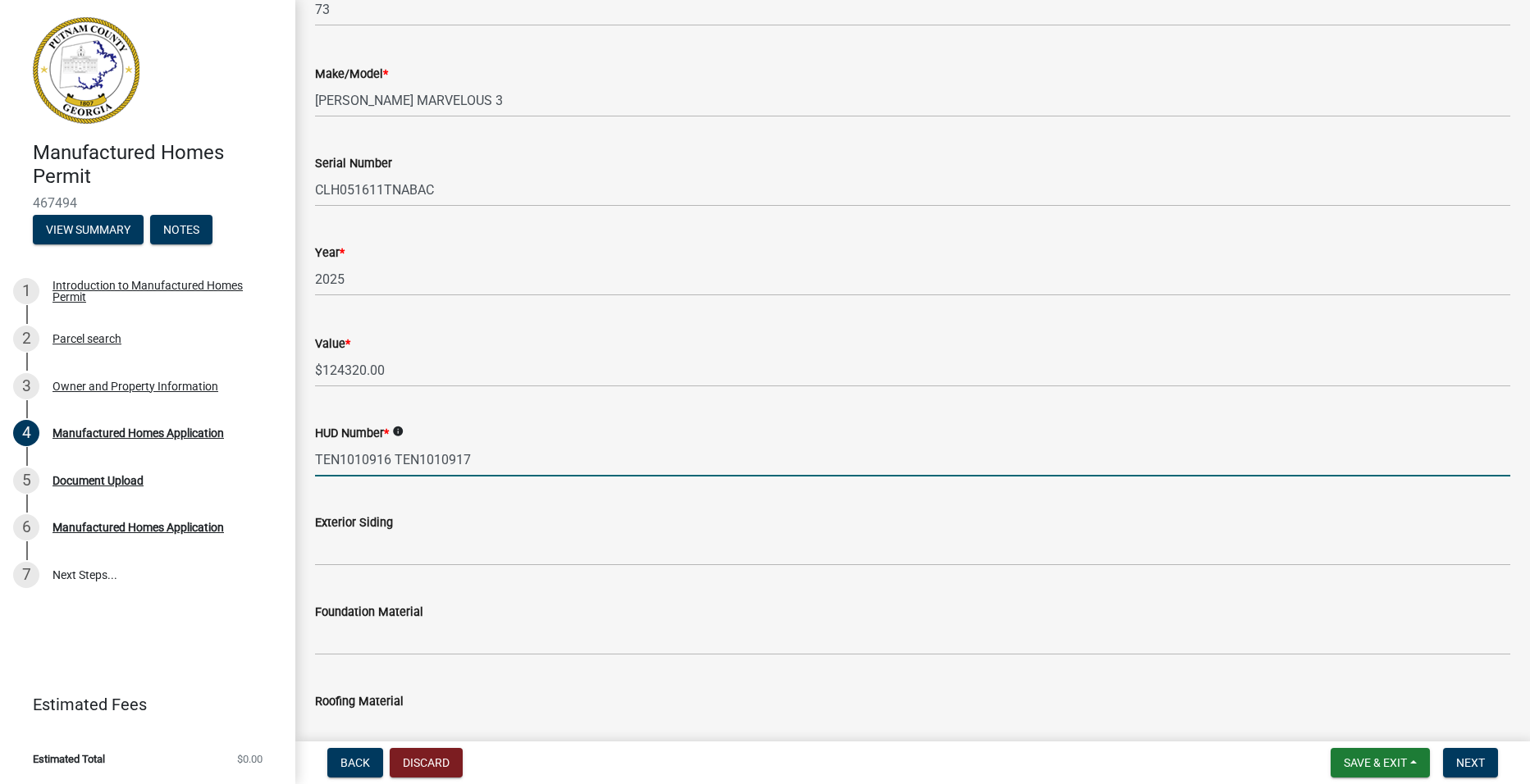
type input "TEN1010916 TEN1010917"
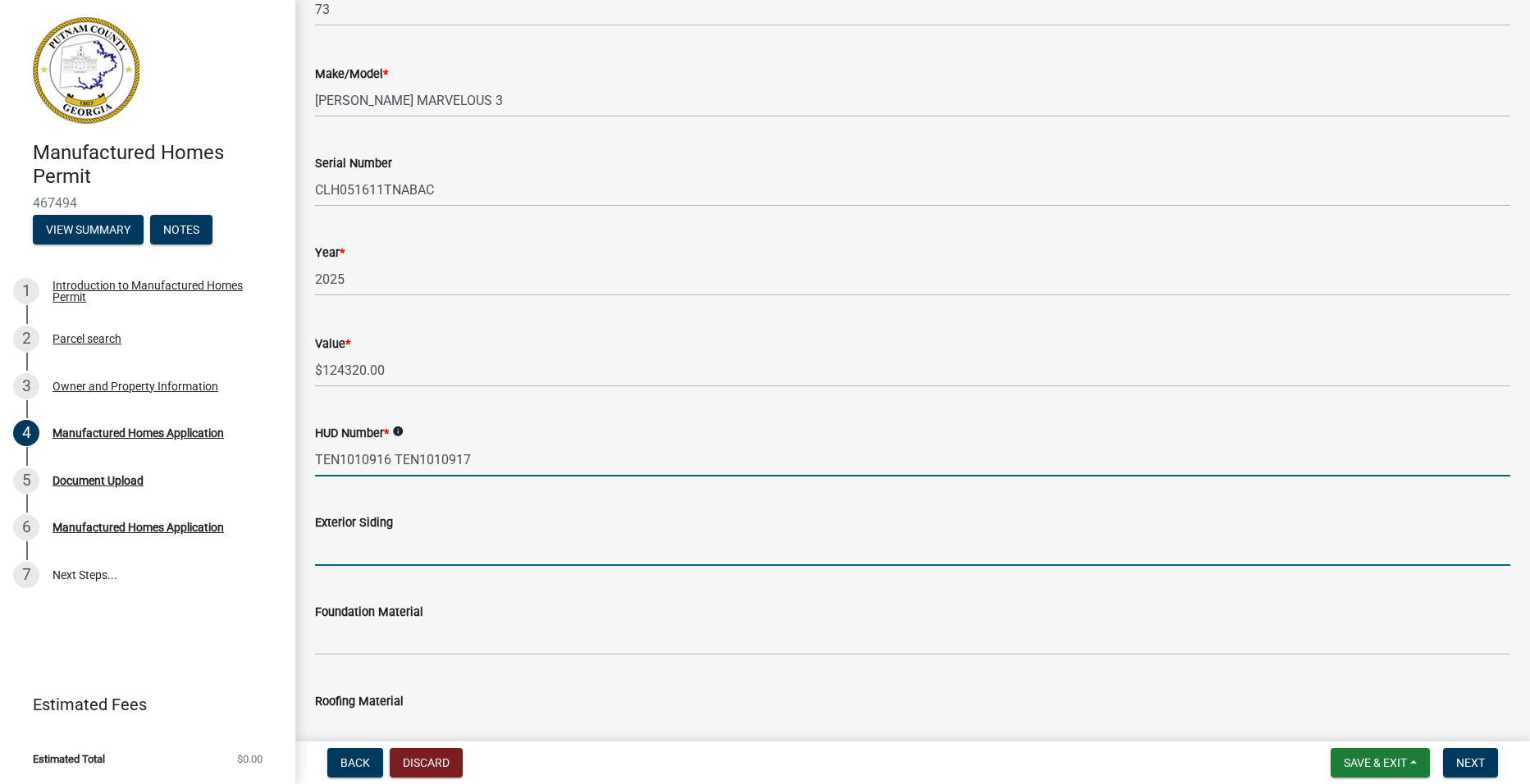
click at [394, 549] on input "Exterior Siding" at bounding box center [913, 549] width 1195 height 34
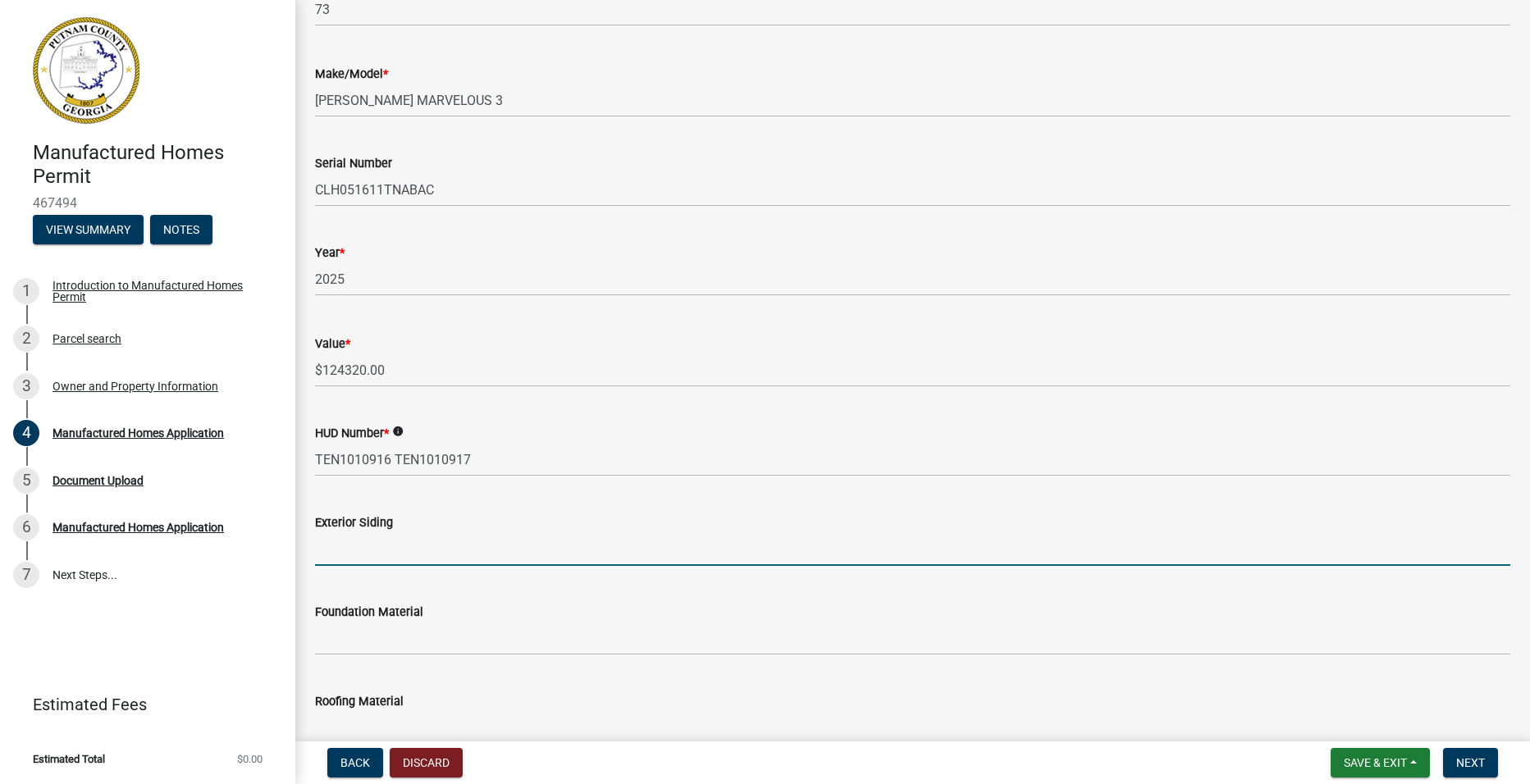
type input "VINYL"
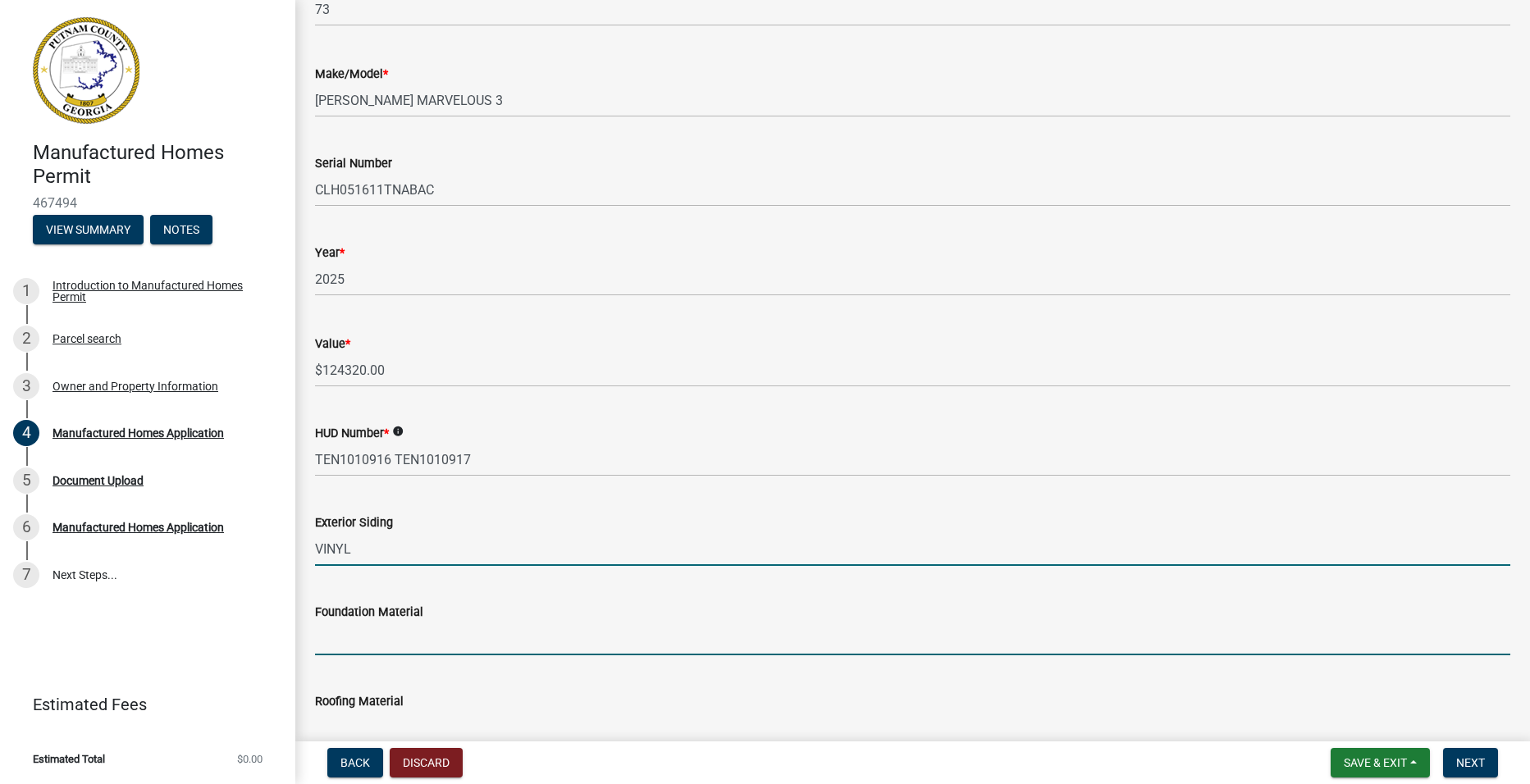
click at [402, 630] on input "Foundation Material" at bounding box center [913, 638] width 1195 height 34
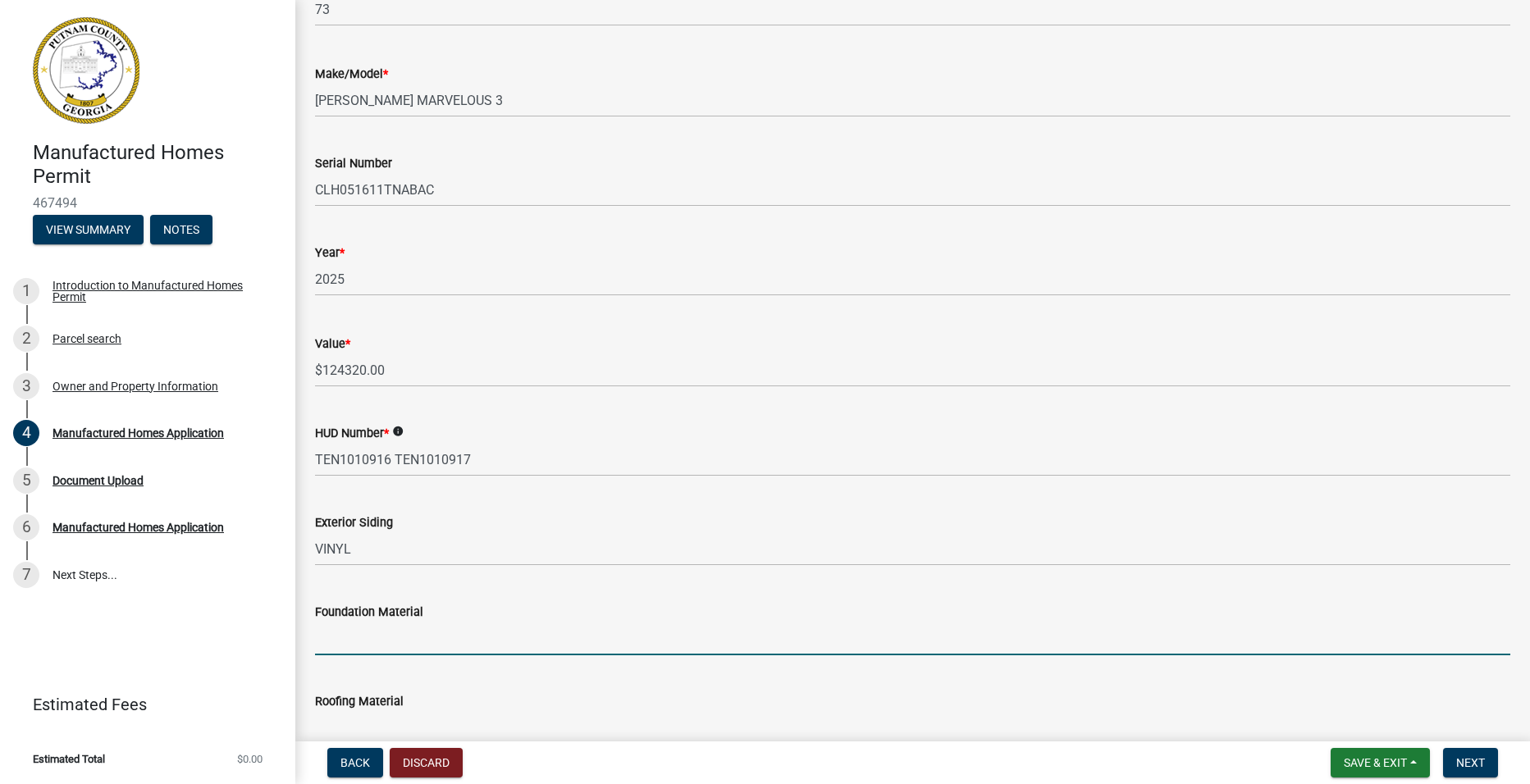
type input "BLOCK AND STUCCO"
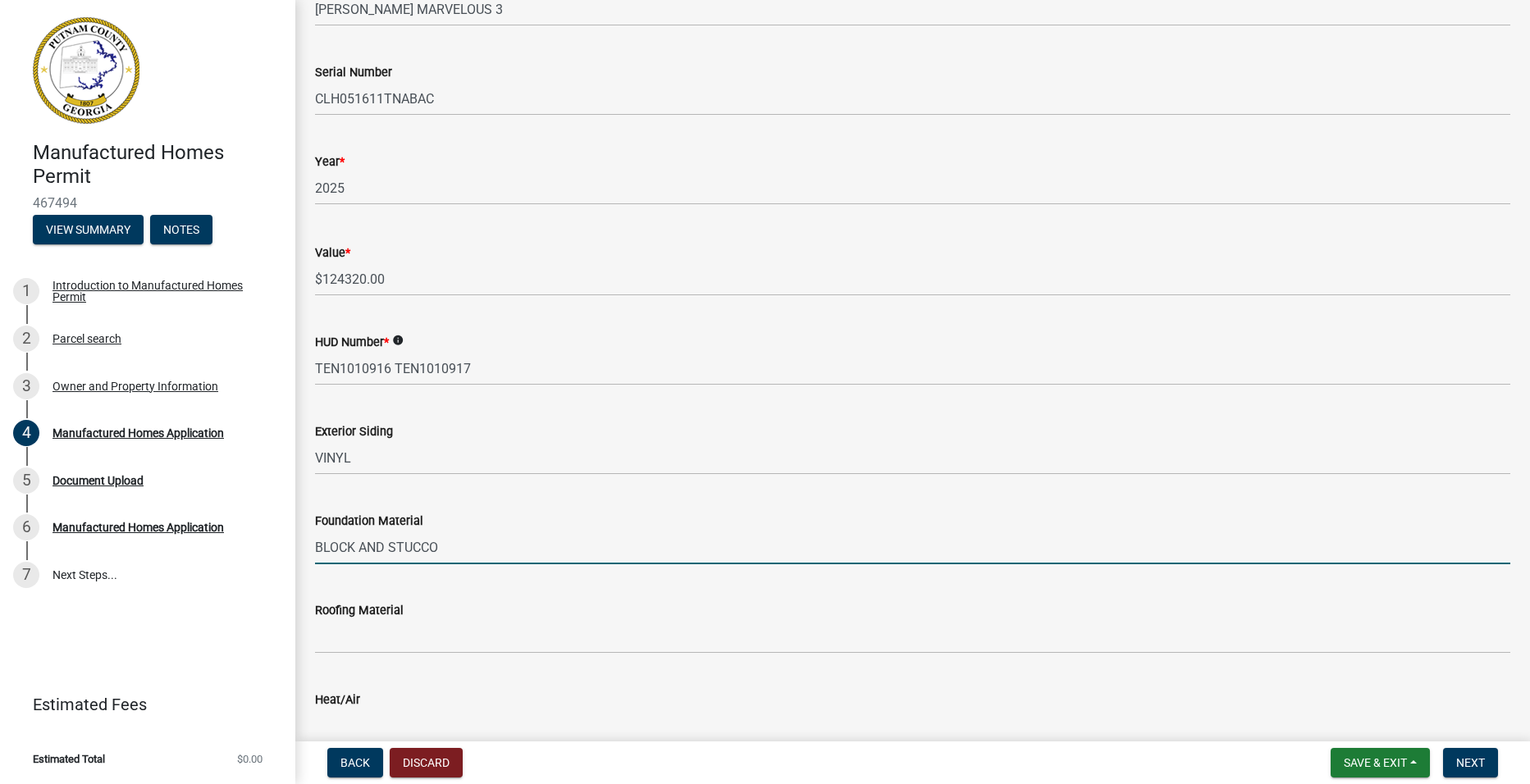
scroll to position [984, 0]
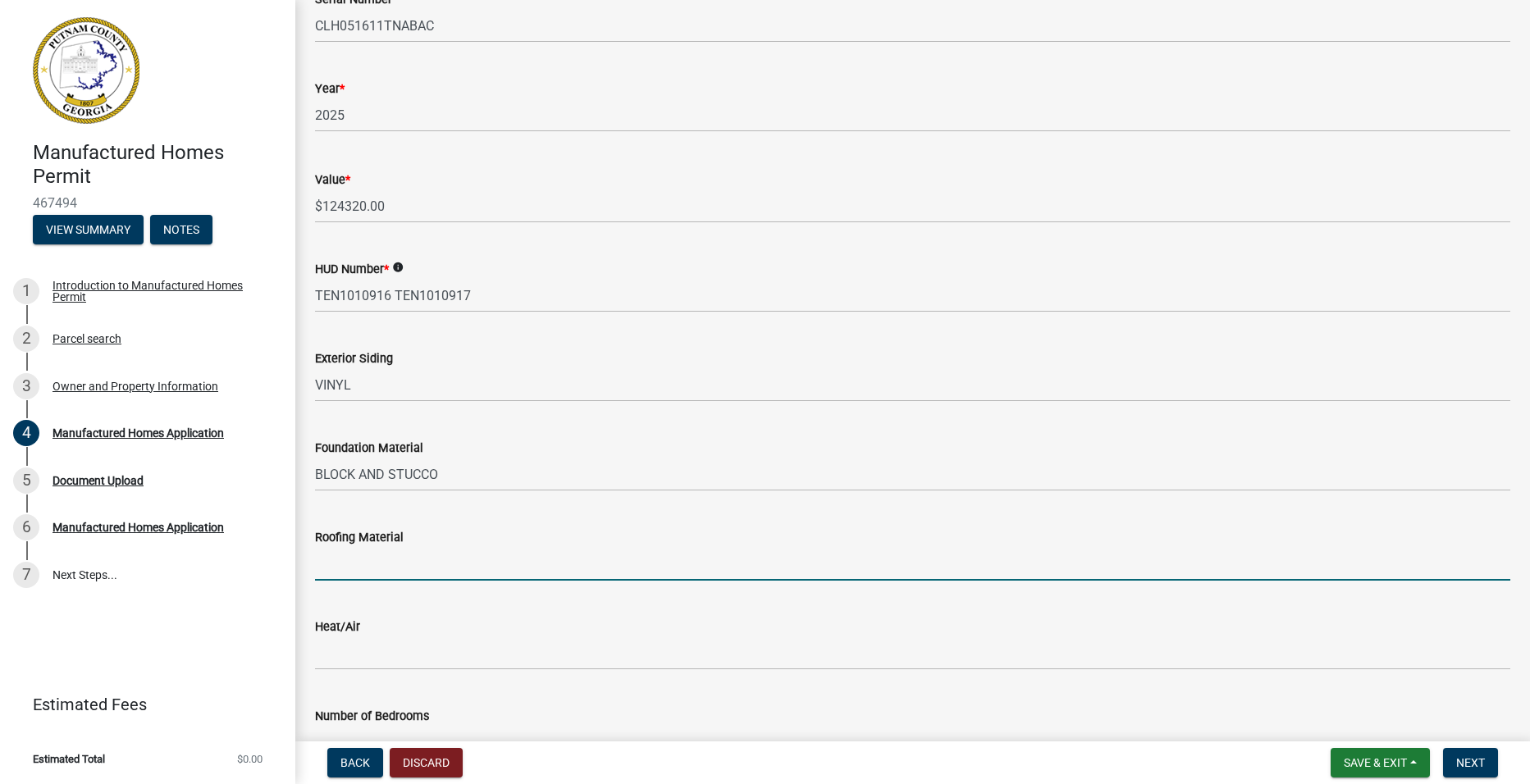
click at [403, 566] on input "Roofing Material" at bounding box center [913, 564] width 1195 height 34
type input "SHINGLES"
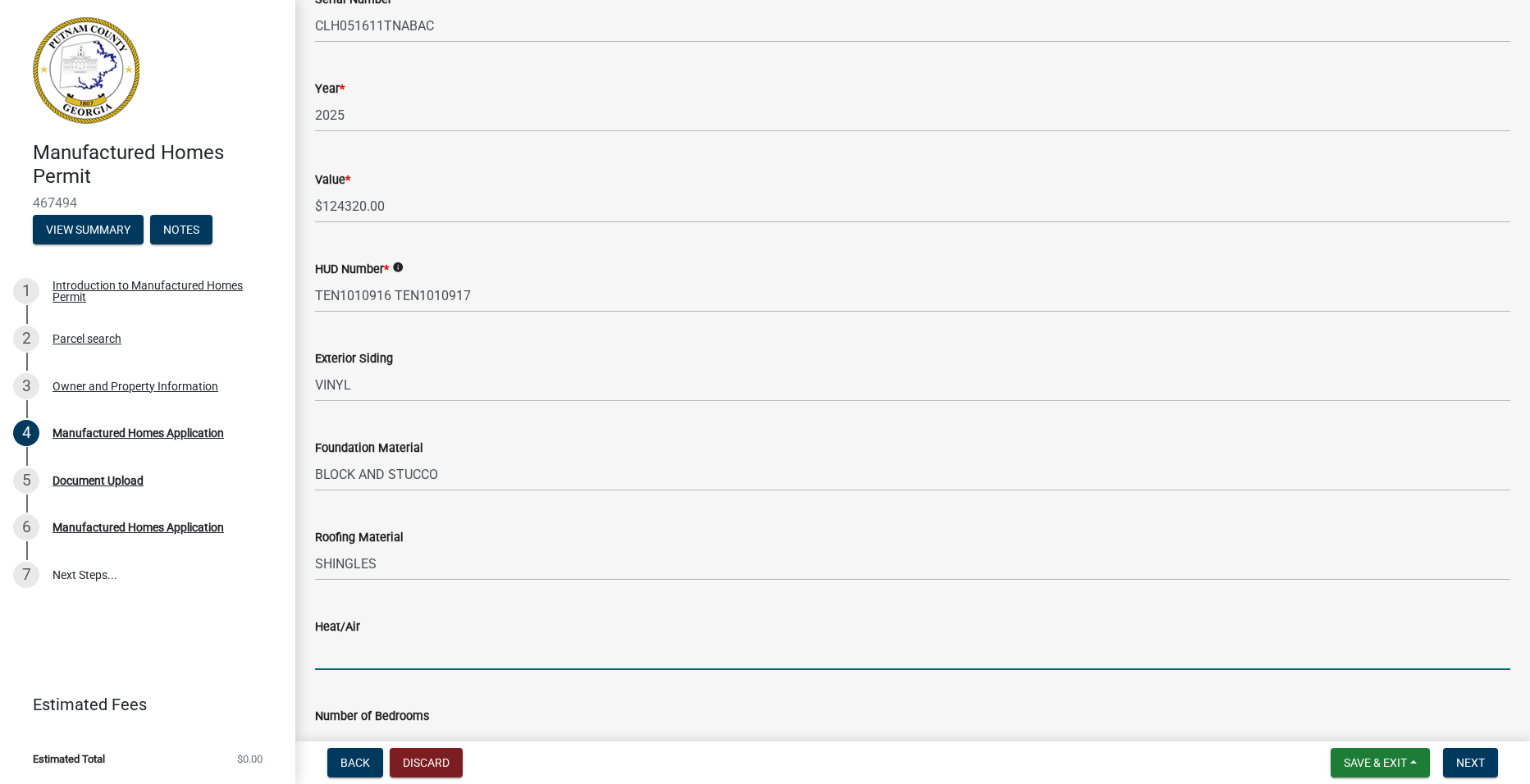
click at [371, 652] on input "Heat/Air" at bounding box center [913, 653] width 1195 height 34
type input "YES"
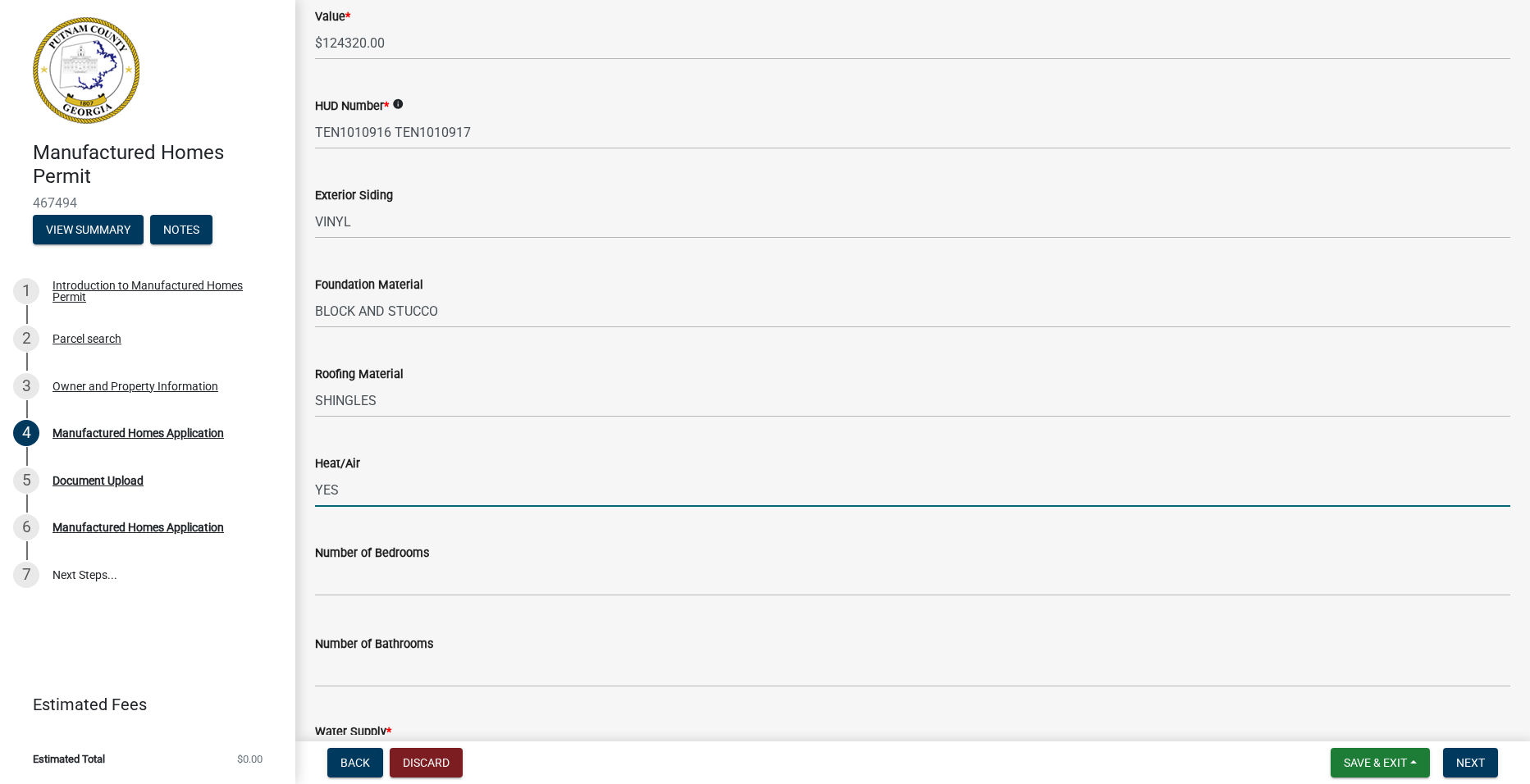
scroll to position [1149, 0]
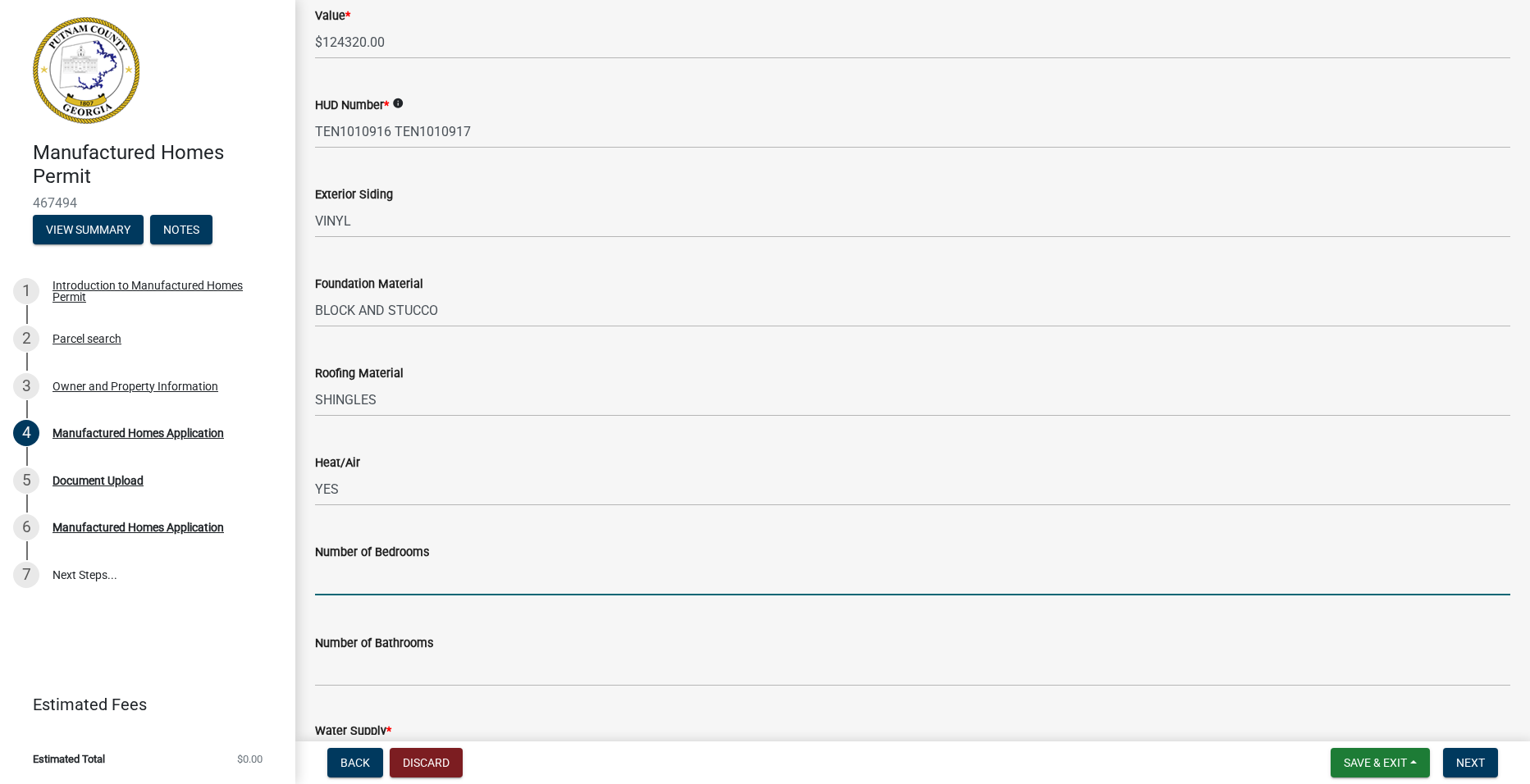
click at [422, 580] on input "text" at bounding box center [913, 578] width 1195 height 34
type input "3"
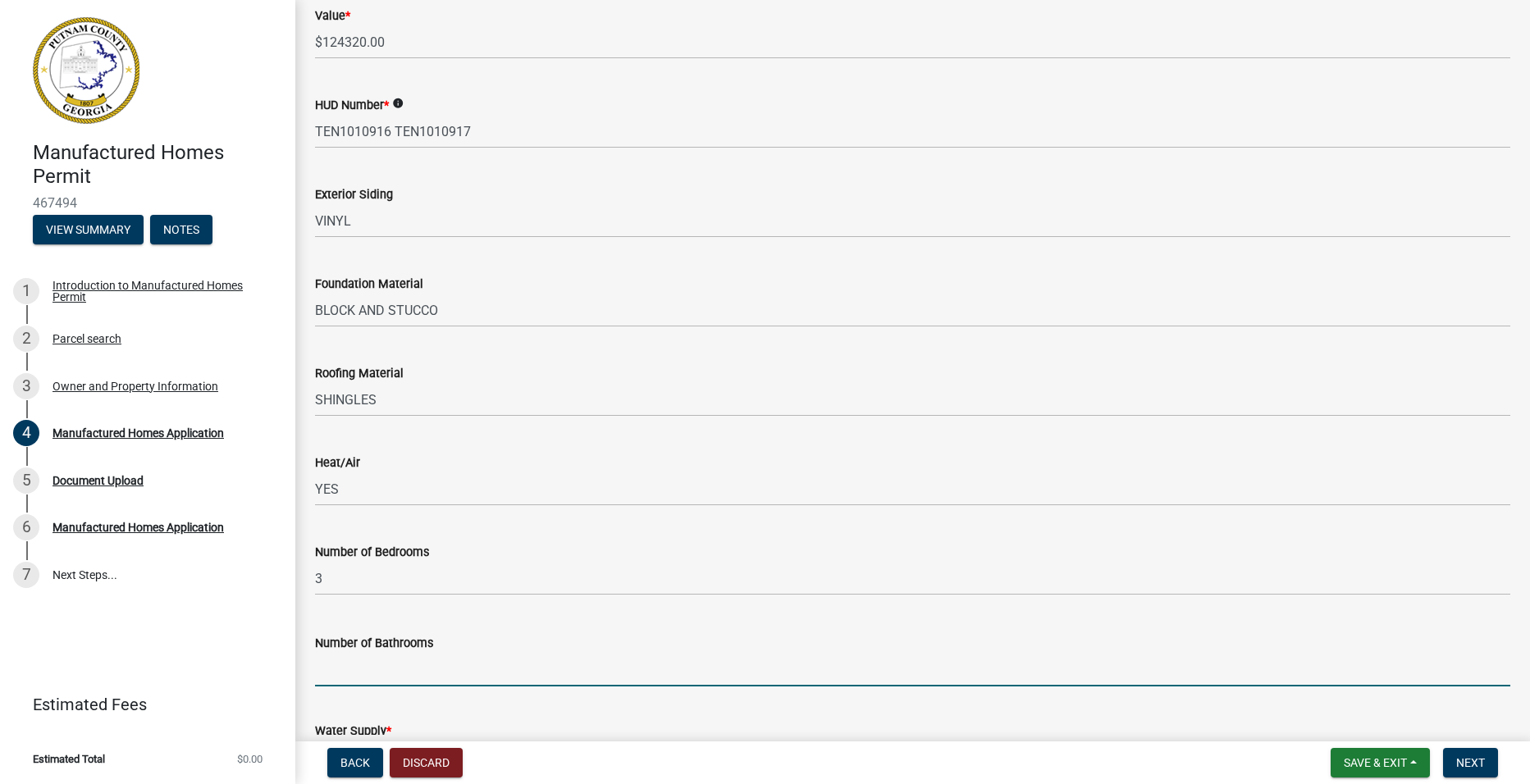
click at [428, 674] on input "text" at bounding box center [913, 670] width 1195 height 34
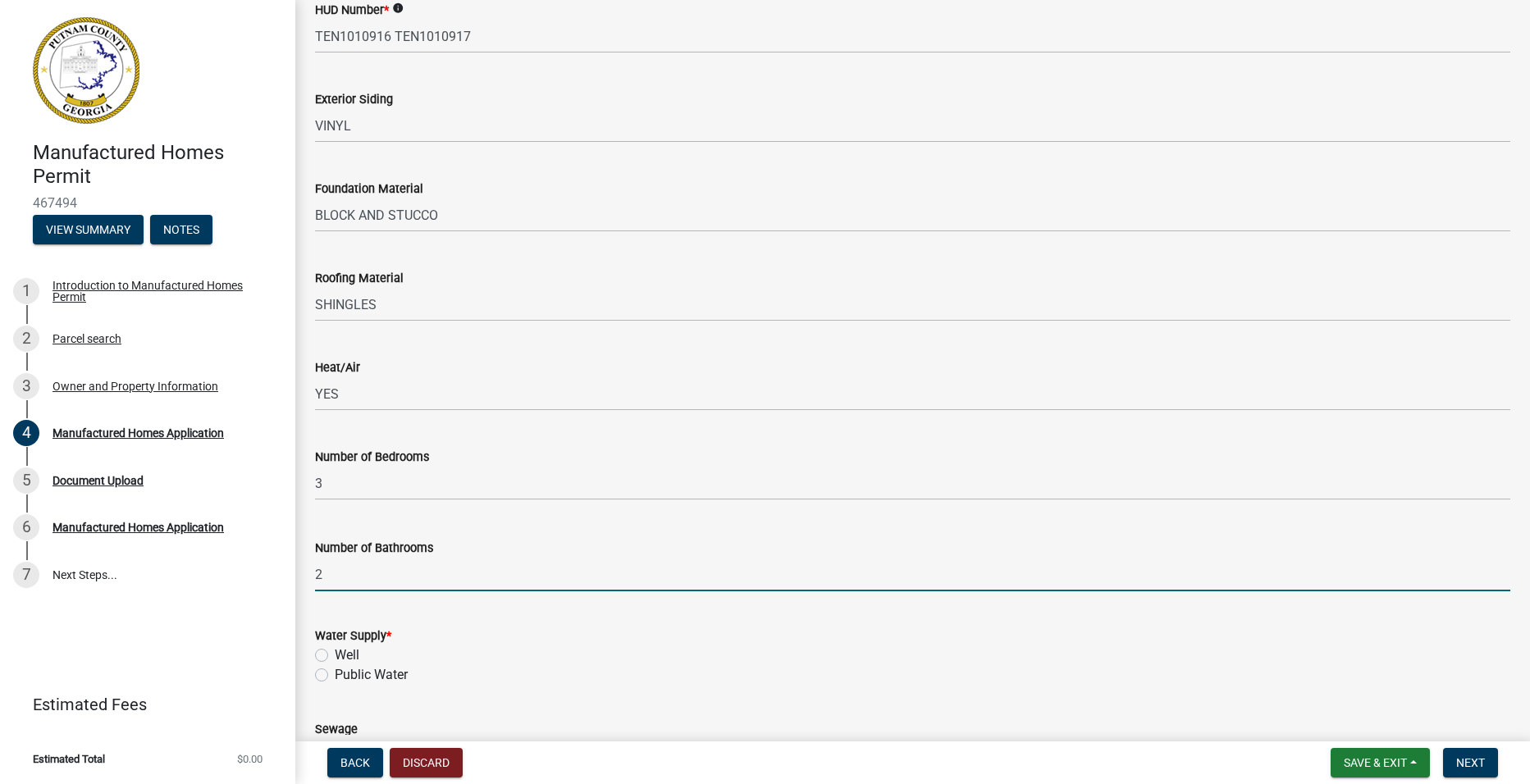
scroll to position [1394, 0]
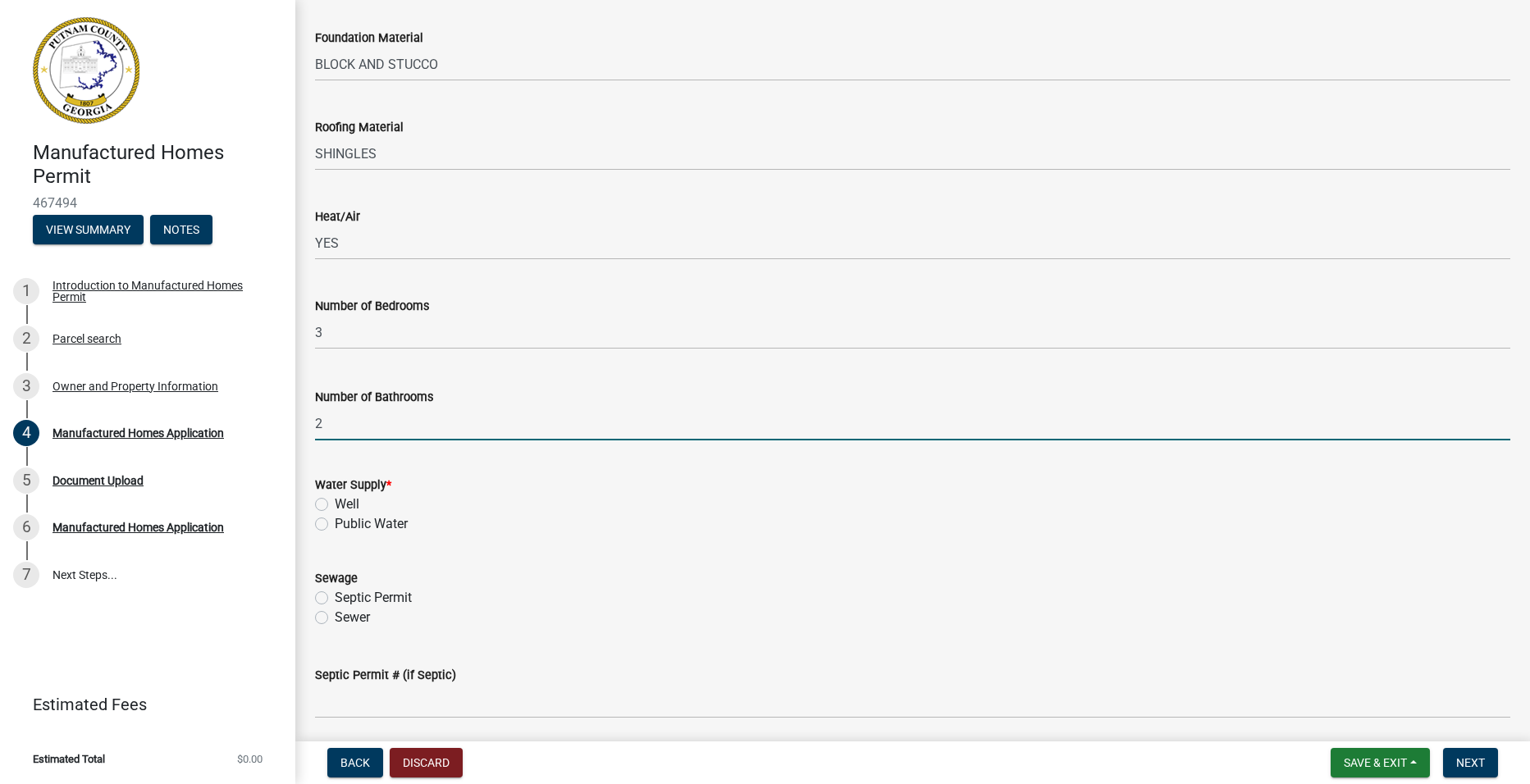
type input "2"
click at [335, 522] on label "Public Water" at bounding box center [371, 524] width 73 height 20
click at [335, 522] on input "Public Water" at bounding box center [340, 520] width 11 height 11
radio input "true"
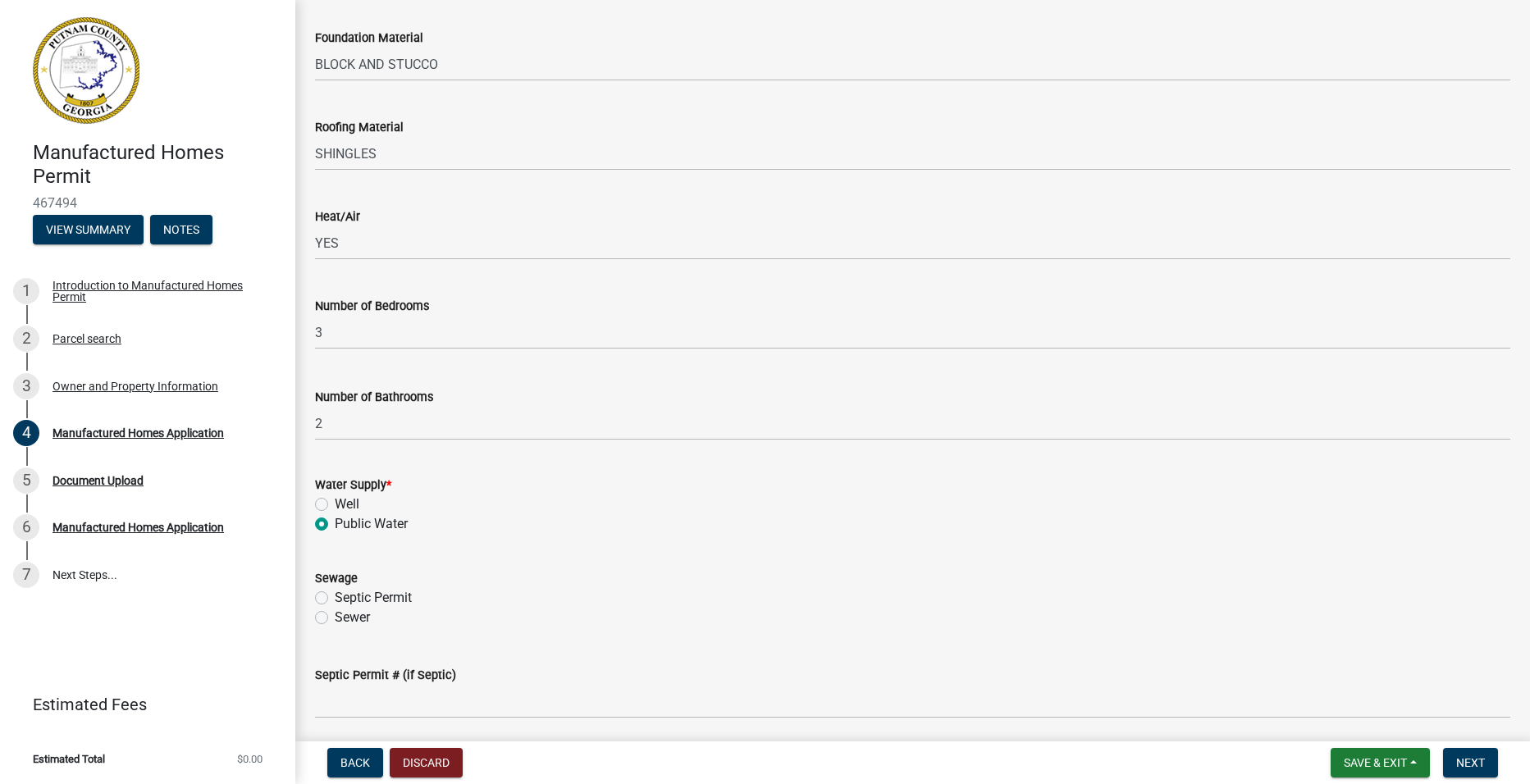
click at [335, 599] on label "Septic Permit" at bounding box center [373, 599] width 77 height 20
click at [335, 599] on input "Septic Permit" at bounding box center [340, 594] width 11 height 11
radio input "true"
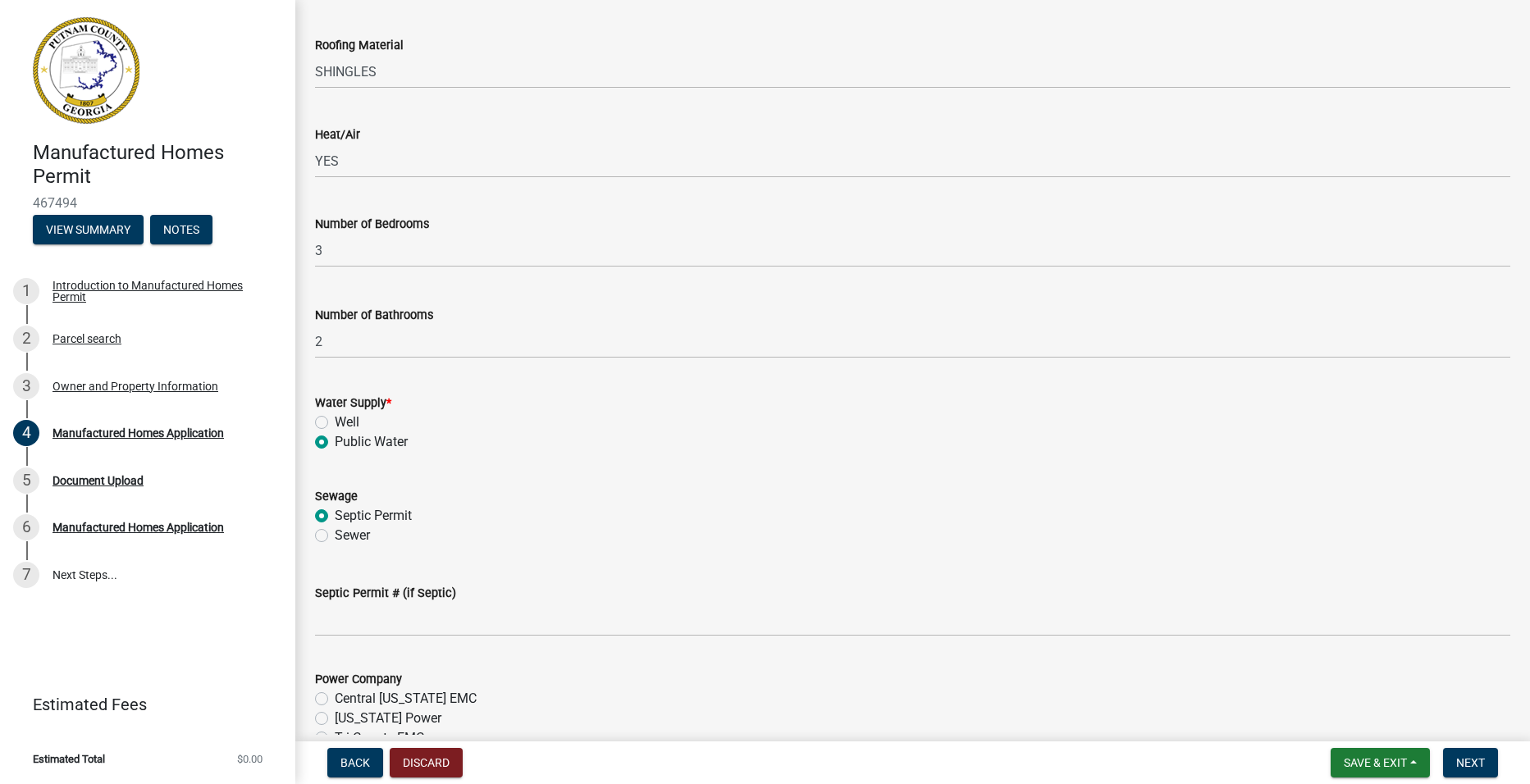
scroll to position [1640, 0]
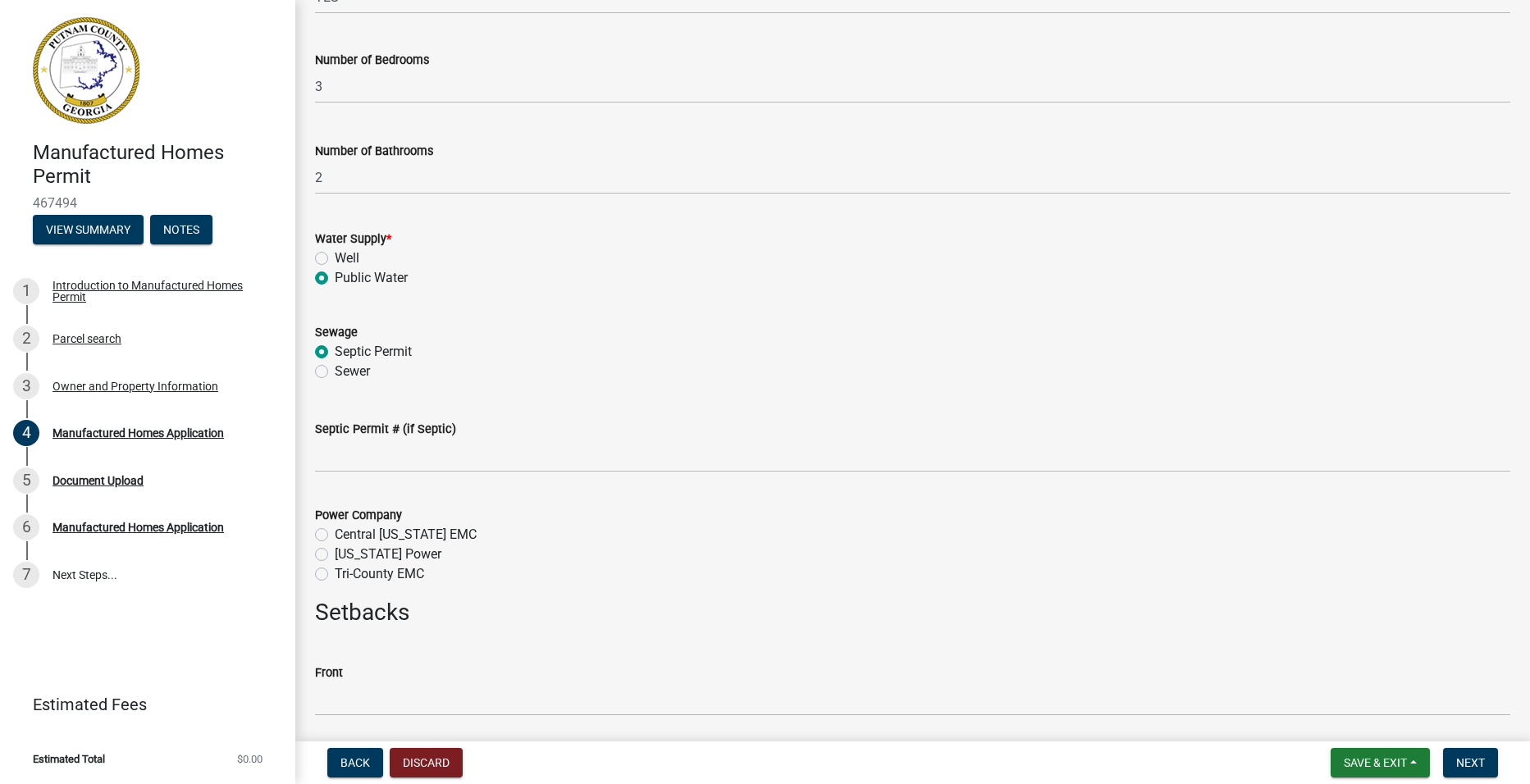
click at [335, 557] on label "Georgia Power" at bounding box center [388, 555] width 107 height 20
click at [335, 556] on input "Georgia Power" at bounding box center [340, 550] width 11 height 11
radio input "true"
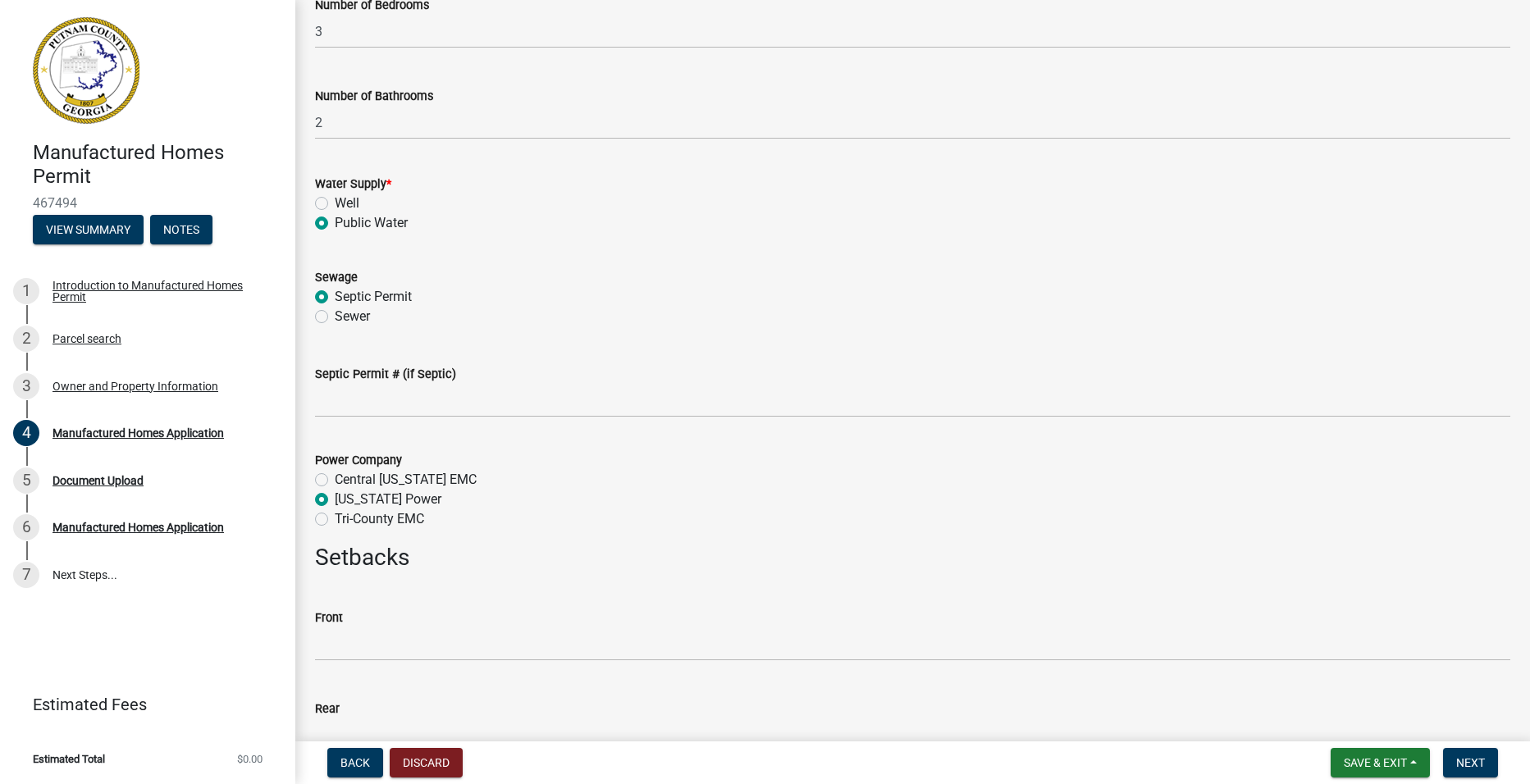
scroll to position [1805, 0]
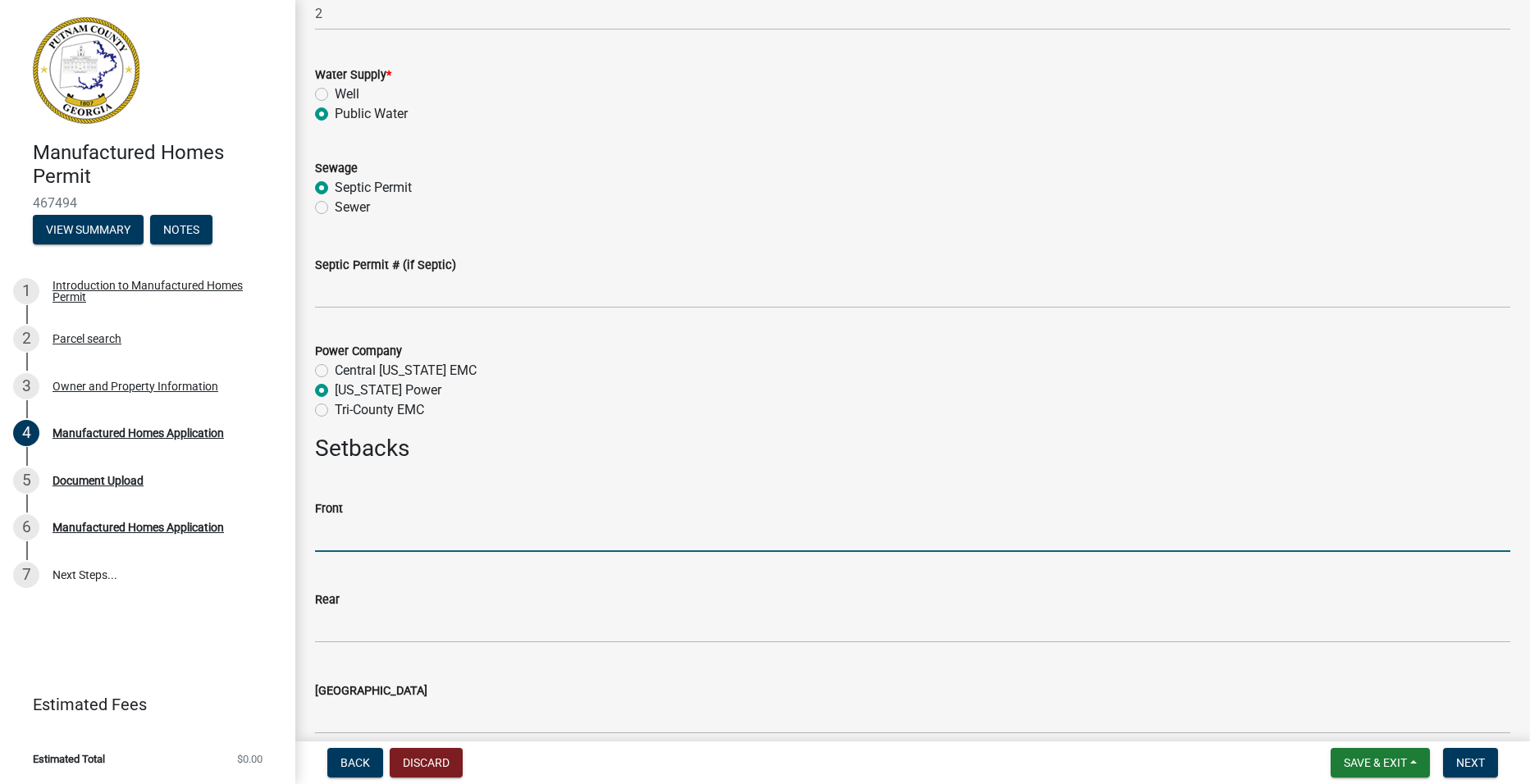
click at [391, 533] on input "text" at bounding box center [913, 535] width 1195 height 34
type input "70"
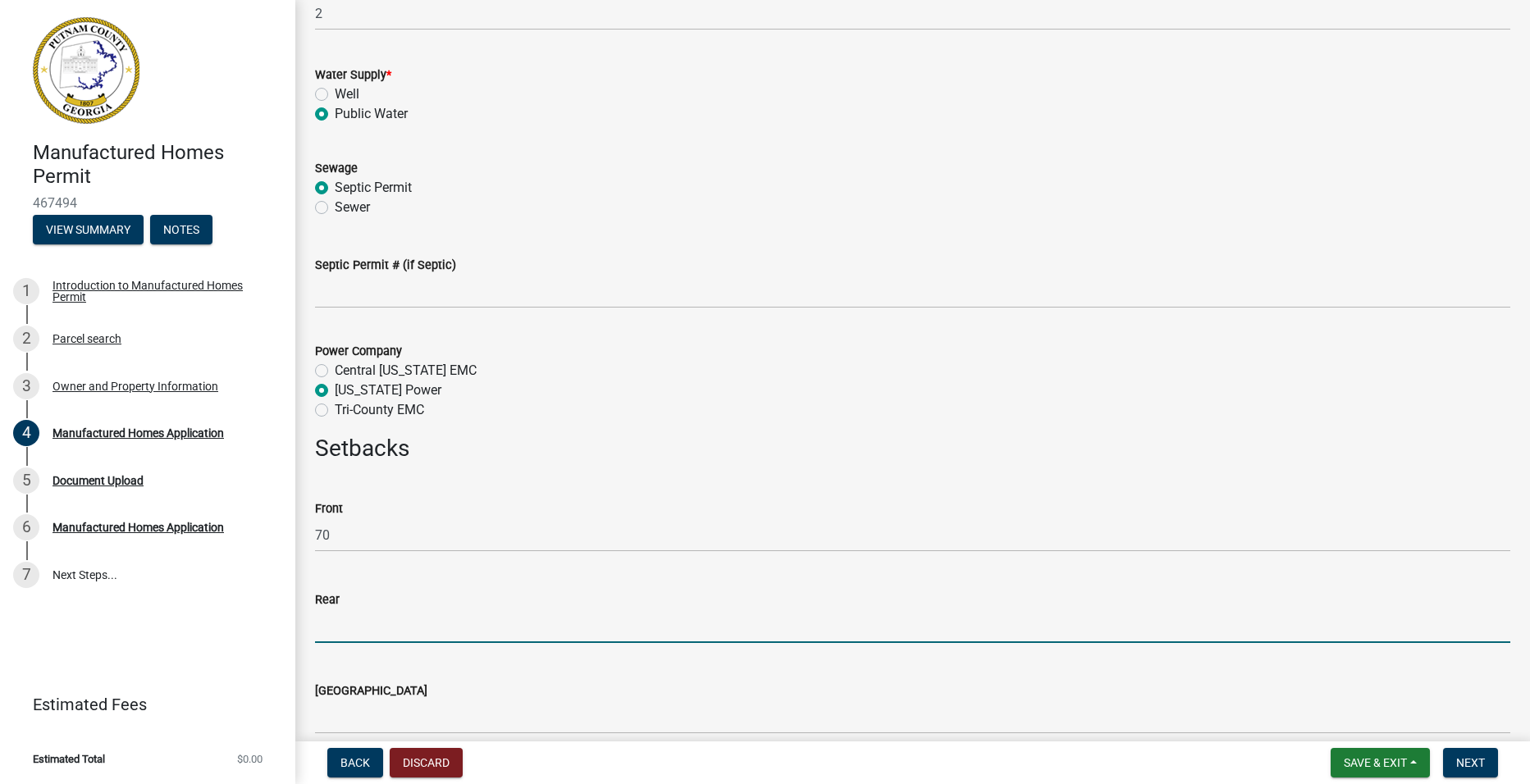
click at [372, 625] on input "text" at bounding box center [913, 626] width 1195 height 34
type input "337"
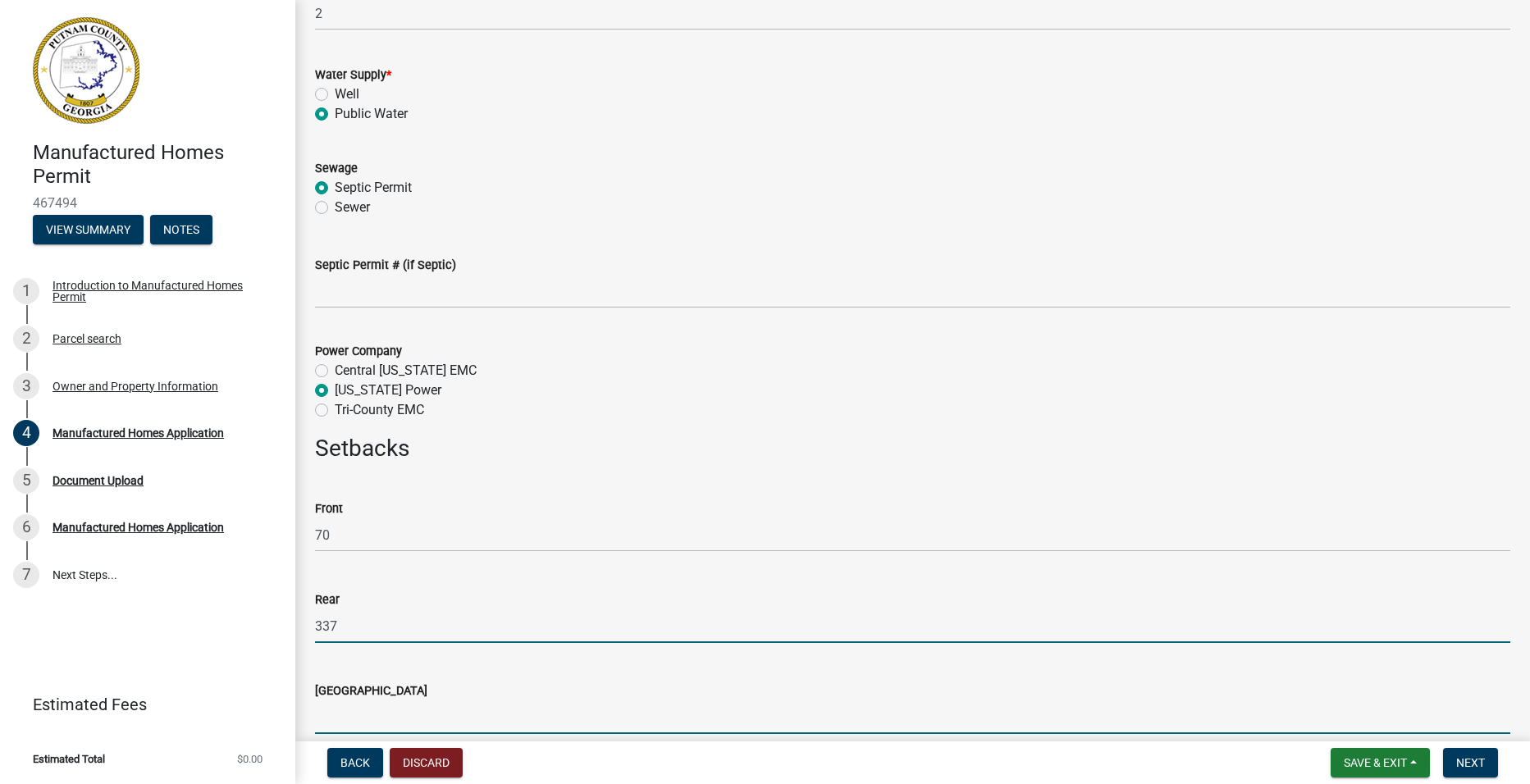
click at [382, 710] on input "text" at bounding box center [913, 717] width 1195 height 34
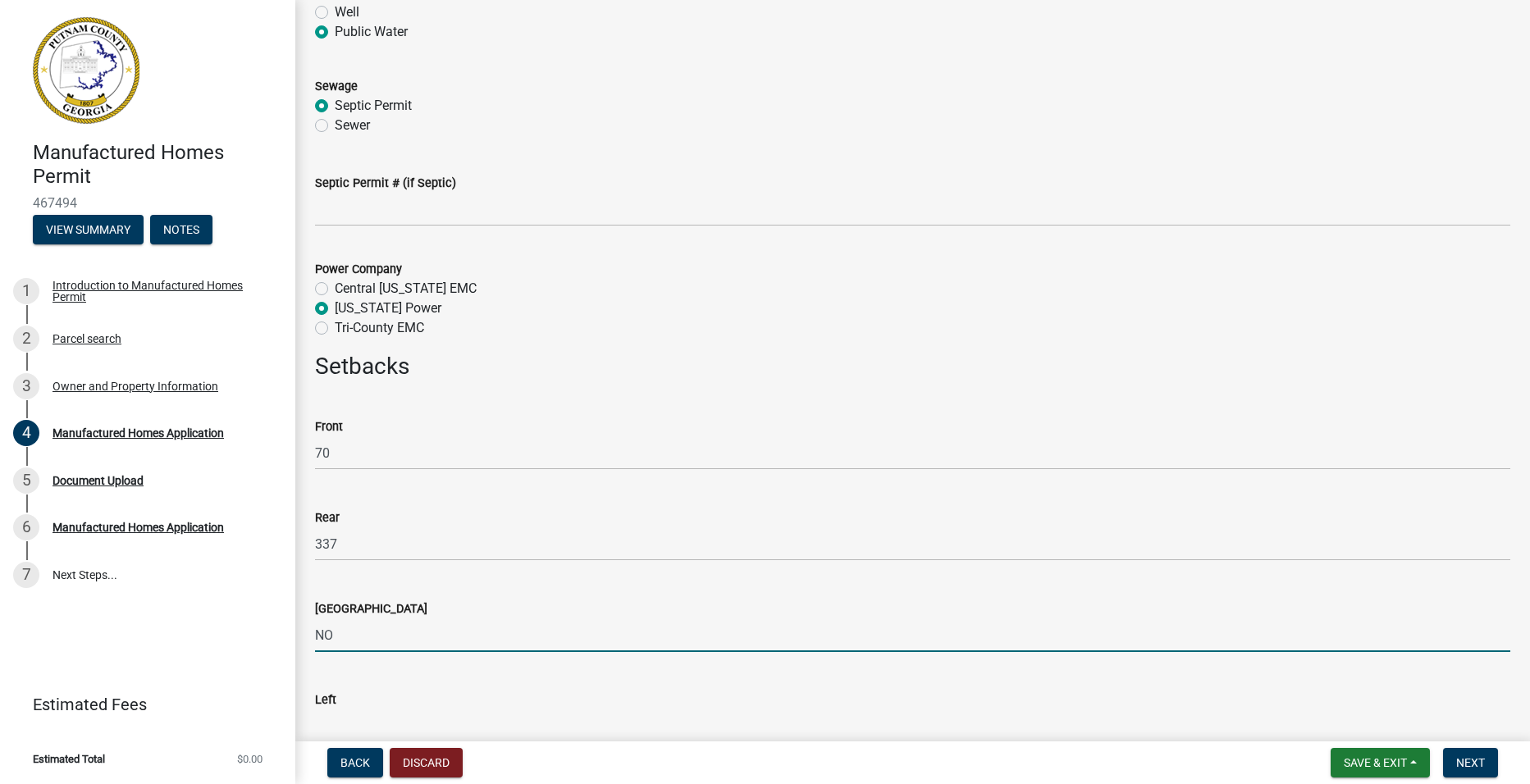
scroll to position [2050, 0]
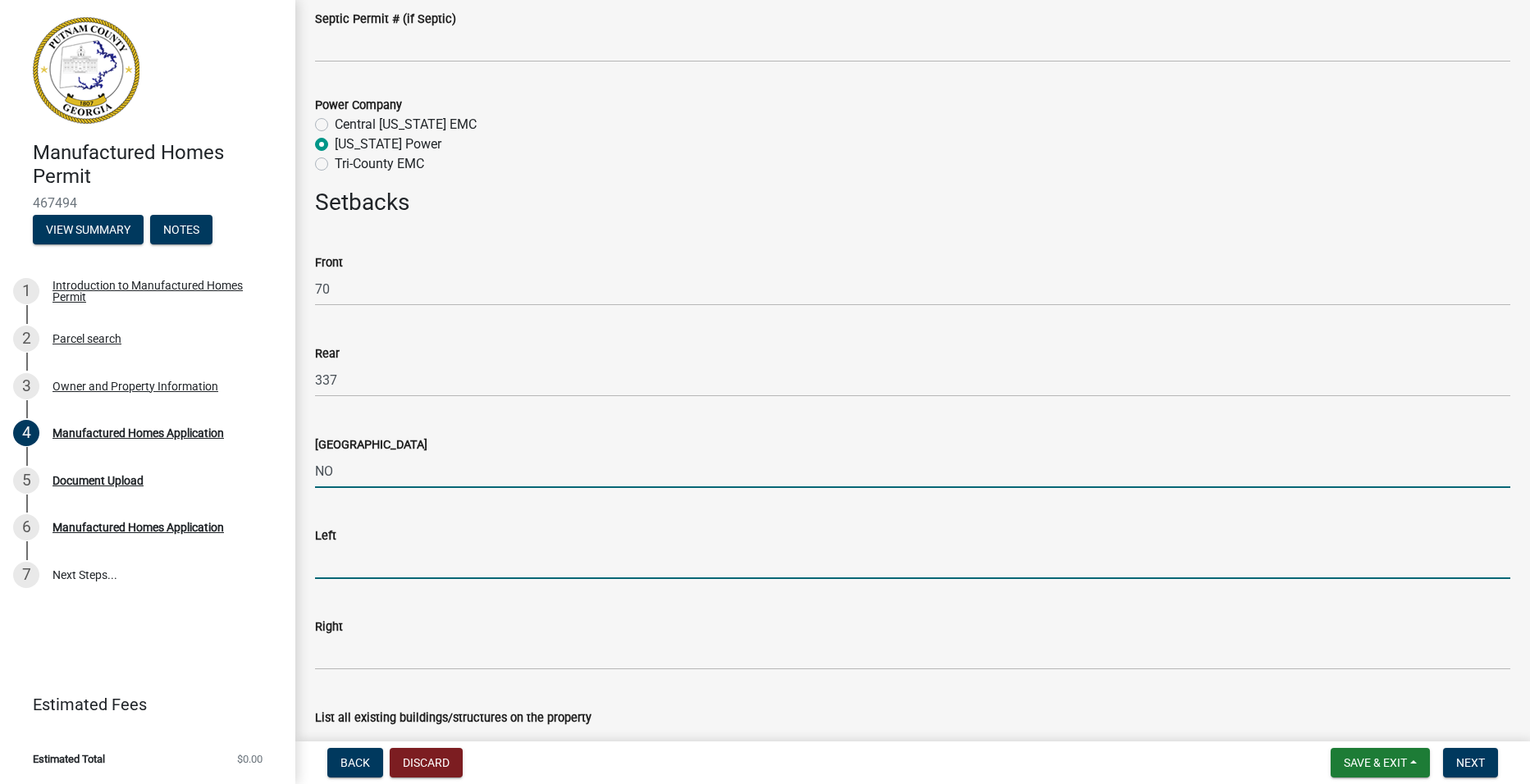
type input "0"
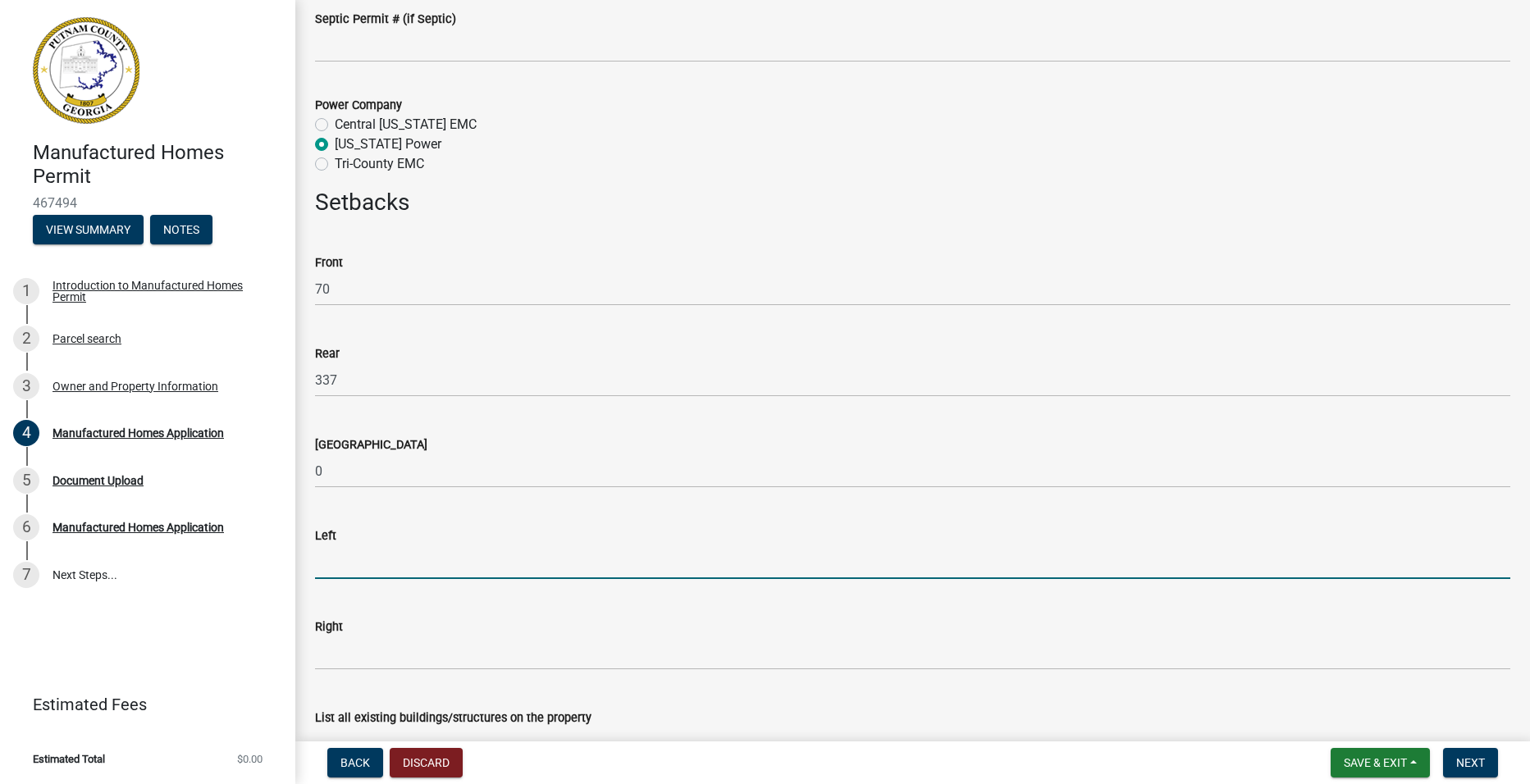
click at [355, 557] on input "text" at bounding box center [913, 562] width 1195 height 34
type input "20"
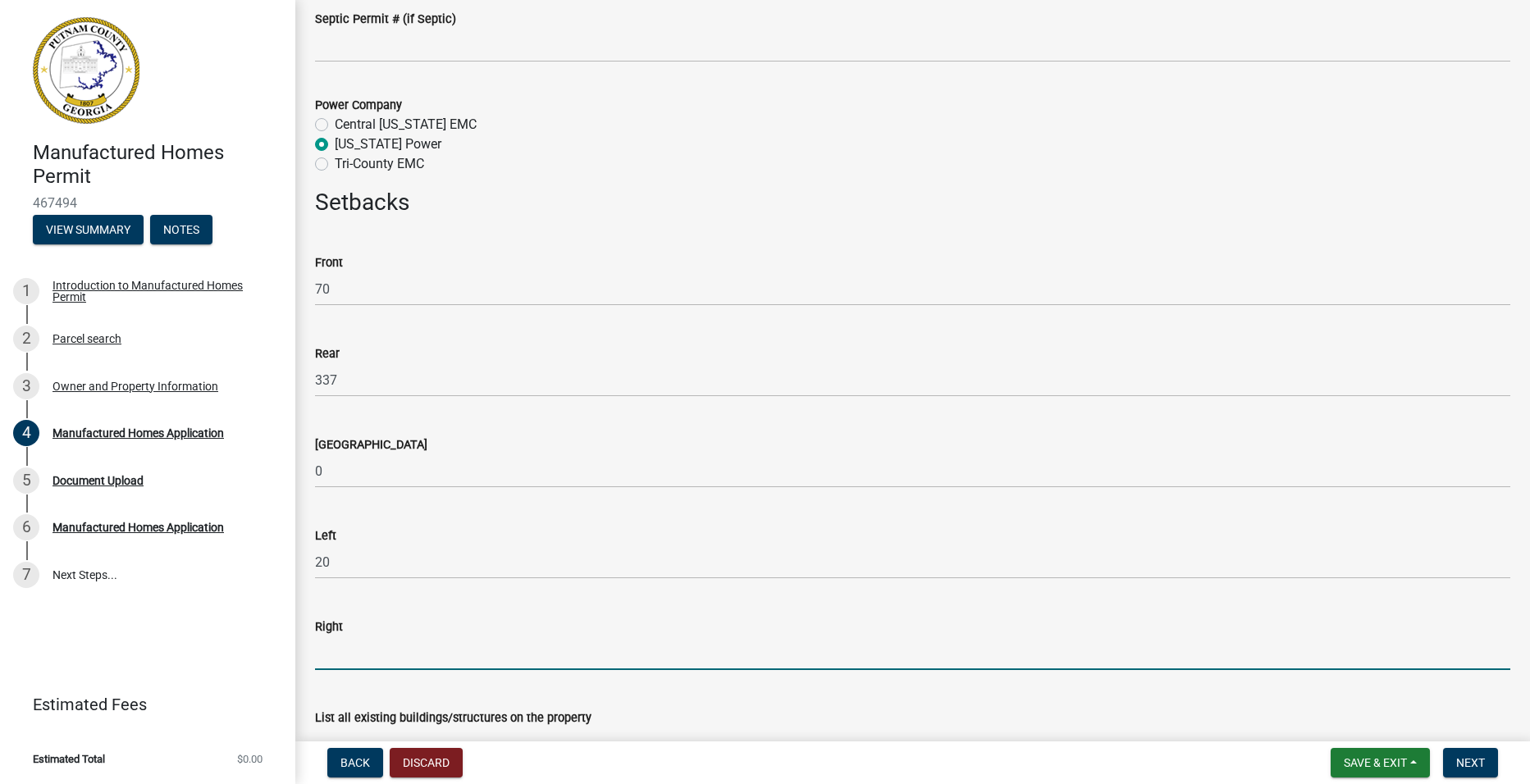
click at [346, 647] on input "text" at bounding box center [913, 653] width 1195 height 34
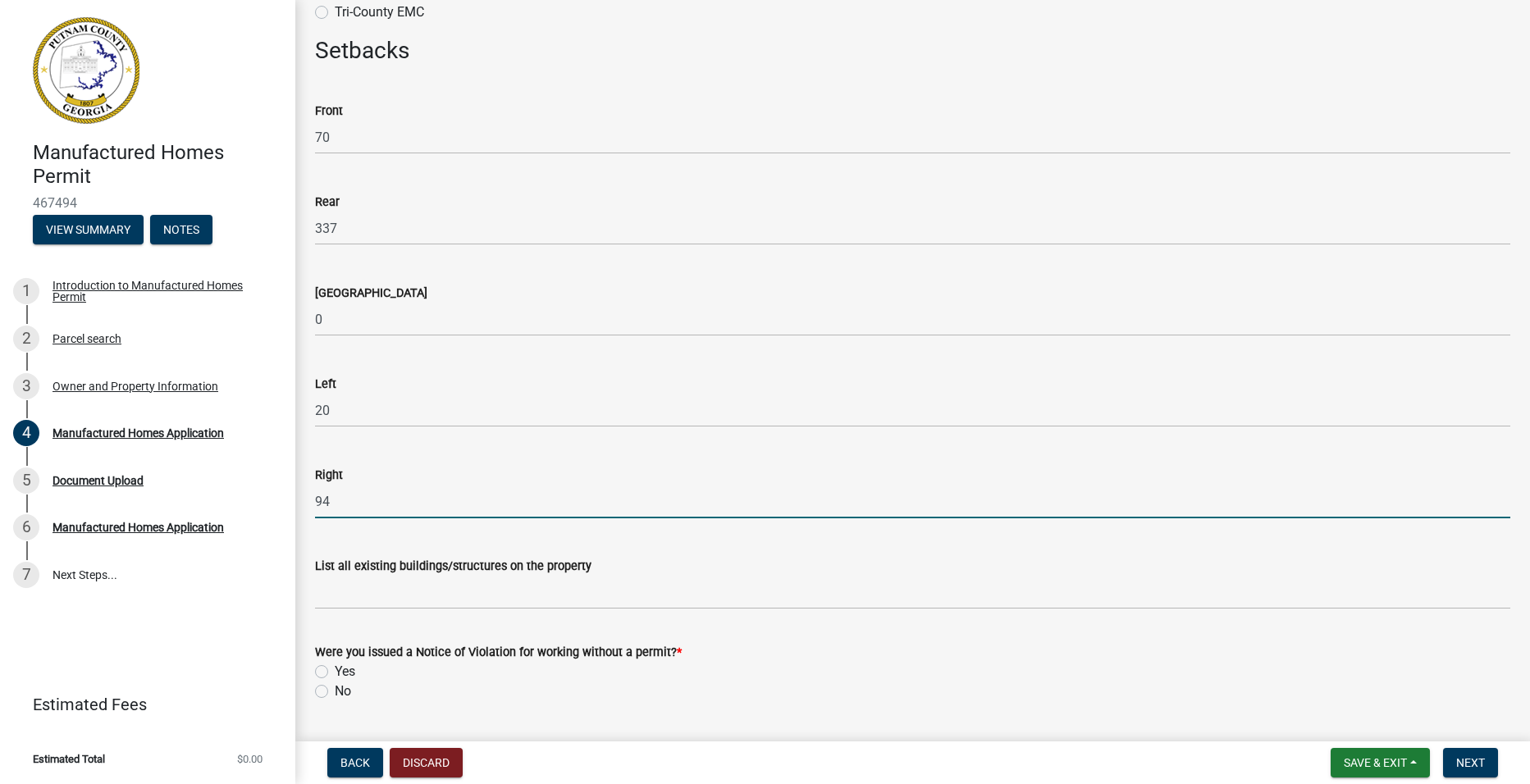
scroll to position [2296, 0]
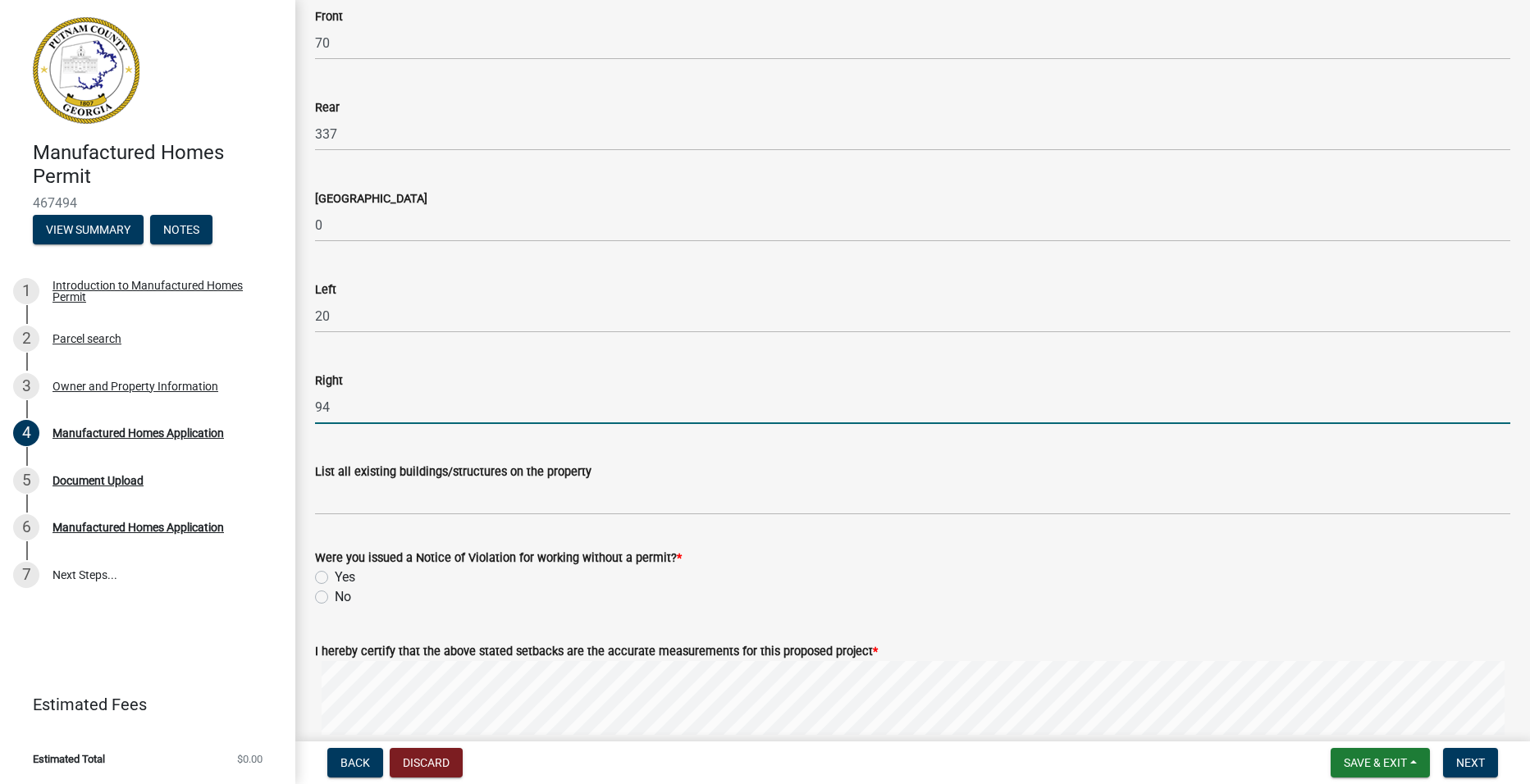
type input "94"
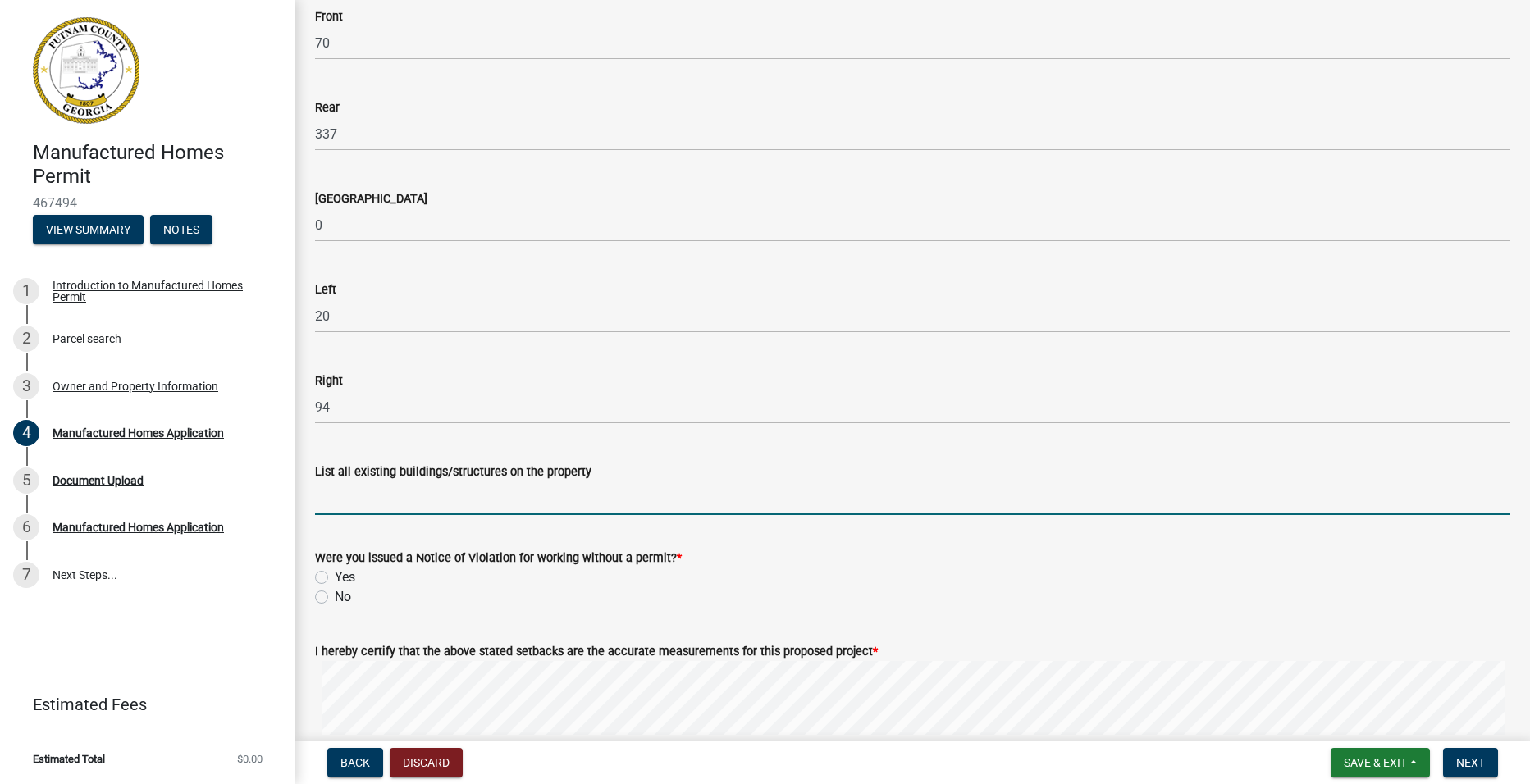
click at [424, 509] on input "List all existing buildings/structures on the property" at bounding box center [913, 498] width 1195 height 34
type input "NONE"
click at [335, 598] on label "No" at bounding box center [343, 598] width 16 height 20
click at [335, 598] on input "No" at bounding box center [340, 593] width 11 height 11
radio input "true"
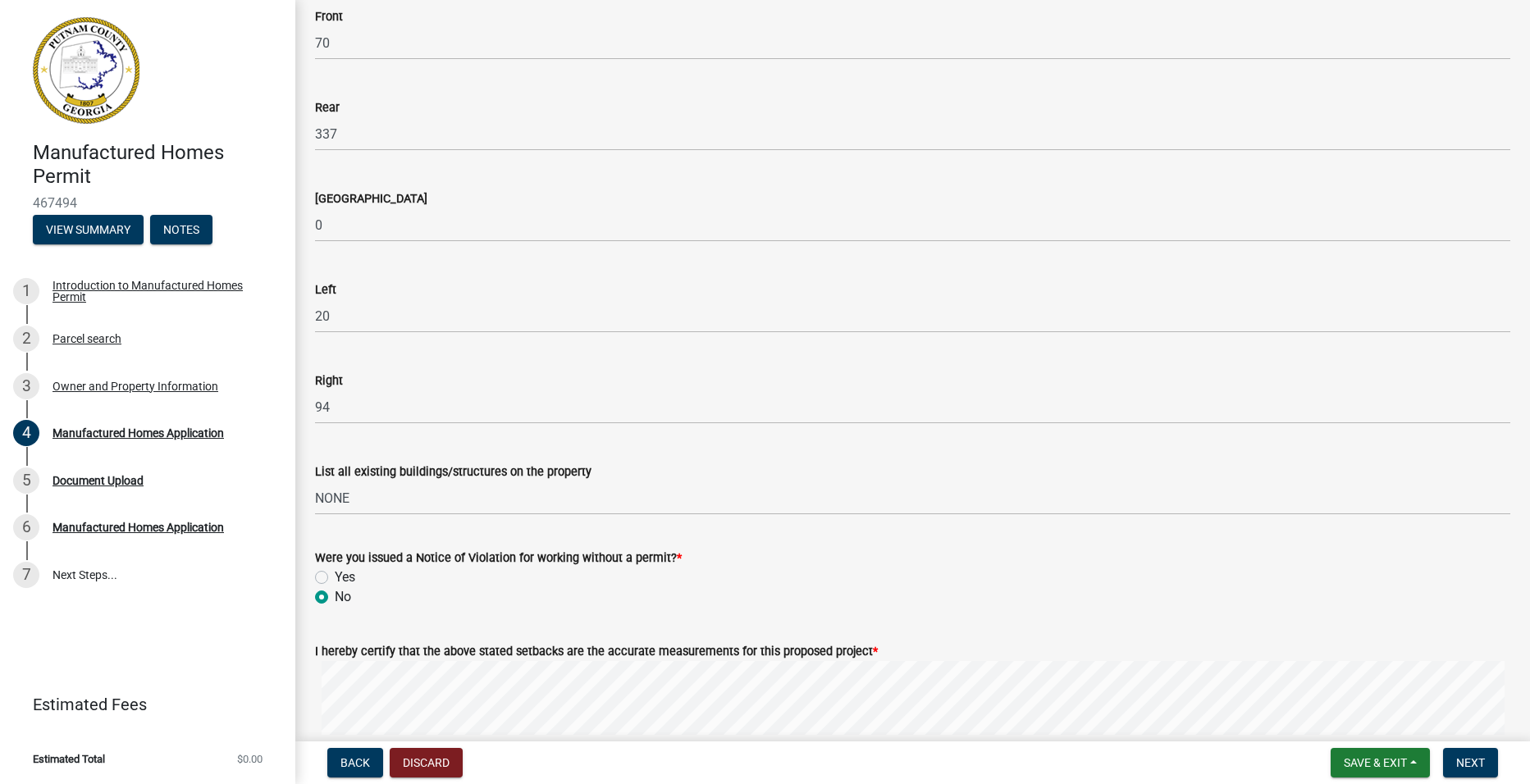
scroll to position [2456, 0]
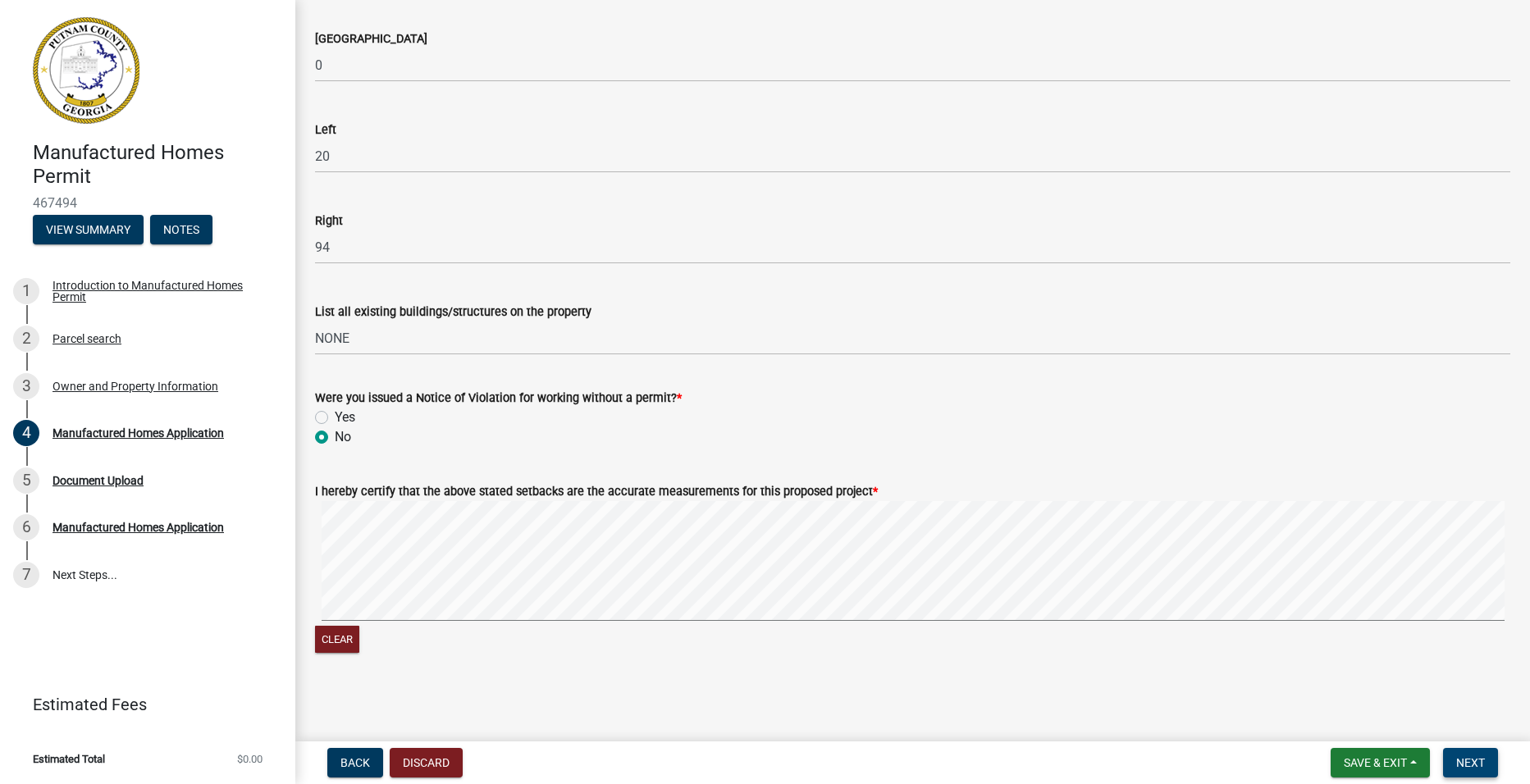
click at [1474, 759] on span "Next" at bounding box center [1470, 763] width 28 height 13
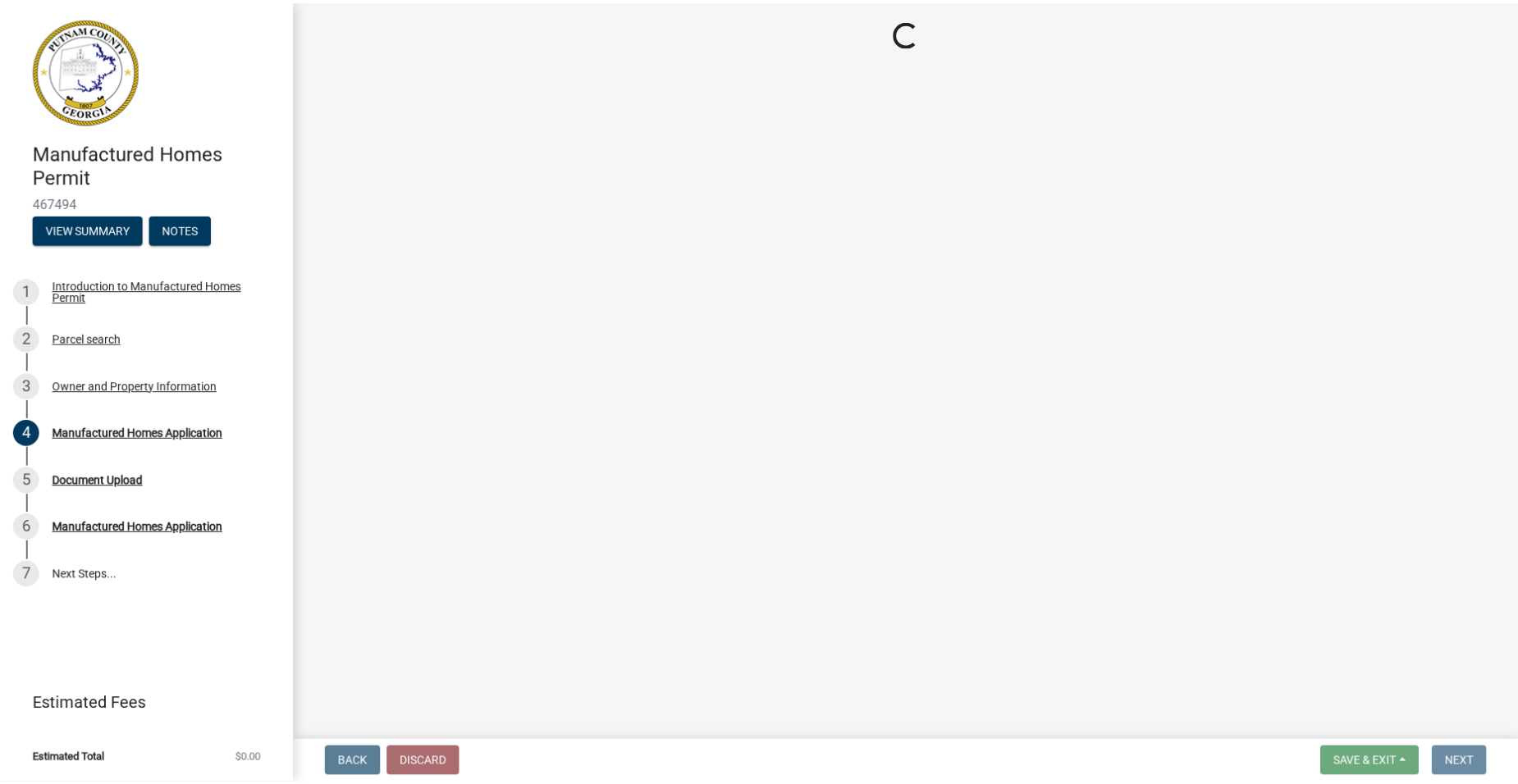
scroll to position [0, 0]
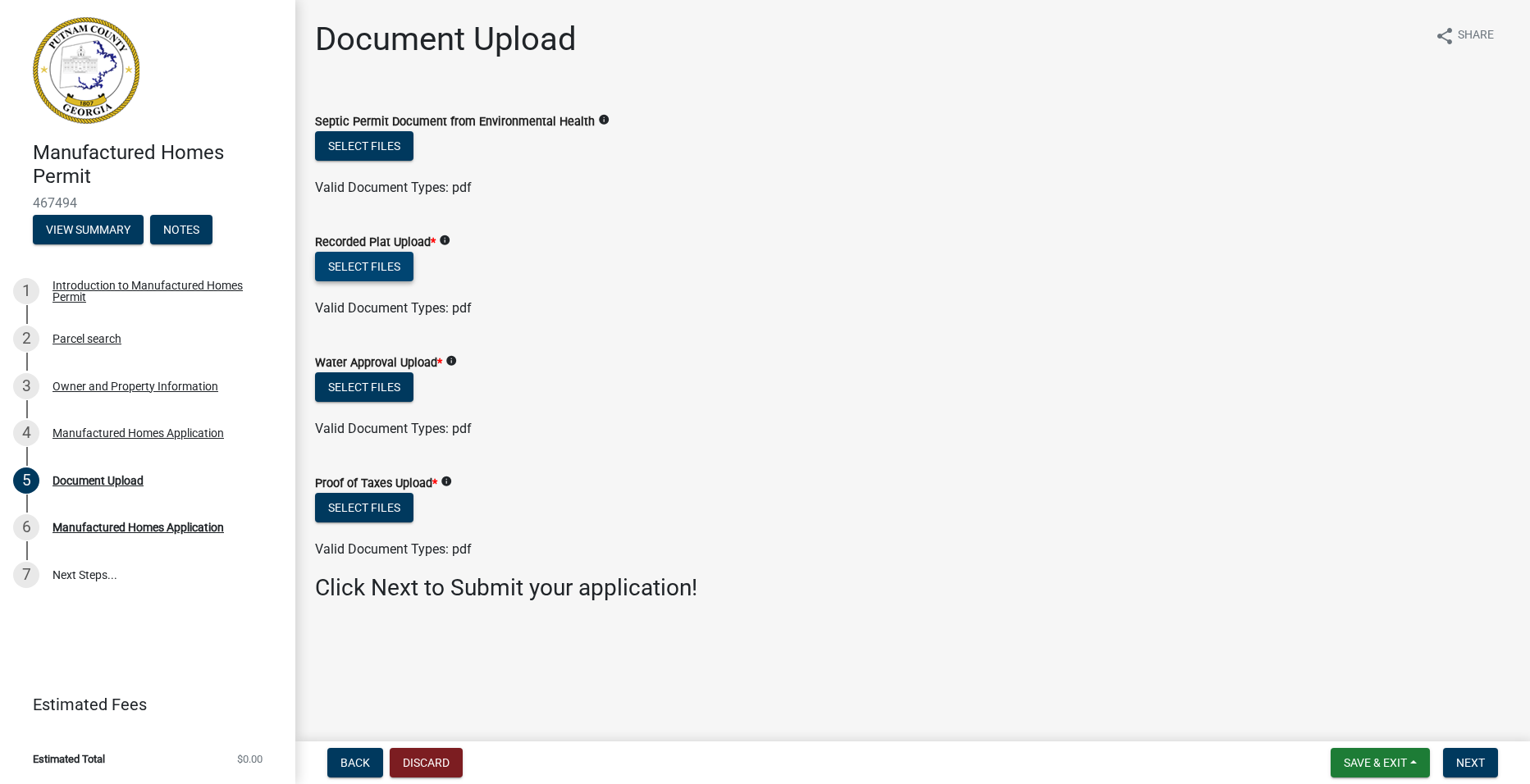
click at [364, 263] on button "Select files" at bounding box center [365, 267] width 99 height 29
click at [359, 500] on button "Select files" at bounding box center [365, 507] width 99 height 29
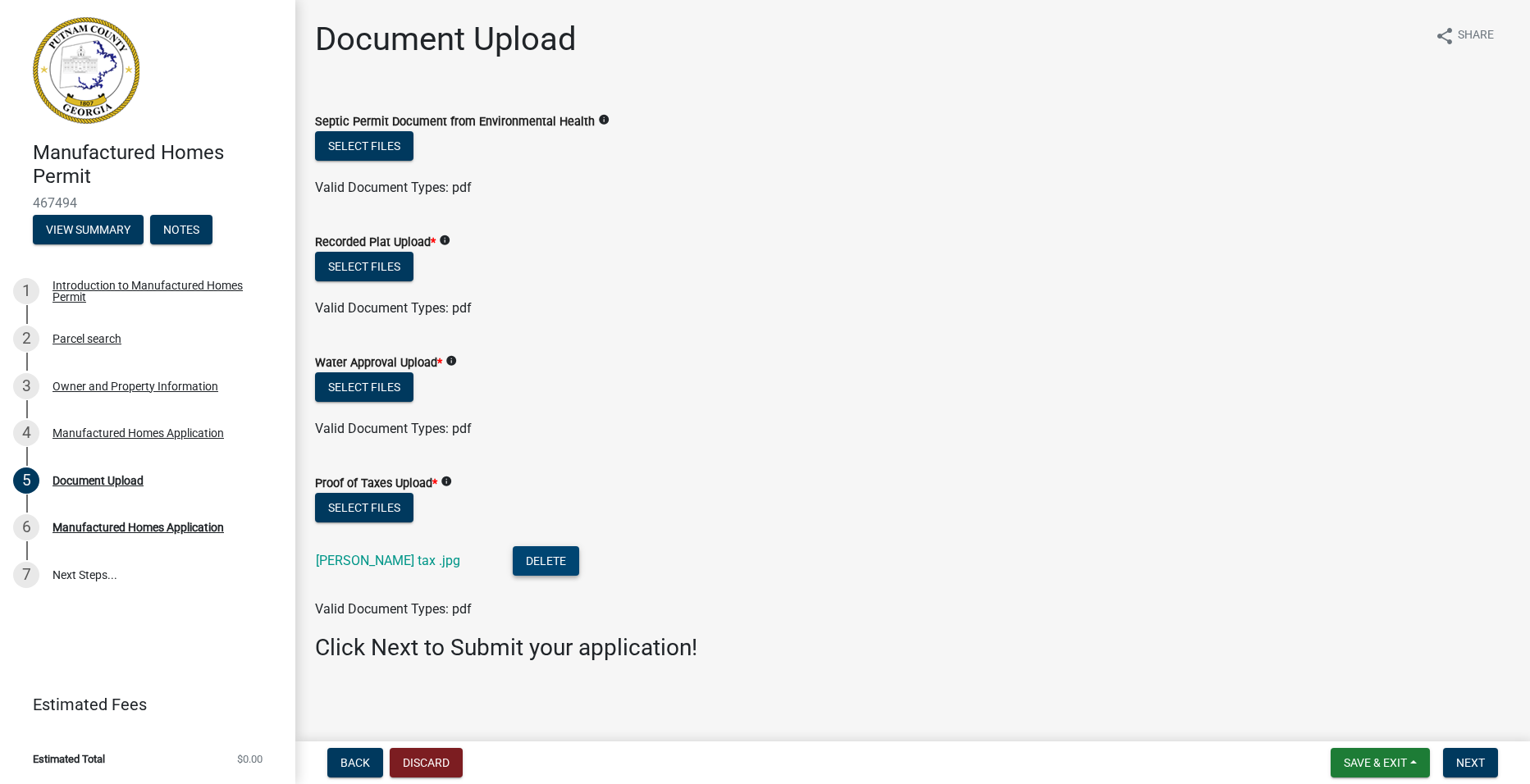
click at [513, 561] on button "Delete" at bounding box center [546, 561] width 67 height 29
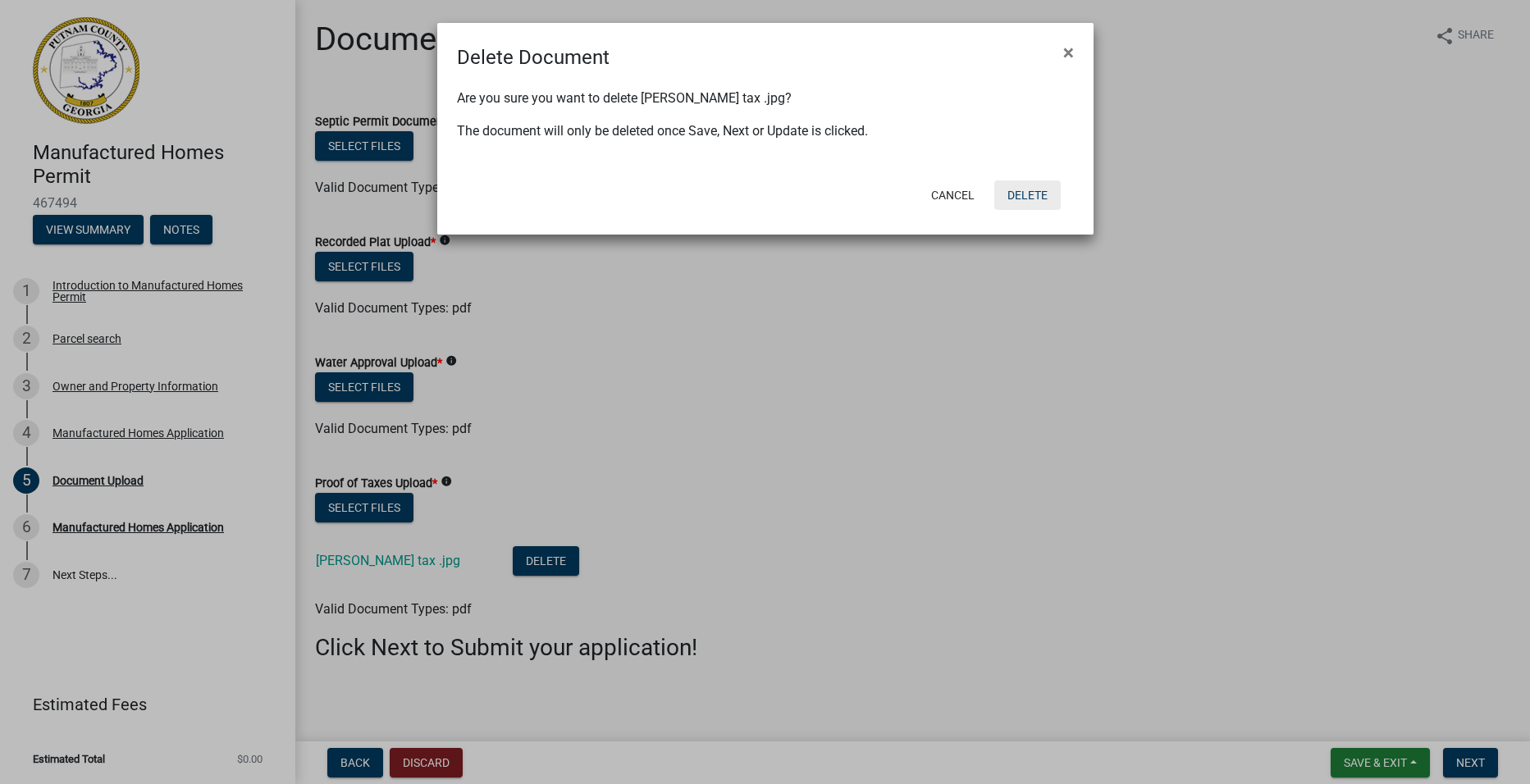
click at [1036, 197] on button "Delete" at bounding box center [1027, 195] width 67 height 29
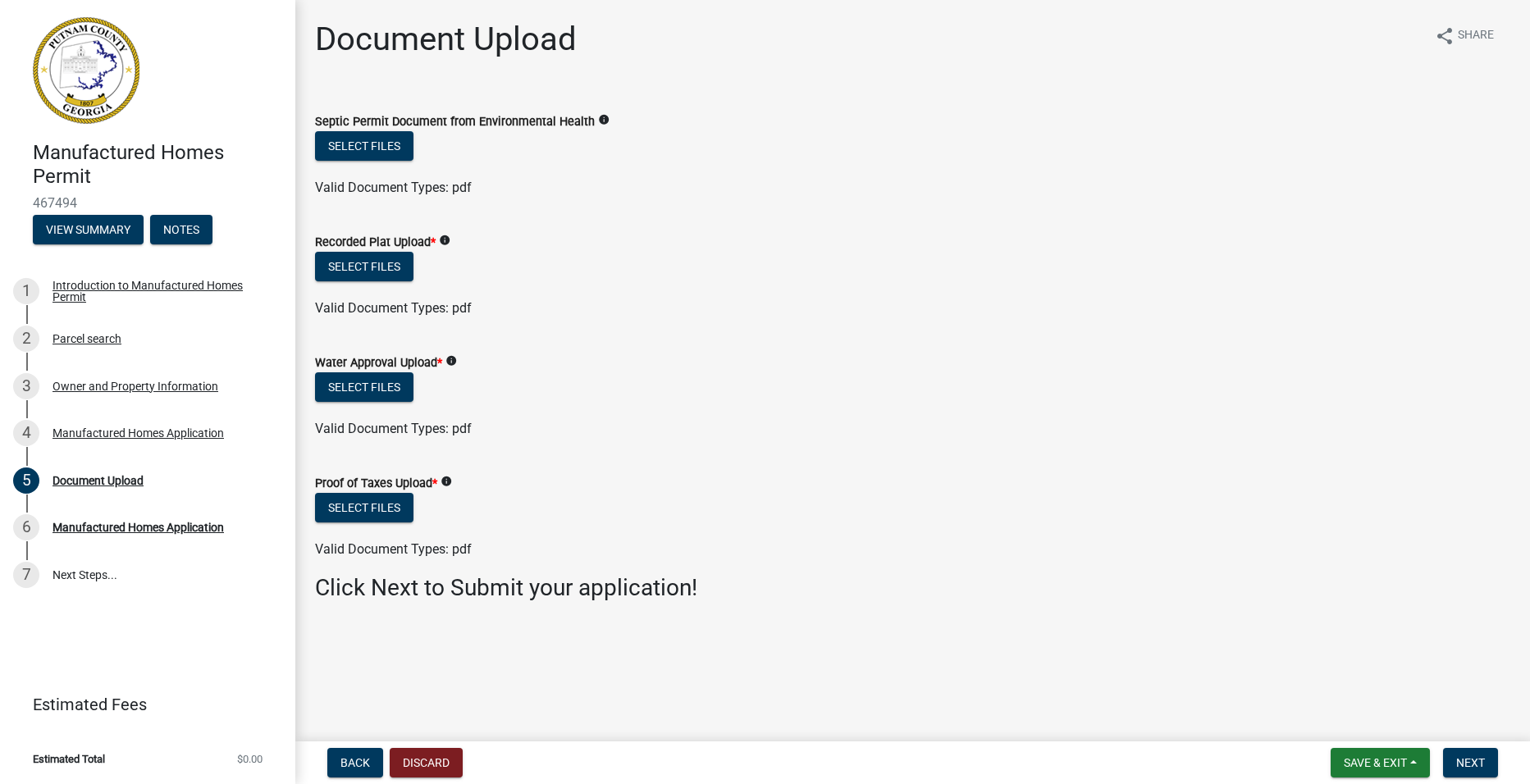
click at [1036, 169] on button "Delete" at bounding box center [1027, 154] width 67 height 29
click at [1385, 765] on span "Save & Exit" at bounding box center [1375, 763] width 63 height 13
click at [1334, 722] on button "Save & Exit" at bounding box center [1365, 720] width 132 height 39
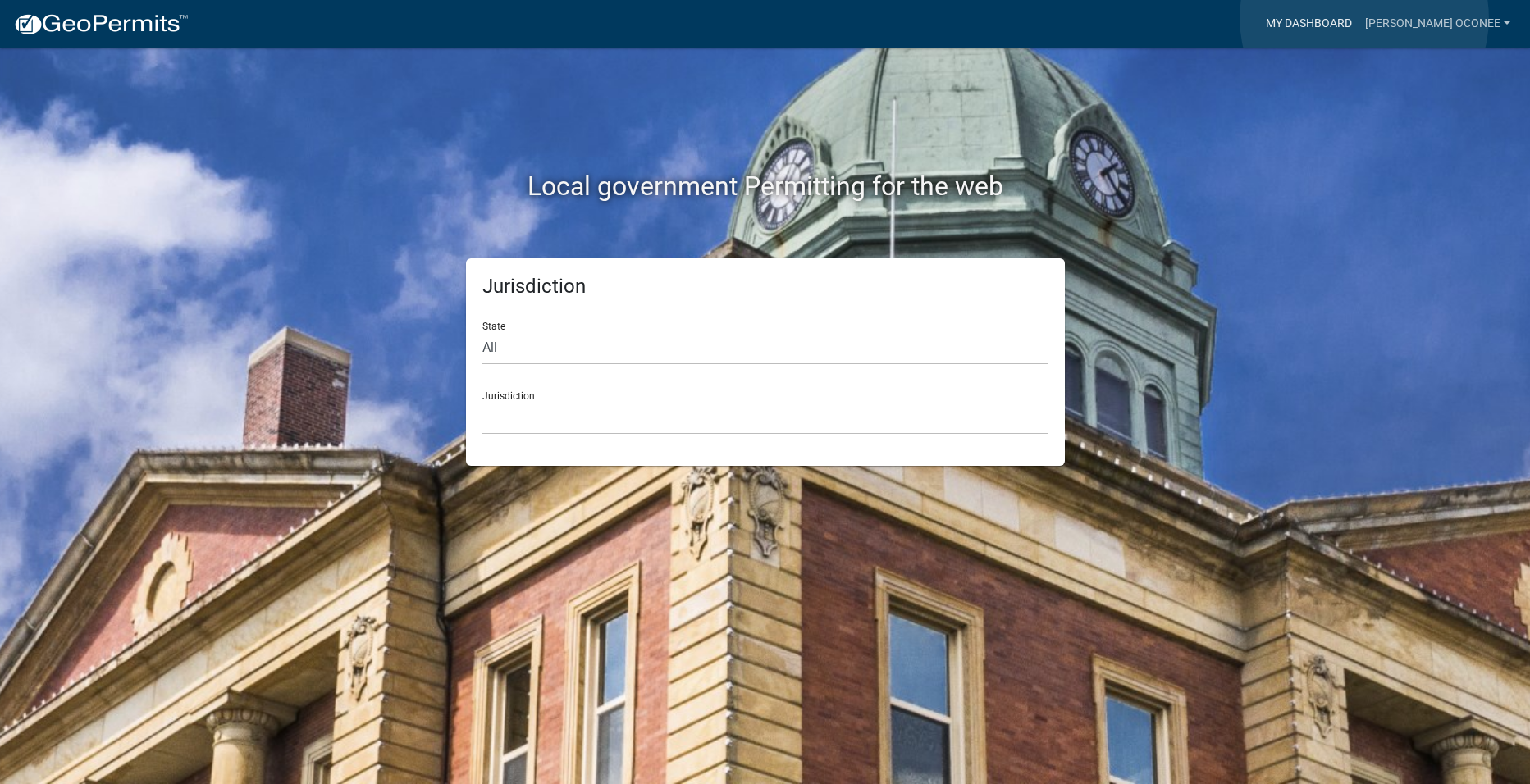
click at [1359, 18] on link "My Dashboard" at bounding box center [1309, 24] width 100 height 31
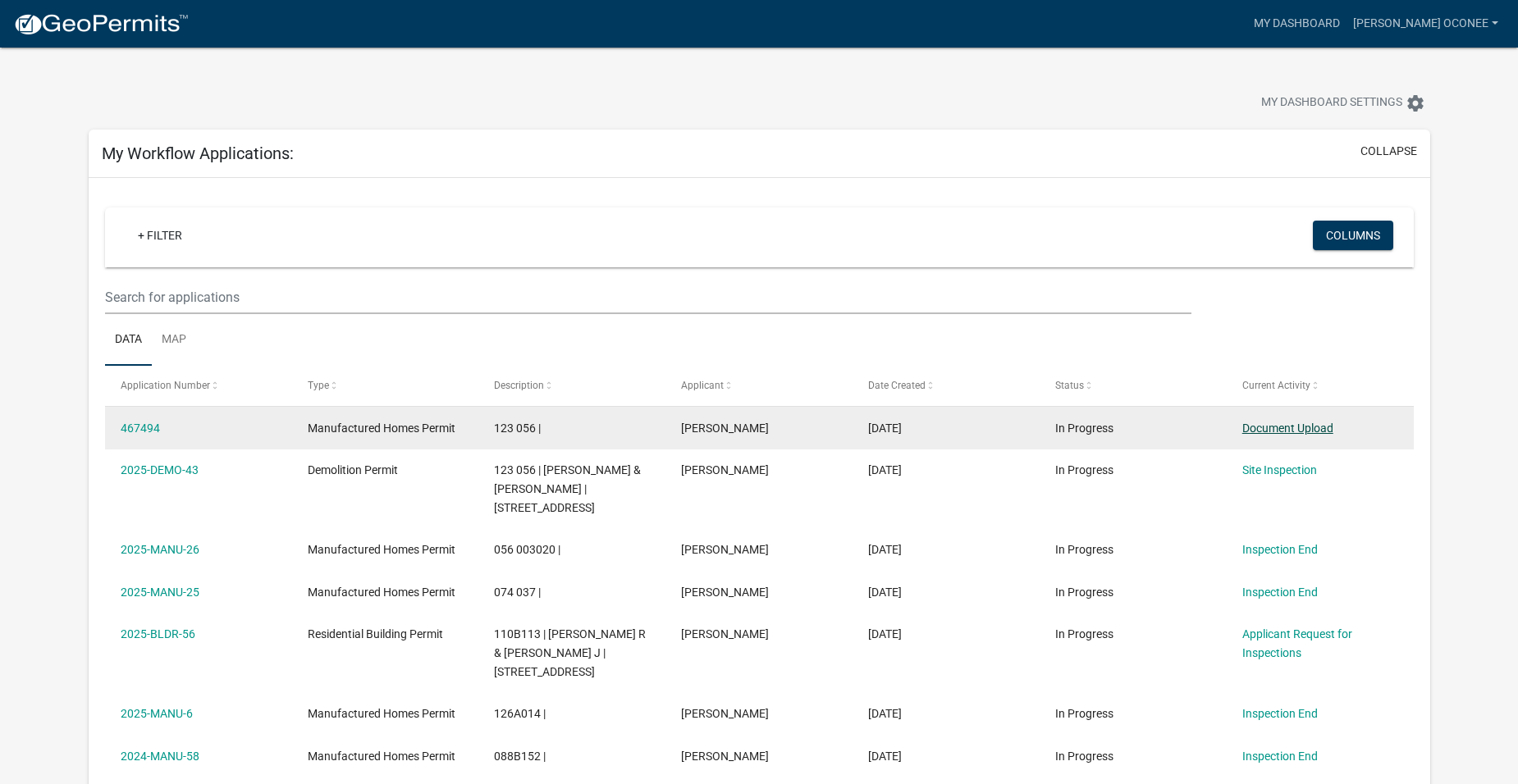
click at [1279, 429] on link "Document Upload" at bounding box center [1288, 428] width 91 height 13
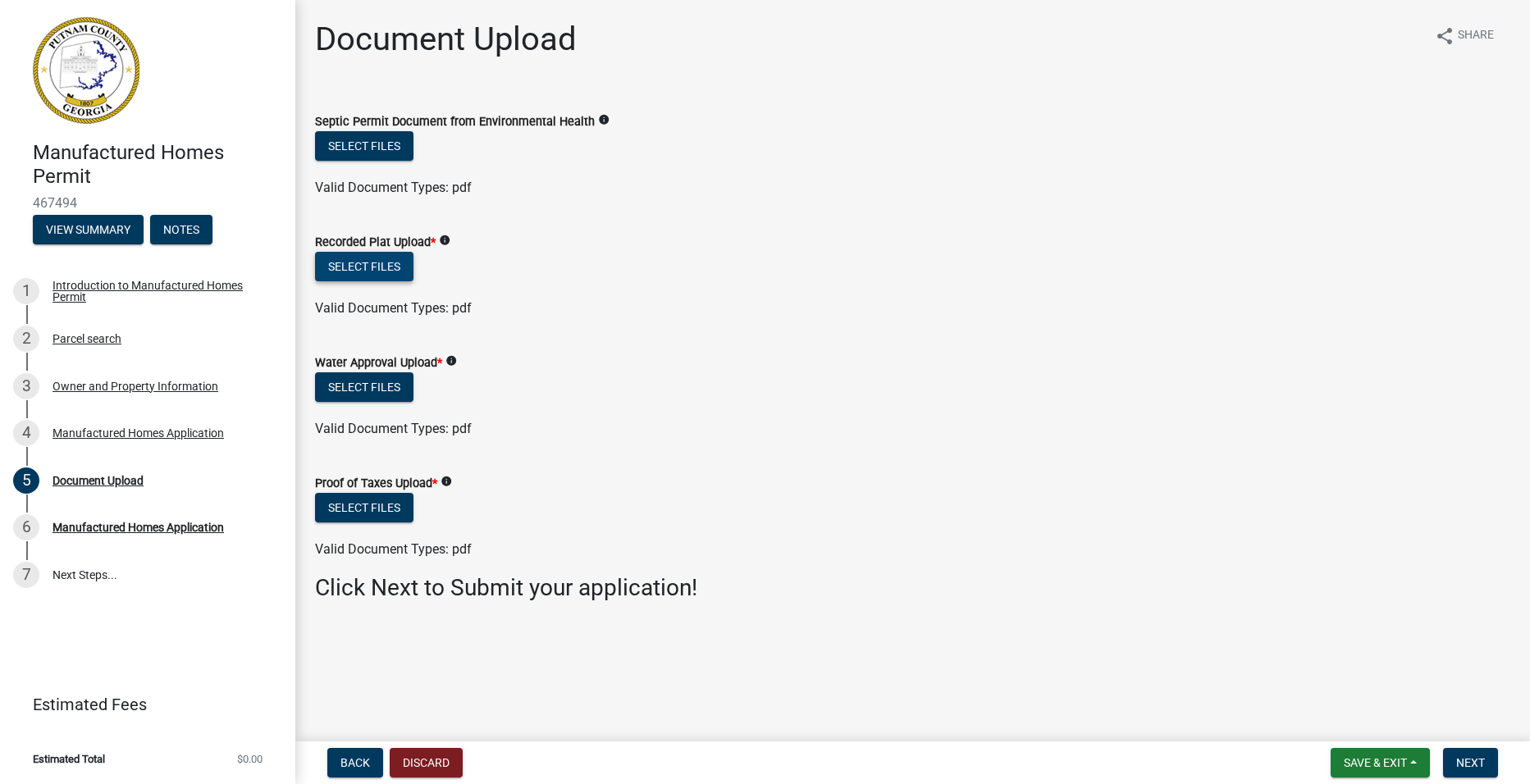
click at [382, 261] on button "Select files" at bounding box center [365, 267] width 99 height 29
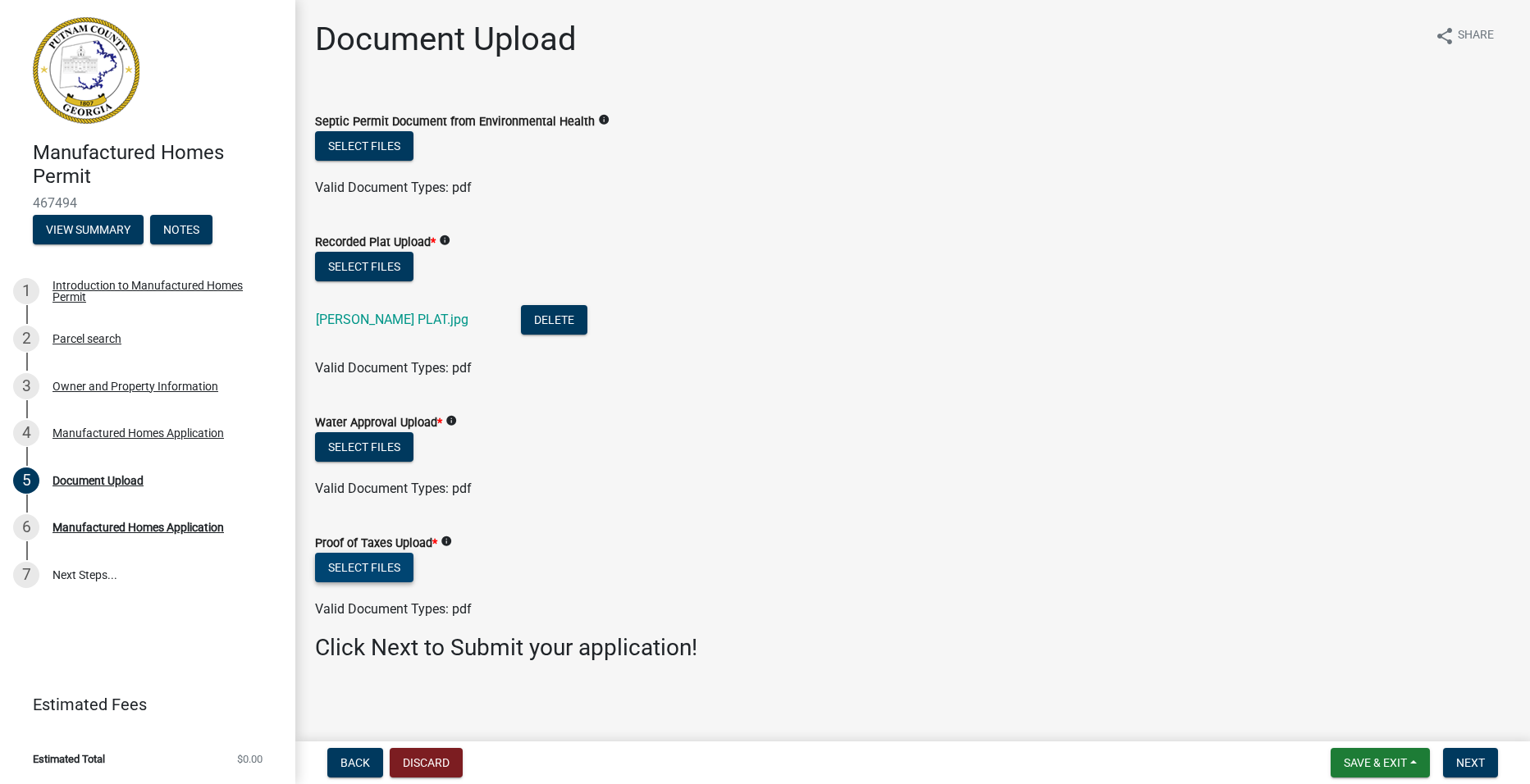
click at [372, 564] on button "Select files" at bounding box center [365, 567] width 99 height 29
click at [363, 565] on button "Select files" at bounding box center [365, 567] width 99 height 29
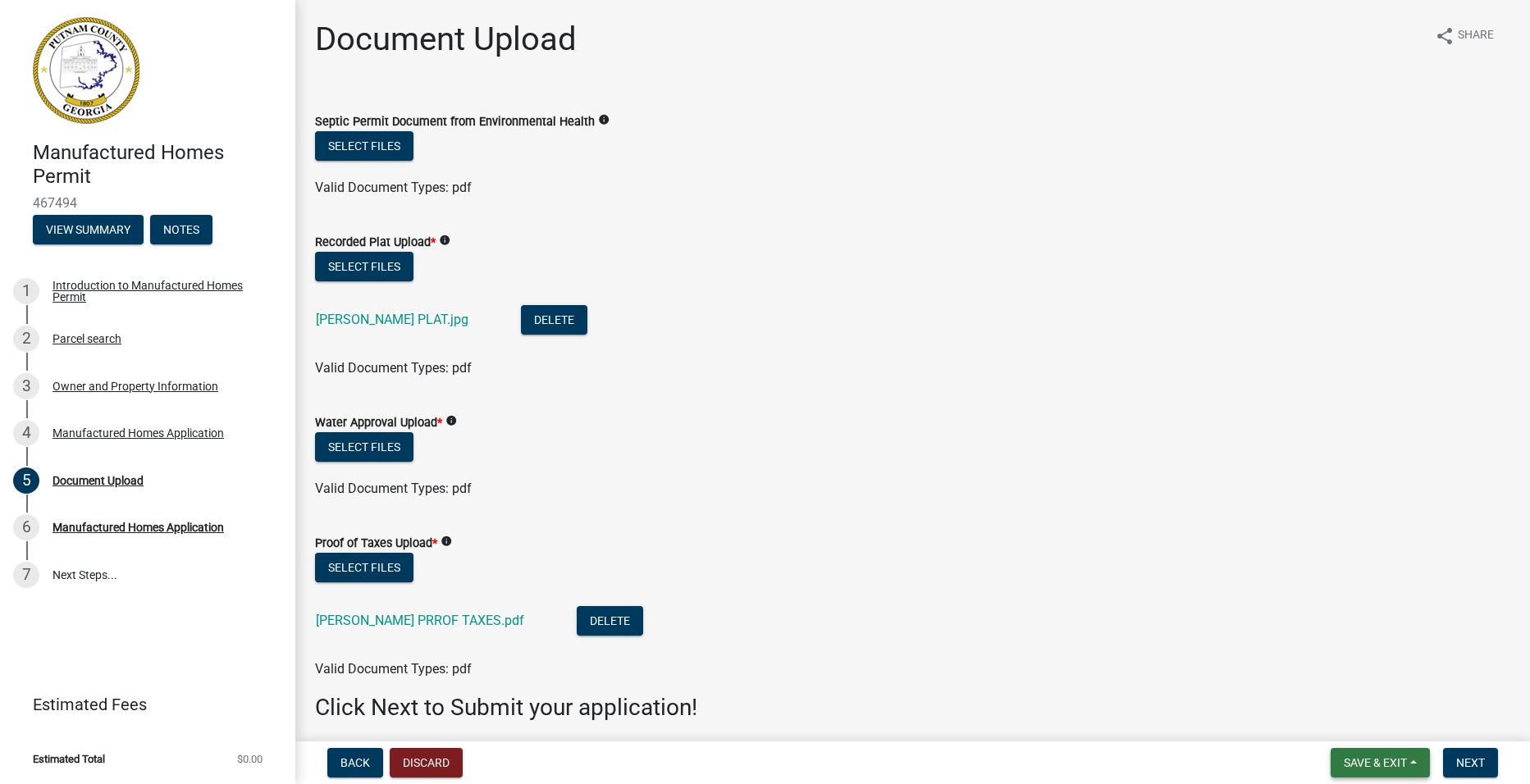
click at [1393, 757] on span "Save & Exit" at bounding box center [1375, 763] width 63 height 13
click at [1365, 722] on button "Save & Exit" at bounding box center [1365, 720] width 132 height 39
